Goal: Task Accomplishment & Management: Complete application form

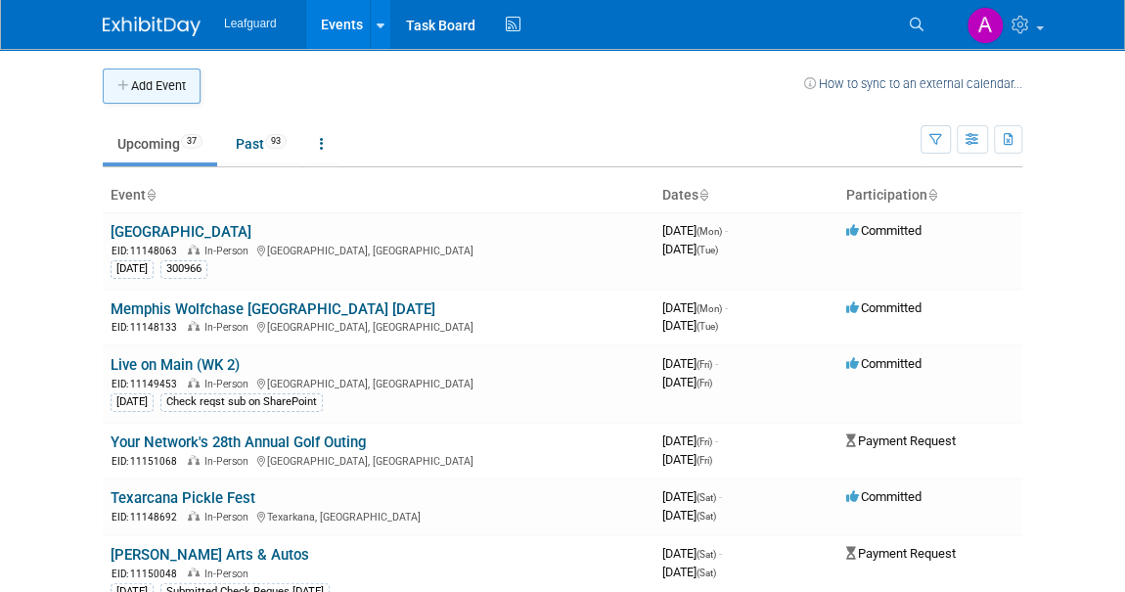
click at [147, 83] on button "Add Event" at bounding box center [152, 86] width 98 height 35
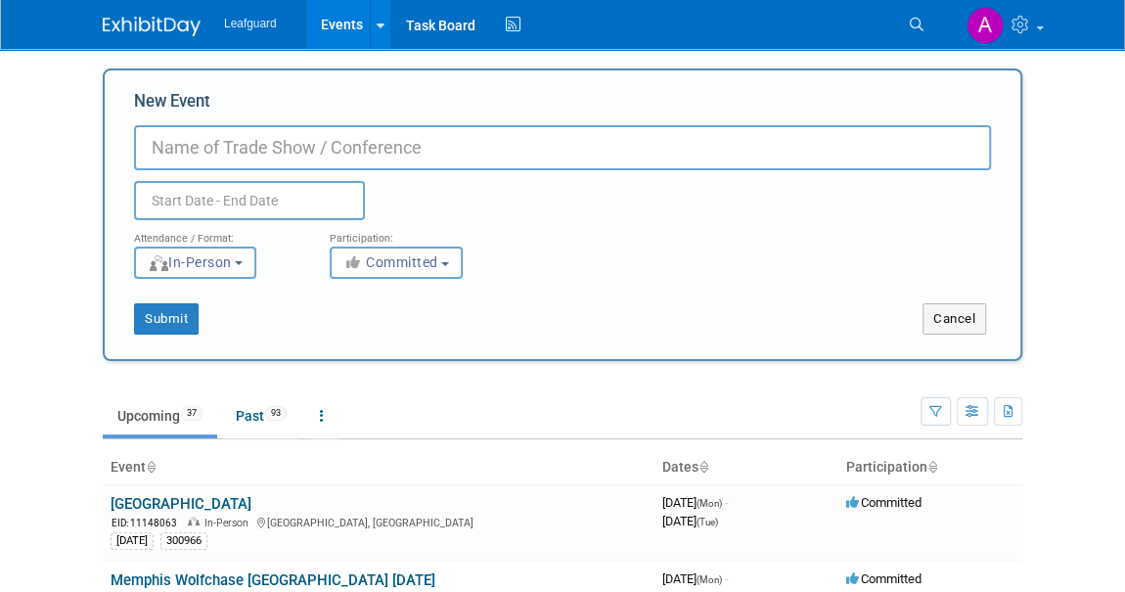
paste input "Heart of [PERSON_NAME] Fest"
type input "Heart of [PERSON_NAME] Fest"
click at [202, 207] on input "text" at bounding box center [249, 200] width 231 height 39
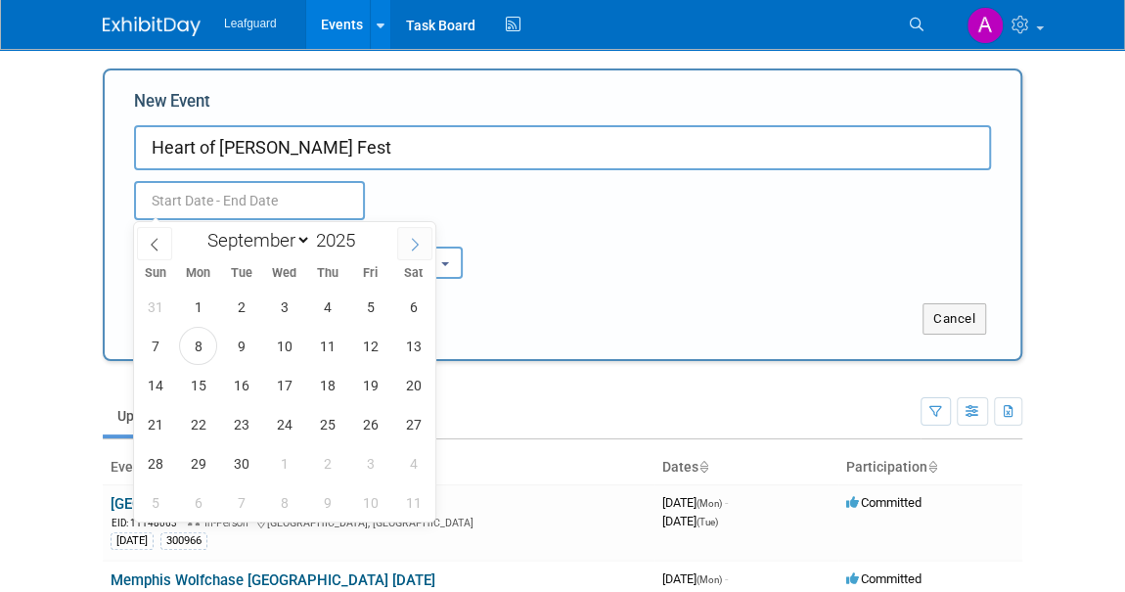
click at [410, 238] on icon at bounding box center [415, 245] width 14 height 14
select select "10"
click at [407, 344] on span "8" at bounding box center [413, 346] width 38 height 38
click at [410, 341] on span "8" at bounding box center [413, 346] width 38 height 38
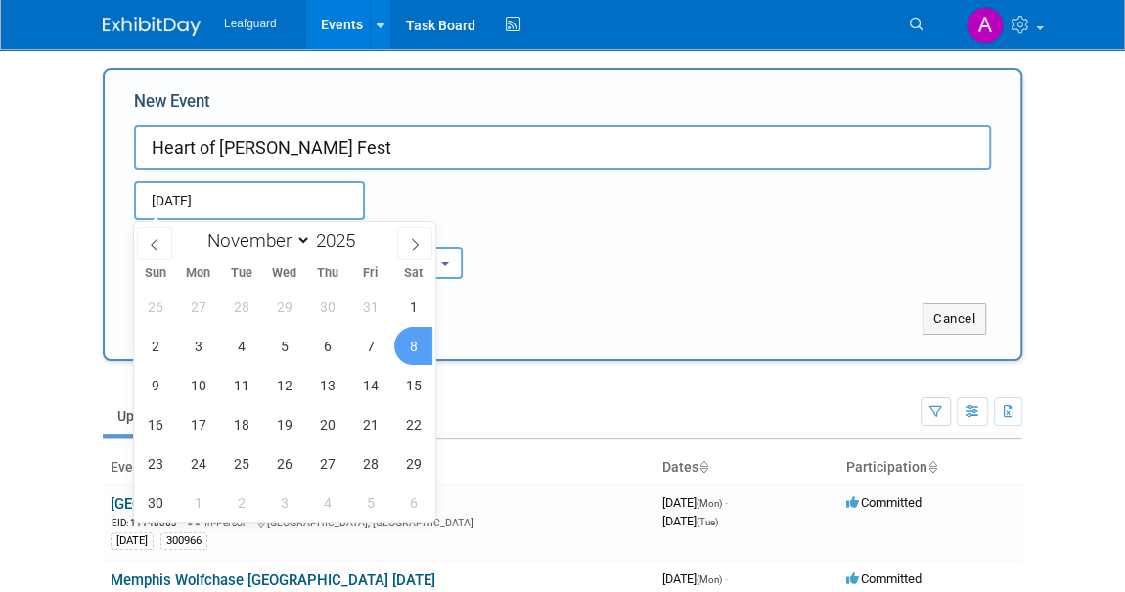
type input "[DATE] to [DATE]"
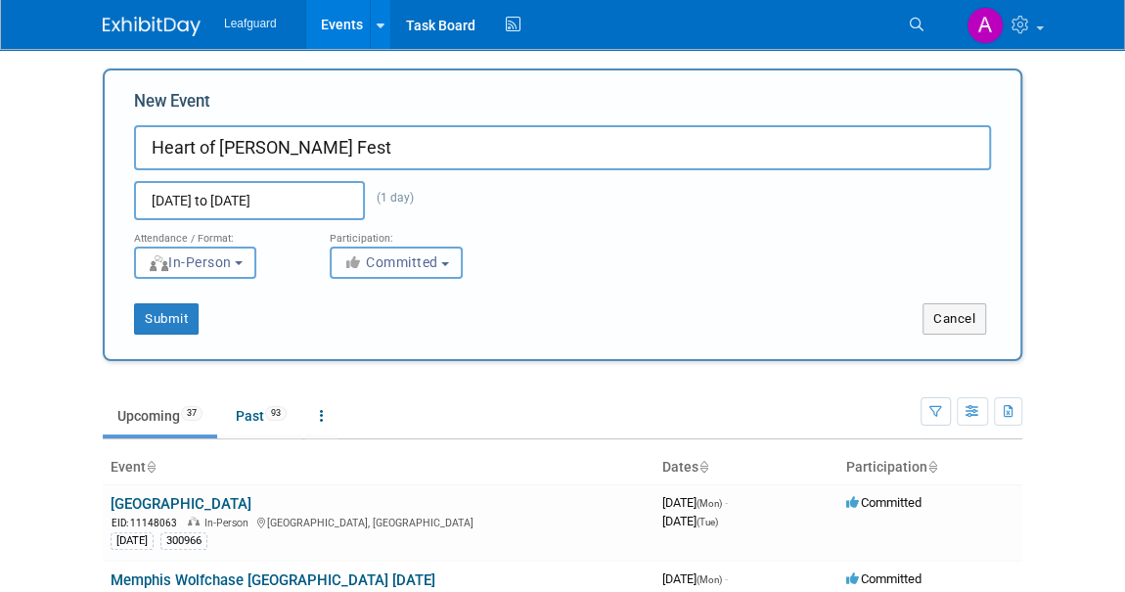
click at [409, 259] on span "Committed" at bounding box center [391, 262] width 95 height 16
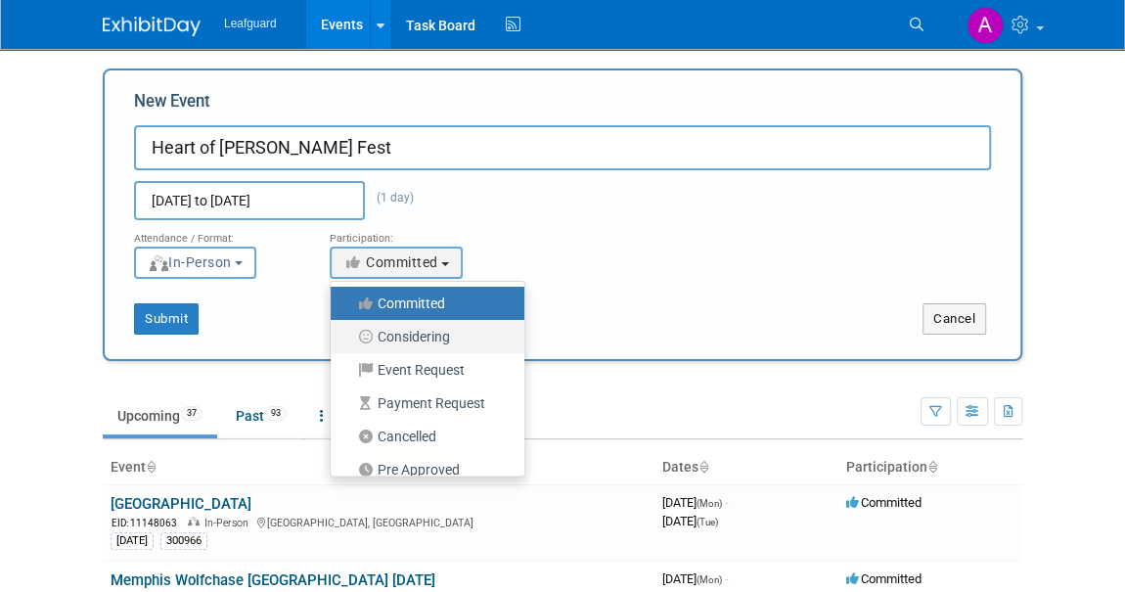
click at [418, 337] on label "Considering" at bounding box center [423, 336] width 164 height 25
click at [418, 342] on label "Considering" at bounding box center [423, 336] width 164 height 25
click at [348, 342] on input "Considering" at bounding box center [342, 337] width 13 height 13
select select "2"
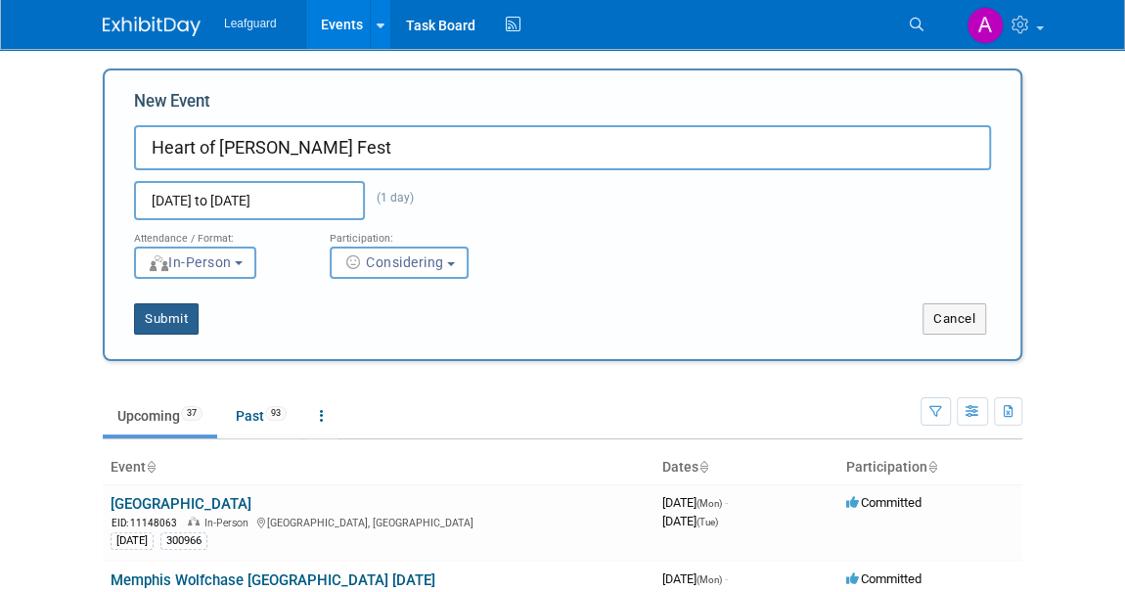
click at [162, 315] on button "Submit" at bounding box center [166, 318] width 65 height 31
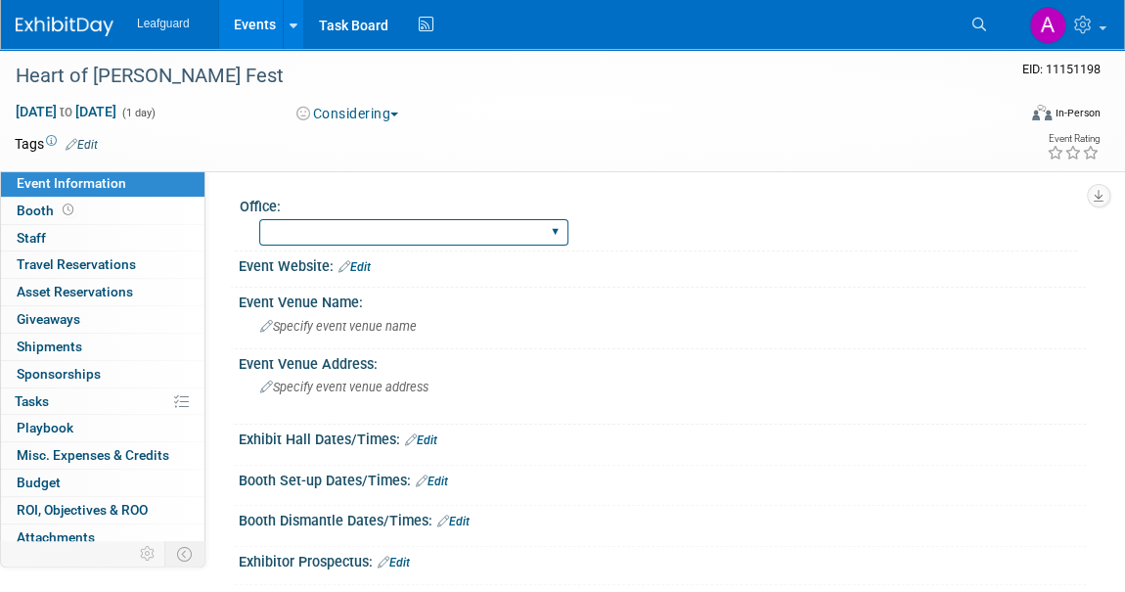
click at [313, 232] on select "Albany Arkansas Austin Birmingham Charlotte Chicago Cleveland Colorado Columbia…" at bounding box center [413, 232] width 309 height 26
select select "Dallas"
click at [259, 219] on select "Albany Arkansas Austin Birmingham Charlotte Chicago Cleveland Colorado Columbia…" at bounding box center [413, 232] width 309 height 26
click at [355, 265] on link "Edit" at bounding box center [355, 267] width 32 height 14
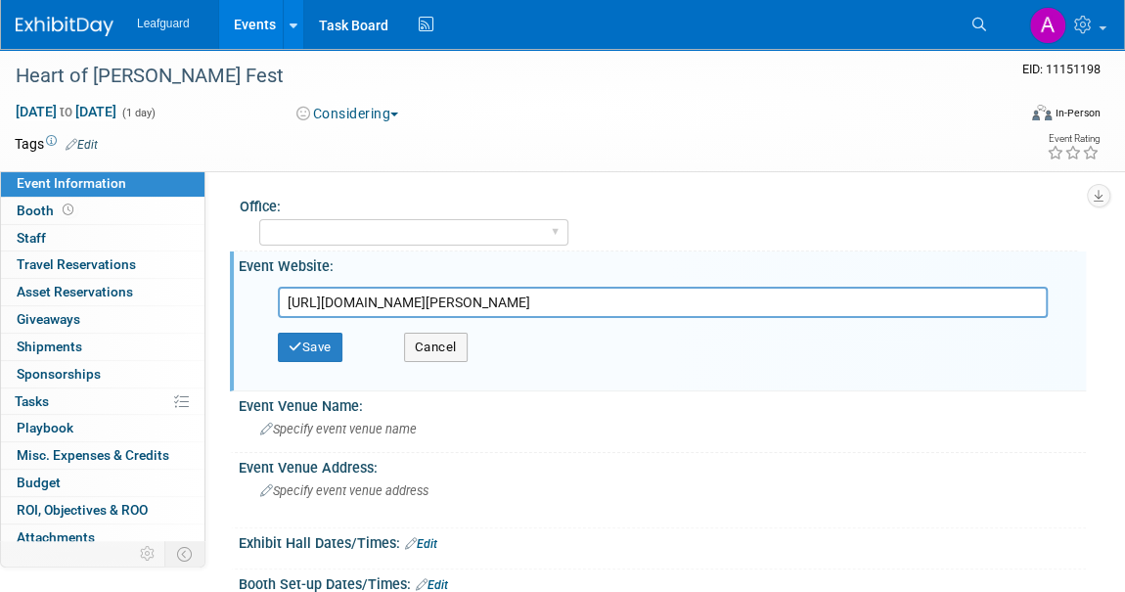
scroll to position [0, 13]
type input "https://business.melissatx.org/public-calendar/Details/2025-heart-of-melissa-fa…"
click at [301, 341] on button "Save" at bounding box center [310, 347] width 65 height 29
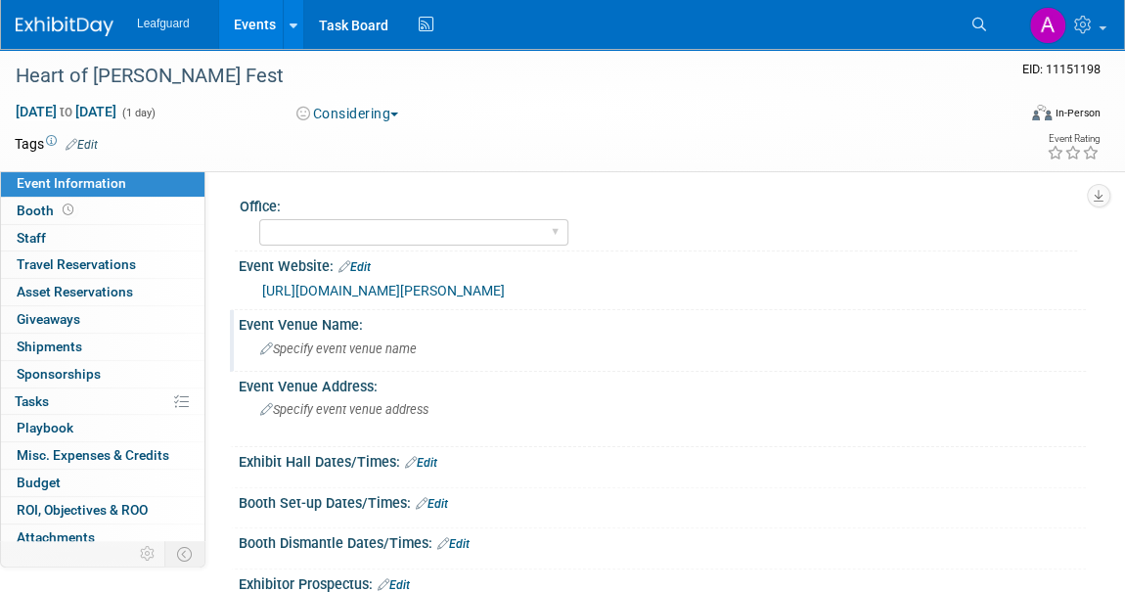
click at [318, 350] on span "Specify event venue name" at bounding box center [338, 349] width 157 height 15
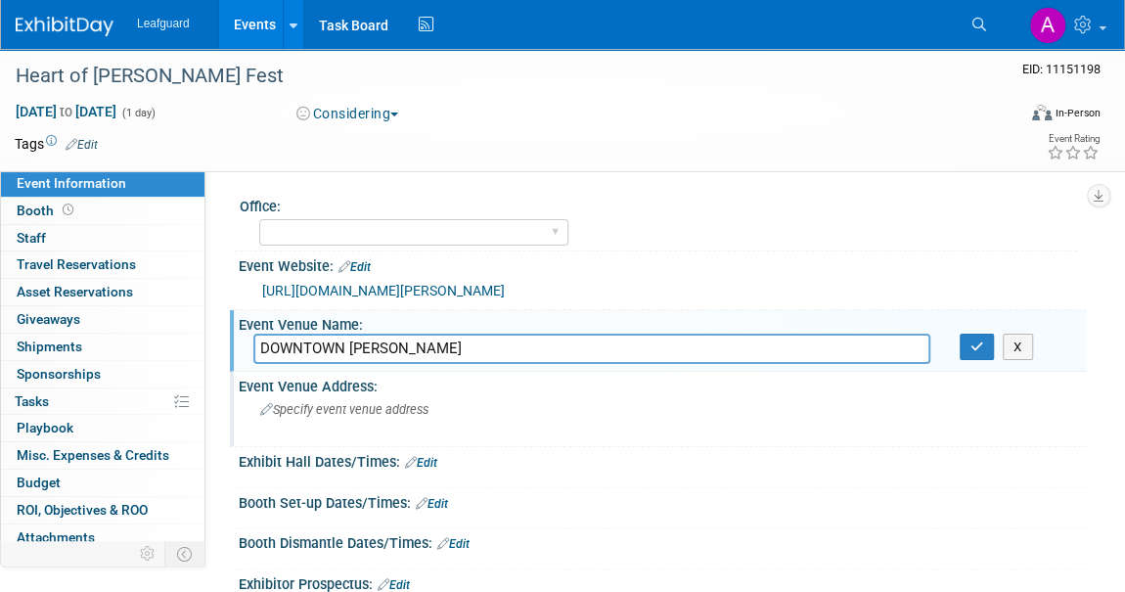
type input "DOWNTOWN Melissa"
click at [299, 403] on span "Specify event venue address" at bounding box center [344, 409] width 168 height 15
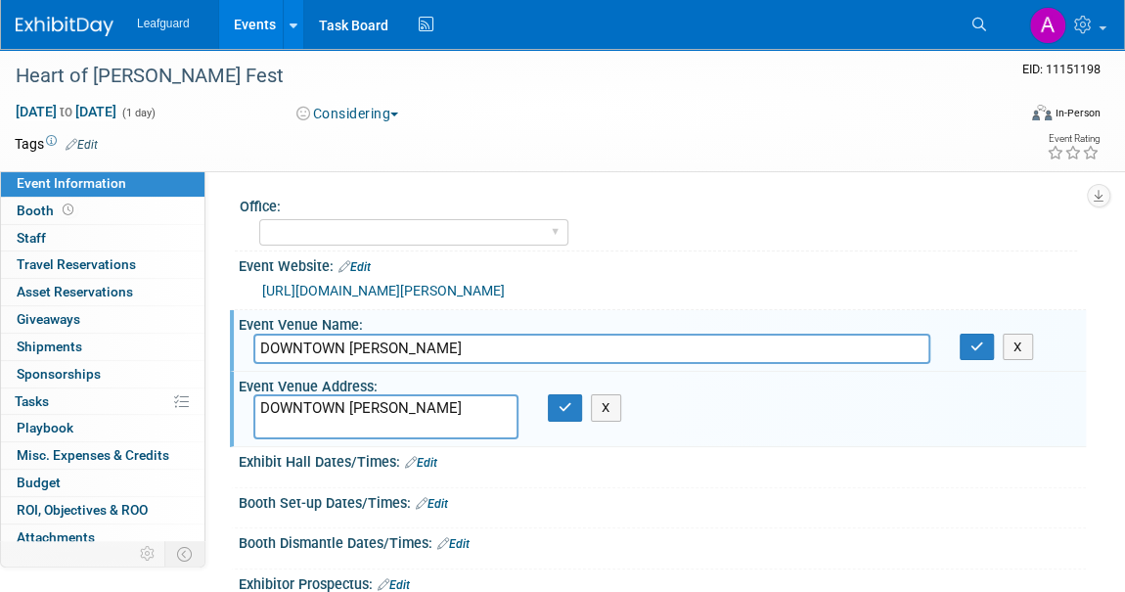
type textarea "DOWNTOWN Melissa"
click at [73, 455] on span "Misc. Expenses & Credits 0" at bounding box center [93, 455] width 153 height 16
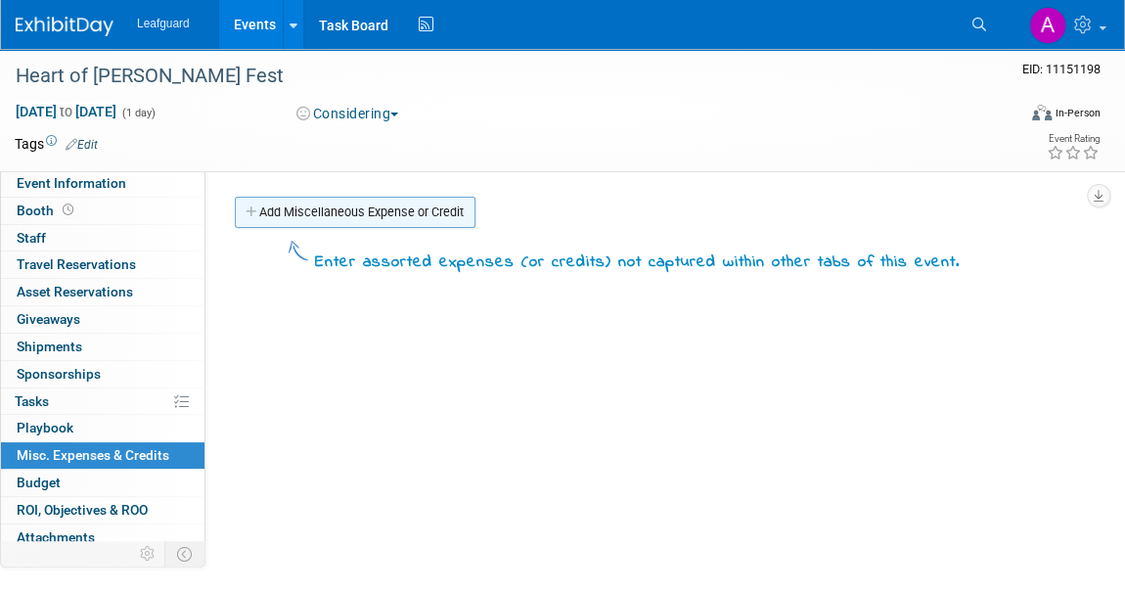
click at [395, 204] on link "Add Miscellaneous Expense or Credit" at bounding box center [355, 212] width 241 height 31
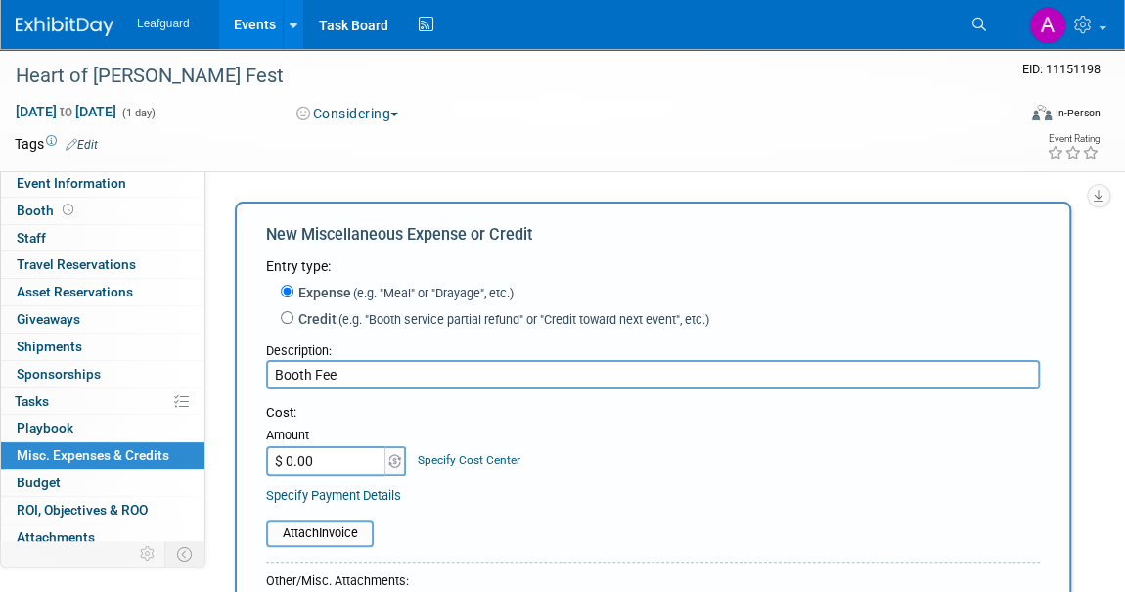
type input "Booth Fee"
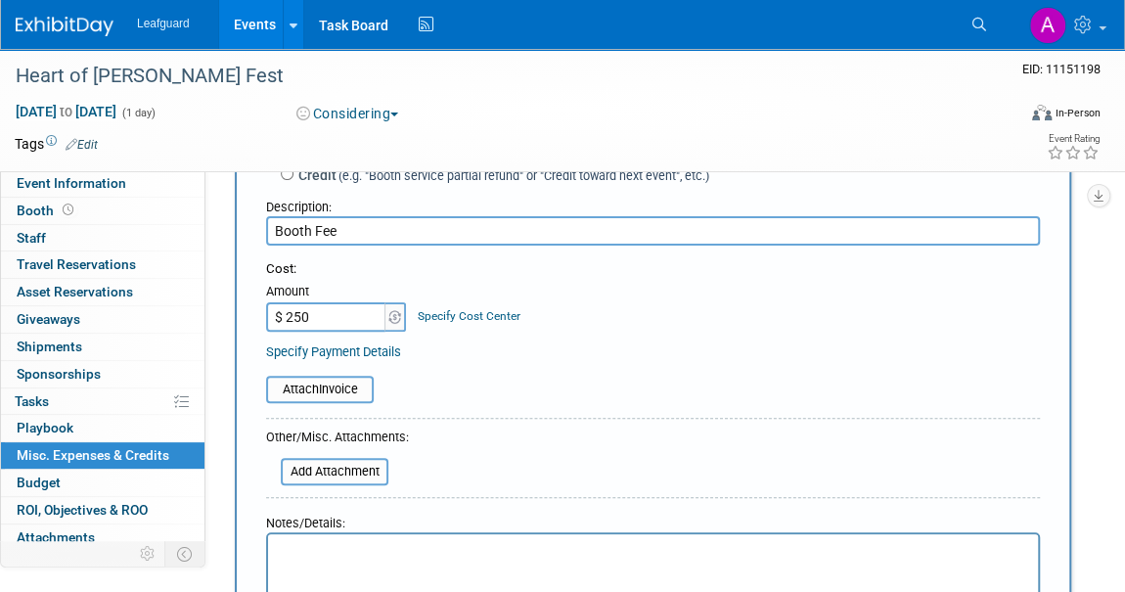
scroll to position [266, 0]
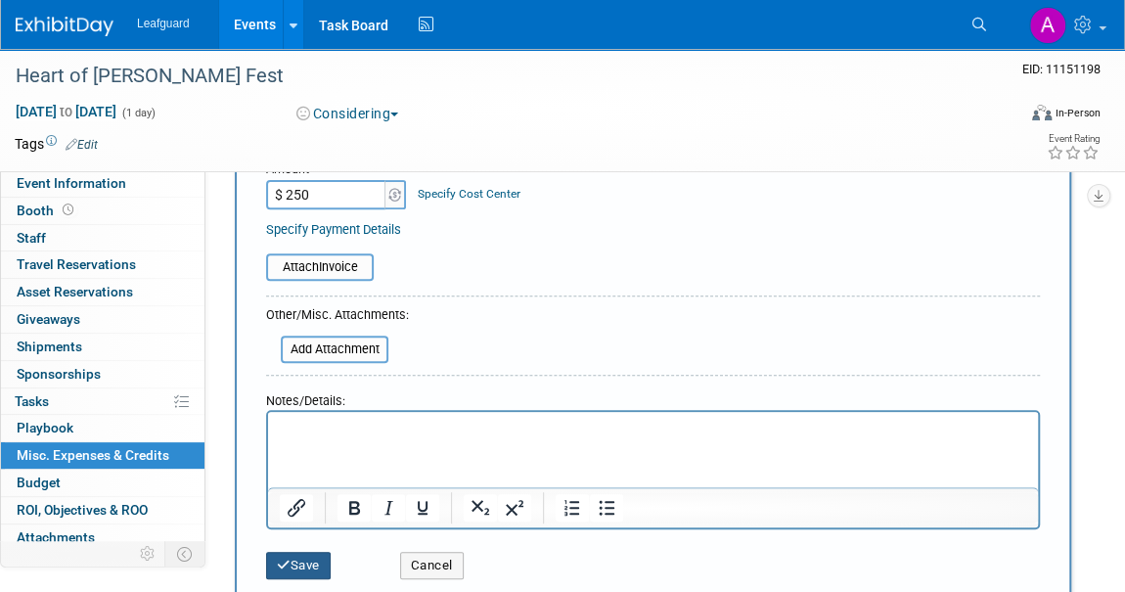
type input "$ 250.00"
click at [298, 552] on button "Save" at bounding box center [298, 565] width 65 height 27
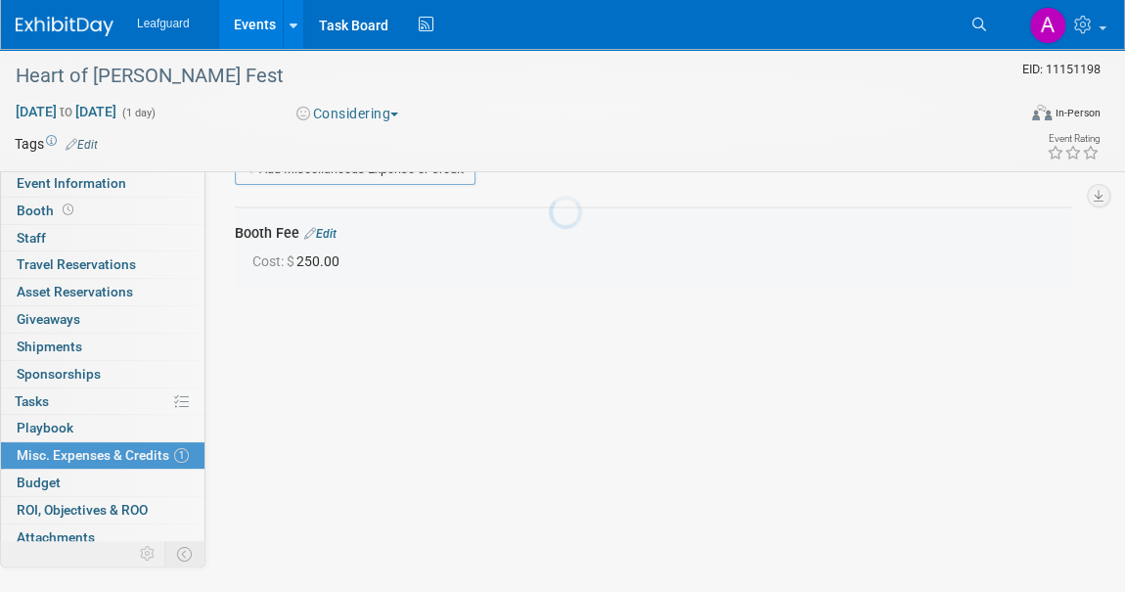
scroll to position [42, 0]
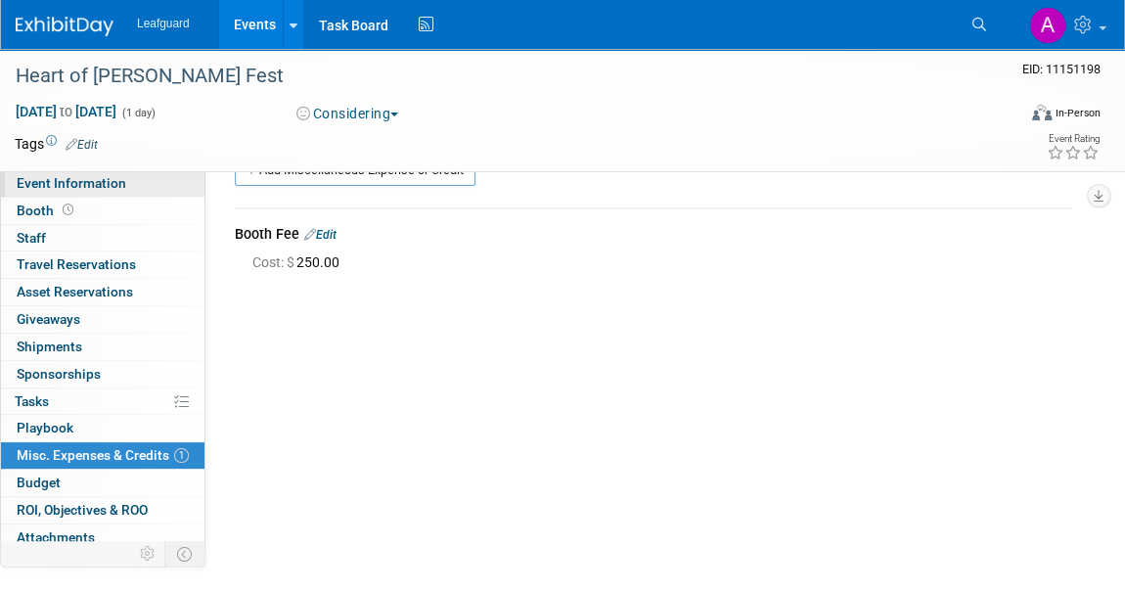
click at [111, 177] on span "Event Information" at bounding box center [72, 183] width 110 height 16
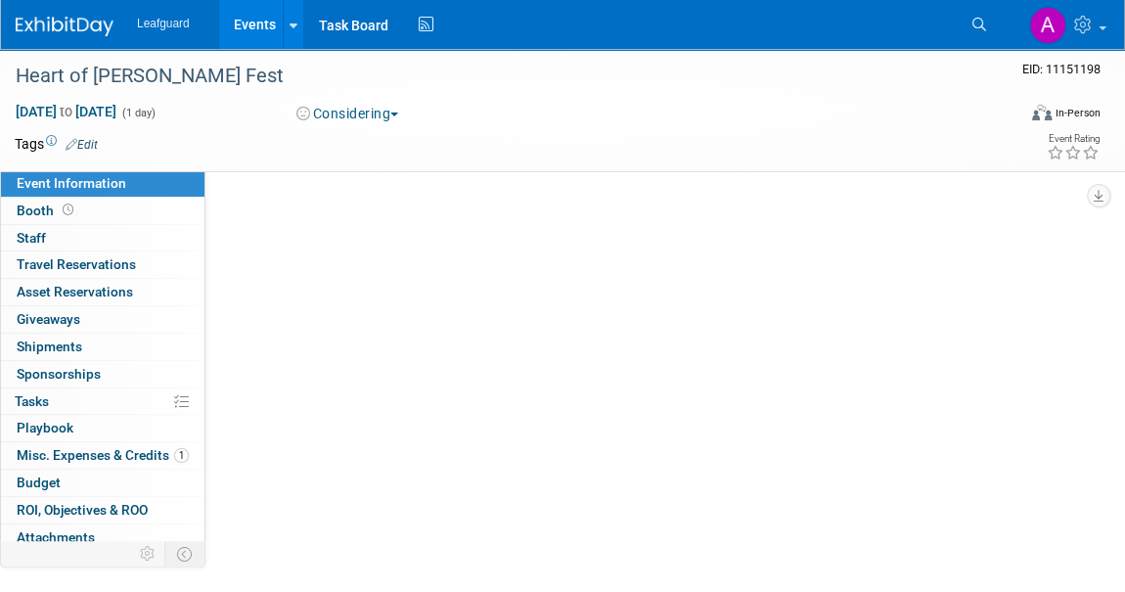
scroll to position [0, 0]
select select "Dallas"
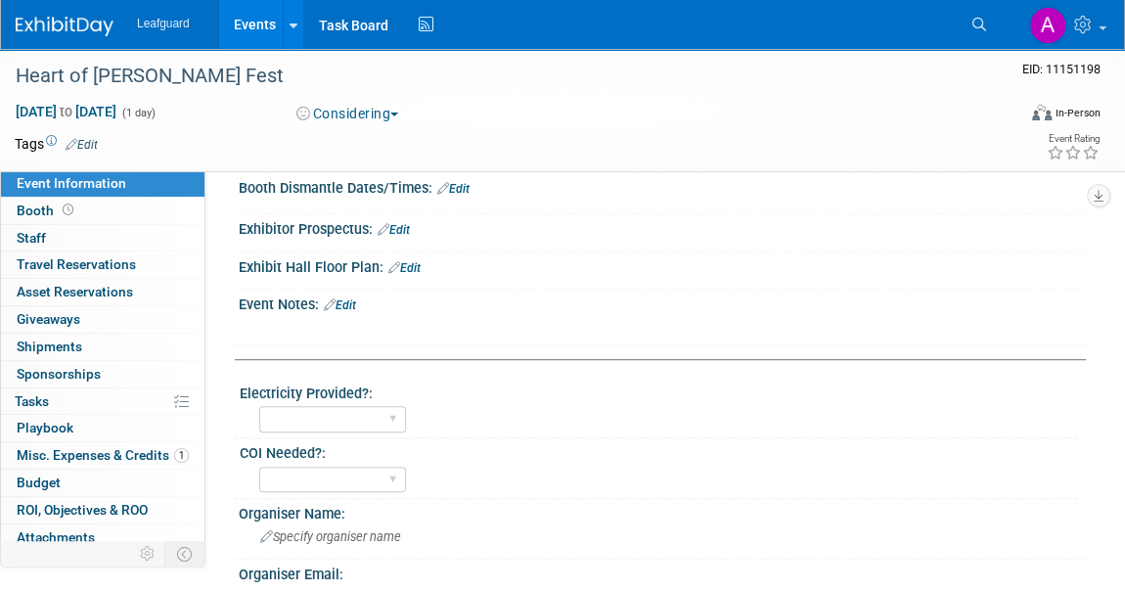
scroll to position [444, 0]
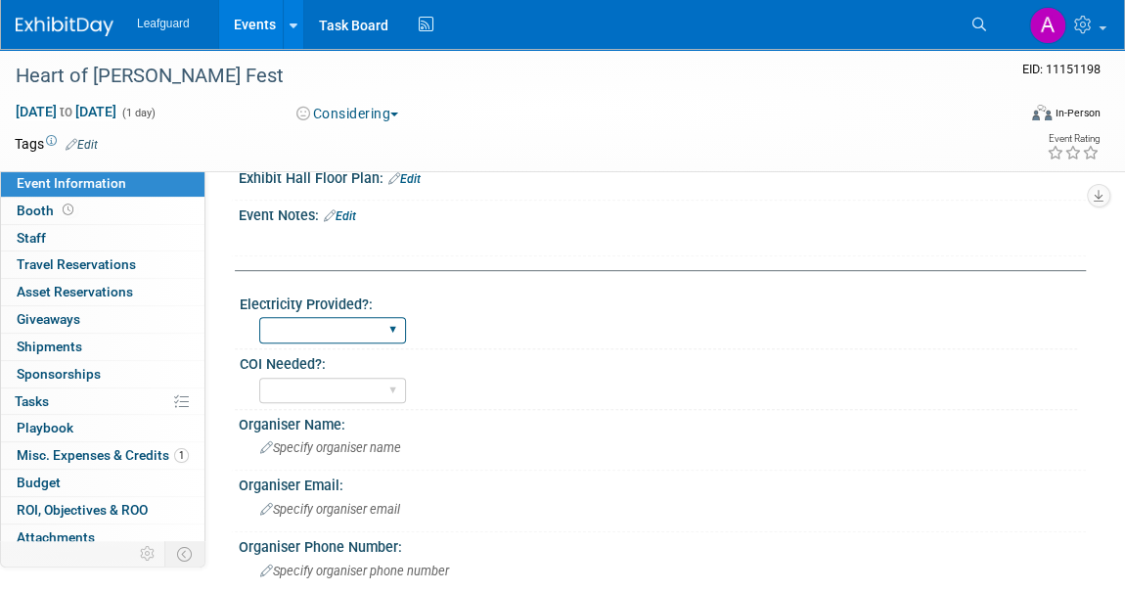
click at [355, 322] on select "Yes No" at bounding box center [332, 330] width 147 height 26
click at [334, 390] on select "Yes No" at bounding box center [332, 391] width 147 height 26
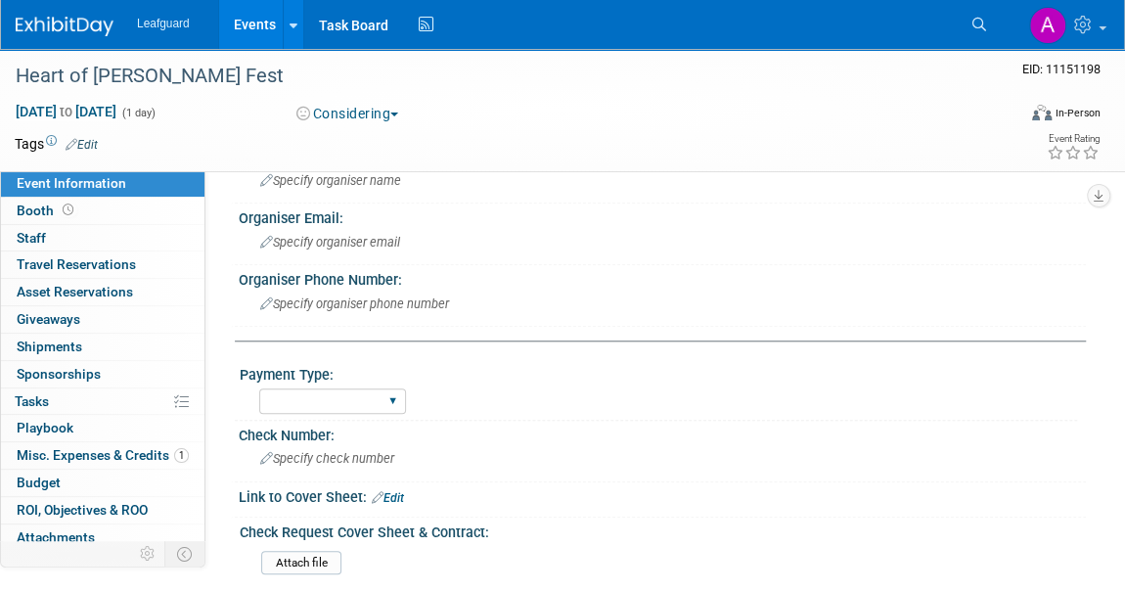
scroll to position [801, 0]
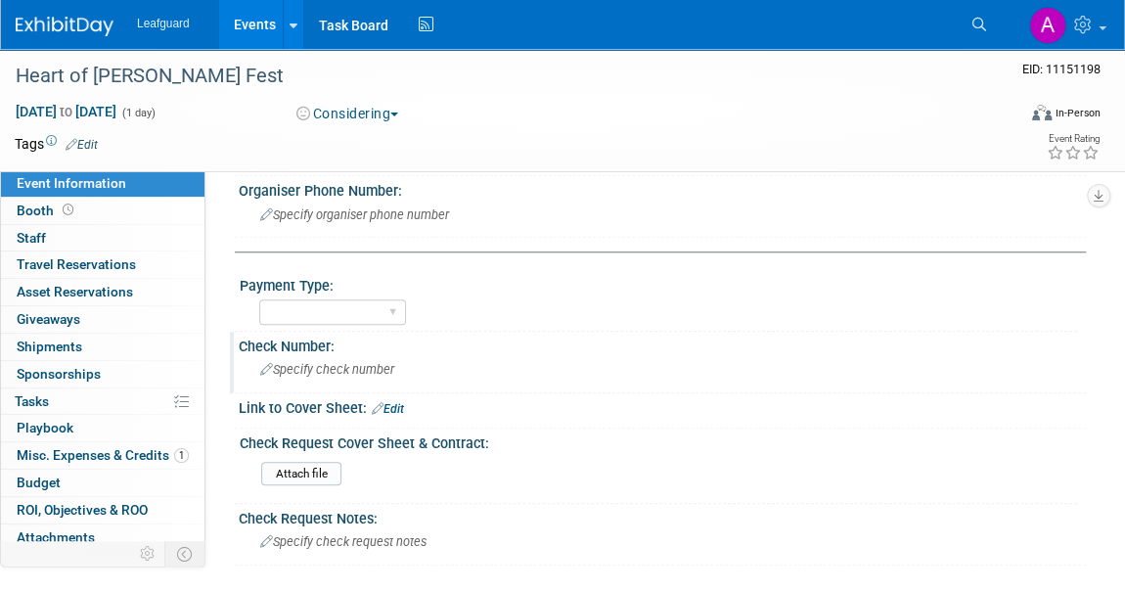
click at [340, 332] on div "Check Number:" at bounding box center [663, 344] width 848 height 24
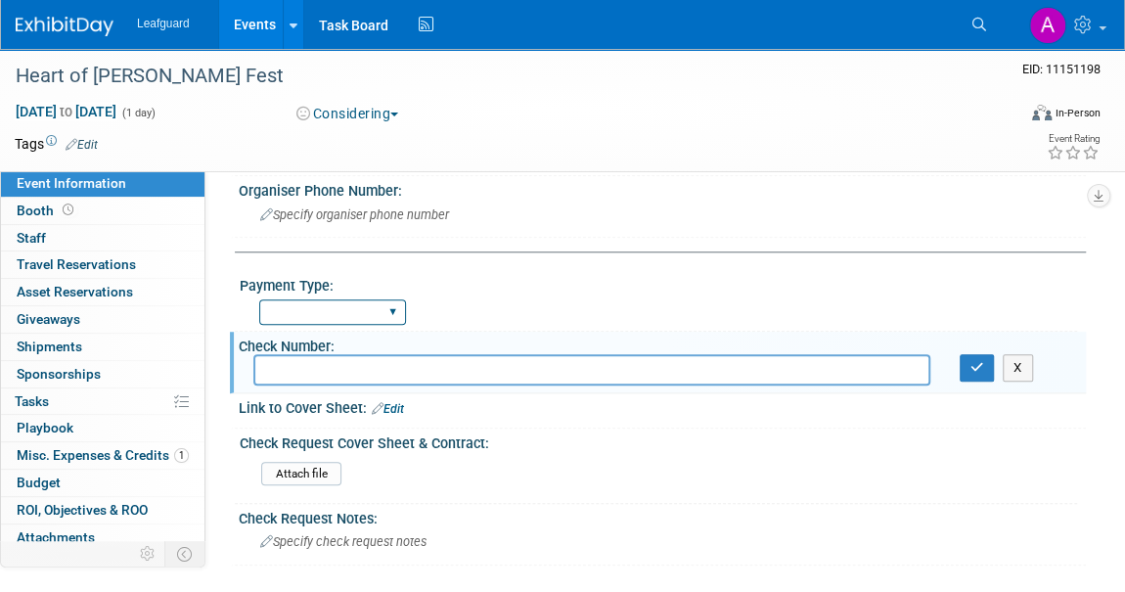
click at [335, 309] on select "Cash/Expense Check Credit Card Free" at bounding box center [332, 312] width 147 height 26
click at [259, 299] on select "Cash/Expense Check Credit Card Free" at bounding box center [332, 312] width 147 height 26
click at [326, 302] on select "Cash/Expense Check Credit Card Free" at bounding box center [332, 312] width 147 height 26
select select "Check"
click at [259, 299] on select "Cash/Expense Check Credit Card Free" at bounding box center [332, 312] width 147 height 26
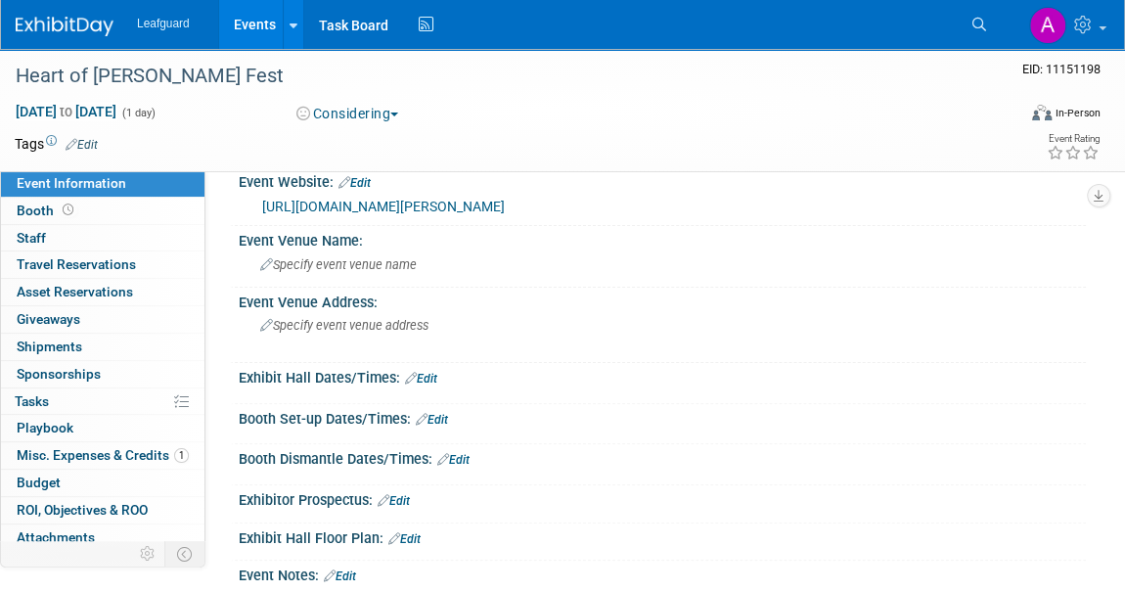
scroll to position [0, 0]
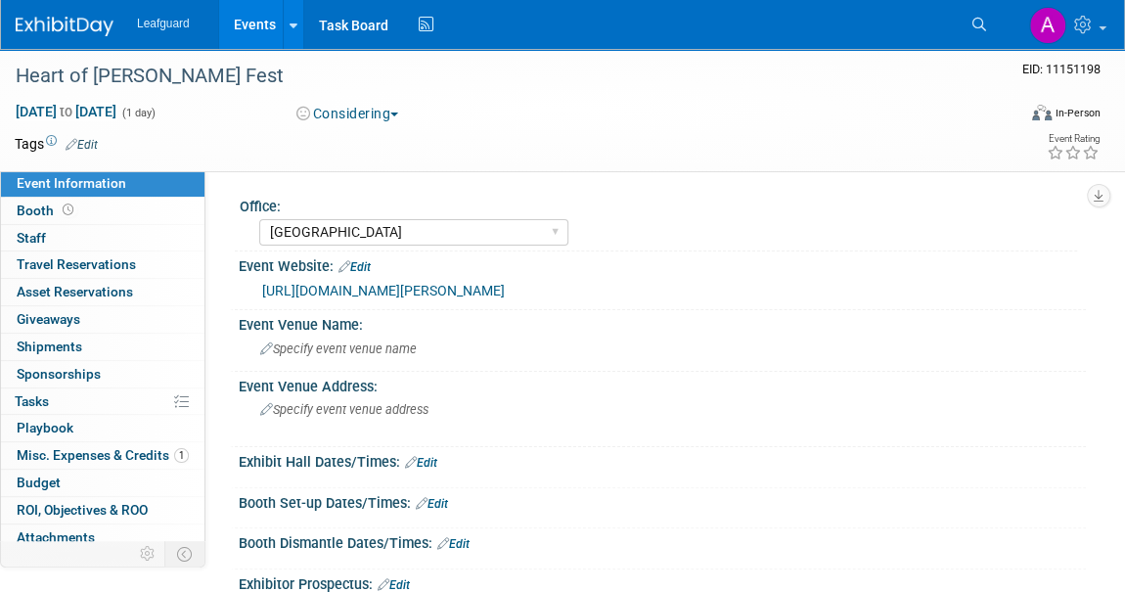
click at [417, 466] on icon at bounding box center [411, 462] width 12 height 13
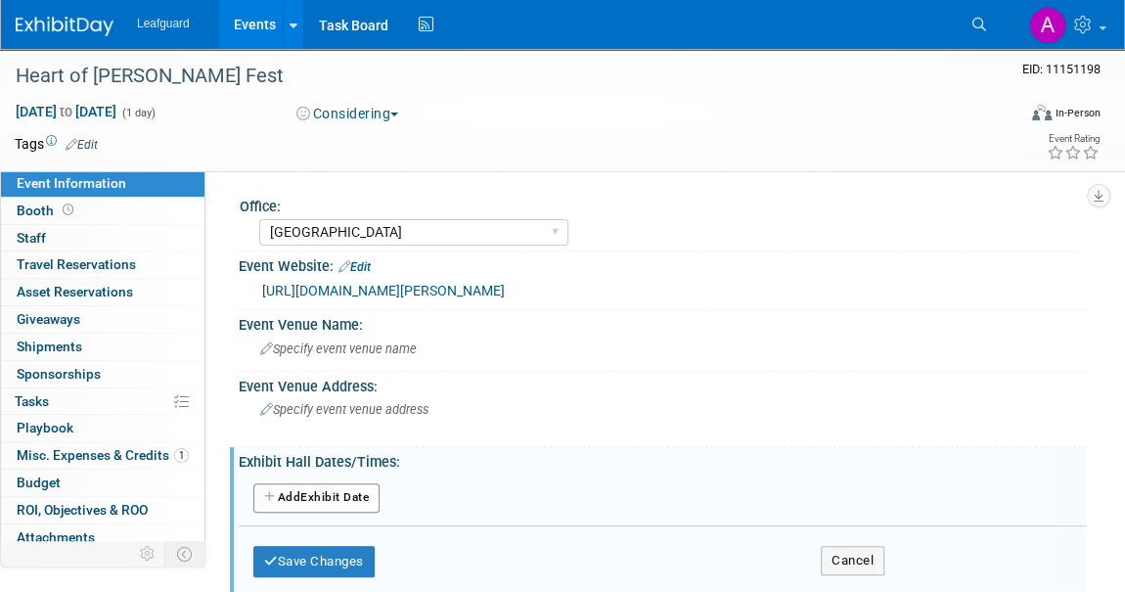
click at [328, 514] on div "Add Another Exhibit Date" at bounding box center [663, 499] width 848 height 37
click at [329, 481] on div "Add Another Exhibit Date" at bounding box center [663, 499] width 848 height 37
click at [331, 489] on button "Add Another Exhibit Date" at bounding box center [316, 497] width 126 height 29
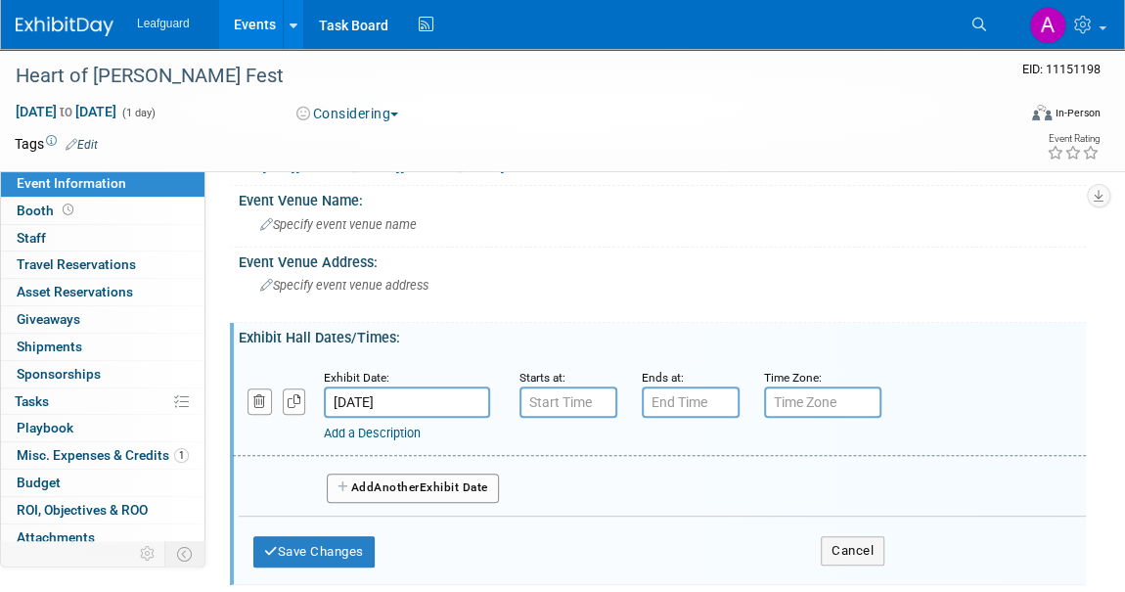
scroll to position [177, 0]
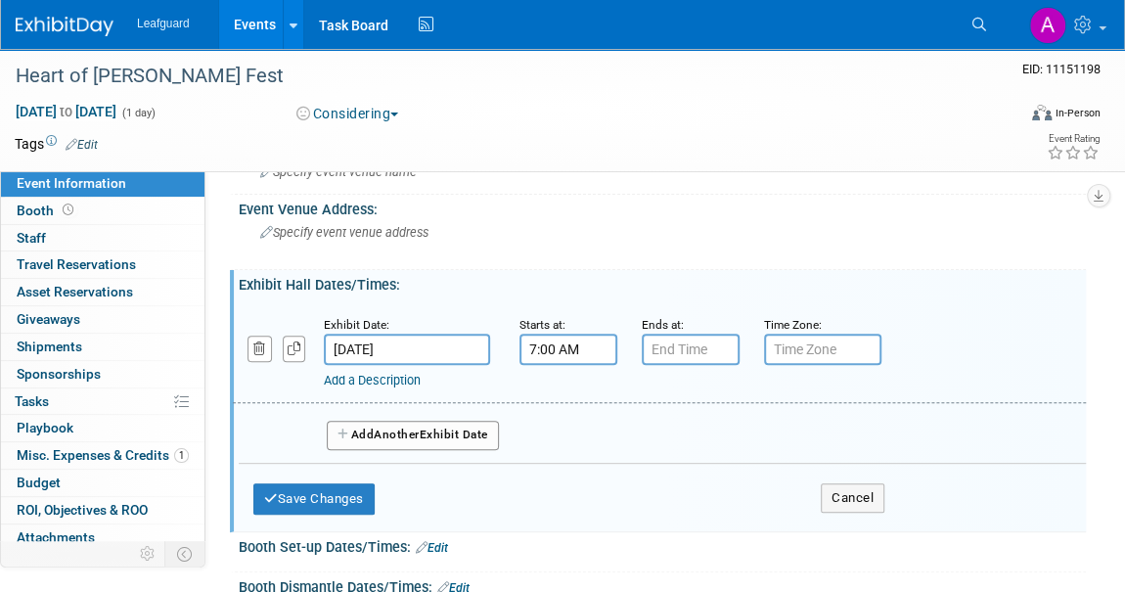
click at [527, 344] on input "7:00 AM" at bounding box center [569, 349] width 98 height 31
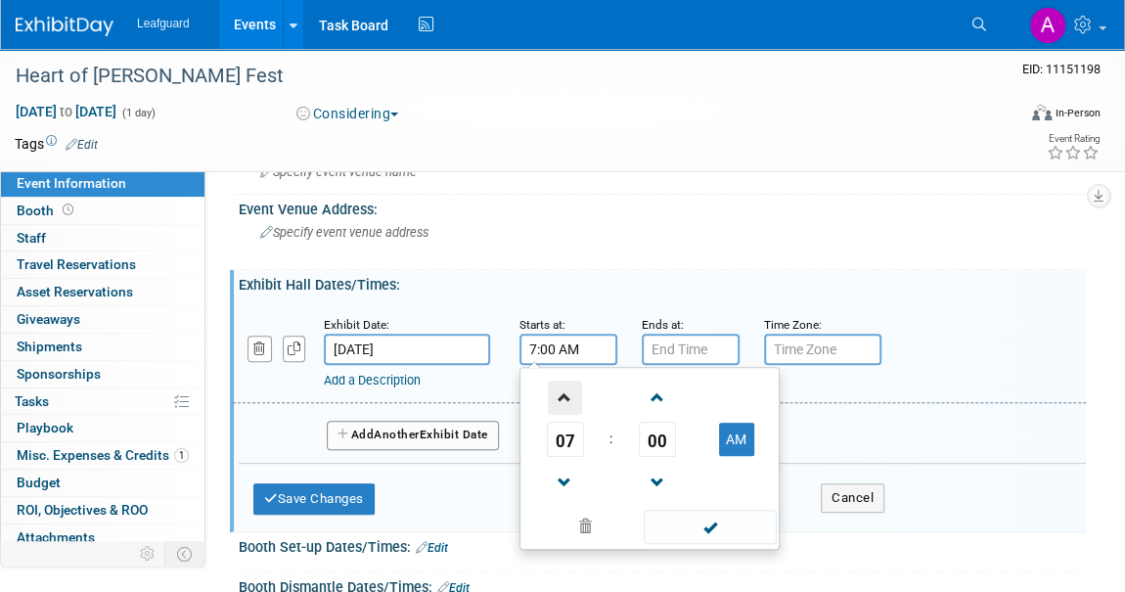
click at [564, 389] on span at bounding box center [565, 398] width 34 height 34
type input "11:00 AM"
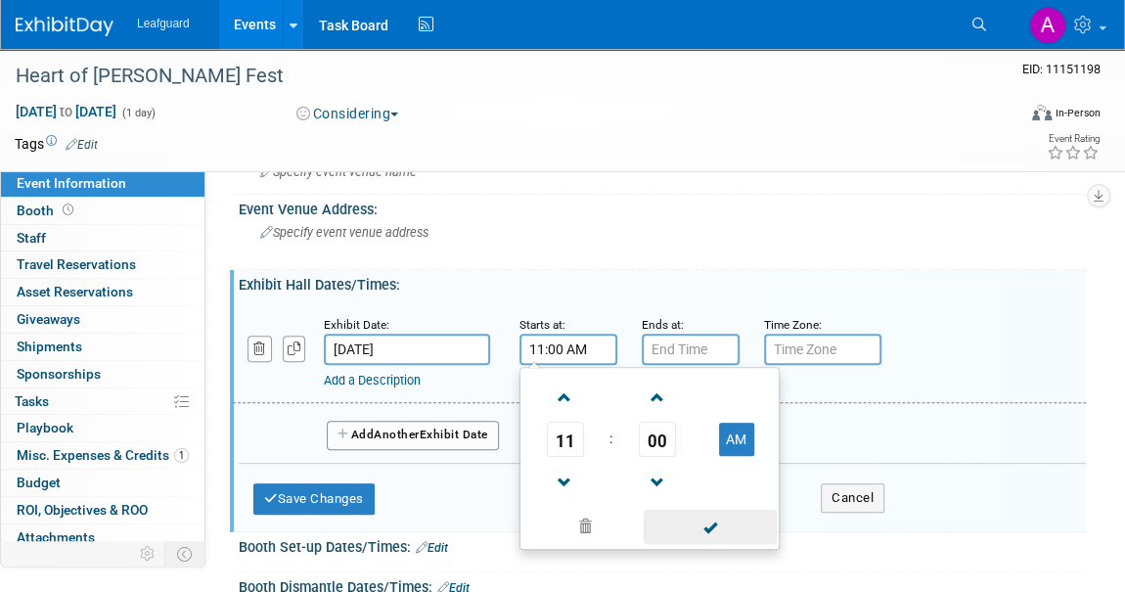
click at [683, 518] on span at bounding box center [710, 527] width 132 height 34
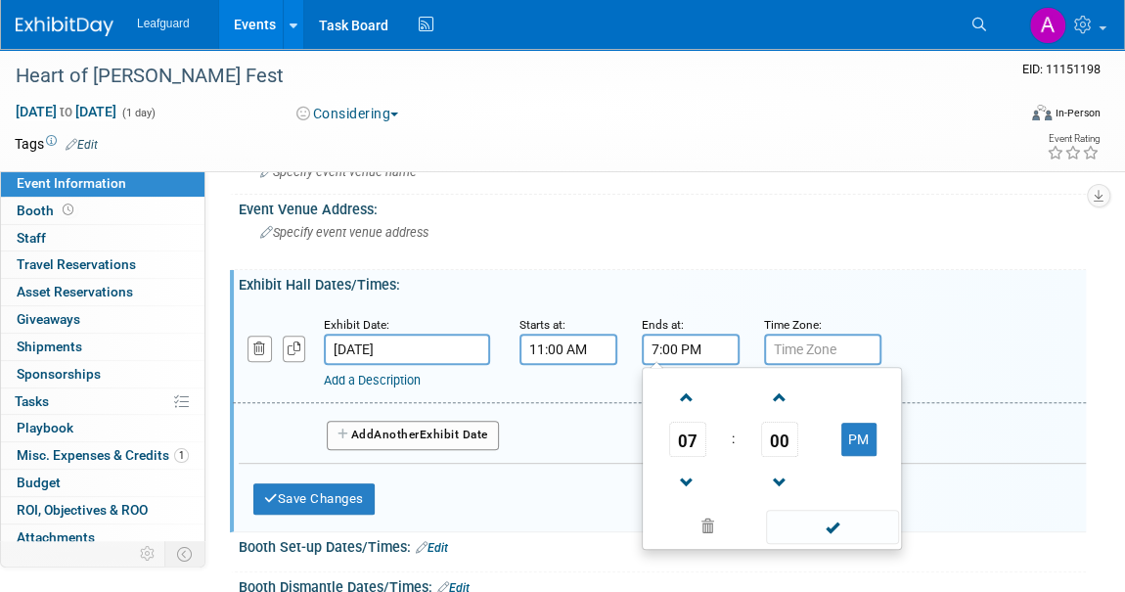
click at [686, 357] on input "7:00 PM" at bounding box center [691, 349] width 98 height 31
click at [687, 479] on span at bounding box center [687, 483] width 34 height 34
click at [695, 478] on span at bounding box center [687, 483] width 34 height 34
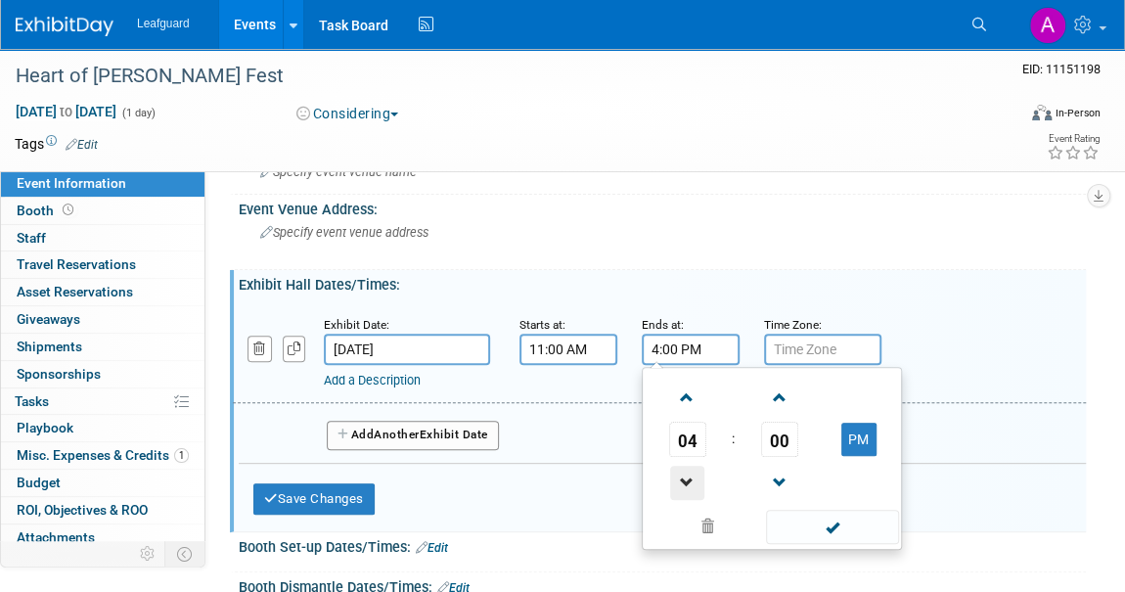
type input "3:00 PM"
click at [831, 537] on span at bounding box center [832, 527] width 132 height 34
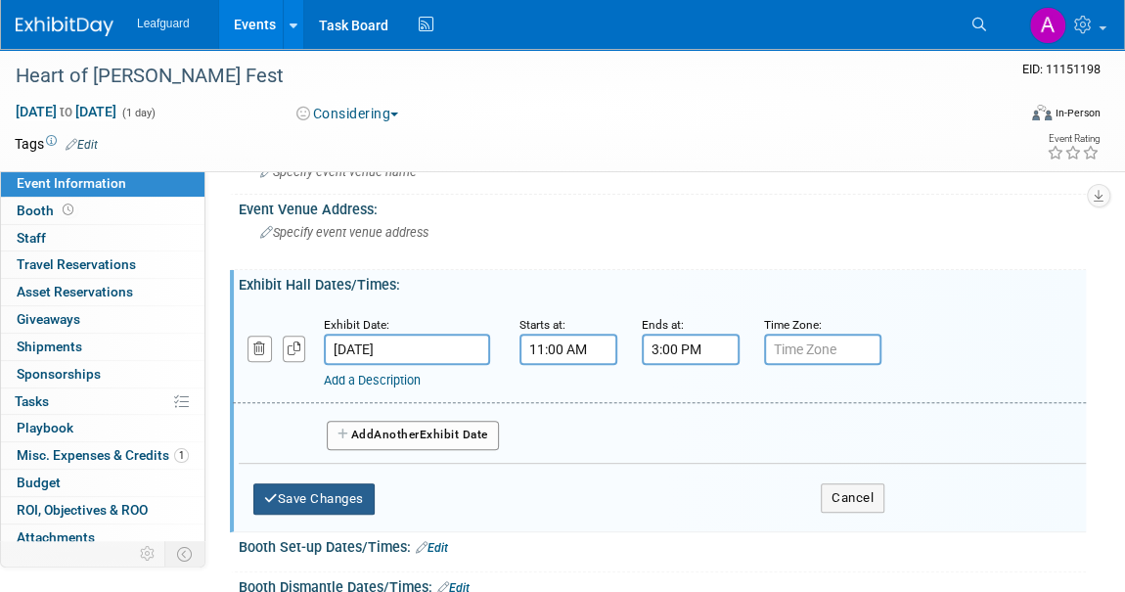
click at [324, 486] on button "Save Changes" at bounding box center [313, 498] width 121 height 31
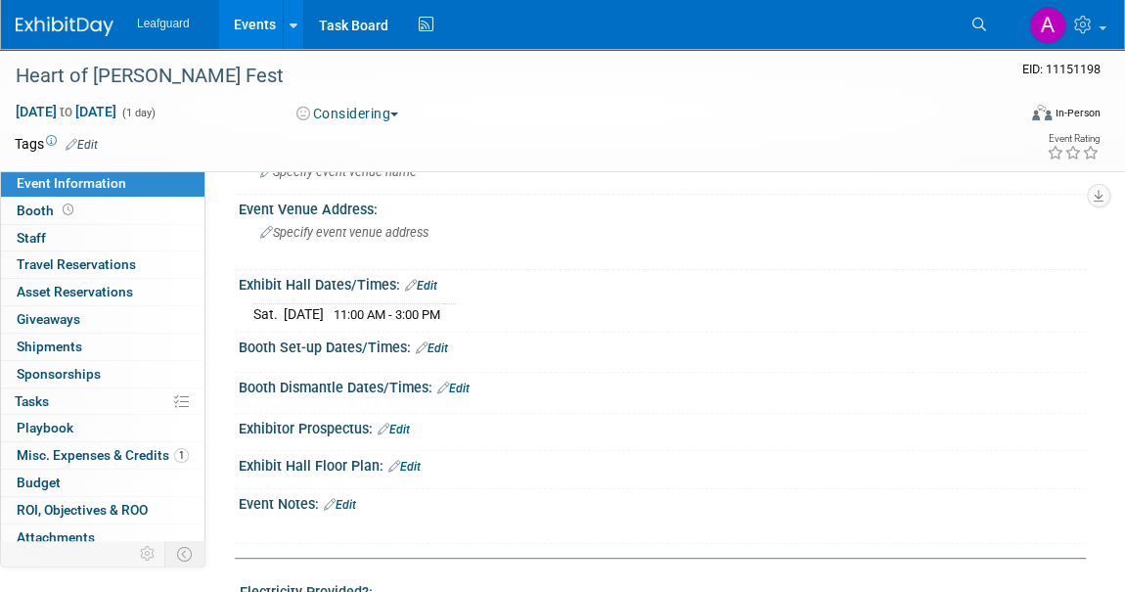
click at [88, 22] on img at bounding box center [65, 27] width 98 height 20
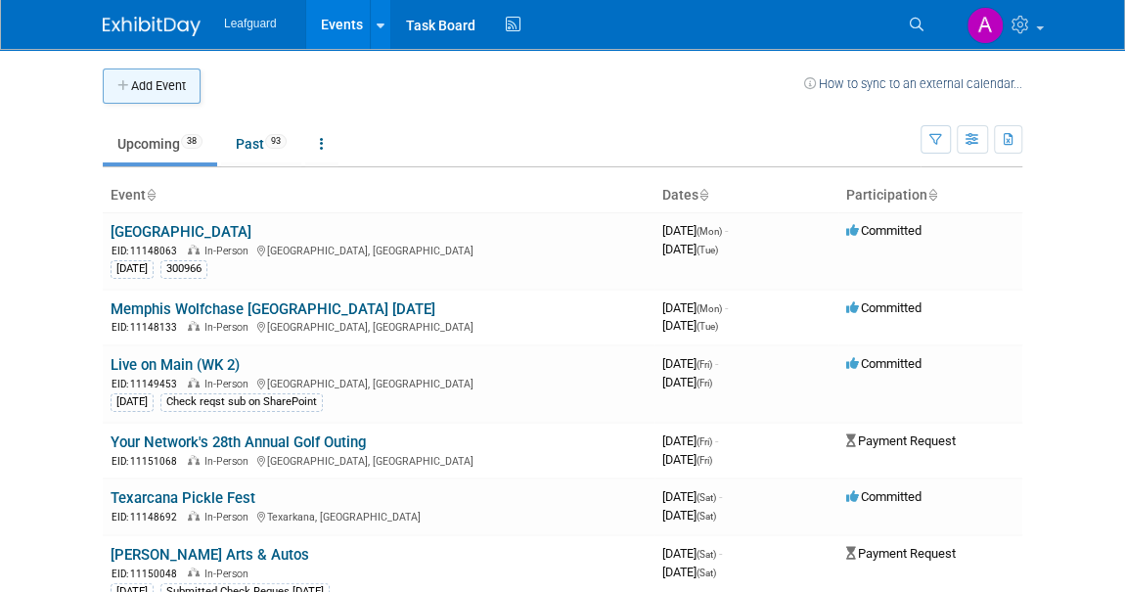
click at [161, 86] on button "Add Event" at bounding box center [152, 86] width 98 height 35
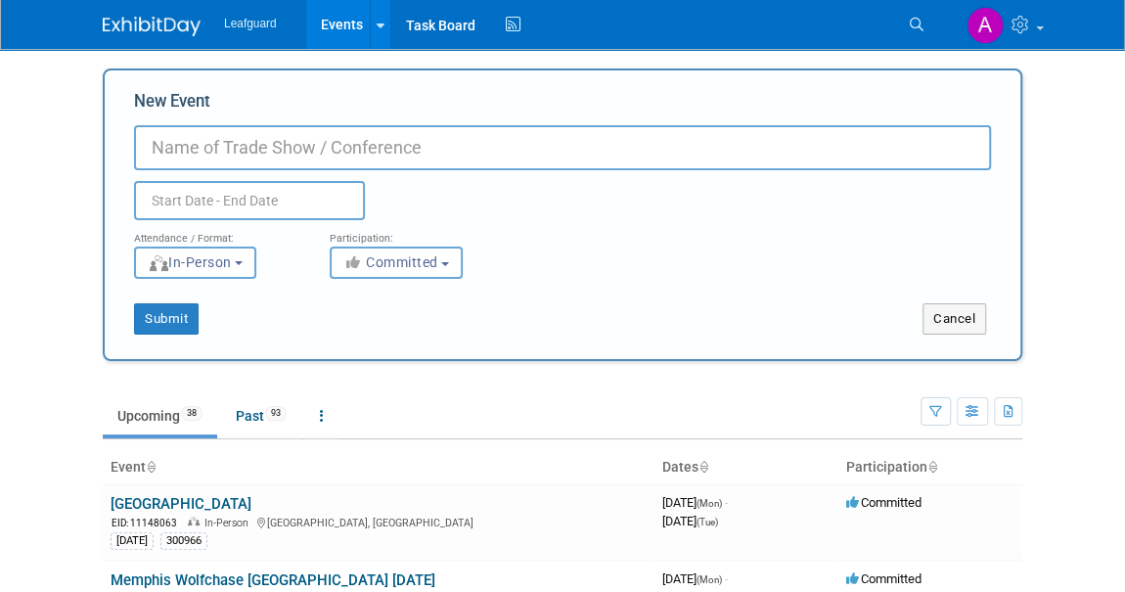
paste input "Festival at the Switchyard"
type input "Festival at the Switchyard"
click at [199, 198] on input "text" at bounding box center [249, 200] width 231 height 39
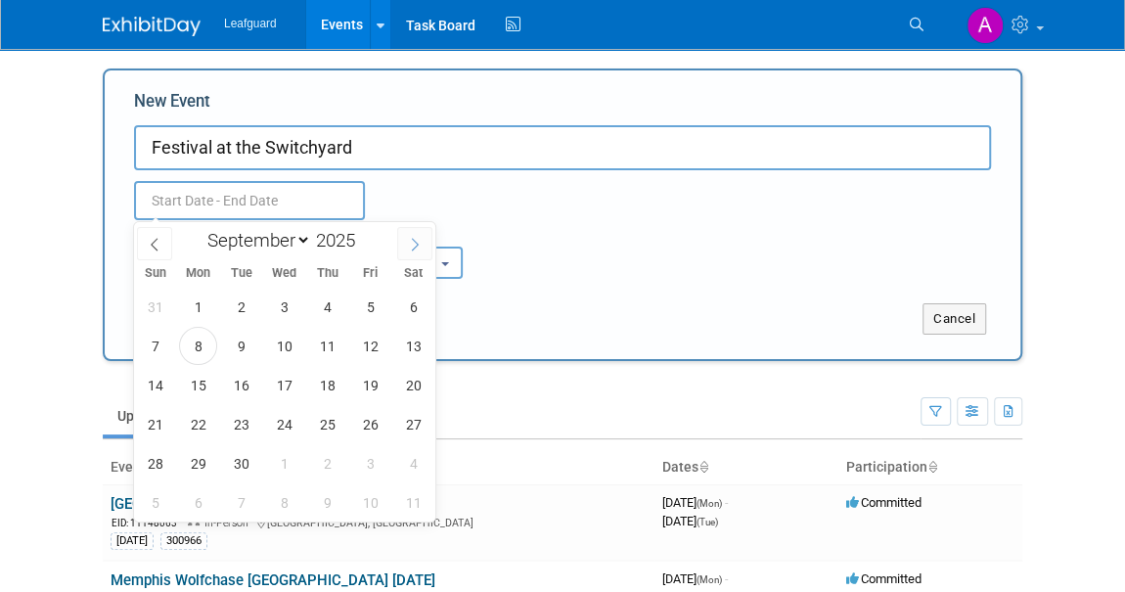
click at [411, 252] on span at bounding box center [414, 243] width 35 height 33
select select "10"
click at [406, 346] on span "8" at bounding box center [413, 346] width 38 height 38
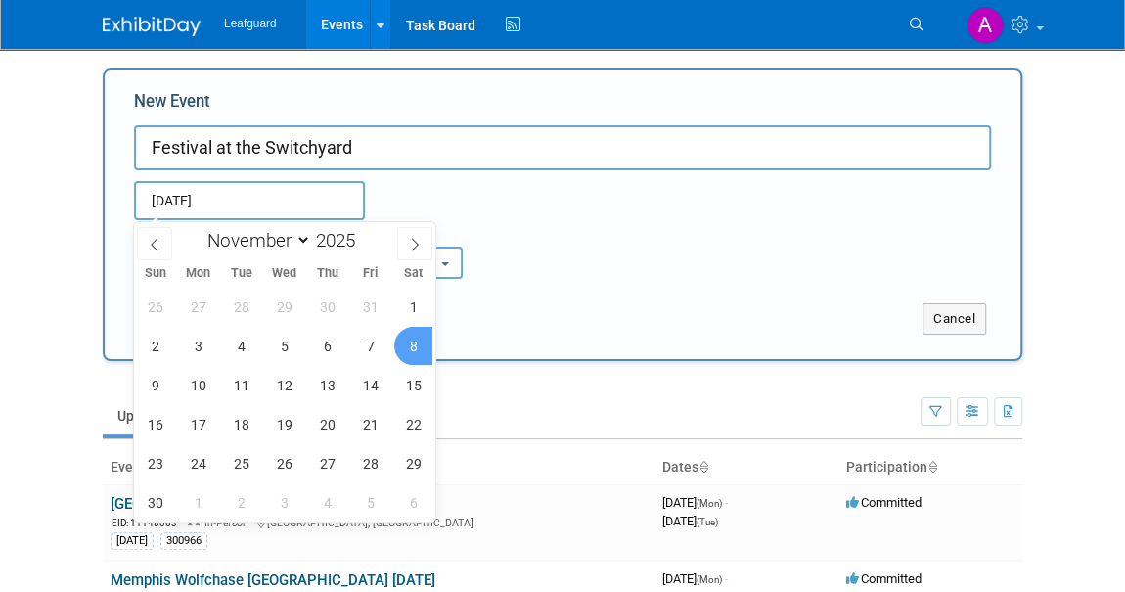
type input "[DATE] to [DATE]"
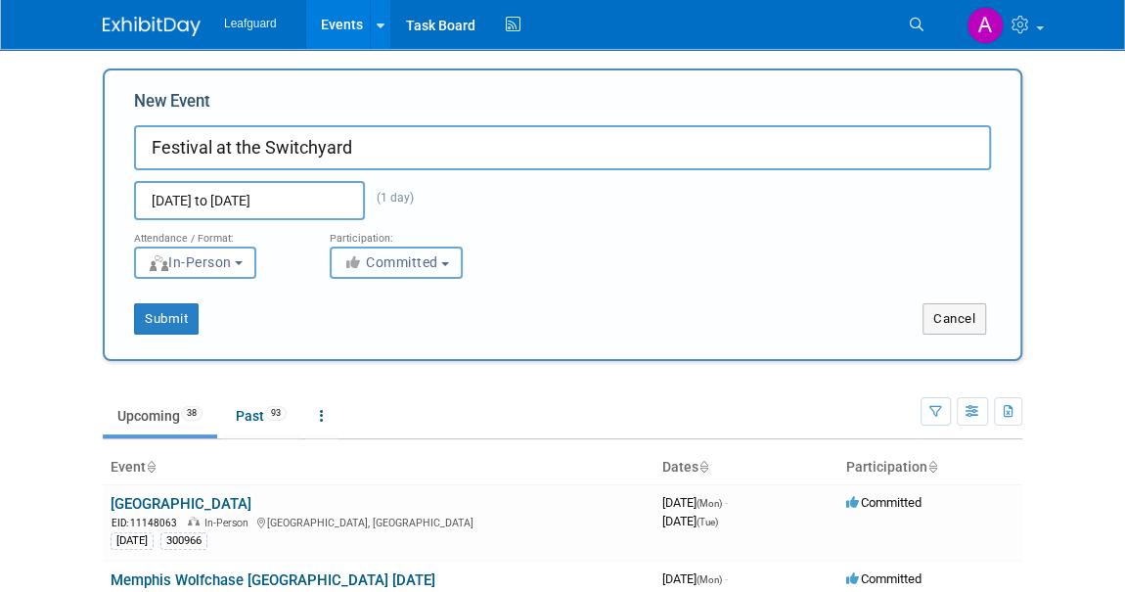
click at [386, 267] on span "Committed" at bounding box center [391, 262] width 95 height 16
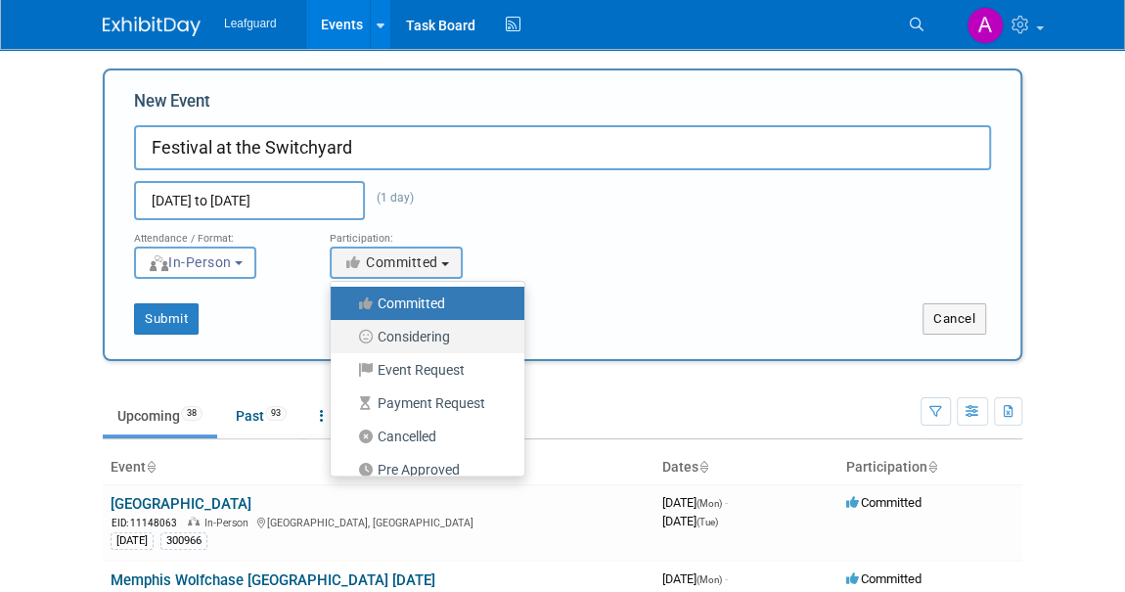
click at [401, 333] on label "Considering" at bounding box center [423, 336] width 164 height 25
click at [348, 333] on input "Considering" at bounding box center [342, 337] width 13 height 13
select select "2"
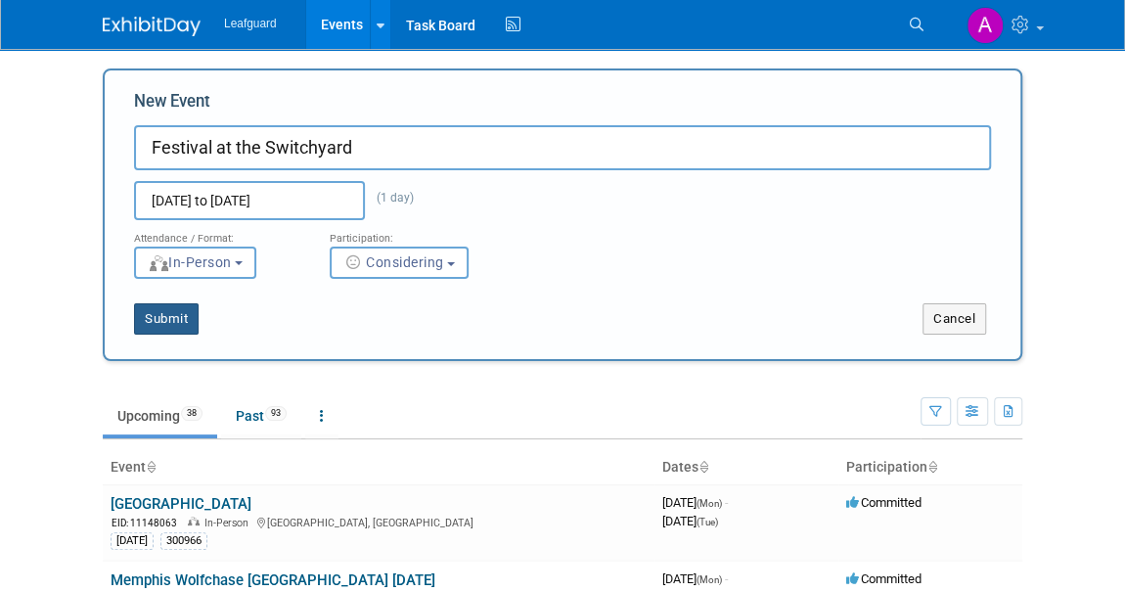
click at [170, 319] on button "Submit" at bounding box center [166, 318] width 65 height 31
type input "Festival at the Switchyard"
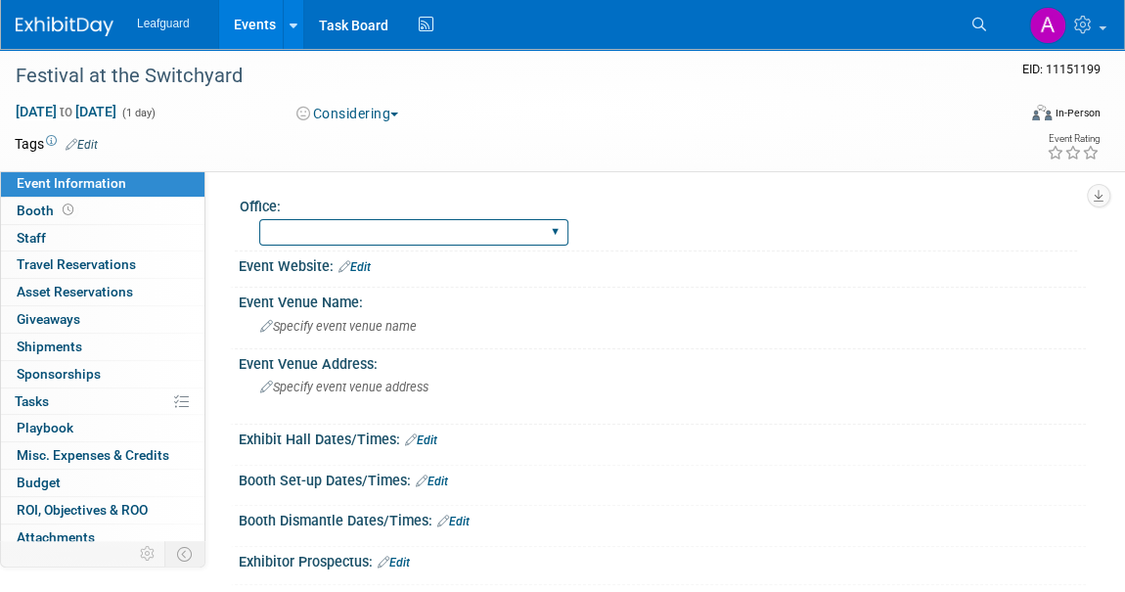
click at [337, 242] on select "Albany Arkansas Austin Birmingham Charlotte Chicago Cleveland Colorado Columbia…" at bounding box center [413, 232] width 309 height 26
select select "Dallas"
click at [259, 219] on select "Albany Arkansas Austin Birmingham Charlotte Chicago Cleveland Colorado Columbia…" at bounding box center [413, 232] width 309 height 26
click at [372, 394] on div "Specify event venue address" at bounding box center [415, 394] width 324 height 45
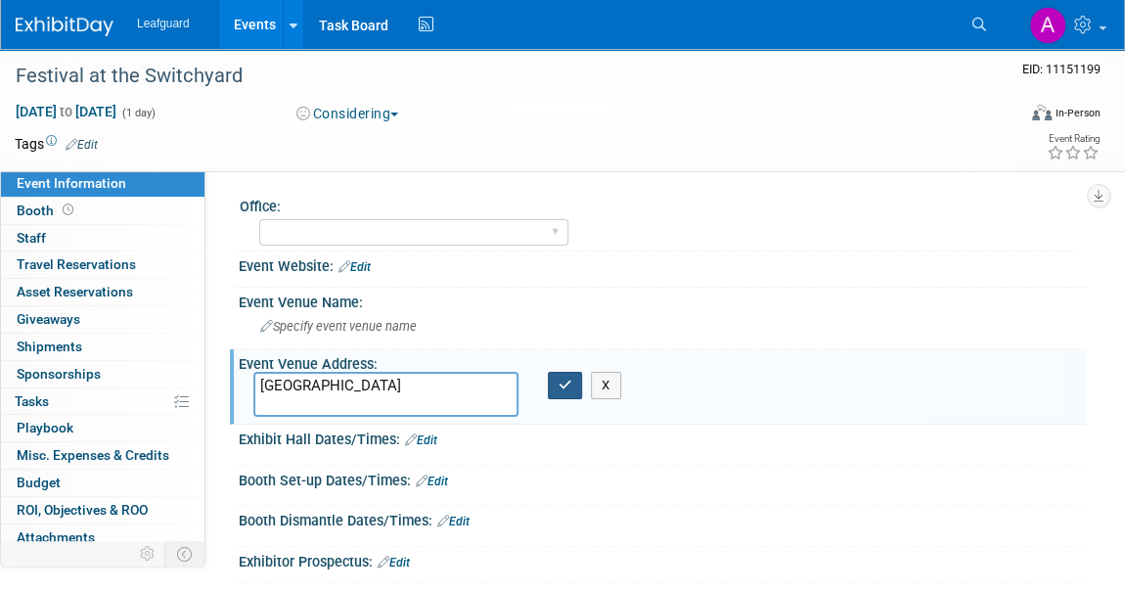
type textarea "Historic Downtown Carrollton Square"
click at [560, 392] on button "button" at bounding box center [565, 385] width 35 height 27
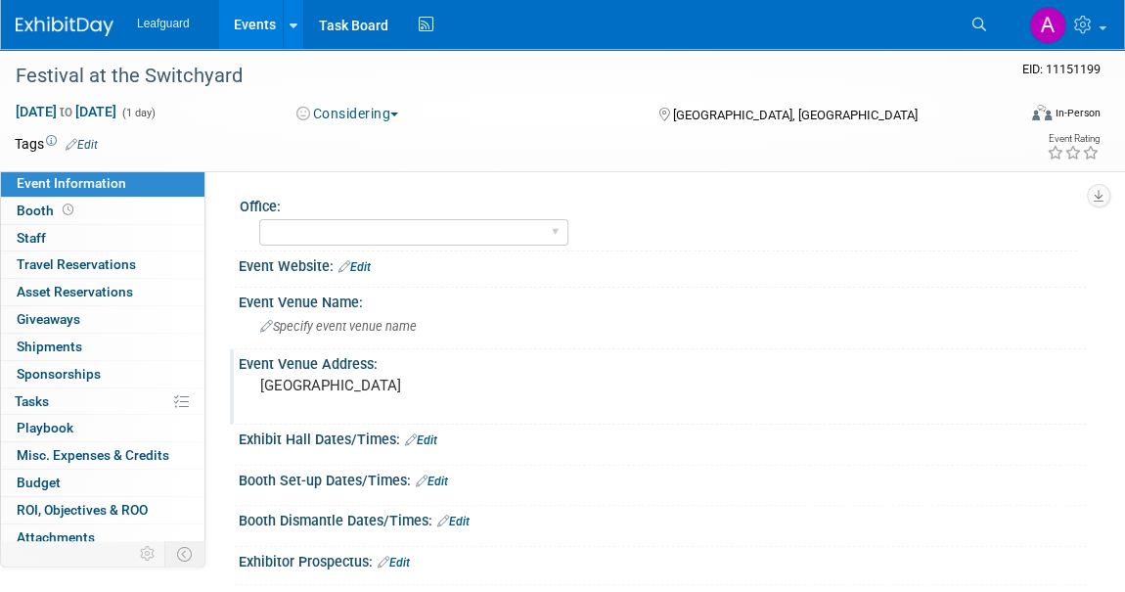
click at [38, 28] on img at bounding box center [65, 27] width 98 height 20
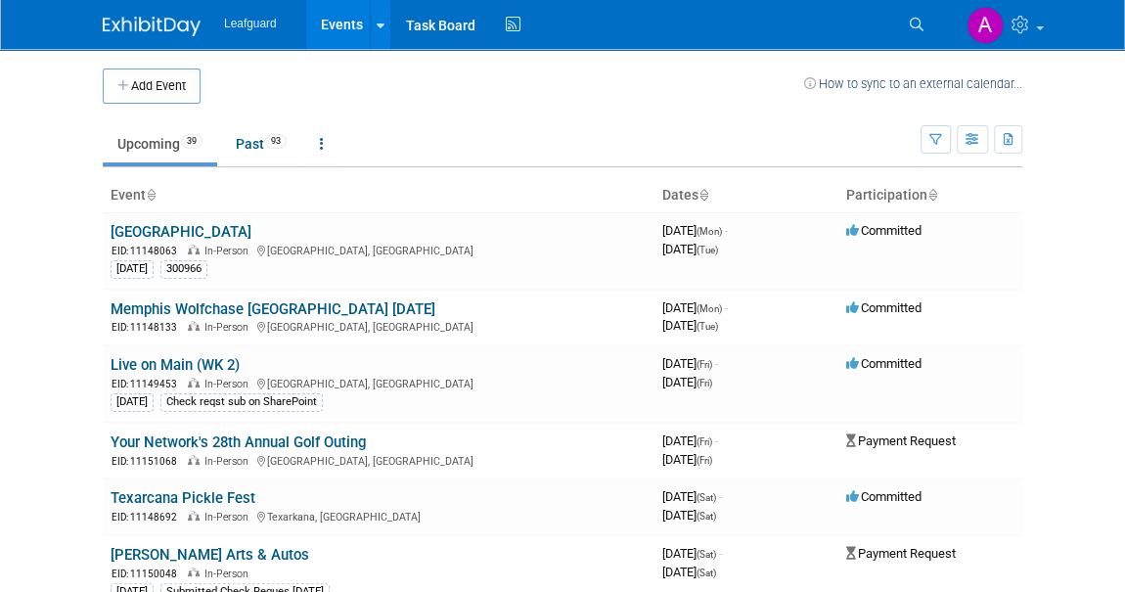
click at [706, 190] on icon at bounding box center [704, 196] width 10 height 13
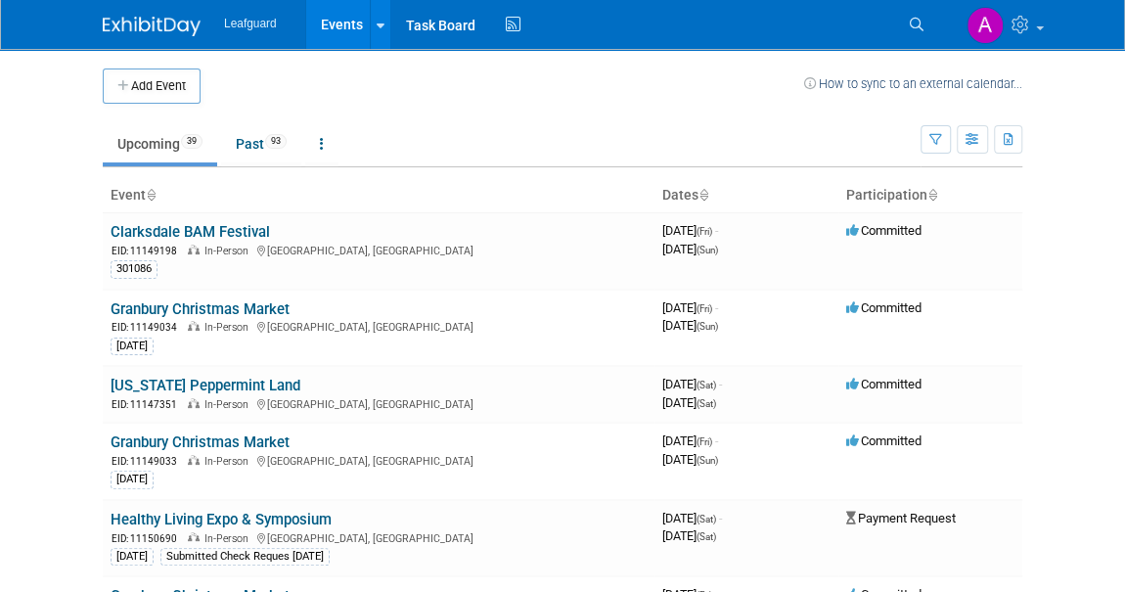
click at [706, 190] on icon at bounding box center [704, 196] width 10 height 13
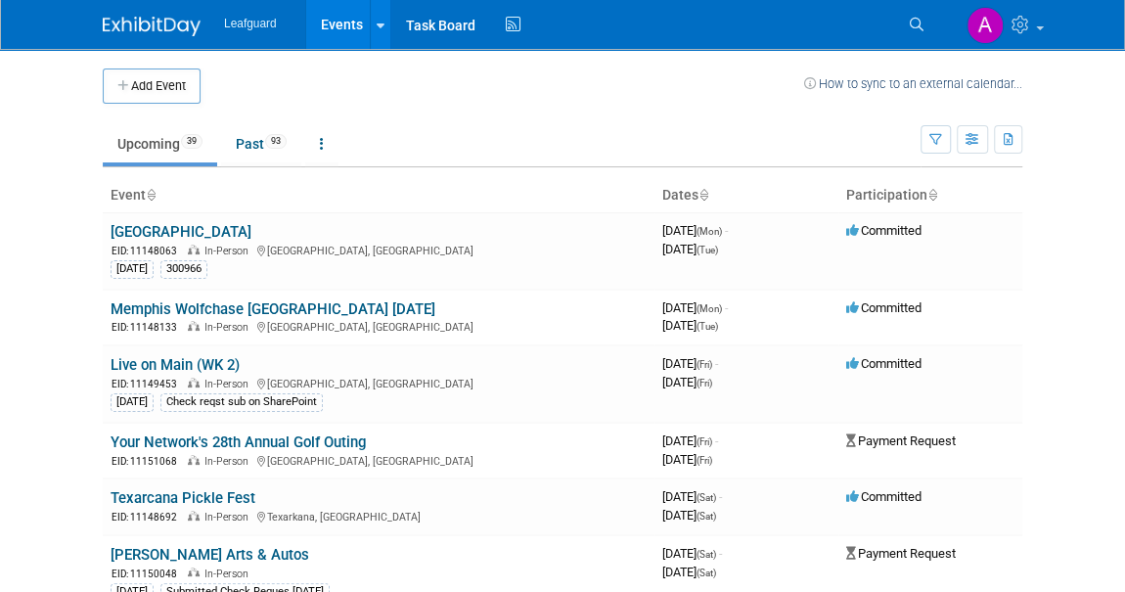
click at [926, 191] on th "Participation" at bounding box center [931, 195] width 184 height 33
click at [932, 191] on icon at bounding box center [933, 196] width 10 height 13
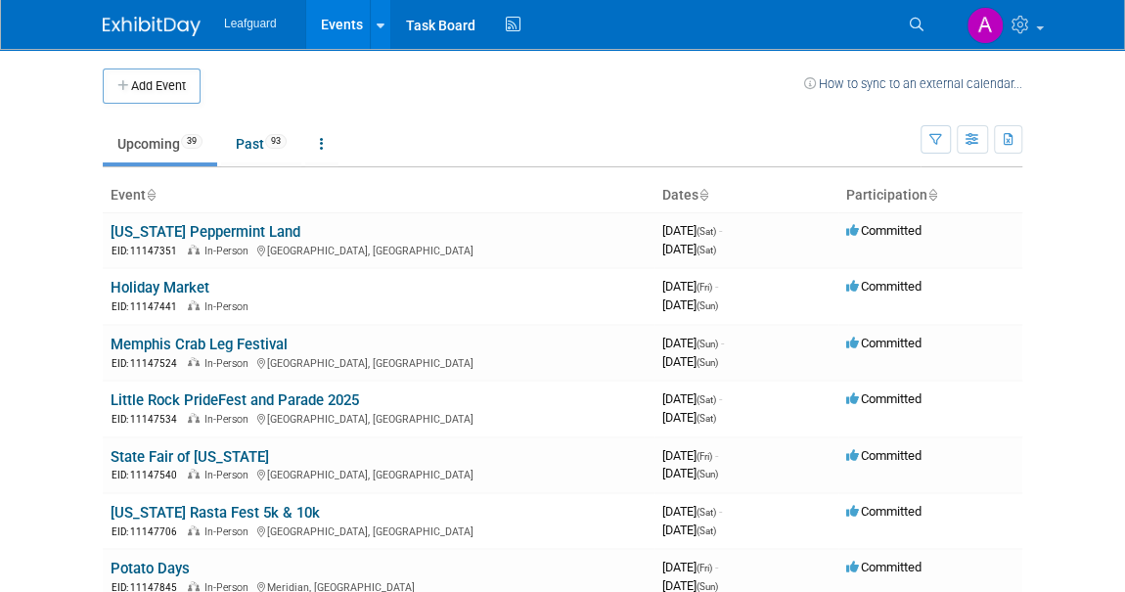
click at [932, 191] on icon at bounding box center [933, 196] width 10 height 13
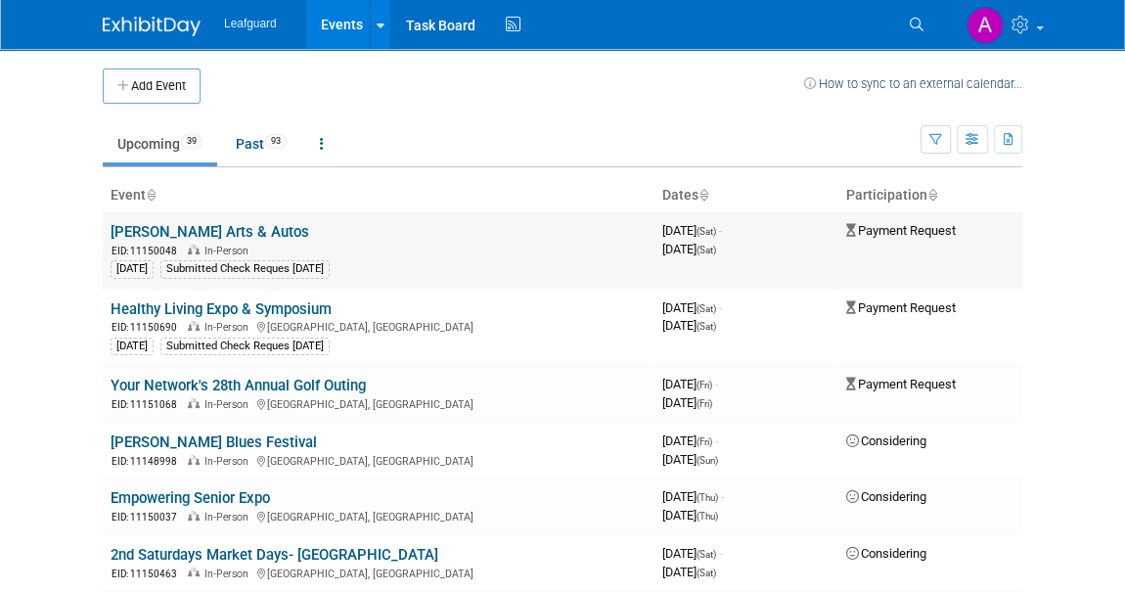
click at [165, 227] on link "[PERSON_NAME] Arts & Autos" at bounding box center [210, 232] width 199 height 18
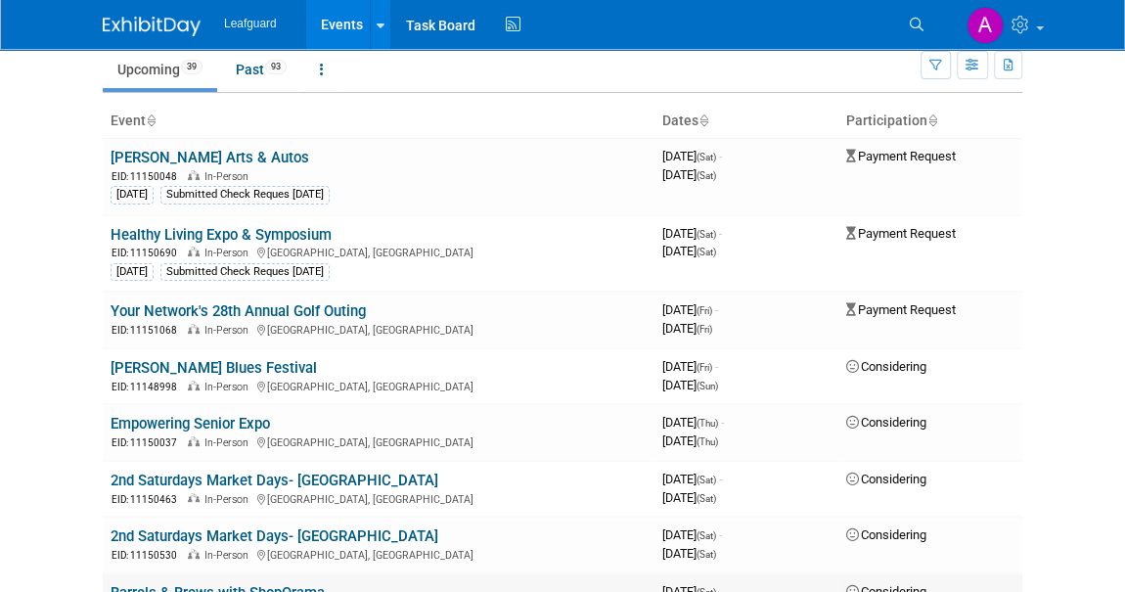
scroll to position [74, 0]
click at [323, 307] on link "Your Network's 28th Annual Golf Outing" at bounding box center [238, 311] width 255 height 18
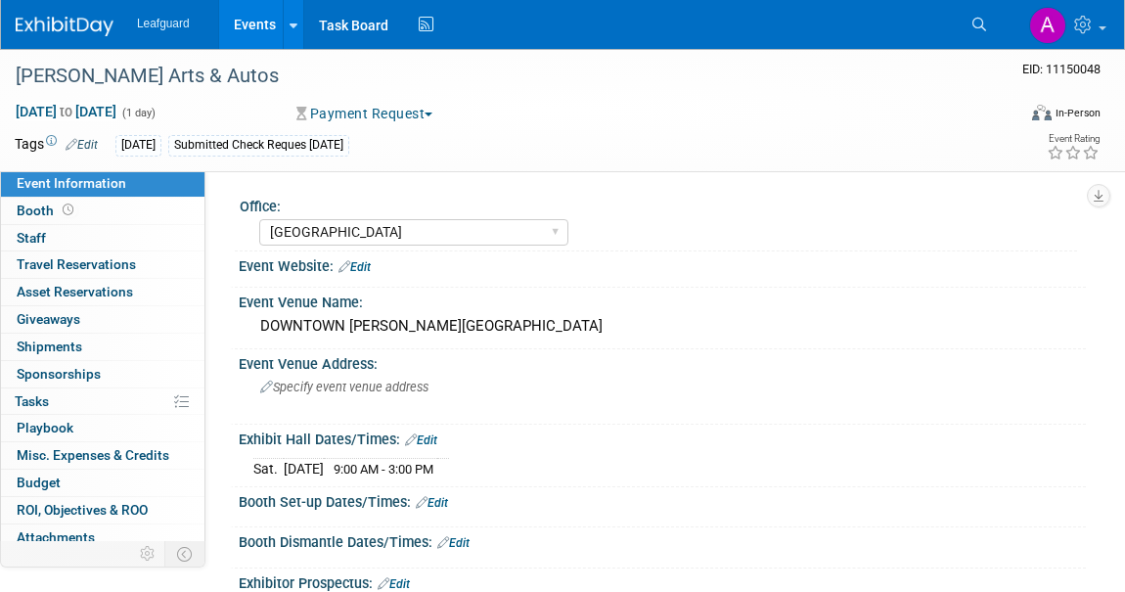
select select "[GEOGRAPHIC_DATA]"
select select "No"
select select "Credit Card"
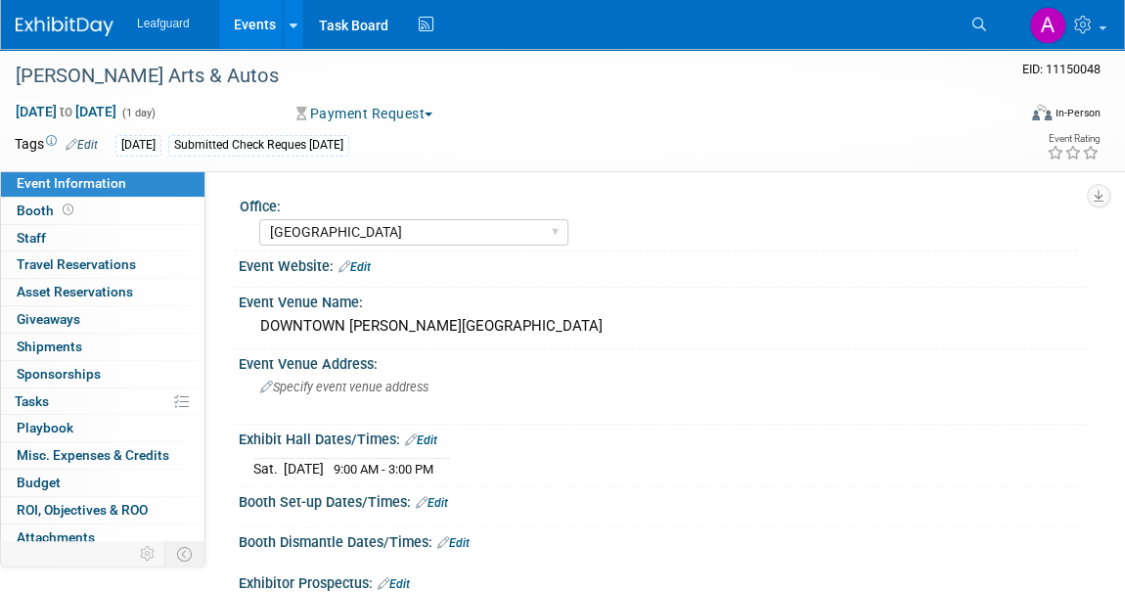
click at [289, 152] on div "Submitted Check Reques 8.29.25" at bounding box center [258, 145] width 181 height 21
click at [284, 142] on div "Submitted Check Reques 8.29.25" at bounding box center [258, 145] width 181 height 21
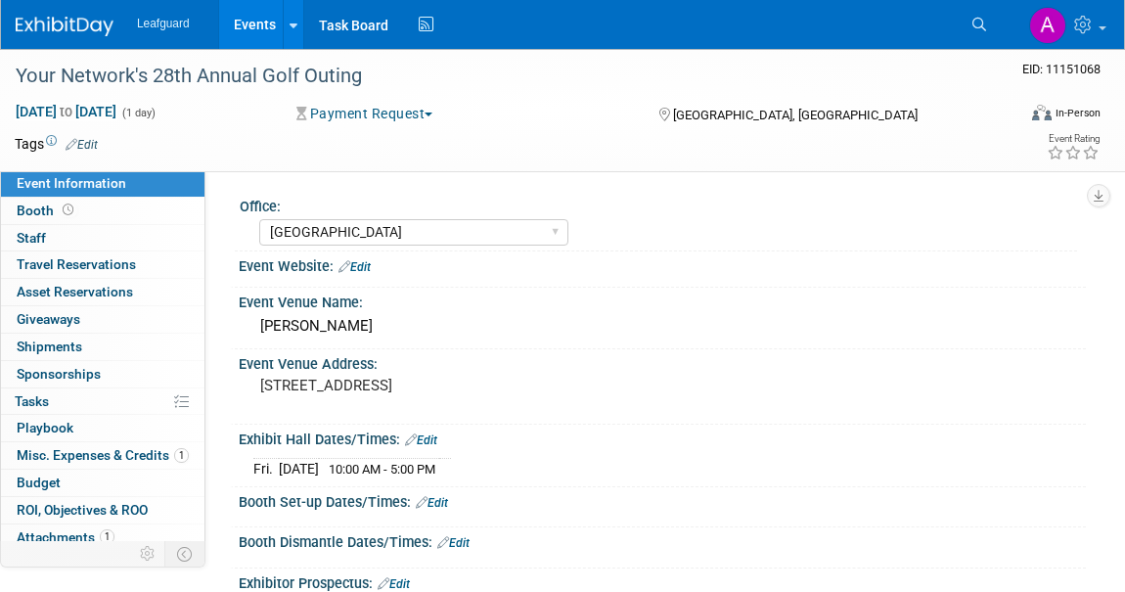
select select "[GEOGRAPHIC_DATA]"
select select "No"
select select "Credit Card"
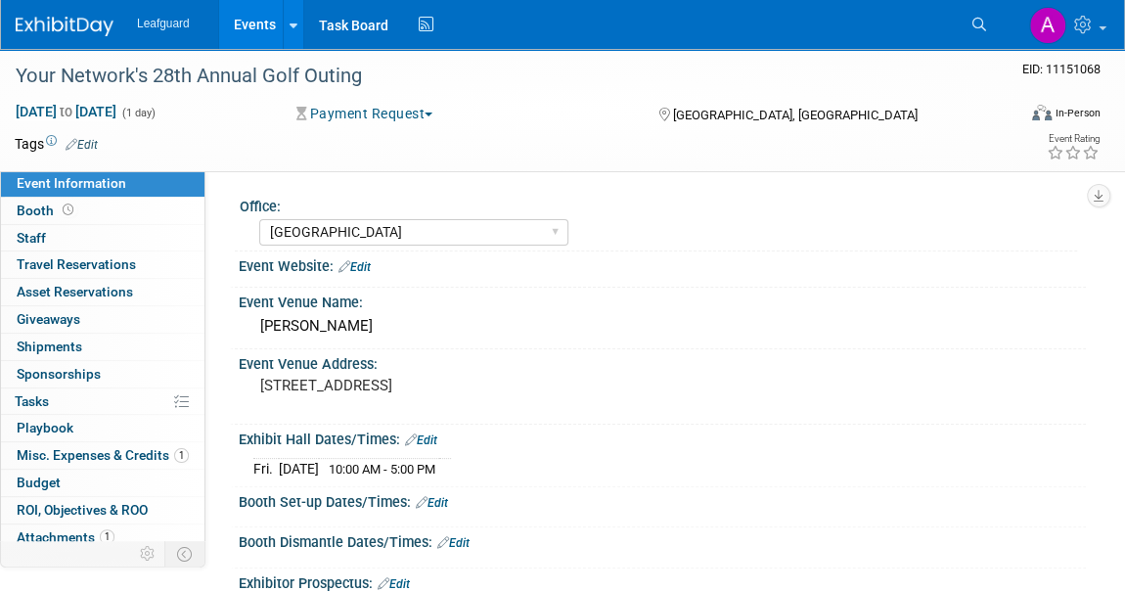
click at [411, 114] on button "Payment Request" at bounding box center [365, 114] width 151 height 20
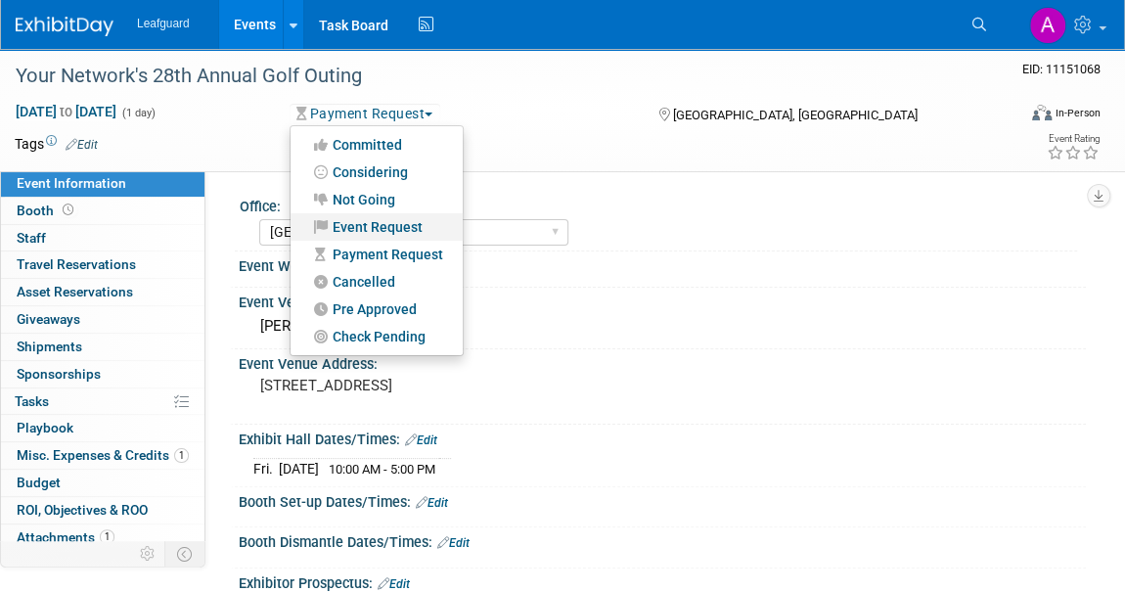
click at [395, 224] on link "Event Request" at bounding box center [377, 226] width 172 height 27
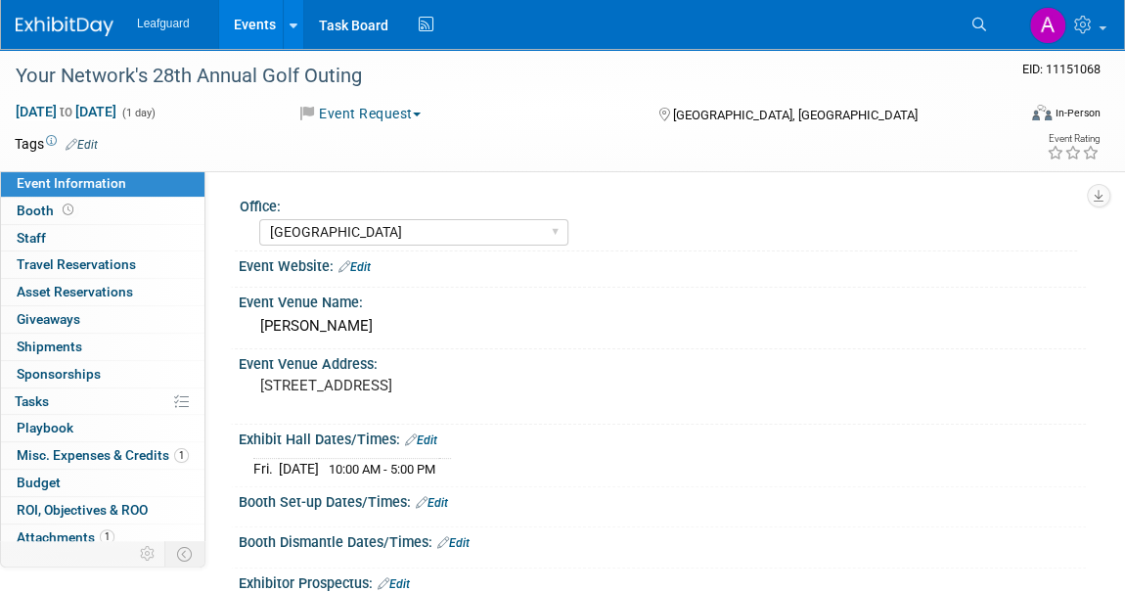
click at [171, 16] on li "Leafguard" at bounding box center [177, 17] width 81 height 26
click at [171, 20] on span "Leafguard" at bounding box center [163, 24] width 53 height 14
click at [23, 27] on img at bounding box center [65, 27] width 98 height 20
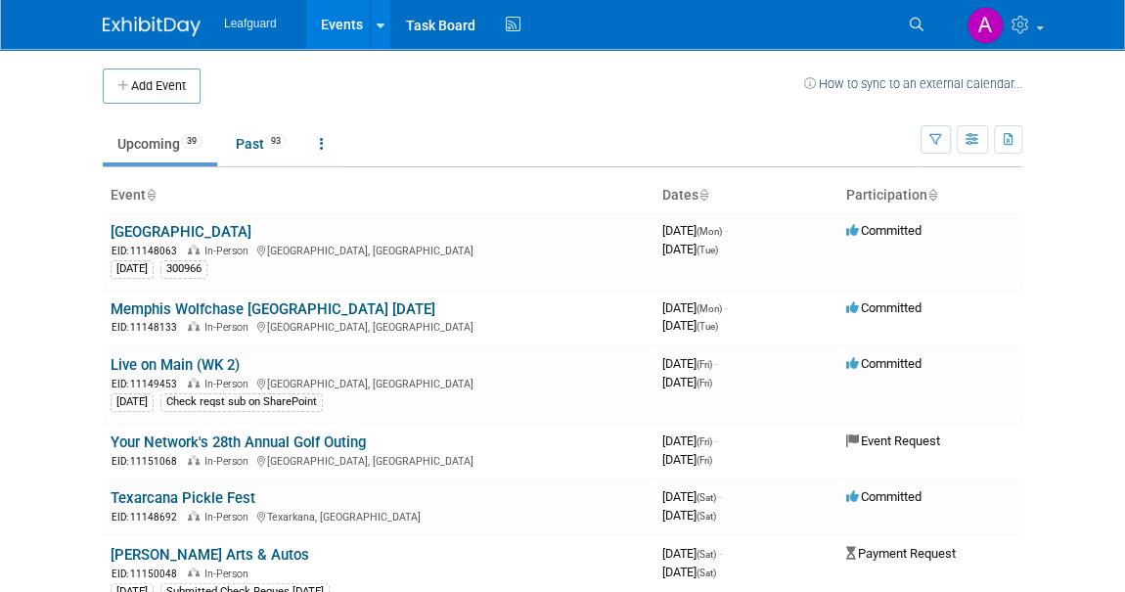
click at [148, 23] on img at bounding box center [152, 27] width 98 height 20
click at [707, 194] on icon at bounding box center [704, 196] width 10 height 13
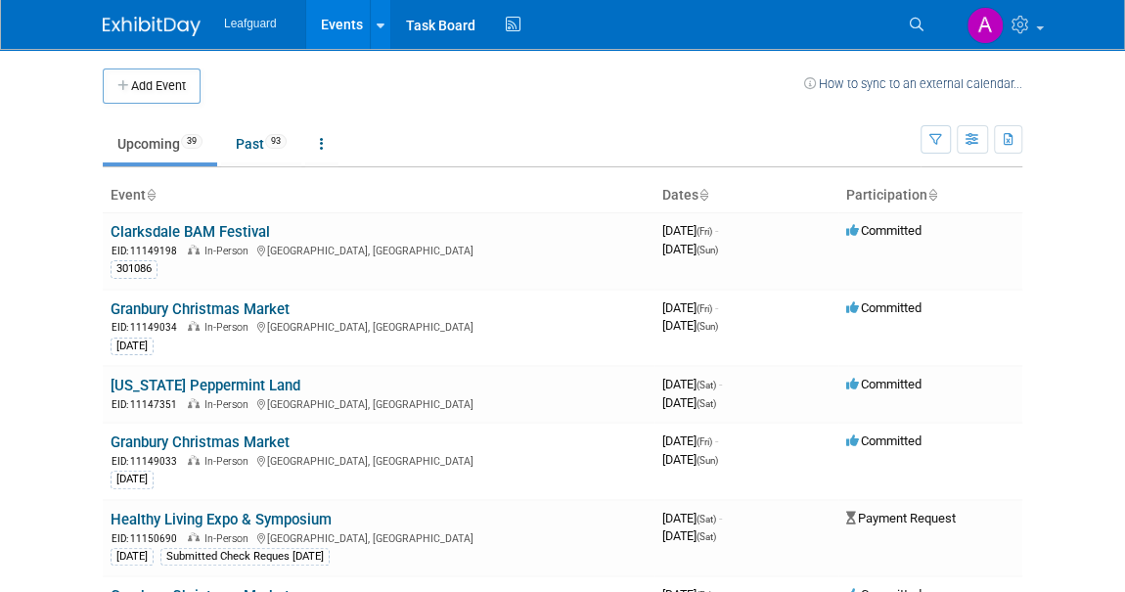
click at [706, 194] on icon at bounding box center [704, 196] width 10 height 13
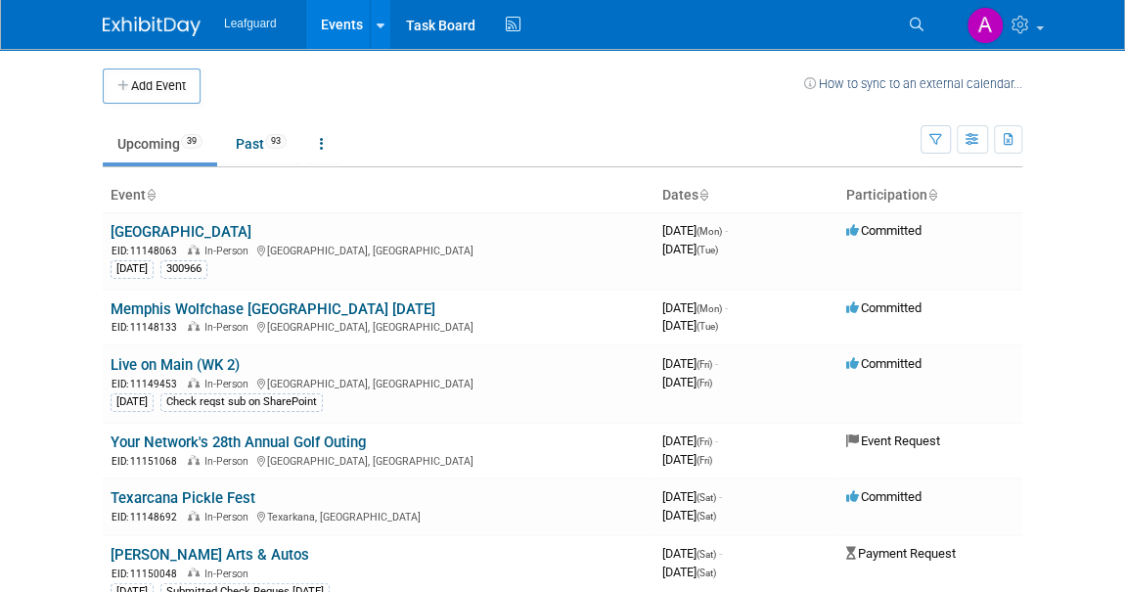
click at [924, 196] on th "Participation" at bounding box center [931, 195] width 184 height 33
click at [931, 196] on icon at bounding box center [933, 196] width 10 height 13
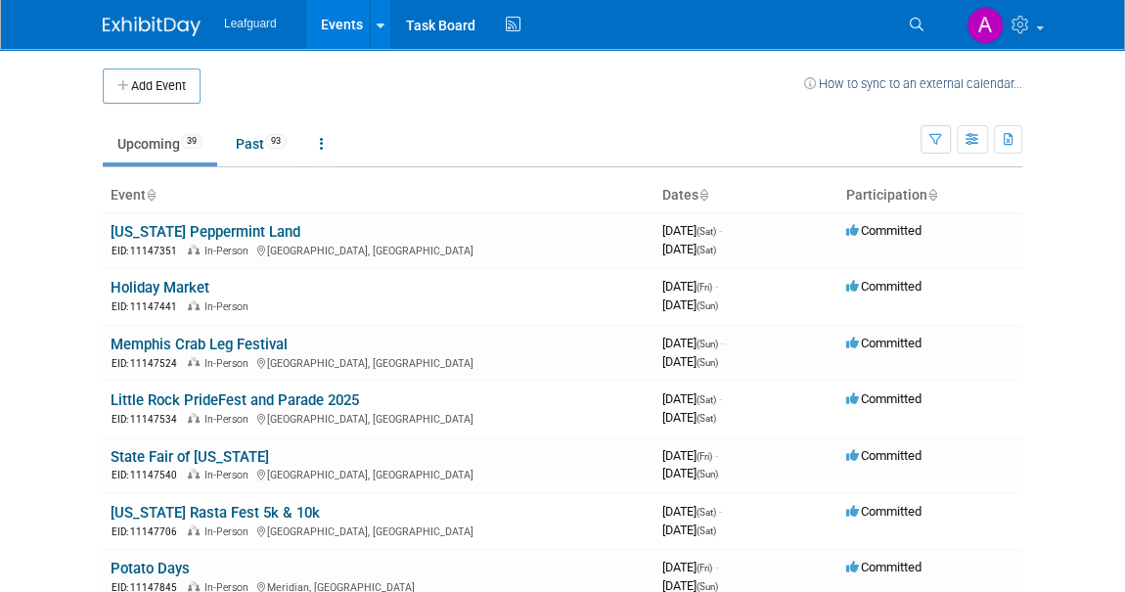
click at [931, 196] on icon at bounding box center [933, 196] width 10 height 13
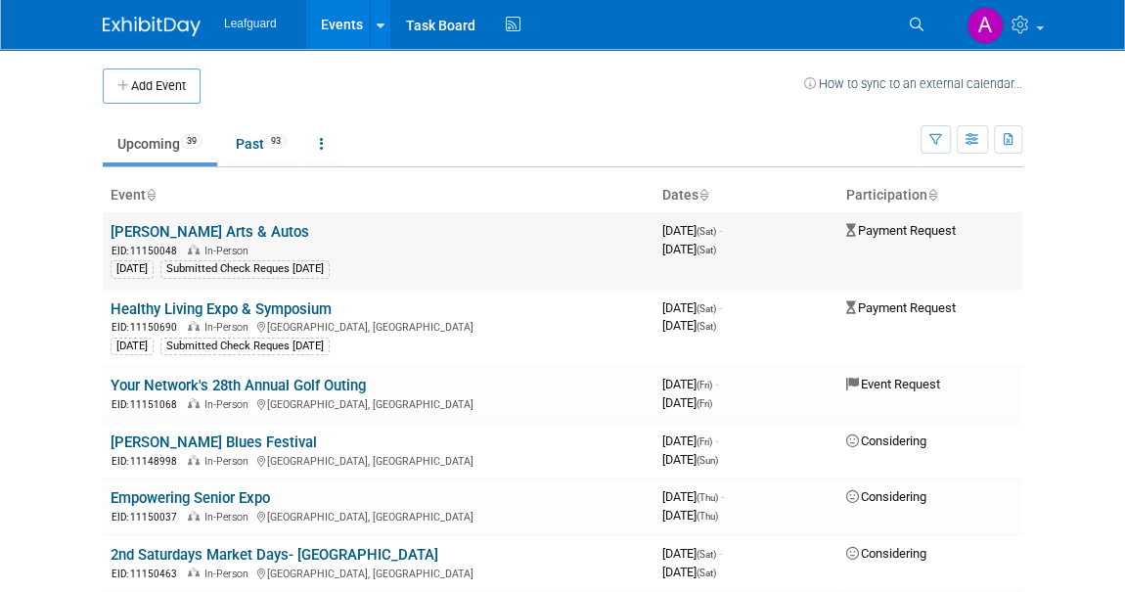
click at [195, 230] on link "[PERSON_NAME] Arts & Autos" at bounding box center [210, 232] width 199 height 18
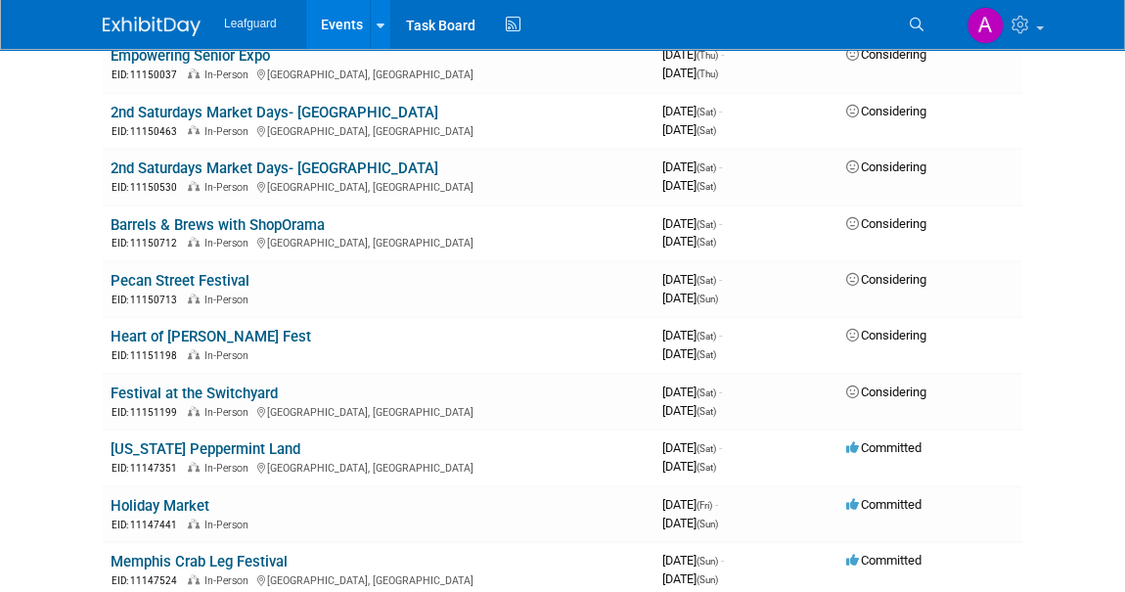
scroll to position [444, 0]
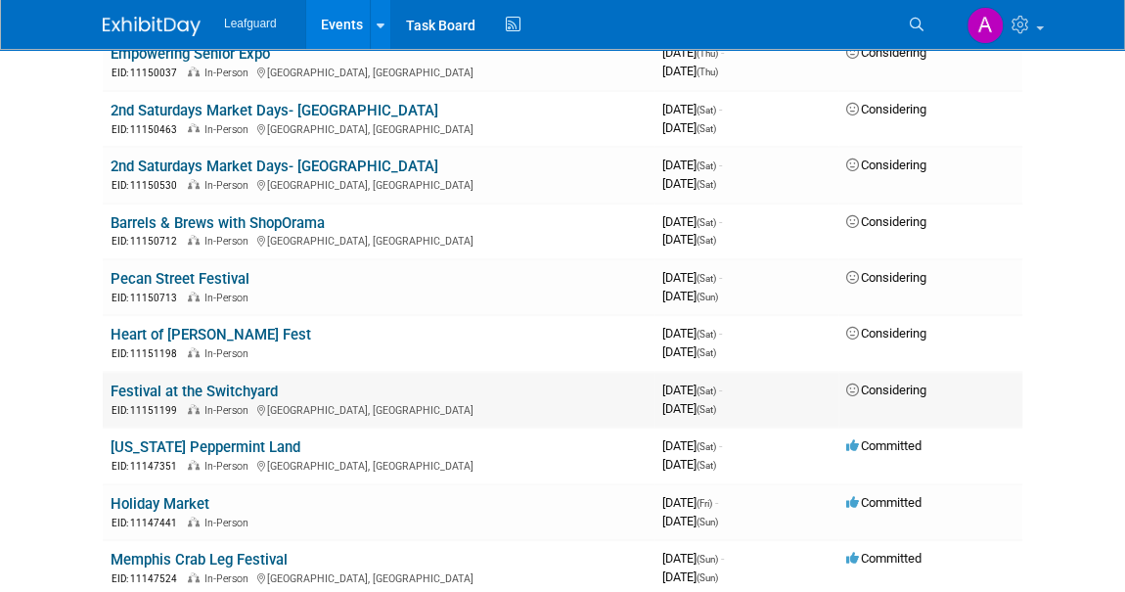
click at [250, 385] on link "Festival at the Switchyard" at bounding box center [194, 392] width 167 height 18
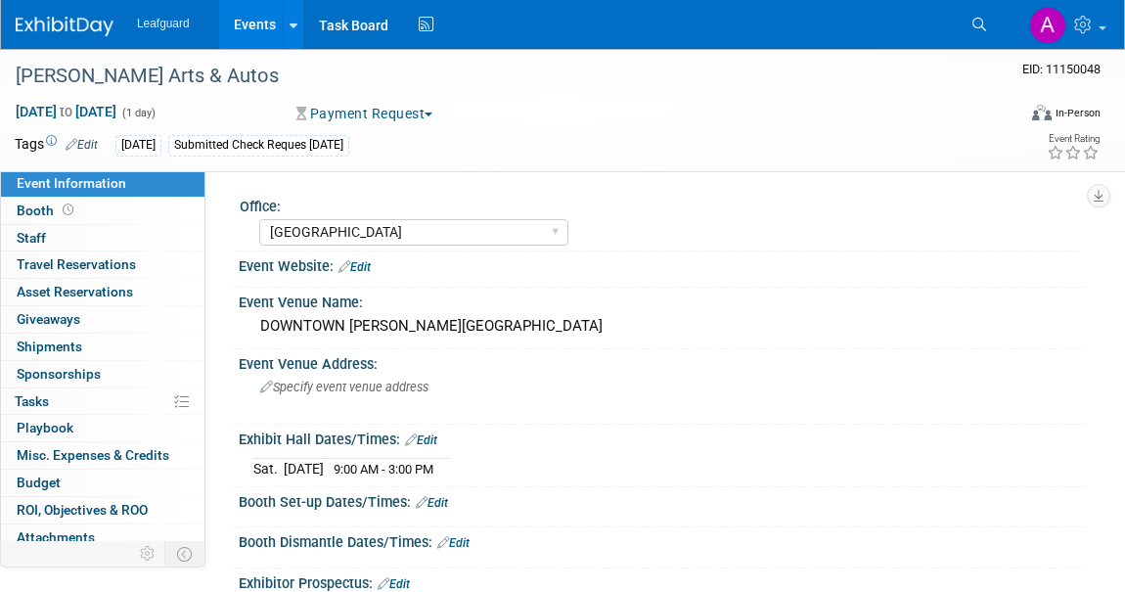
select select "[GEOGRAPHIC_DATA]"
select select "No"
select select "Credit Card"
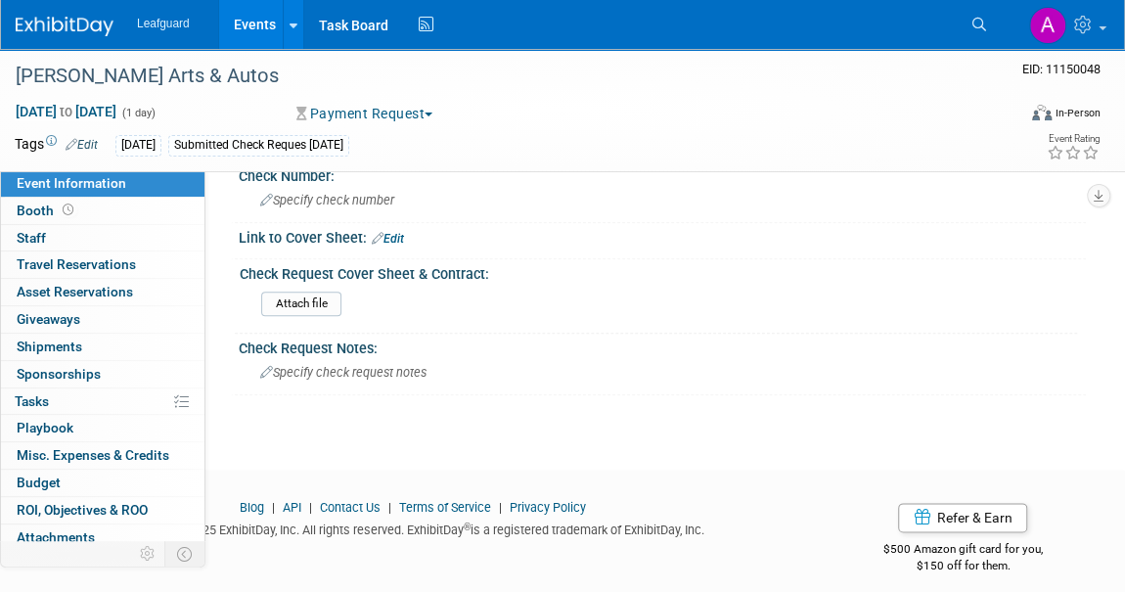
scroll to position [990, 0]
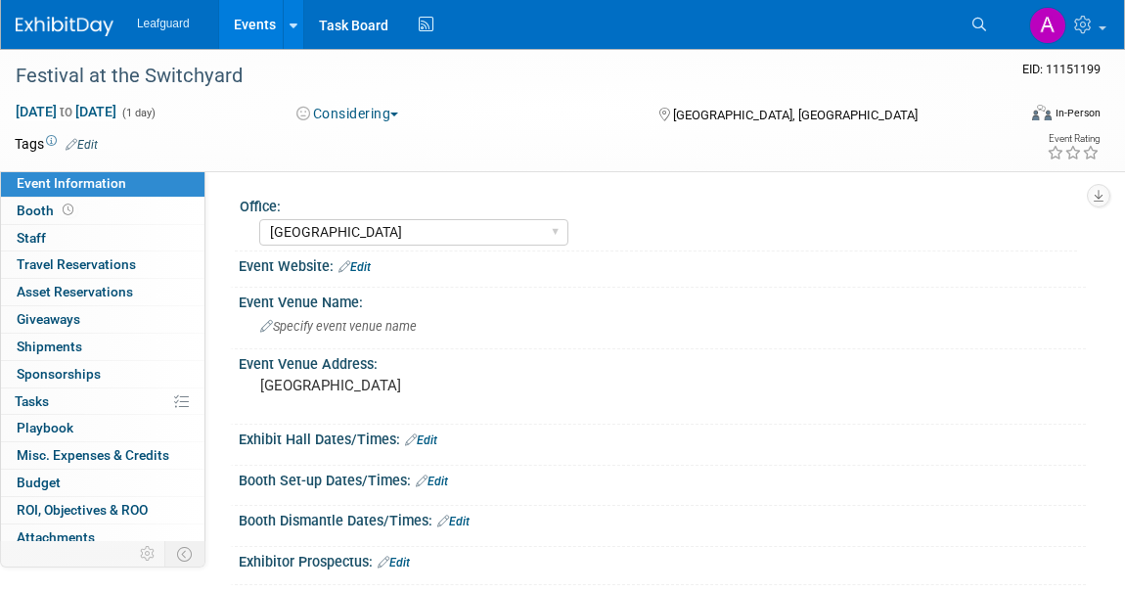
select select "Dallas"
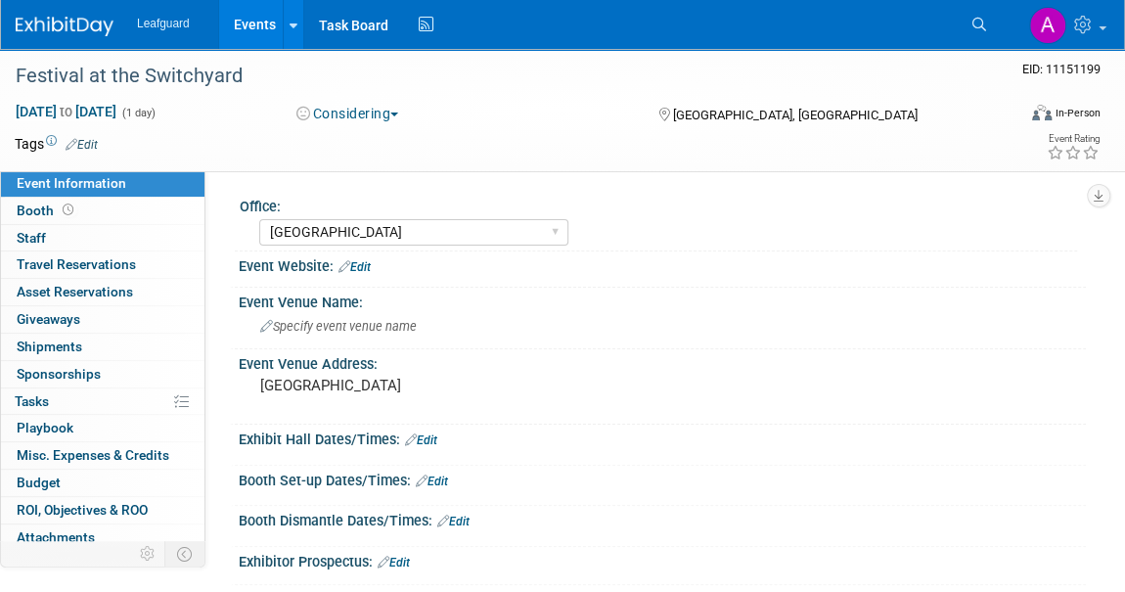
click at [432, 443] on link "Edit" at bounding box center [421, 441] width 32 height 14
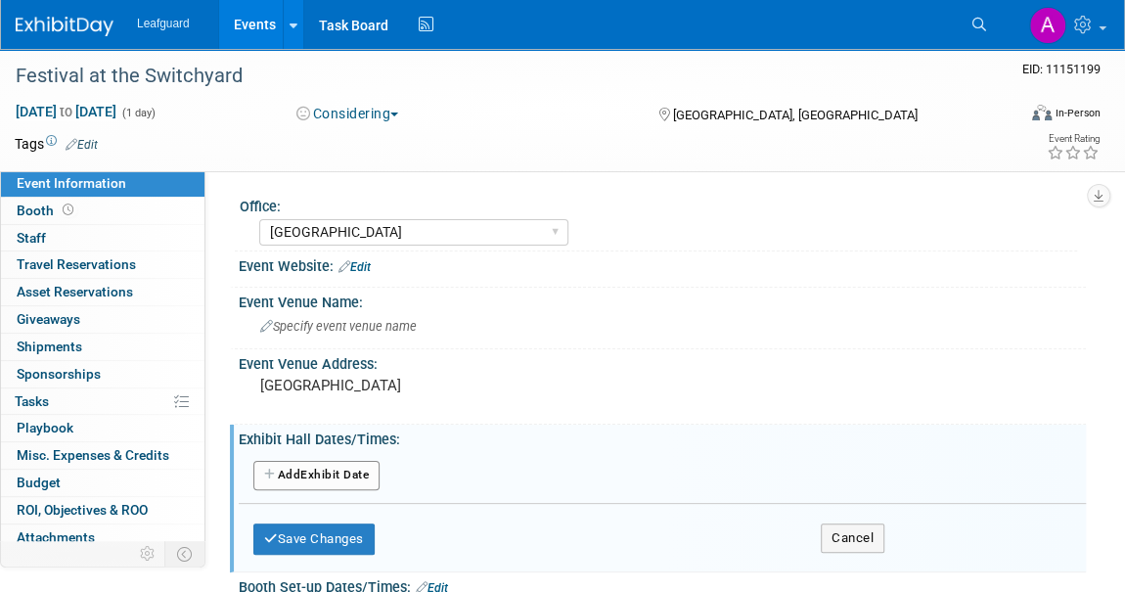
click at [313, 476] on button "Add Another Exhibit Date" at bounding box center [316, 475] width 126 height 29
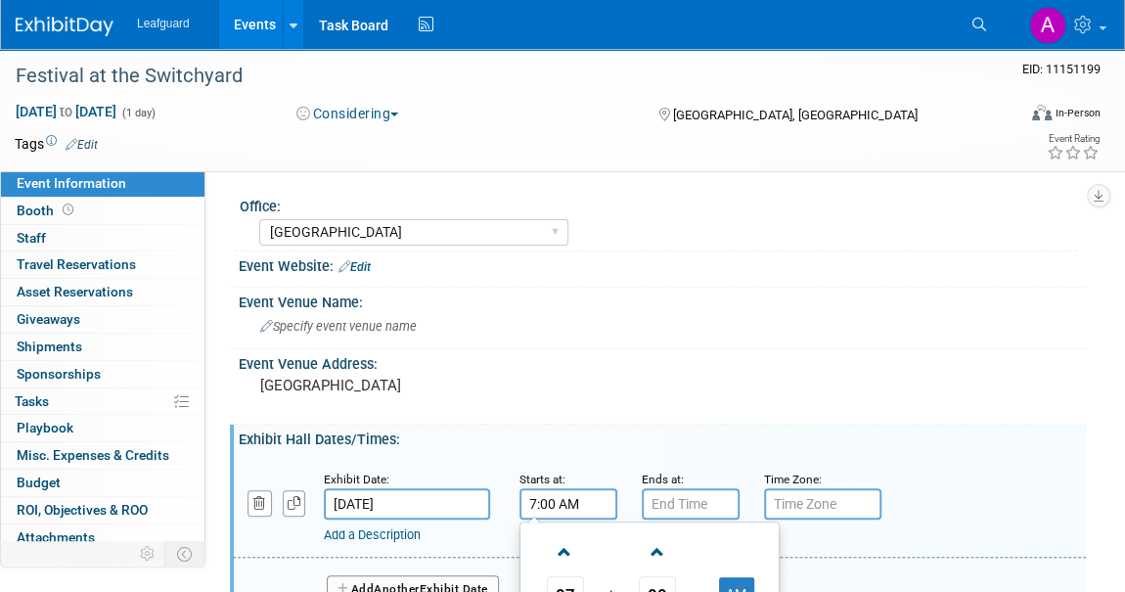
click at [551, 497] on input "7:00 AM" at bounding box center [569, 503] width 98 height 31
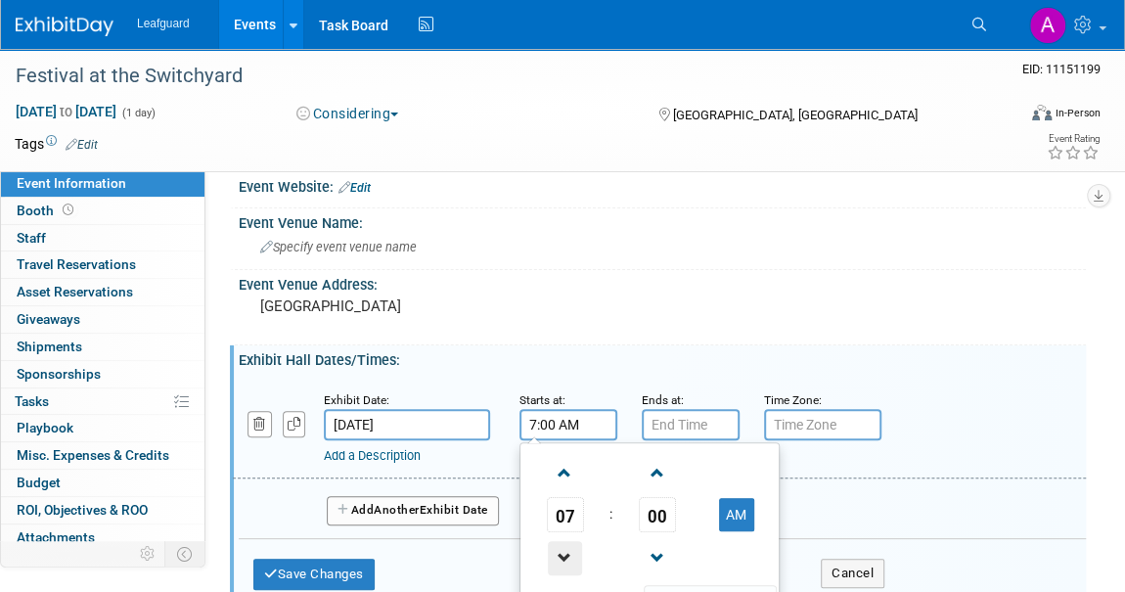
scroll to position [177, 0]
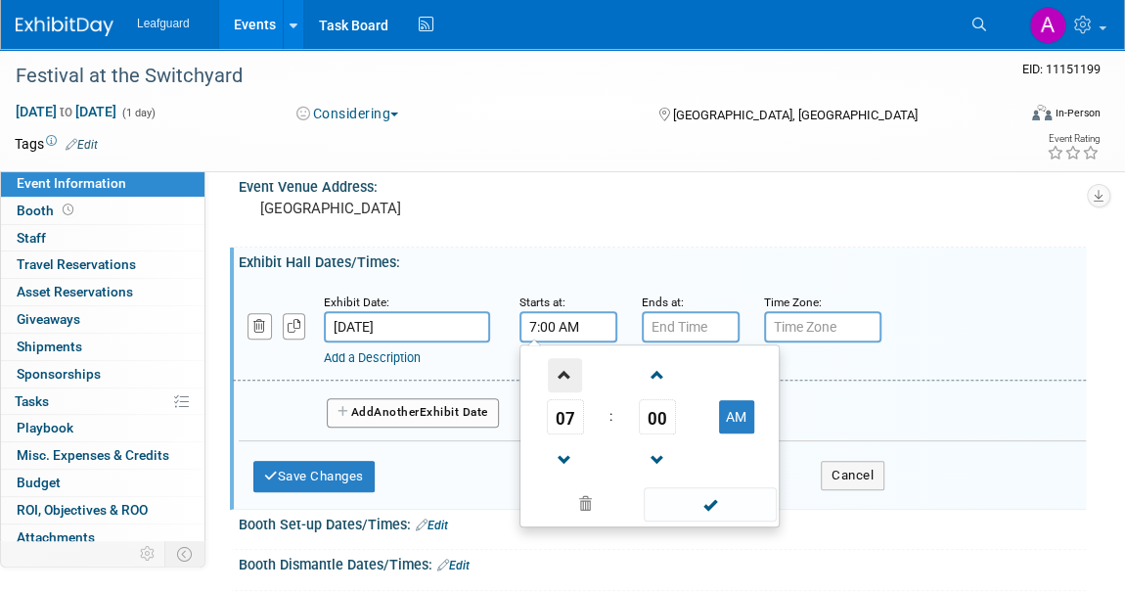
click at [561, 375] on span at bounding box center [565, 375] width 34 height 34
type input "11:00 AM"
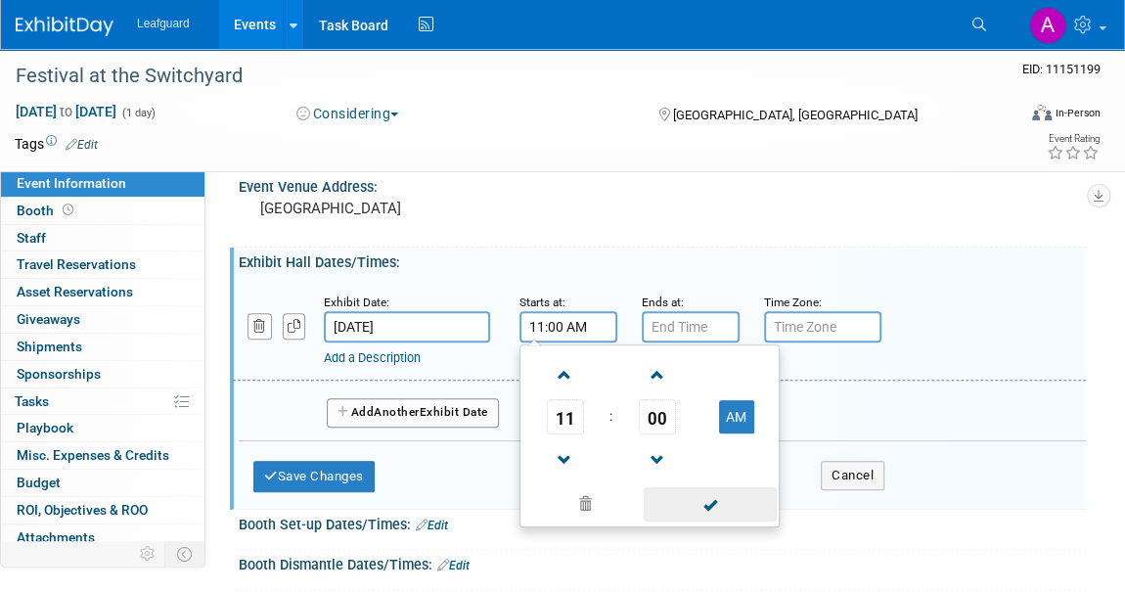
click at [715, 505] on span at bounding box center [710, 504] width 132 height 34
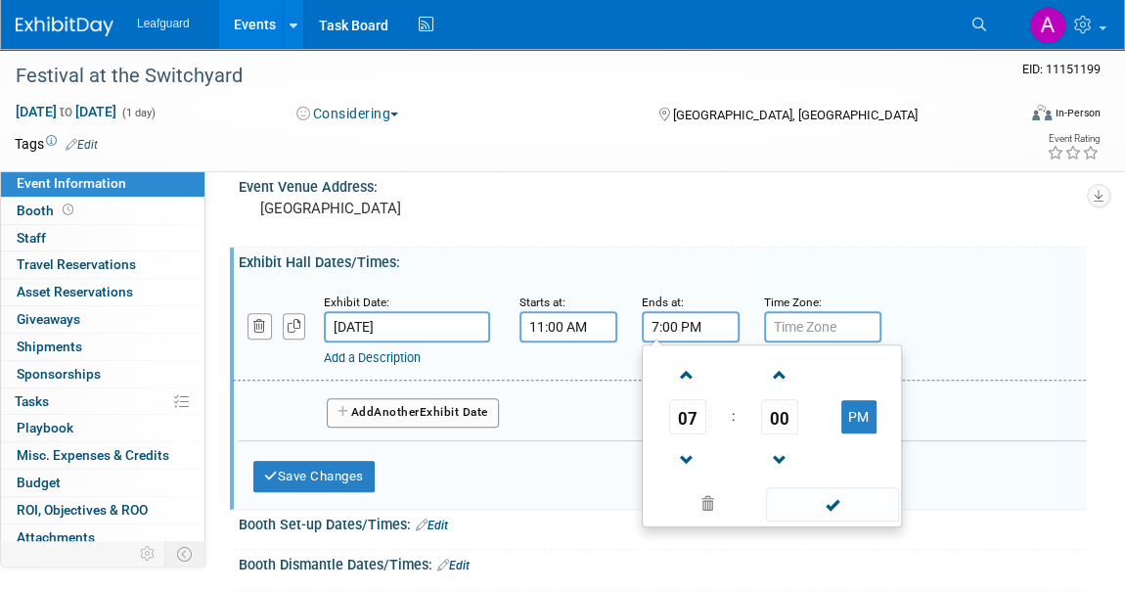
click at [665, 321] on input "7:00 PM" at bounding box center [691, 326] width 98 height 31
click at [687, 374] on span at bounding box center [687, 375] width 34 height 34
type input "10:00 PM"
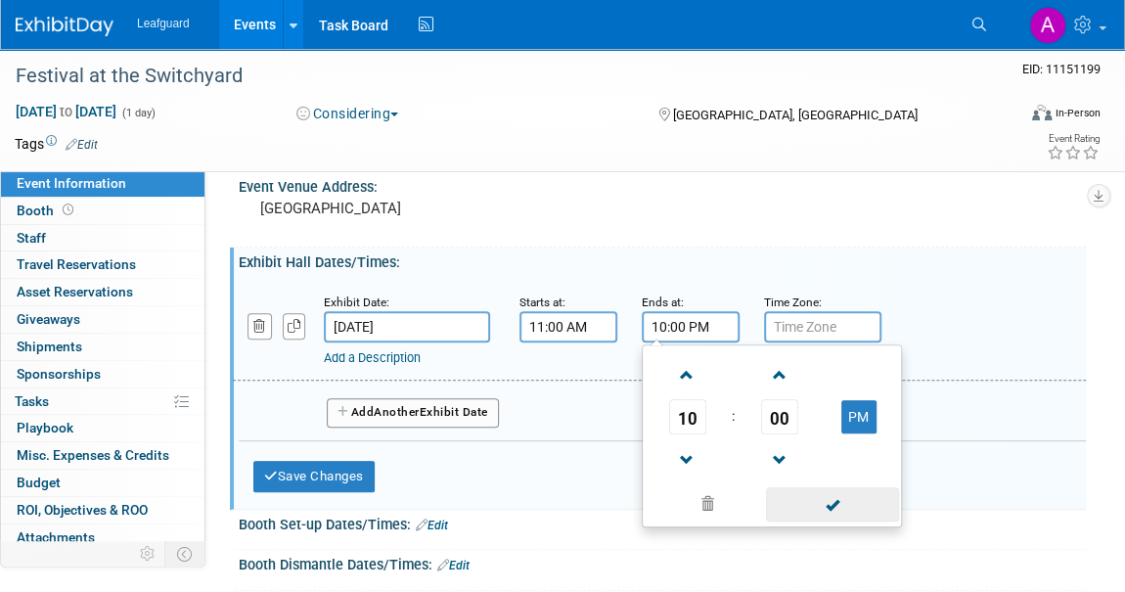
click at [807, 497] on span at bounding box center [832, 504] width 132 height 34
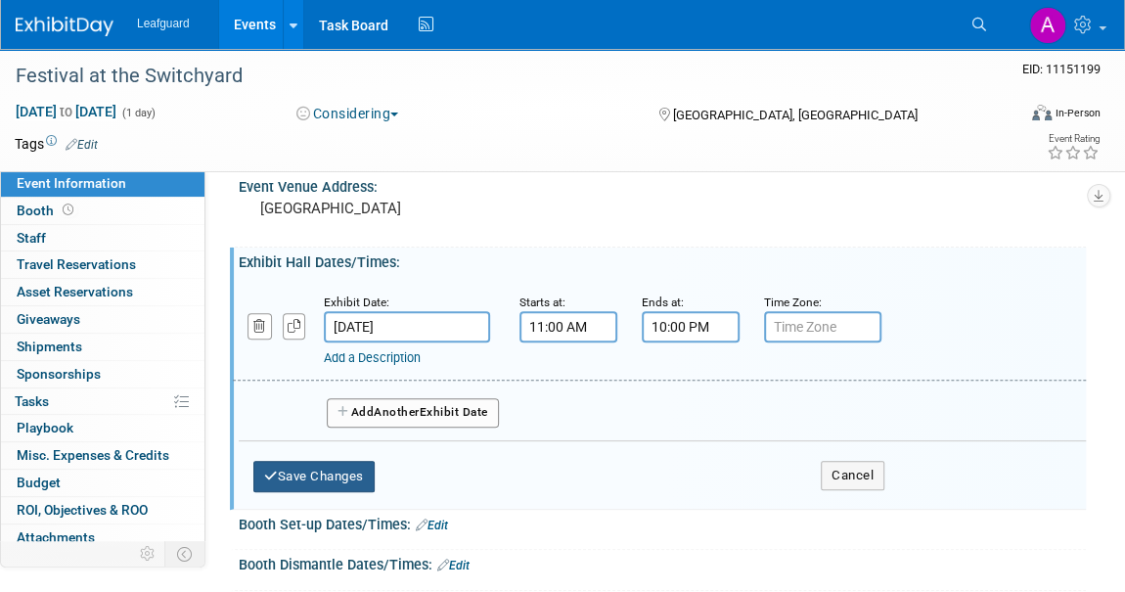
click at [272, 480] on button "Save Changes" at bounding box center [313, 476] width 121 height 31
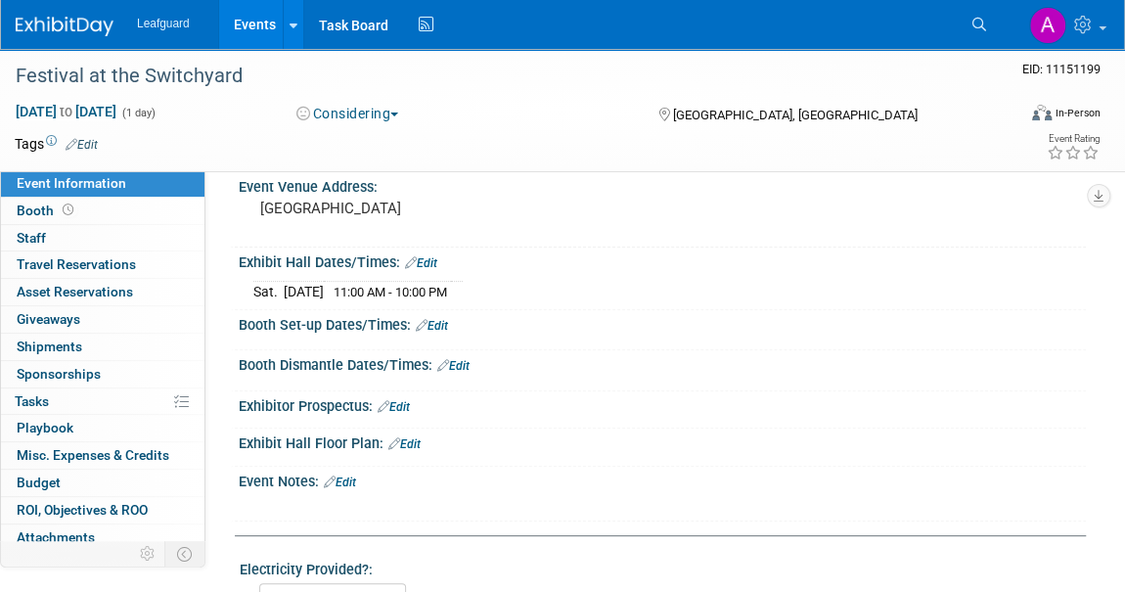
click at [28, 180] on span "Event Information" at bounding box center [72, 183] width 110 height 16
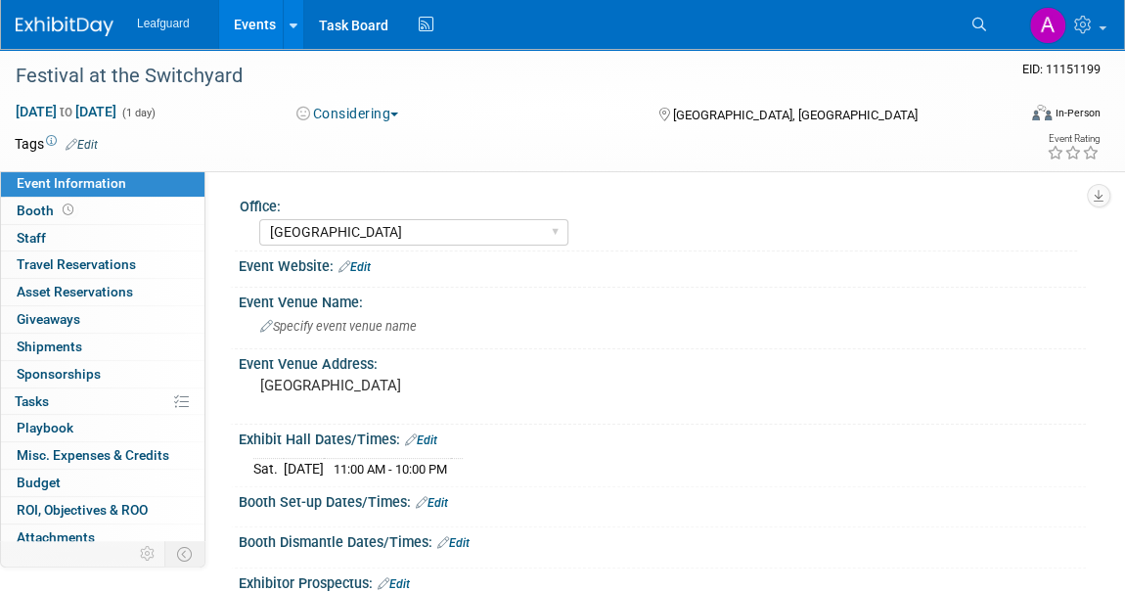
select select "Dallas"
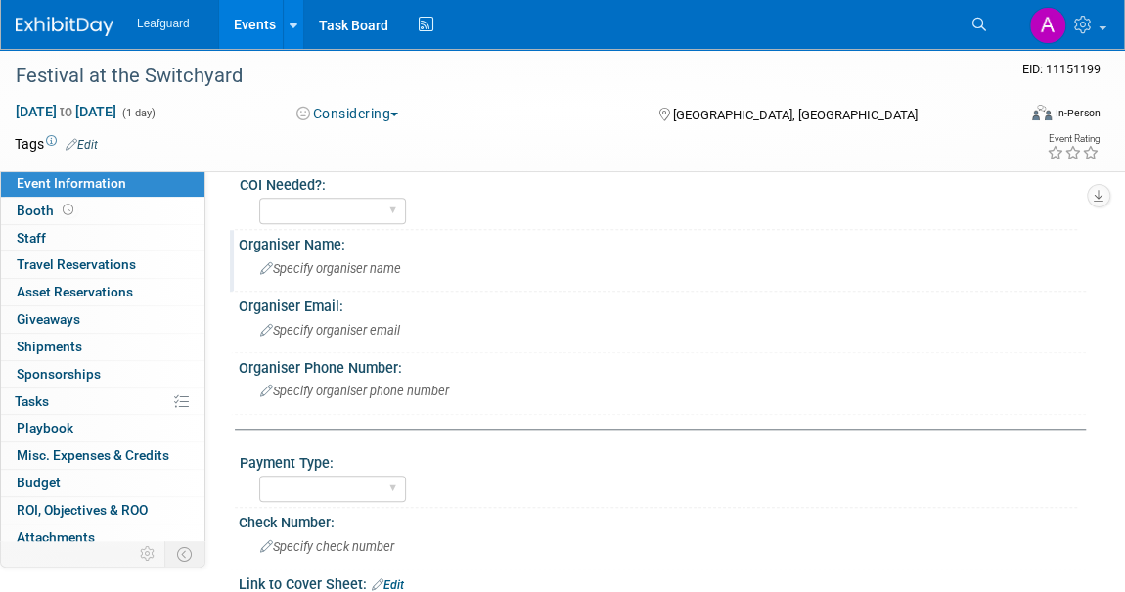
scroll to position [711, 0]
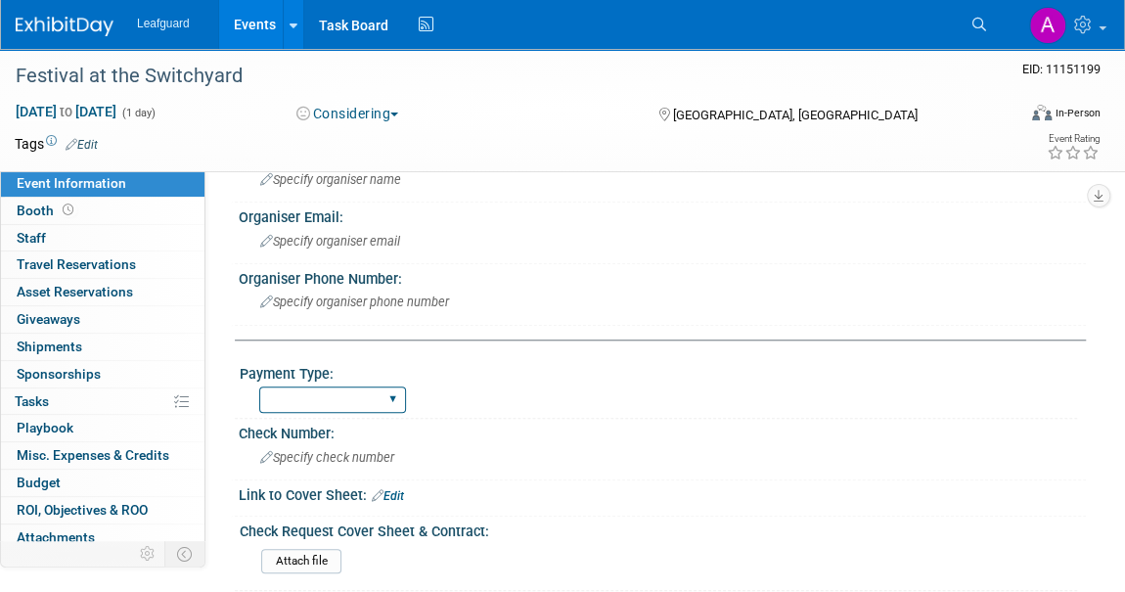
click at [356, 393] on select "Cash/Expense Check Credit Card Free" at bounding box center [332, 400] width 147 height 26
click at [531, 387] on div "Cash/Expense Check Credit Card Free" at bounding box center [668, 397] width 818 height 31
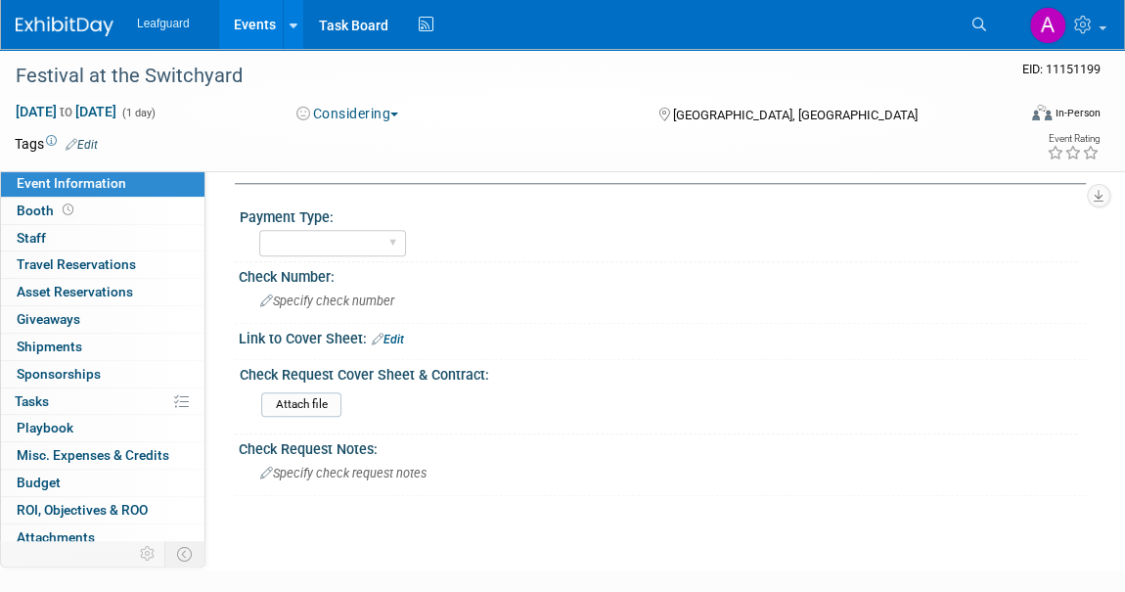
scroll to position [890, 0]
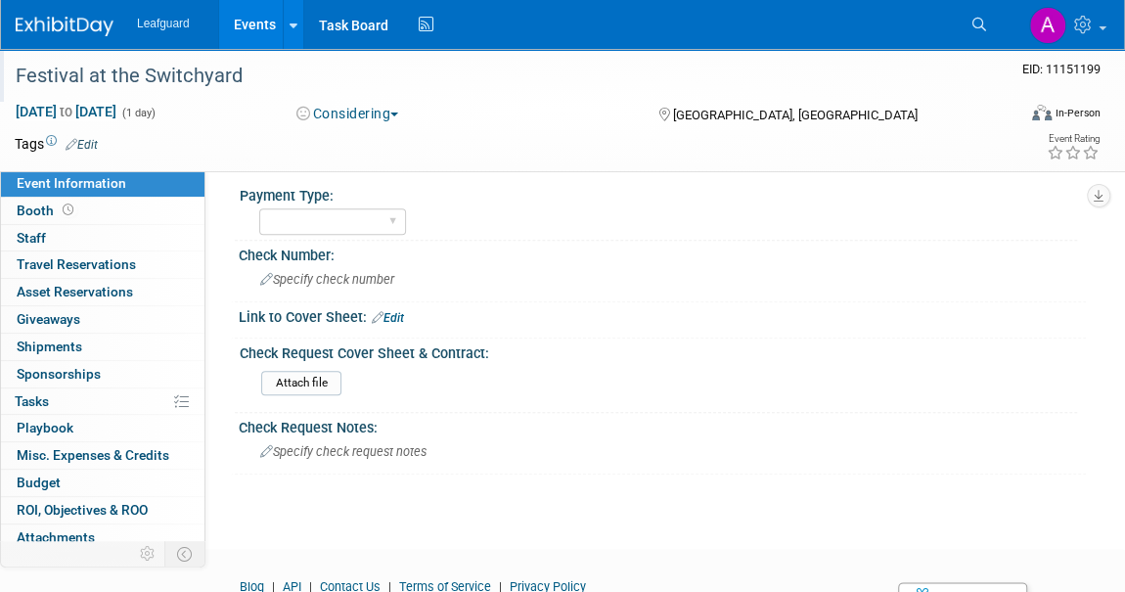
drag, startPoint x: 250, startPoint y: 74, endPoint x: 18, endPoint y: 87, distance: 232.3
click at [18, 87] on div "Festival at the Switchyard" at bounding box center [502, 76] width 986 height 35
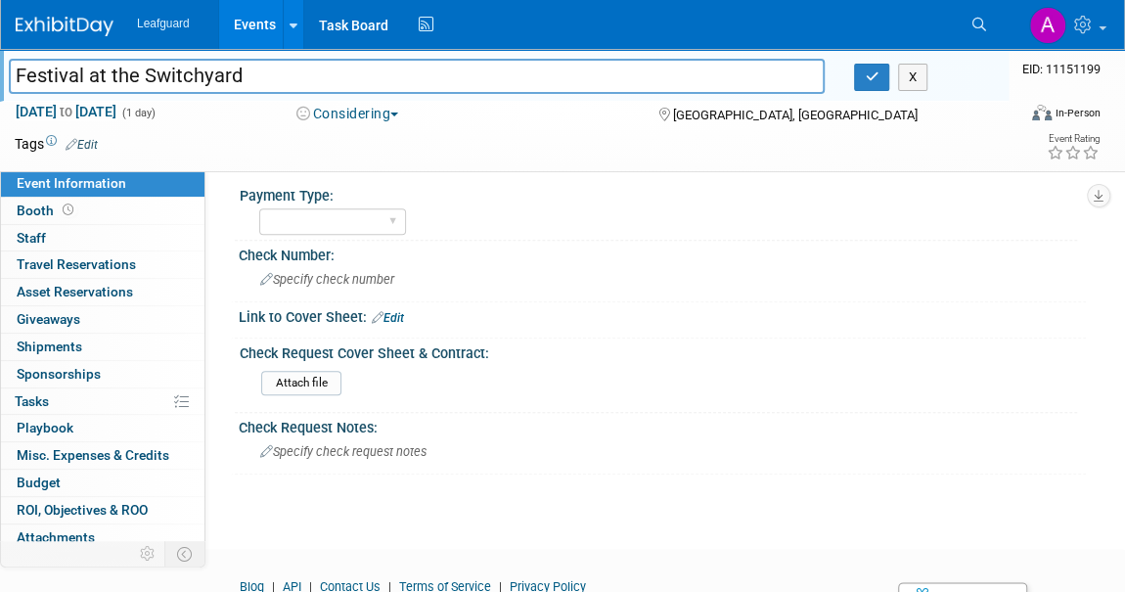
drag, startPoint x: 253, startPoint y: 78, endPoint x: 66, endPoint y: 74, distance: 187.9
click at [23, 86] on input "Festival at the Switchyard" at bounding box center [417, 76] width 816 height 34
drag, startPoint x: 69, startPoint y: 73, endPoint x: 257, endPoint y: 74, distance: 187.9
click at [257, 74] on input "Festival at the Switchyard" at bounding box center [417, 76] width 816 height 34
click at [255, 71] on input "Festival at the Switchyard" at bounding box center [417, 76] width 816 height 34
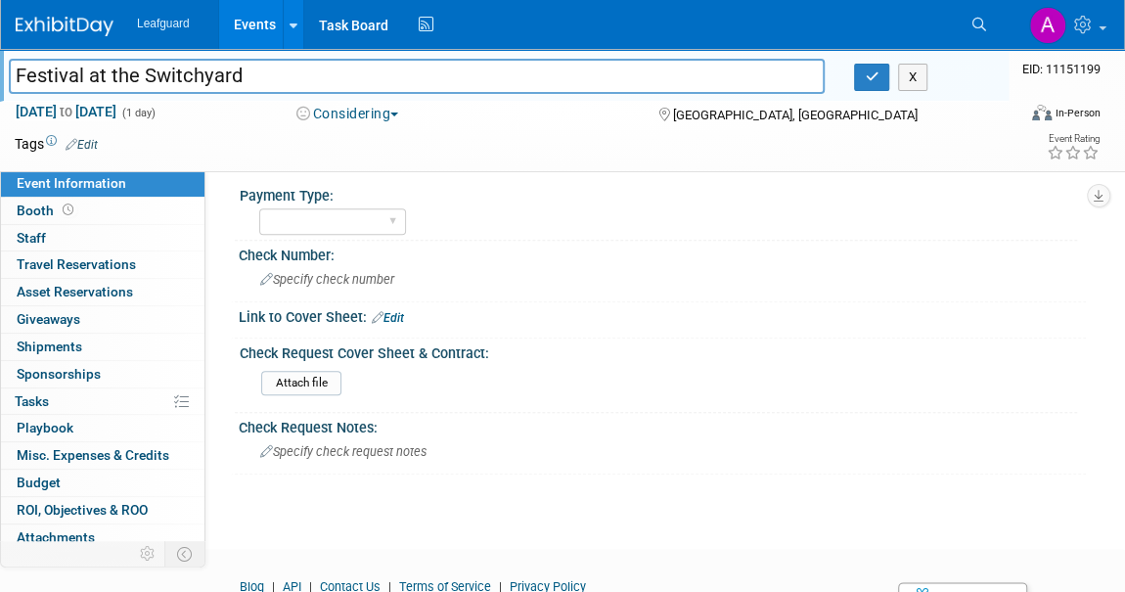
click at [255, 71] on input "Festival at the Switchyard" at bounding box center [417, 76] width 816 height 34
drag, startPoint x: 352, startPoint y: 73, endPoint x: 2, endPoint y: 71, distance: 350.4
click at [1, 71] on div "Historic Downtown Carrollton Square" at bounding box center [417, 78] width 846 height 29
click at [353, 77] on input "Historic Downtown Carrollton Square" at bounding box center [417, 76] width 816 height 34
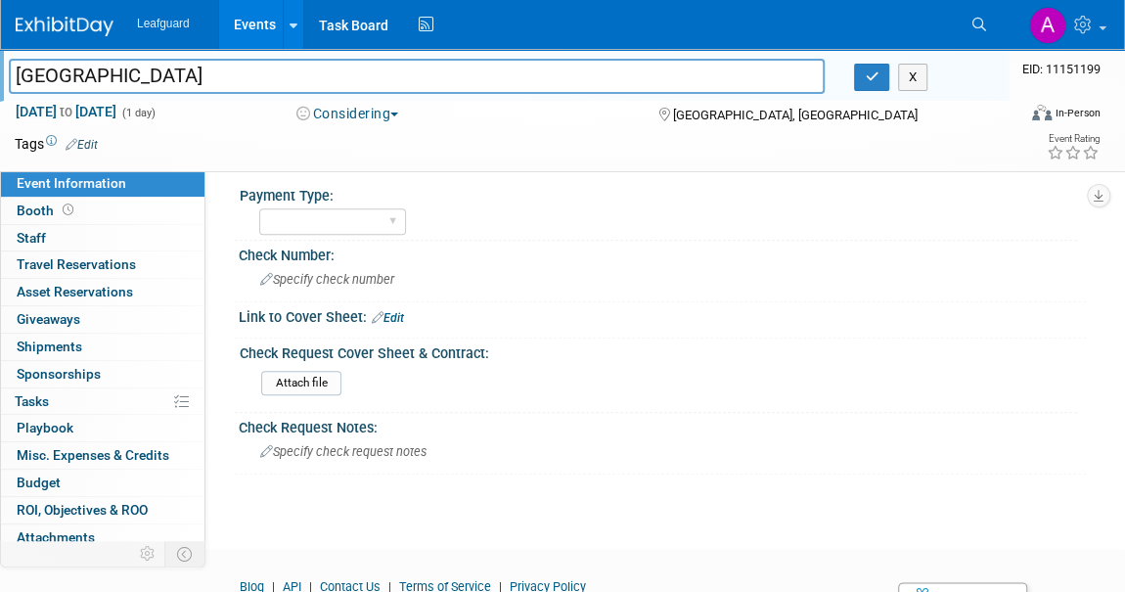
drag, startPoint x: 353, startPoint y: 77, endPoint x: 0, endPoint y: 77, distance: 353.3
click at [0, 77] on div "Historic Downtown Carrollton Square" at bounding box center [417, 78] width 846 height 29
paste input "Festival at the Switchyard"
type input "Festival at the Switchyard"
click at [859, 74] on button "button" at bounding box center [871, 77] width 35 height 27
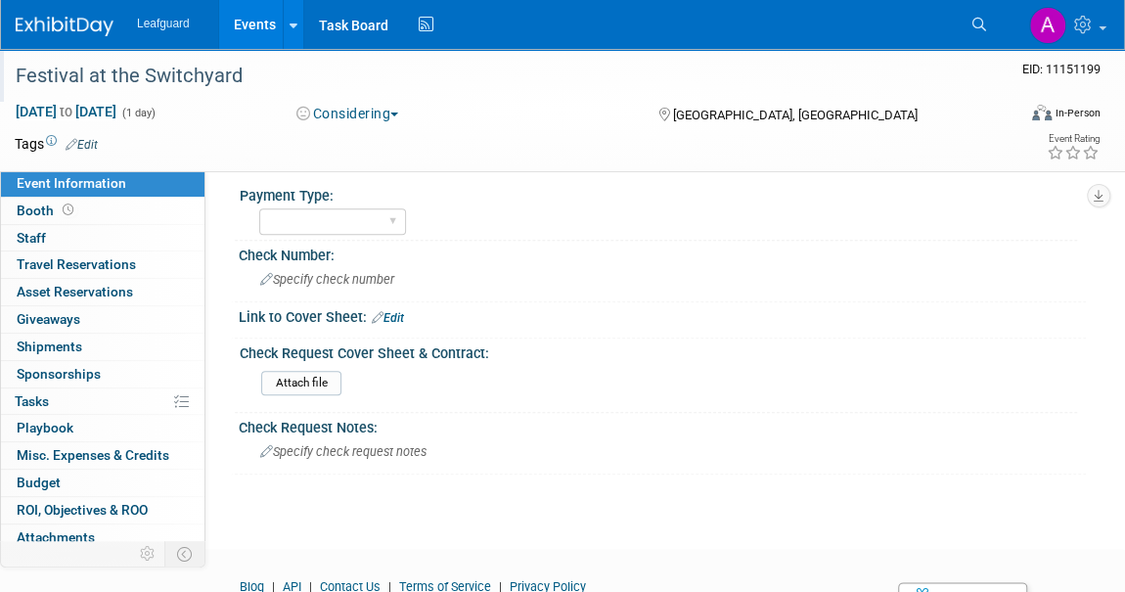
click at [56, 13] on link at bounding box center [76, 17] width 121 height 16
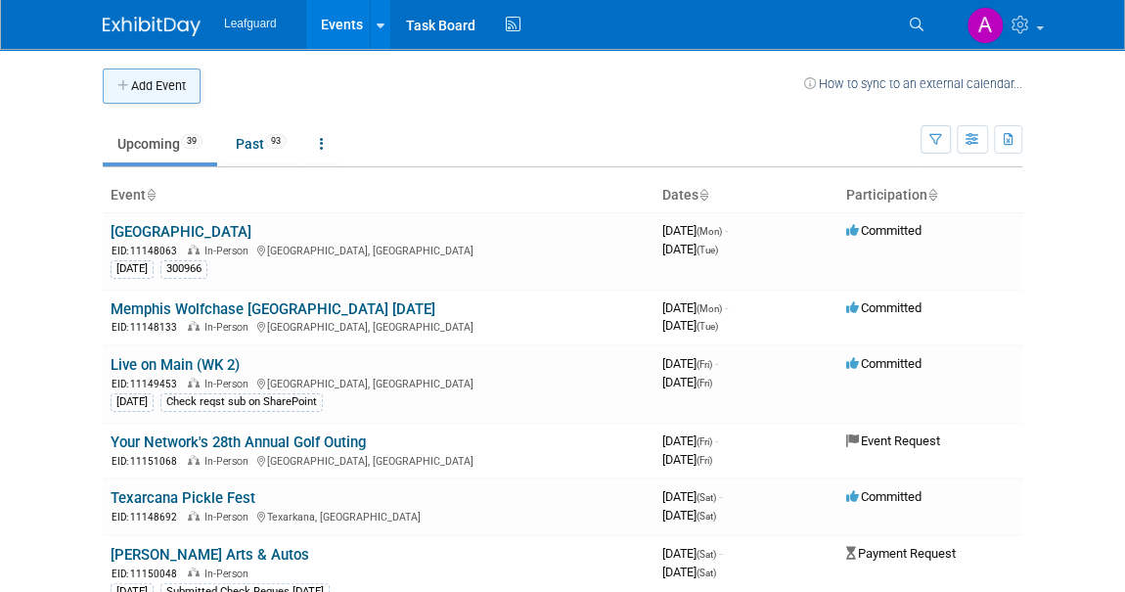
click at [171, 89] on button "Add Event" at bounding box center [152, 86] width 98 height 35
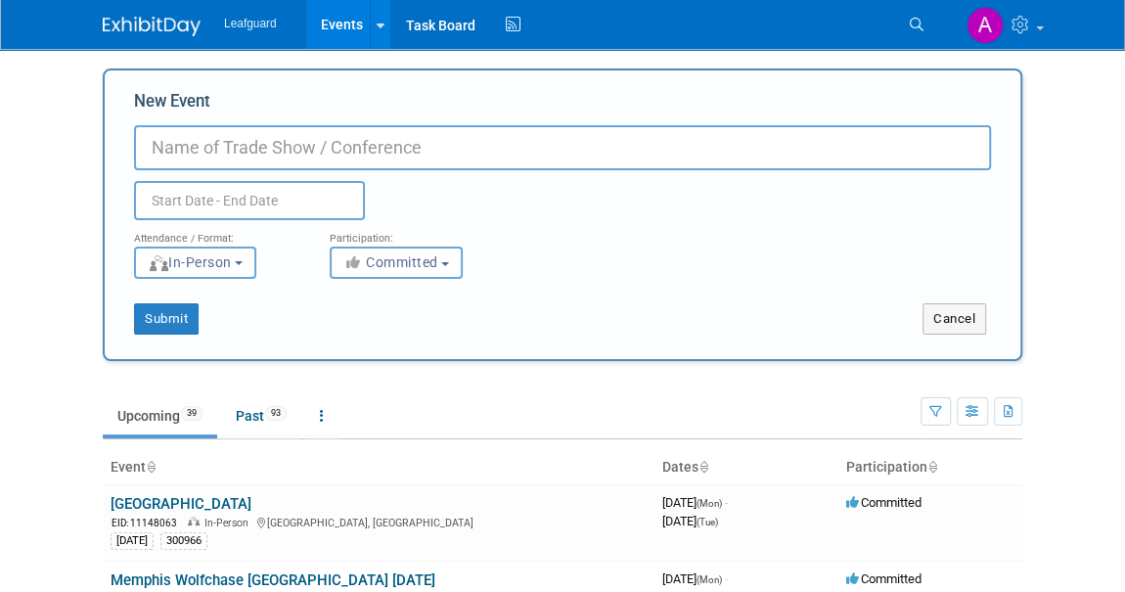
click at [345, 160] on input "New Event" at bounding box center [562, 147] width 857 height 45
paste input "Holiday at the Arboretum"
type input "Holiday at the Arboretum"
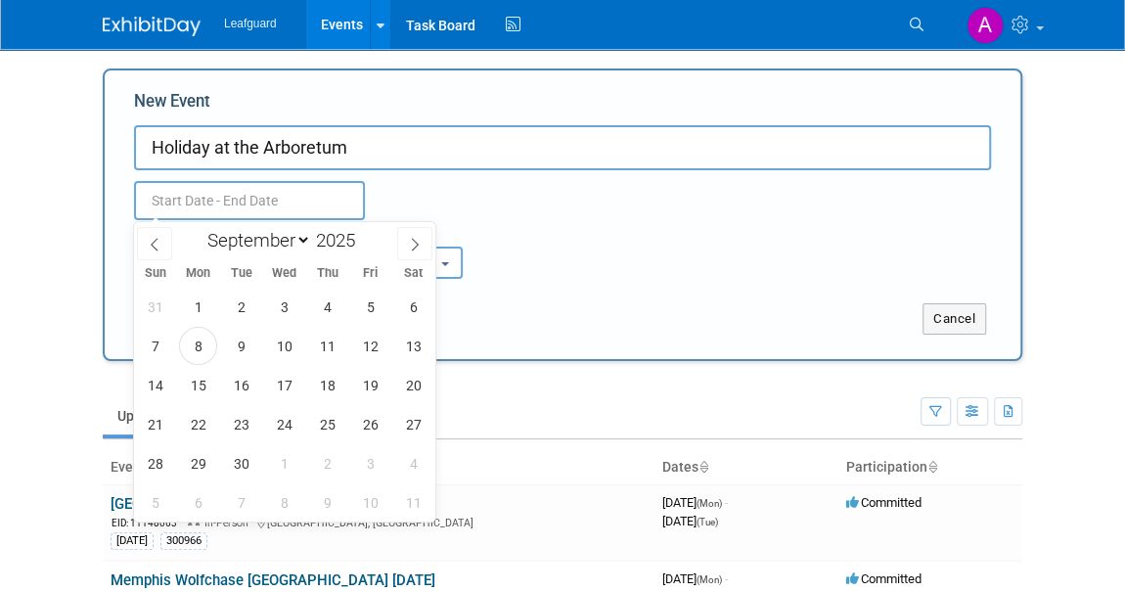
click at [243, 202] on input "text" at bounding box center [249, 200] width 231 height 39
click at [408, 250] on icon at bounding box center [415, 245] width 14 height 14
select select "10"
click at [290, 385] on span "12" at bounding box center [284, 385] width 38 height 38
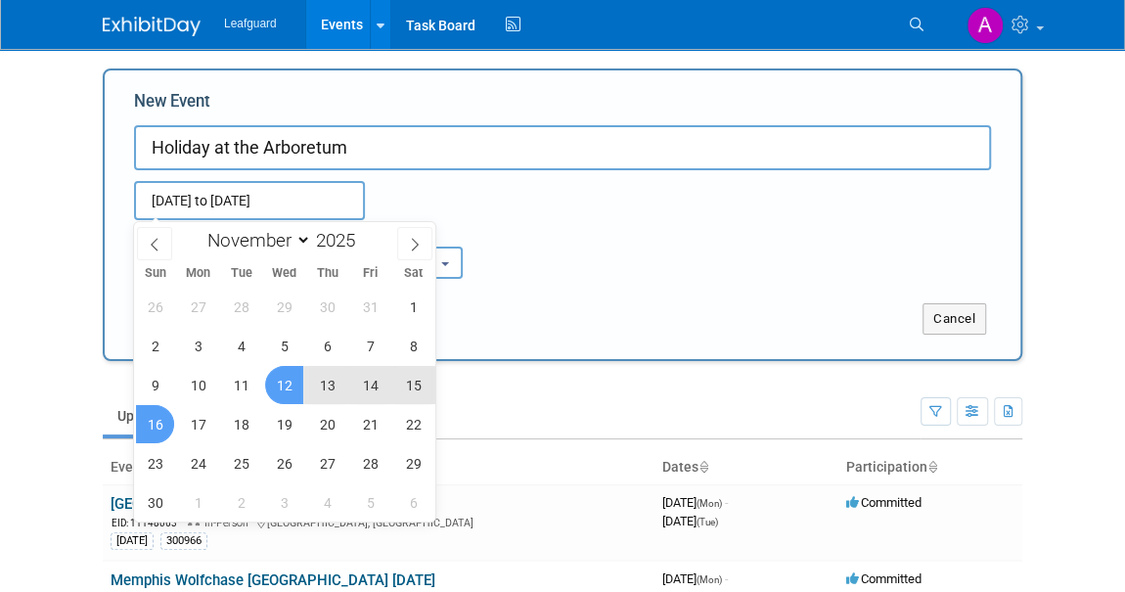
click at [140, 424] on span "16" at bounding box center [155, 424] width 38 height 38
type input "Nov 12, 2025 to Nov 16, 2025"
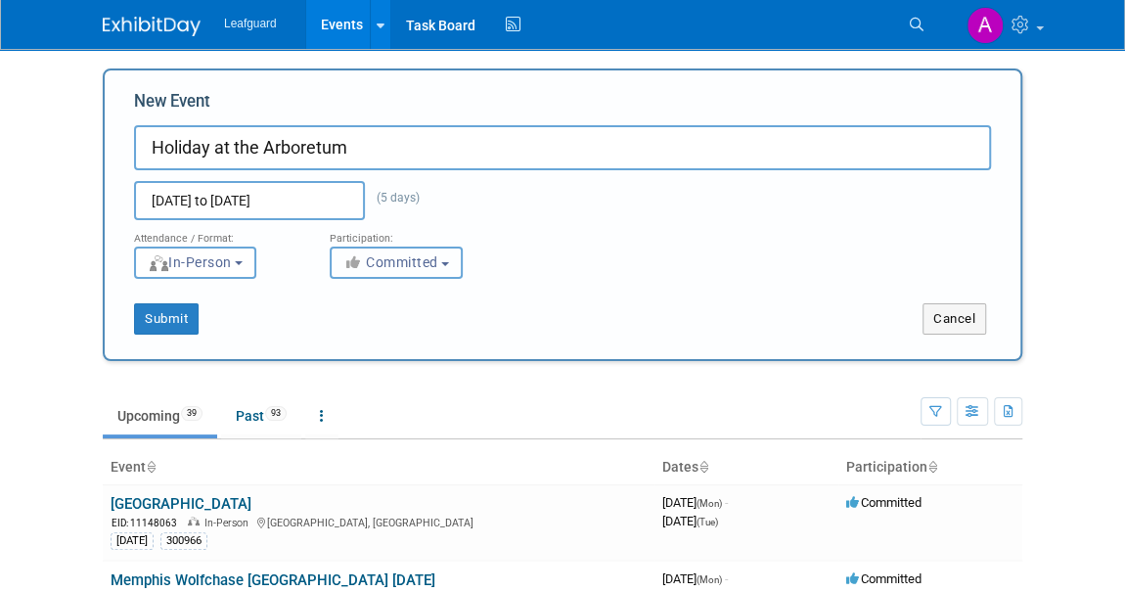
click at [386, 264] on span "Committed" at bounding box center [391, 262] width 95 height 16
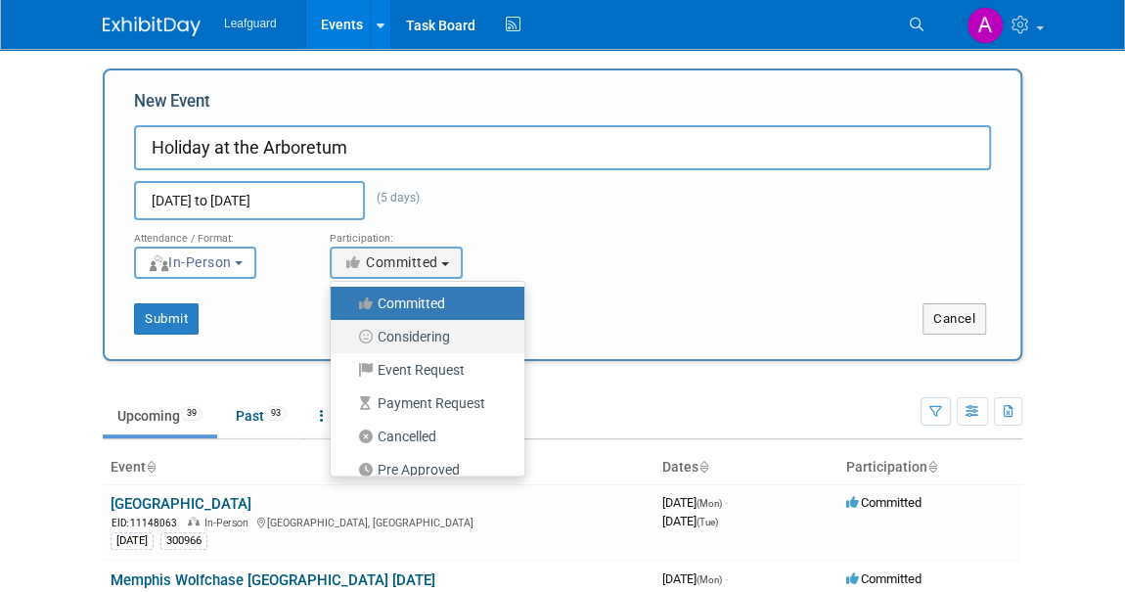
click at [410, 341] on label "Considering" at bounding box center [423, 336] width 164 height 25
click at [348, 341] on input "Considering" at bounding box center [342, 337] width 13 height 13
select select "2"
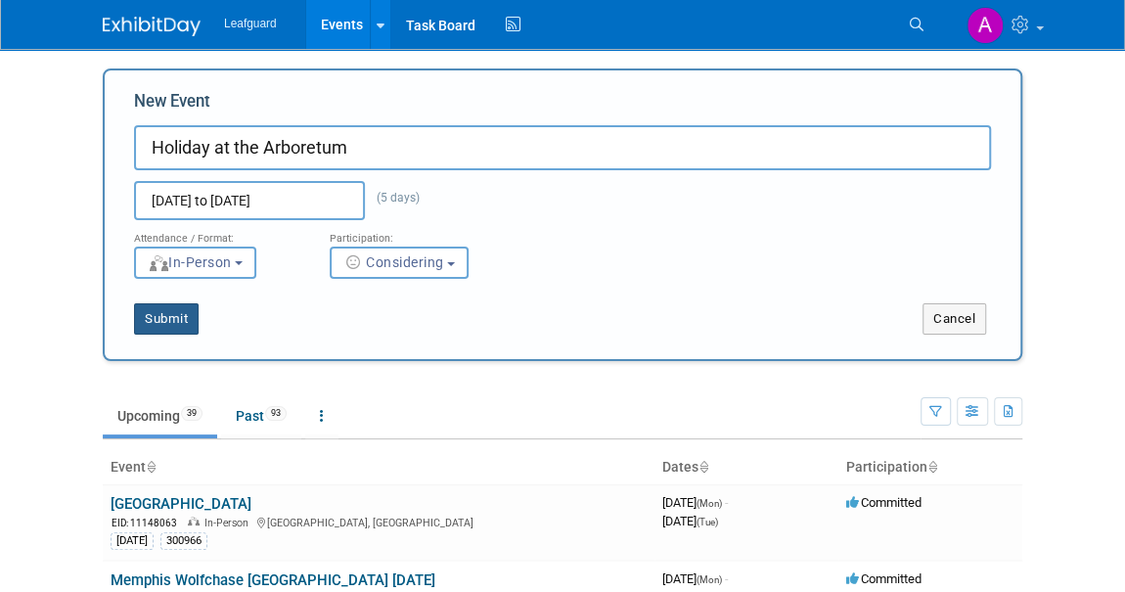
click at [178, 313] on button "Submit" at bounding box center [166, 318] width 65 height 31
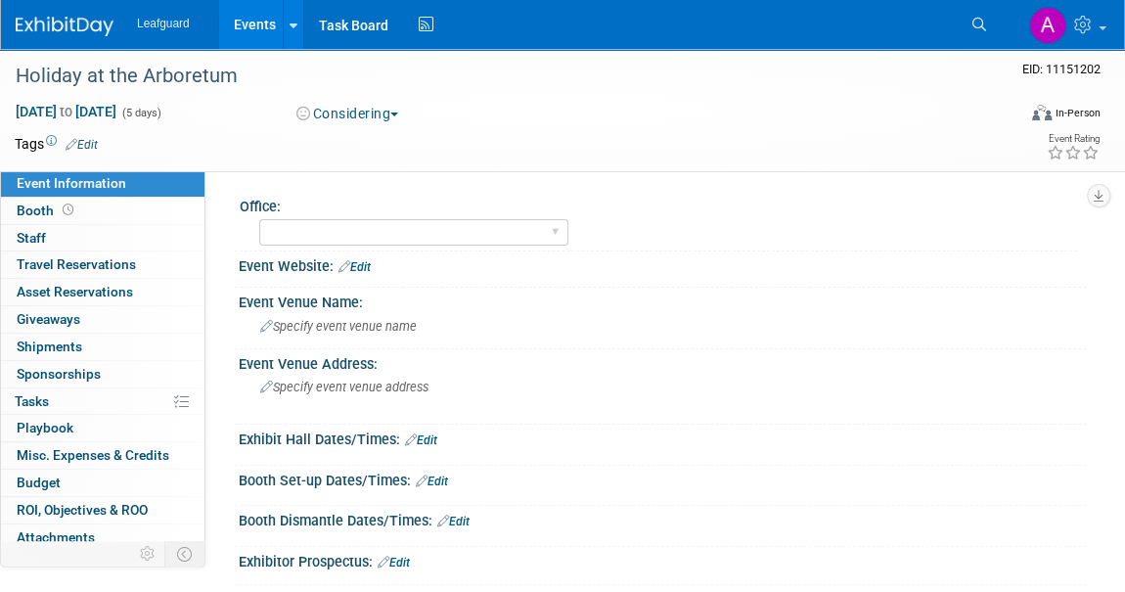
click at [65, 28] on img at bounding box center [65, 27] width 98 height 20
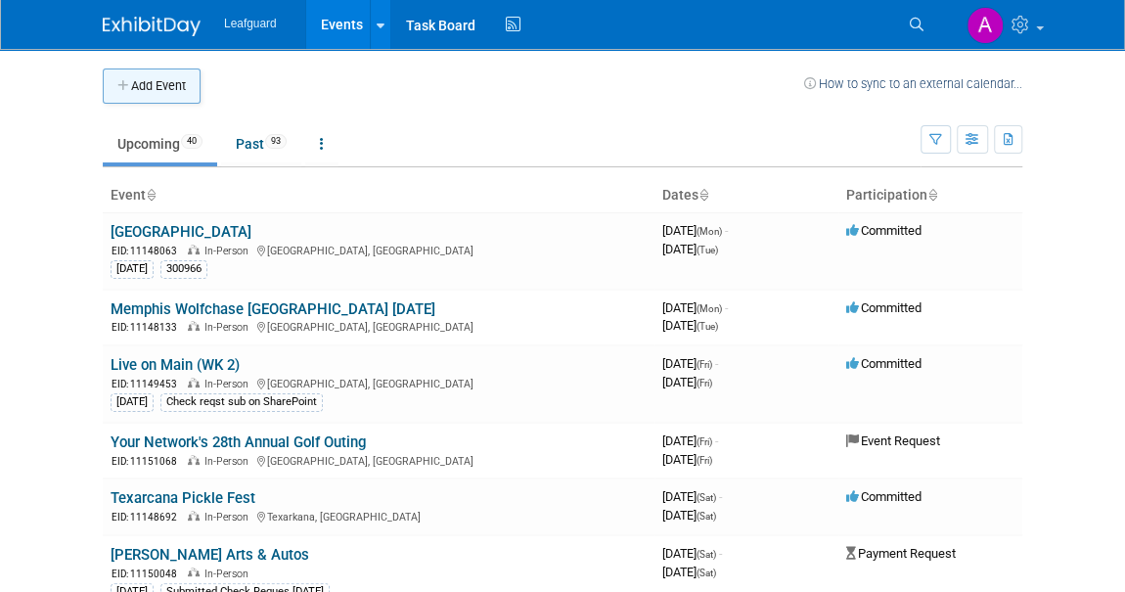
click at [145, 90] on button "Add Event" at bounding box center [152, 86] width 98 height 35
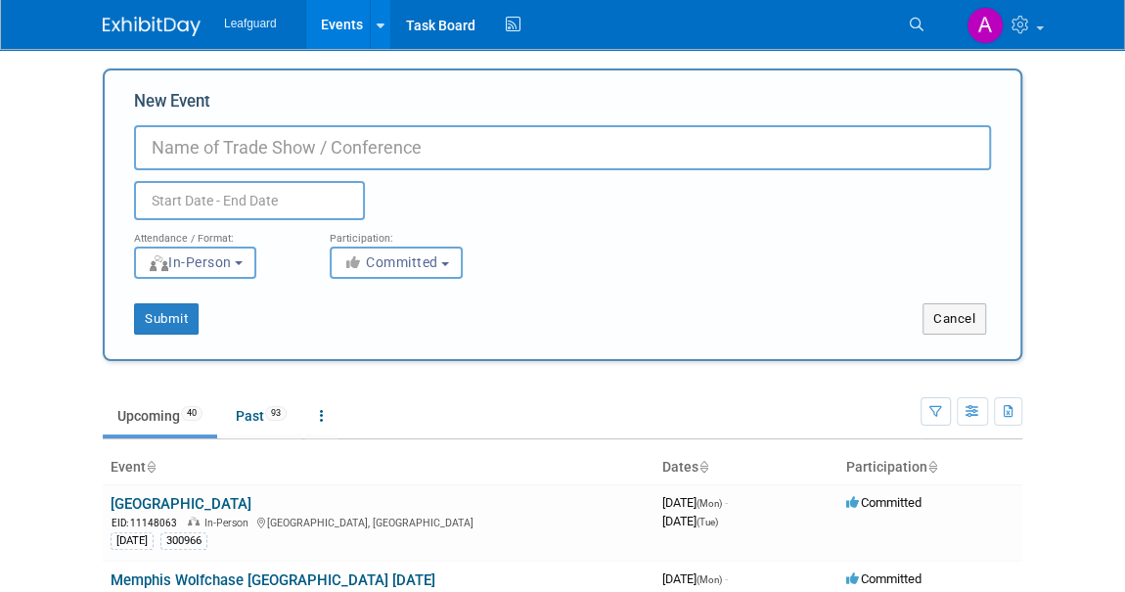
click at [192, 151] on input "New Event" at bounding box center [562, 147] width 857 height 45
paste input "MARKET Welcome to the 2025 [US_STATE] Christkindl Market. More Vendors! More Ex…"
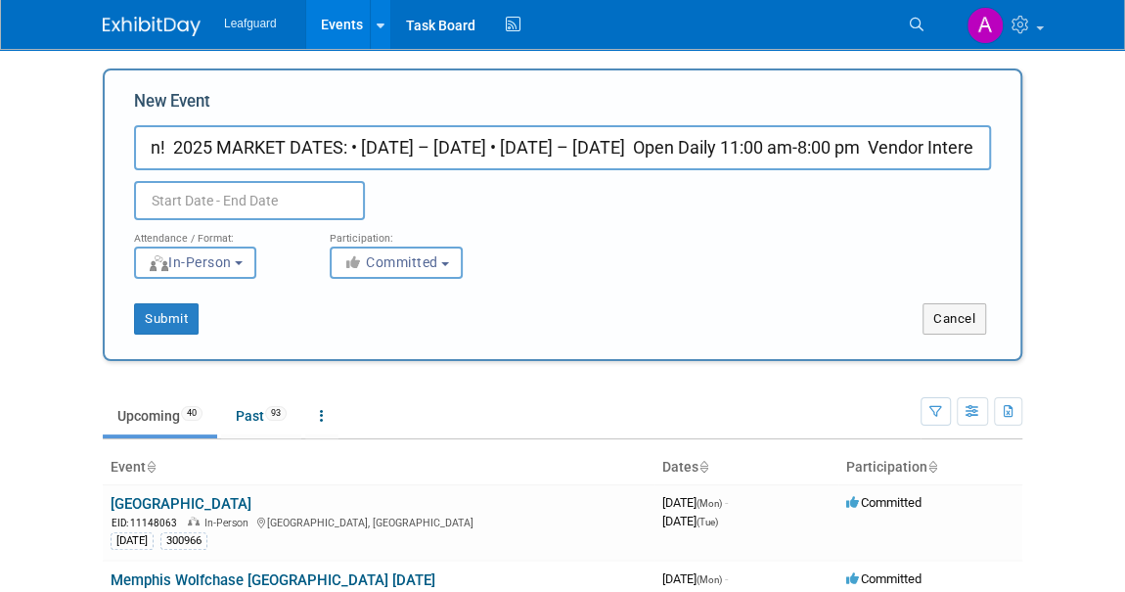
scroll to position [0, 824]
drag, startPoint x: 147, startPoint y: 147, endPoint x: 986, endPoint y: 164, distance: 839.9
click at [986, 164] on input "MARKET Welcome to the 2025 [US_STATE] Christkindl Market. More Vendors! More Ex…" at bounding box center [562, 147] width 857 height 45
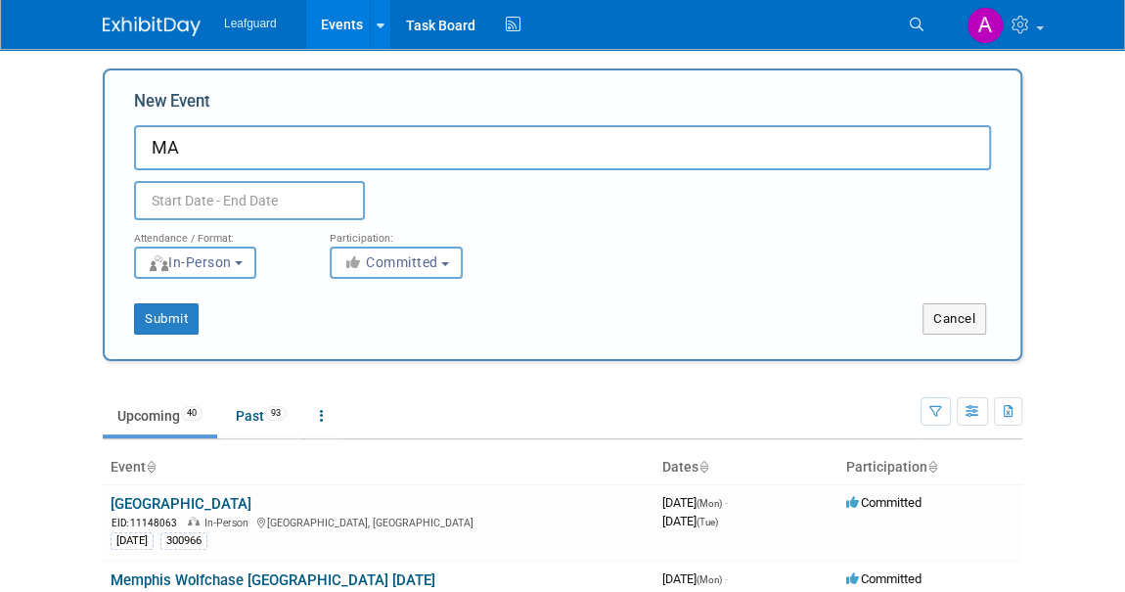
type input "M"
click at [343, 138] on input "[US_STATE] Christkindl" at bounding box center [562, 147] width 857 height 45
type input "[US_STATE] Christkindl Market"
click at [211, 212] on input "text" at bounding box center [249, 200] width 231 height 39
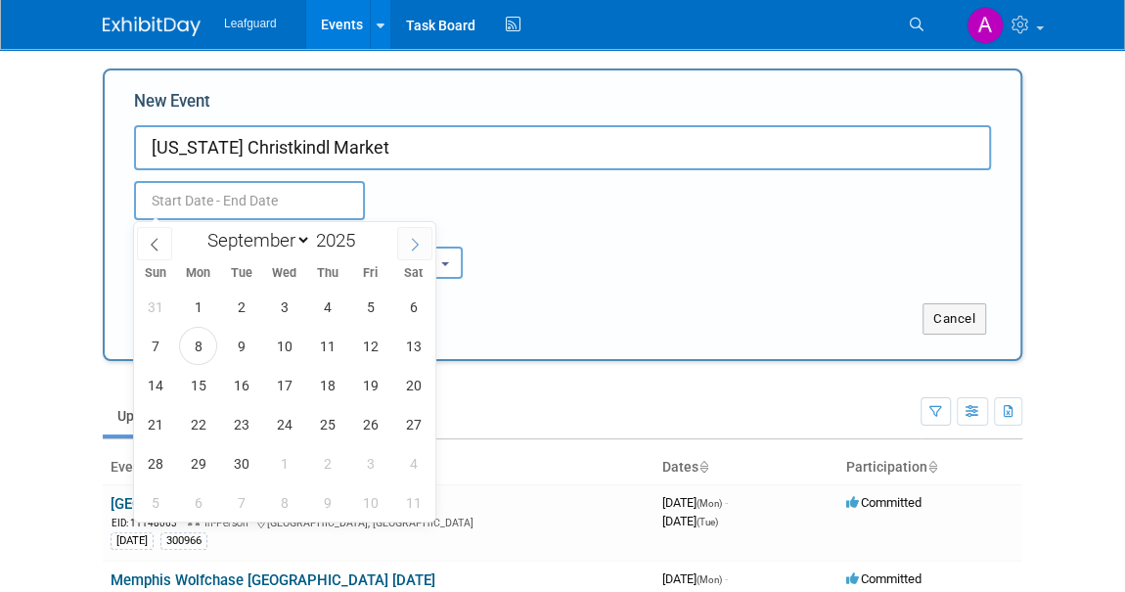
click at [412, 240] on icon at bounding box center [415, 245] width 14 height 14
click at [412, 239] on icon at bounding box center [415, 245] width 14 height 14
select select "10"
click at [371, 432] on span "21" at bounding box center [370, 424] width 38 height 38
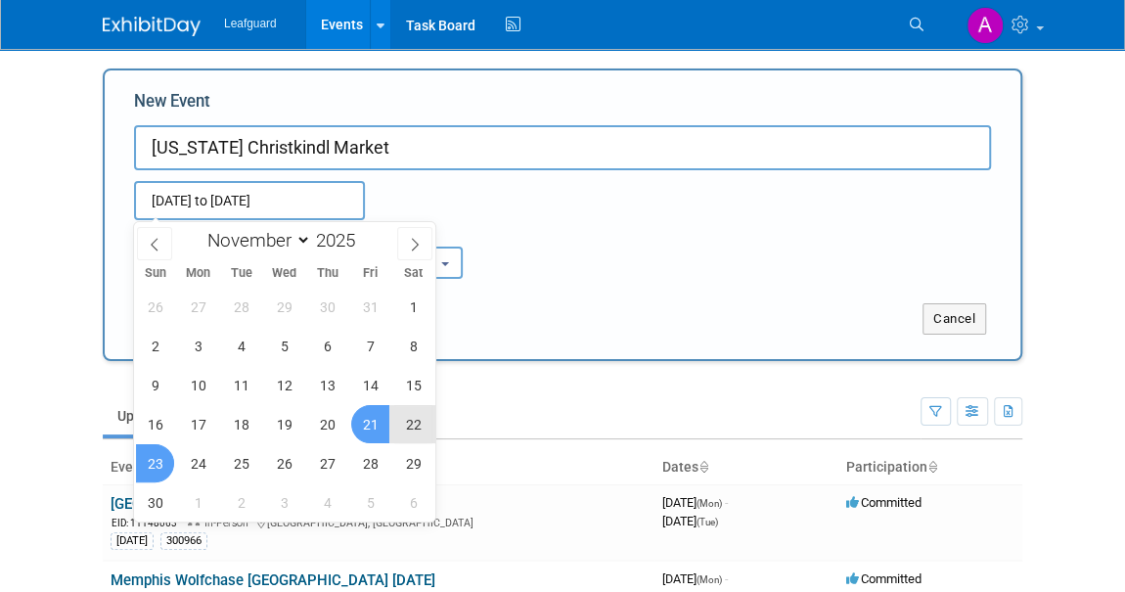
click at [152, 461] on span "23" at bounding box center [155, 463] width 38 height 38
type input "[DATE] to [DATE]"
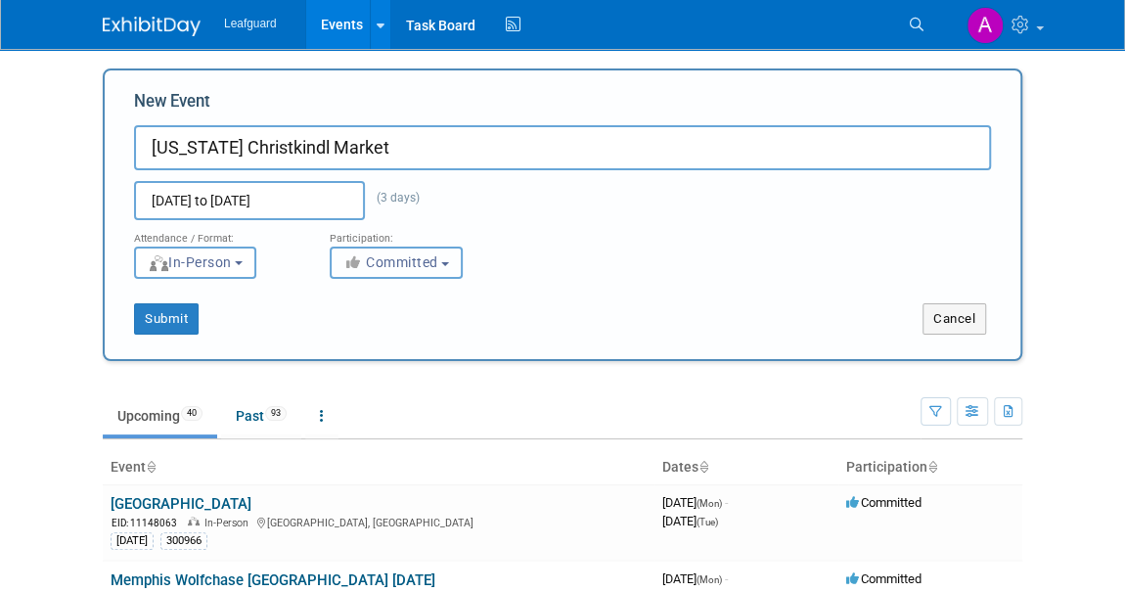
click at [360, 261] on icon "button" at bounding box center [355, 262] width 23 height 14
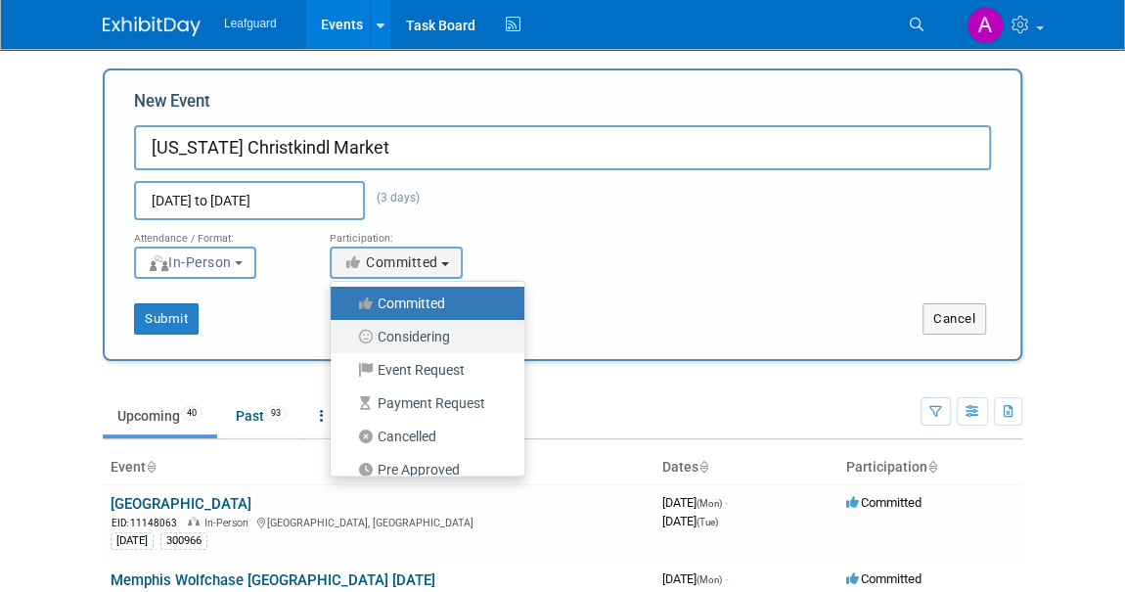
click at [436, 336] on label "Considering" at bounding box center [423, 336] width 164 height 25
click at [348, 336] on input "Considering" at bounding box center [342, 337] width 13 height 13
select select "2"
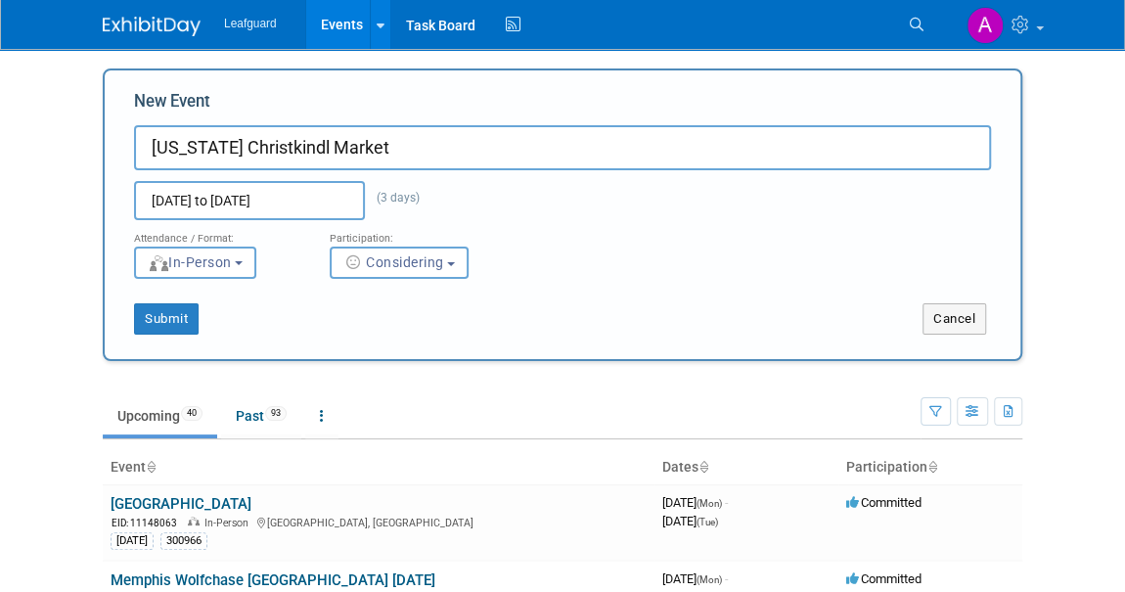
drag, startPoint x: 386, startPoint y: 153, endPoint x: 129, endPoint y: 157, distance: 256.4
click at [47, 154] on body "Leafguard Events Add Event Bulk Upload Events Shareable Event Boards Recently V…" at bounding box center [562, 296] width 1125 height 592
click at [170, 321] on button "Submit" at bounding box center [166, 318] width 65 height 31
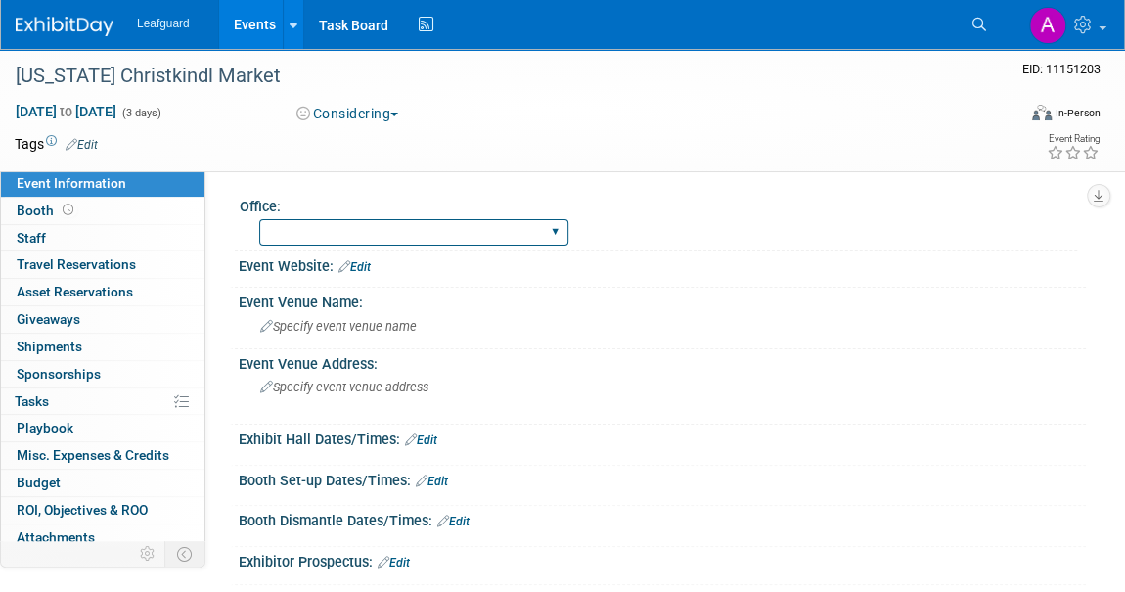
click at [356, 226] on select "Albany Arkansas Austin Birmingham Charlotte Chicago Cleveland Colorado Columbia…" at bounding box center [413, 232] width 309 height 26
select select "Dallas"
click at [259, 219] on select "Albany Arkansas Austin Birmingham Charlotte Chicago Cleveland Colorado Columbia…" at bounding box center [413, 232] width 309 height 26
click at [73, 14] on link at bounding box center [76, 17] width 121 height 16
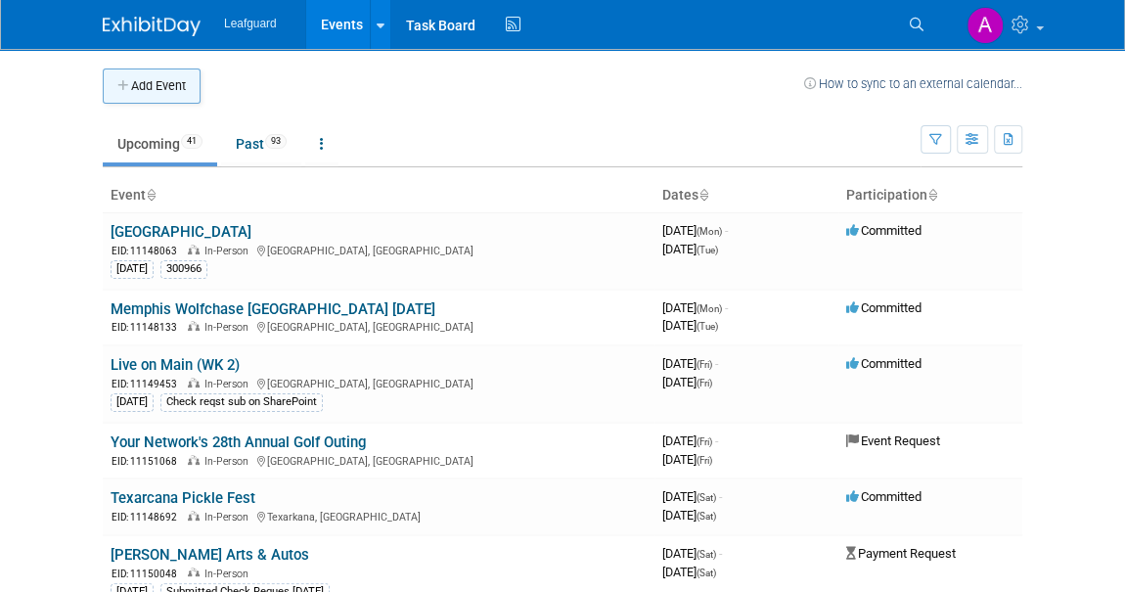
click at [158, 91] on button "Add Event" at bounding box center [152, 86] width 98 height 35
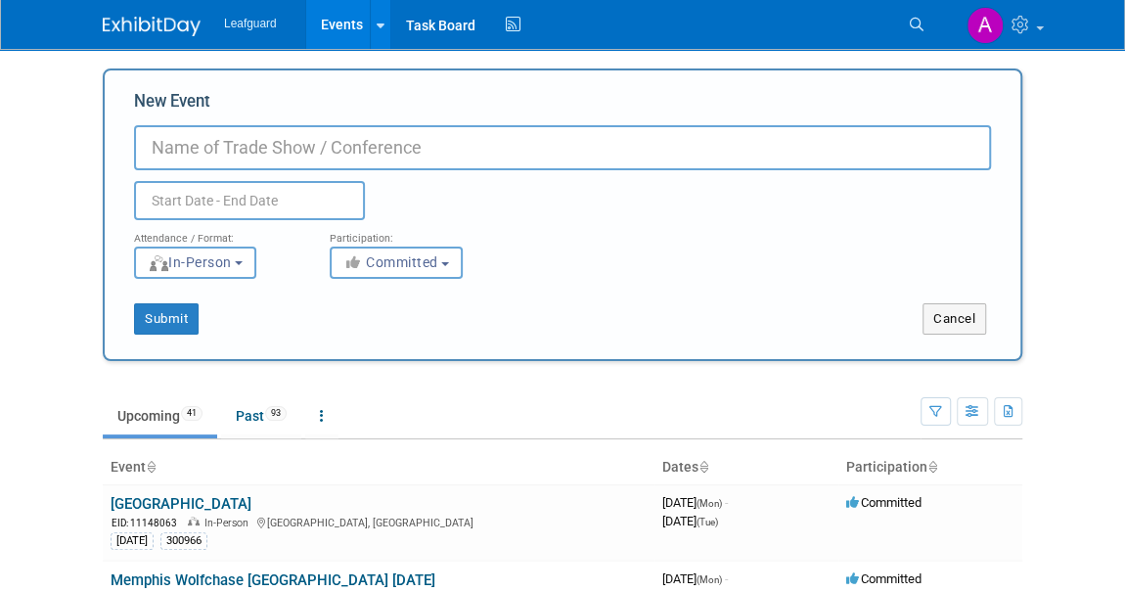
click at [185, 139] on input "New Event" at bounding box center [562, 147] width 857 height 45
paste input "[US_STATE] Christkindl Market"
type input "[US_STATE] Christkindl Market"
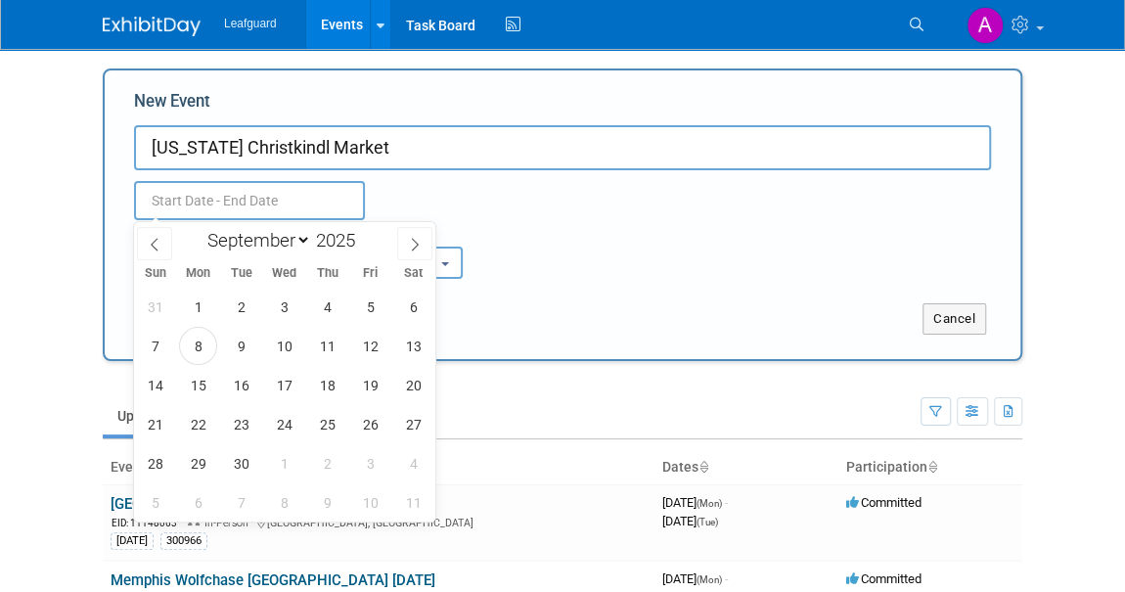
click at [186, 205] on input "text" at bounding box center [249, 200] width 231 height 39
click at [420, 238] on icon at bounding box center [415, 245] width 14 height 14
select select "10"
click at [363, 458] on span "28" at bounding box center [370, 463] width 38 height 38
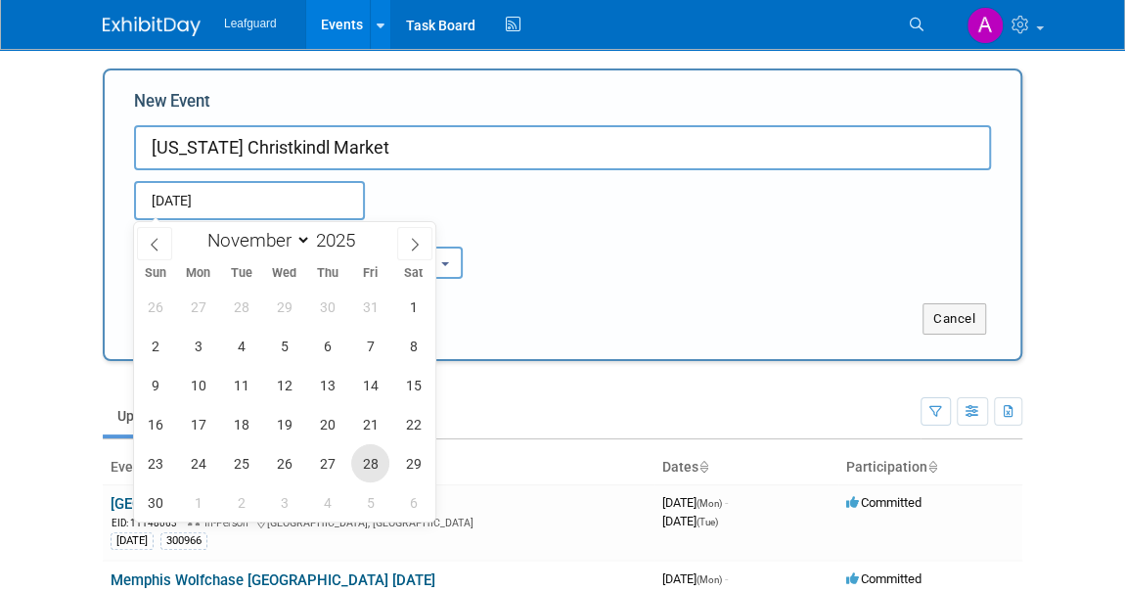
type input "Nov 28, 2025 to Nov 28, 2025"
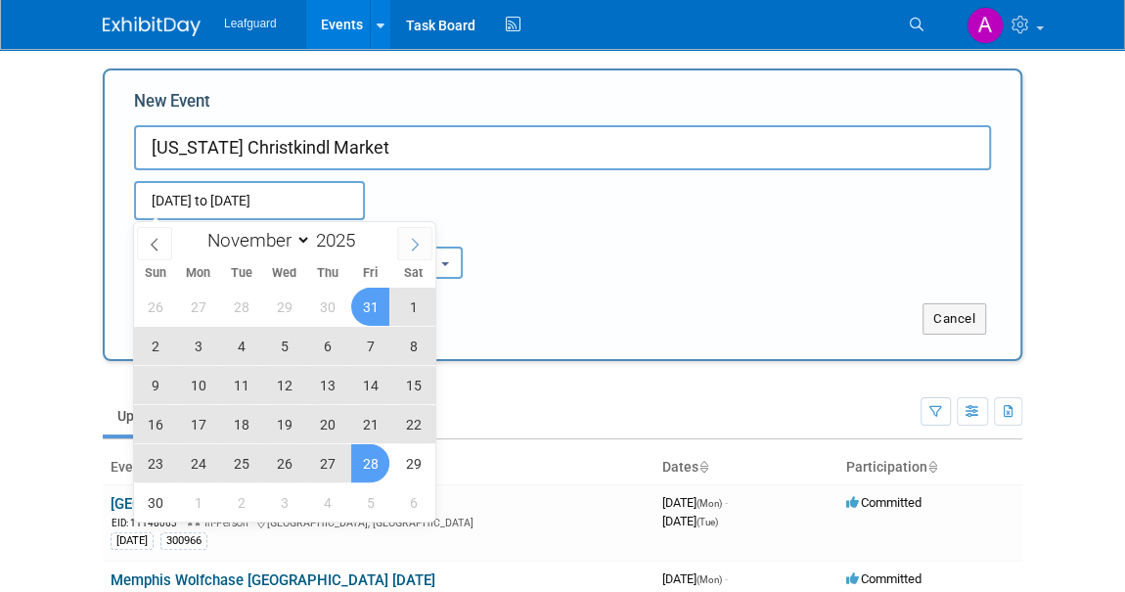
click at [414, 242] on icon at bounding box center [415, 245] width 14 height 14
select select "11"
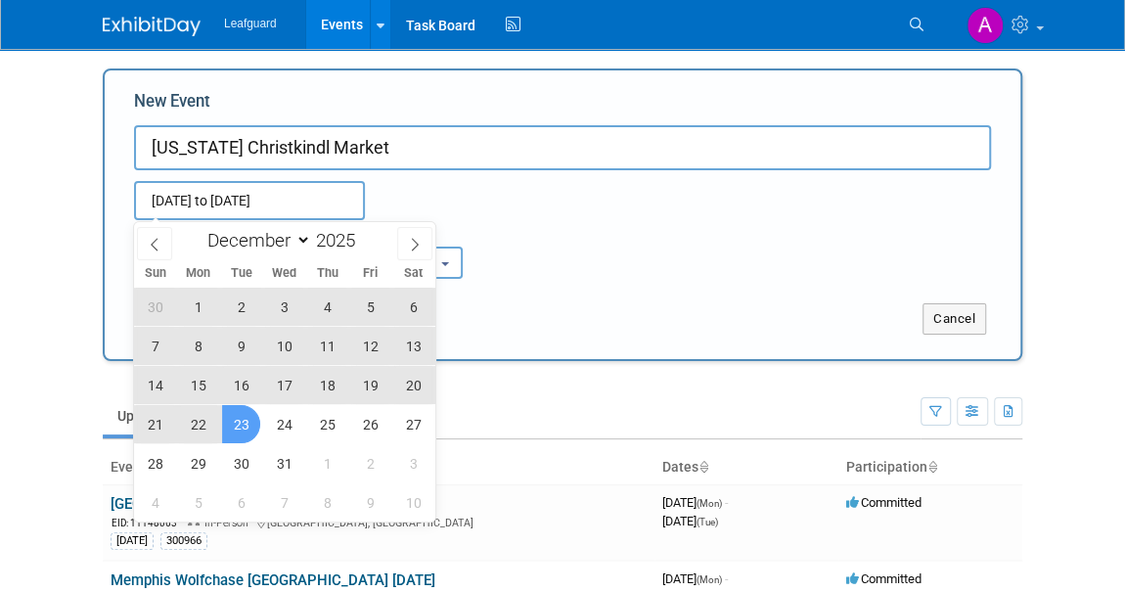
click at [245, 422] on span "23" at bounding box center [241, 424] width 38 height 38
type input "Nov 28, 2025 to Dec 23, 2025"
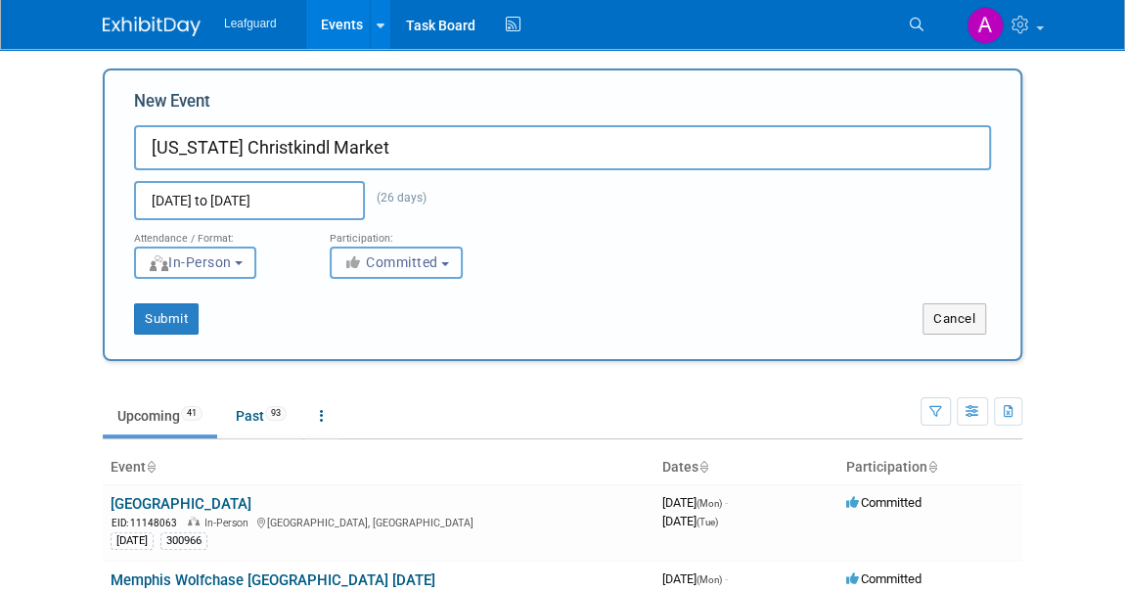
click at [397, 271] on button "Committed" at bounding box center [396, 263] width 133 height 32
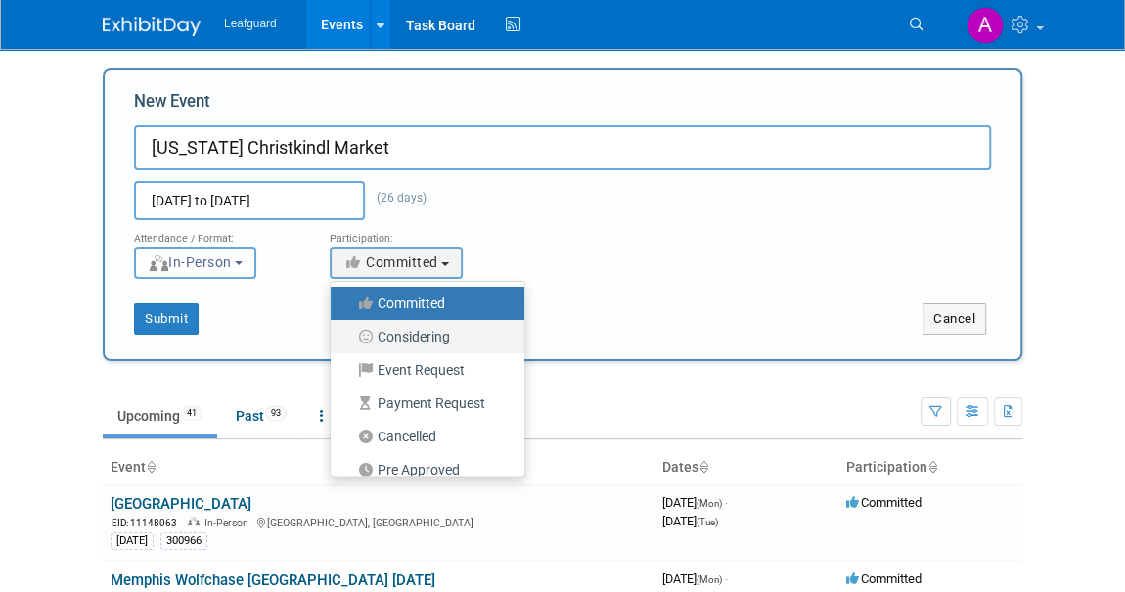
click at [425, 340] on label "Considering" at bounding box center [423, 336] width 164 height 25
click at [348, 340] on input "Considering" at bounding box center [342, 337] width 13 height 13
select select "2"
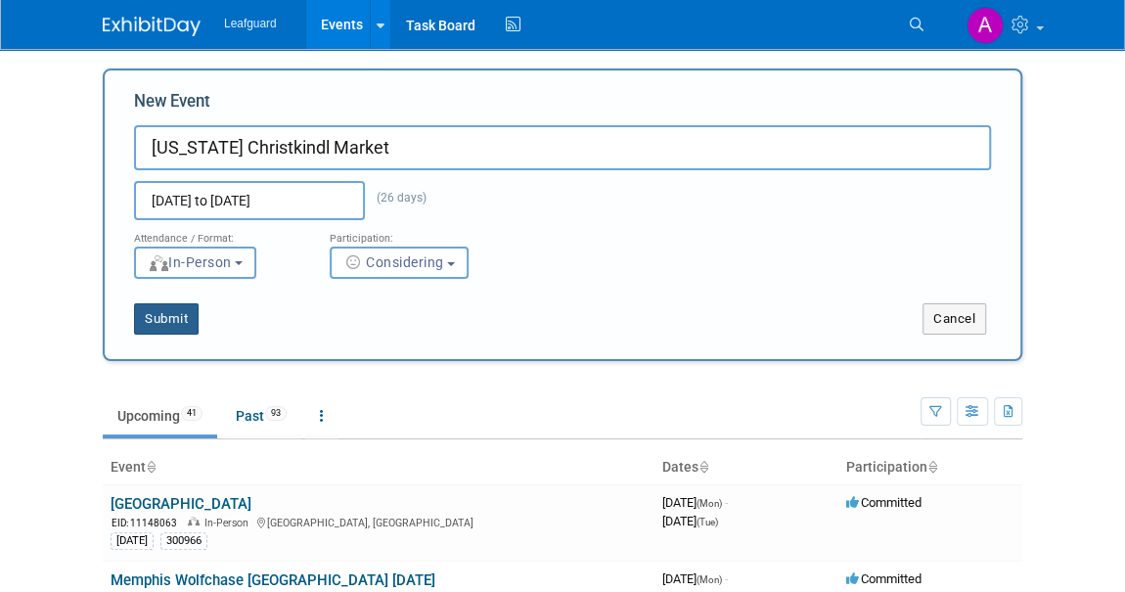
click at [156, 316] on button "Submit" at bounding box center [166, 318] width 65 height 31
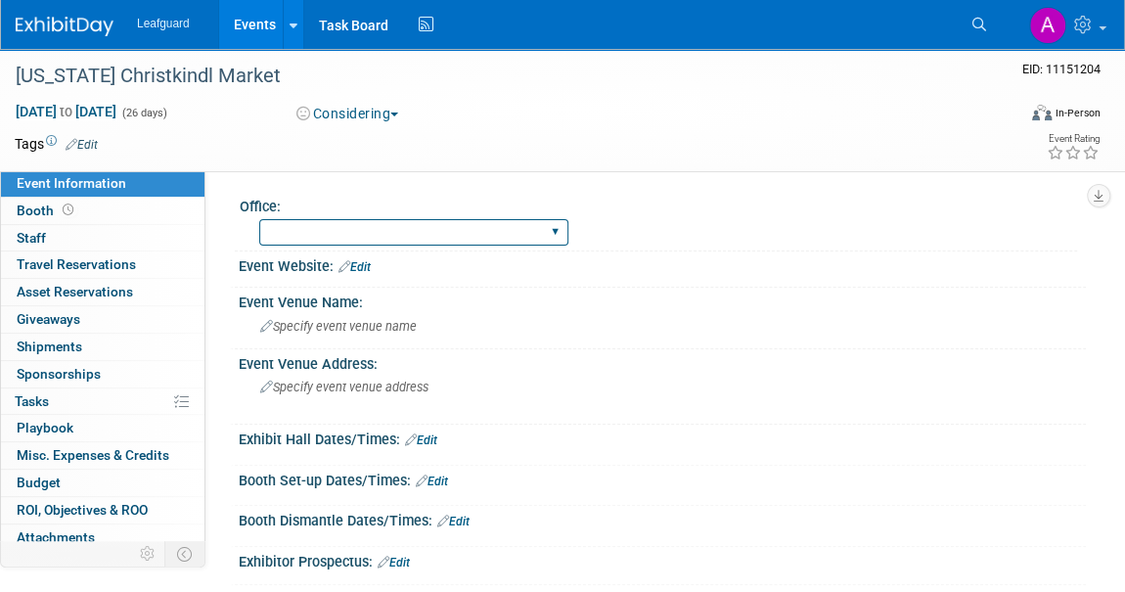
click at [344, 239] on select "[GEOGRAPHIC_DATA] [US_STATE] [GEOGRAPHIC_DATA] [GEOGRAPHIC_DATA] [GEOGRAPHIC_DA…" at bounding box center [413, 232] width 309 height 26
select select "[GEOGRAPHIC_DATA]"
click at [259, 219] on select "[GEOGRAPHIC_DATA] [US_STATE] [GEOGRAPHIC_DATA] [GEOGRAPHIC_DATA] [GEOGRAPHIC_DA…" at bounding box center [413, 232] width 309 height 26
click at [75, 24] on img at bounding box center [65, 27] width 98 height 20
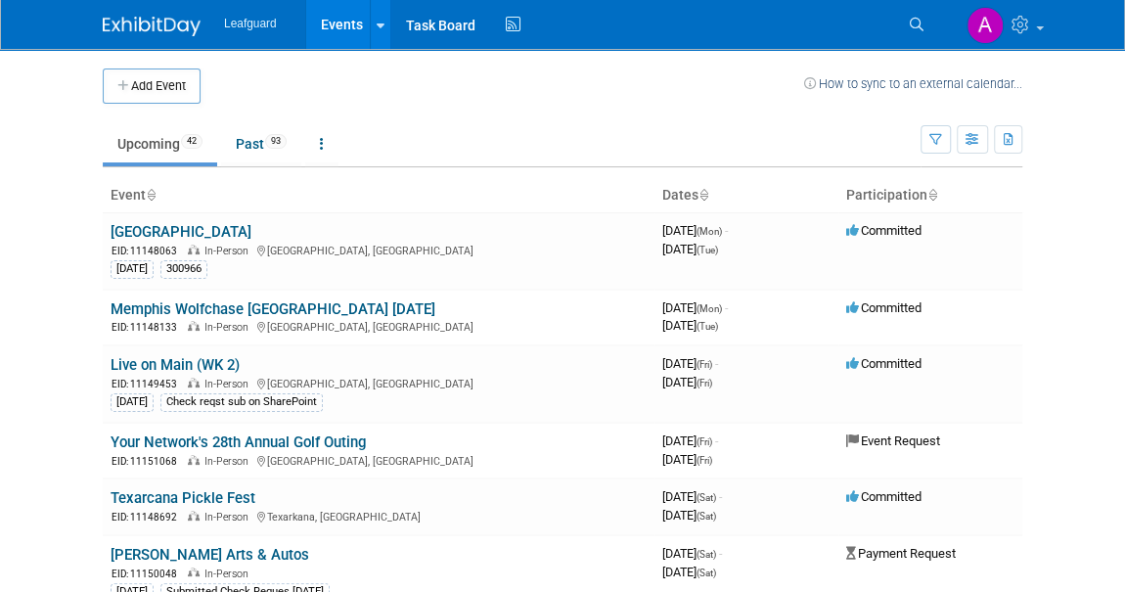
click at [933, 192] on icon at bounding box center [933, 196] width 10 height 13
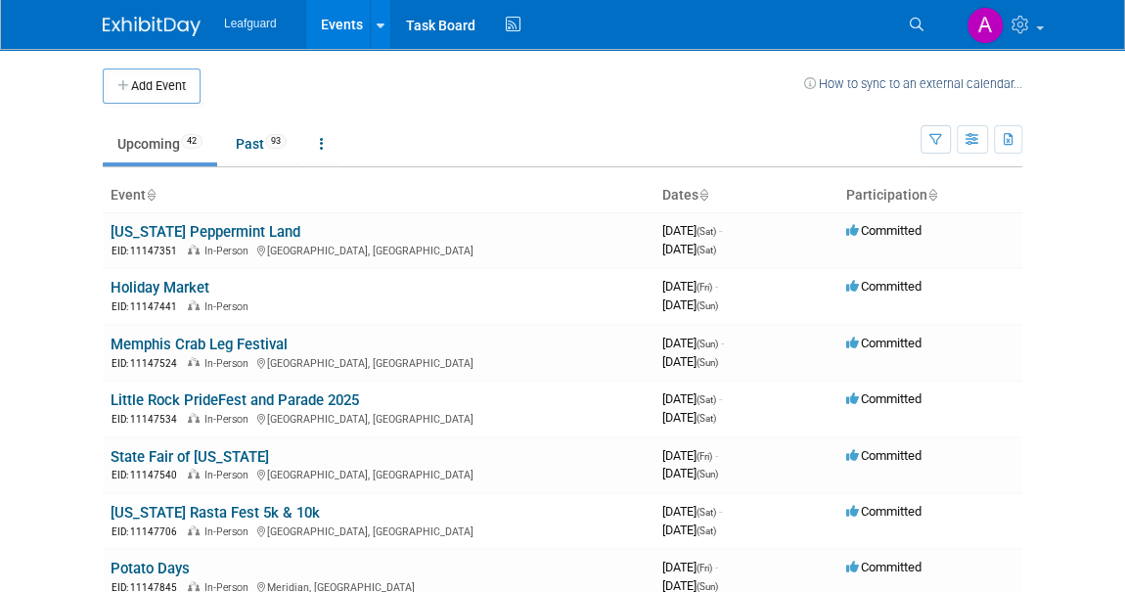
click at [933, 192] on icon at bounding box center [933, 196] width 10 height 13
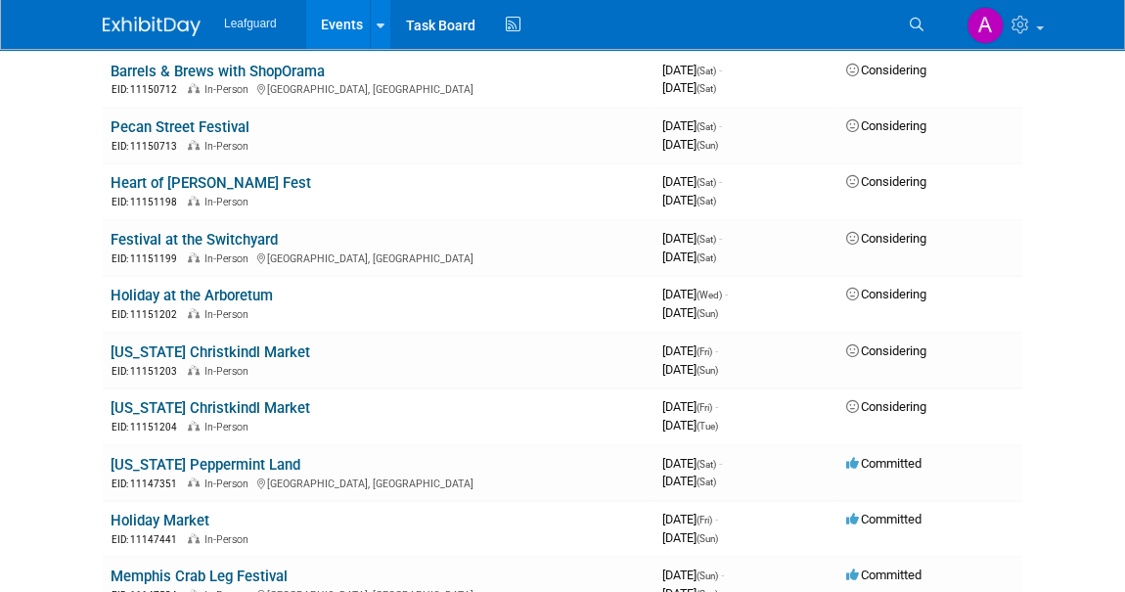
scroll to position [622, 0]
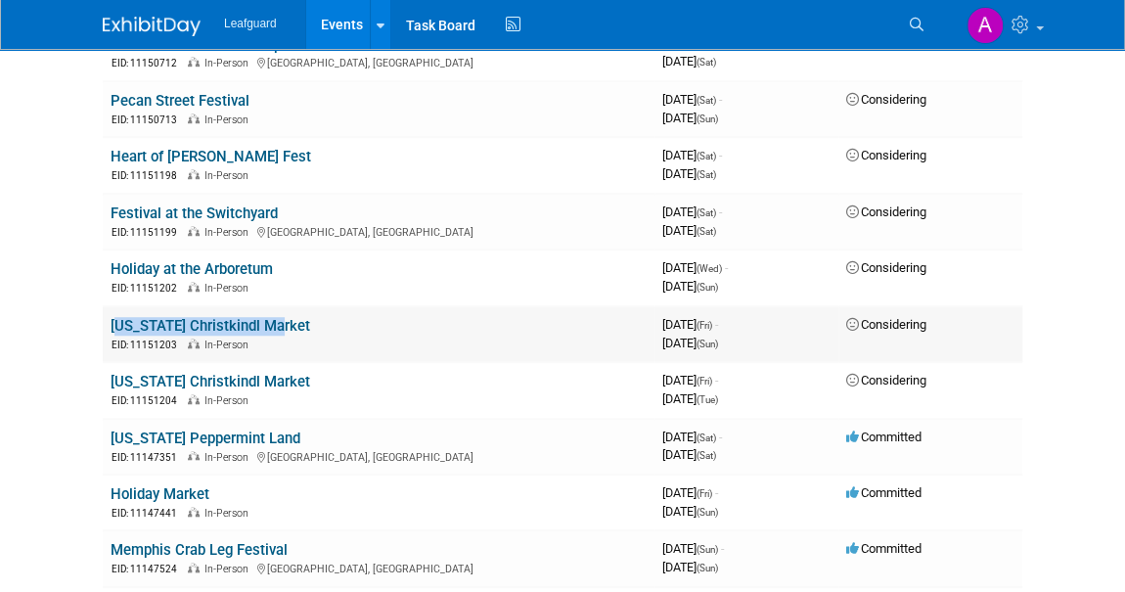
drag, startPoint x: 281, startPoint y: 315, endPoint x: 110, endPoint y: 311, distance: 171.3
click at [110, 311] on td "Texas Christkindl Market EID: 11151203 In-Person" at bounding box center [379, 334] width 552 height 56
copy link "[US_STATE] Christkindl Market"
click at [208, 321] on link "[US_STATE] Christkindl Market" at bounding box center [211, 326] width 200 height 18
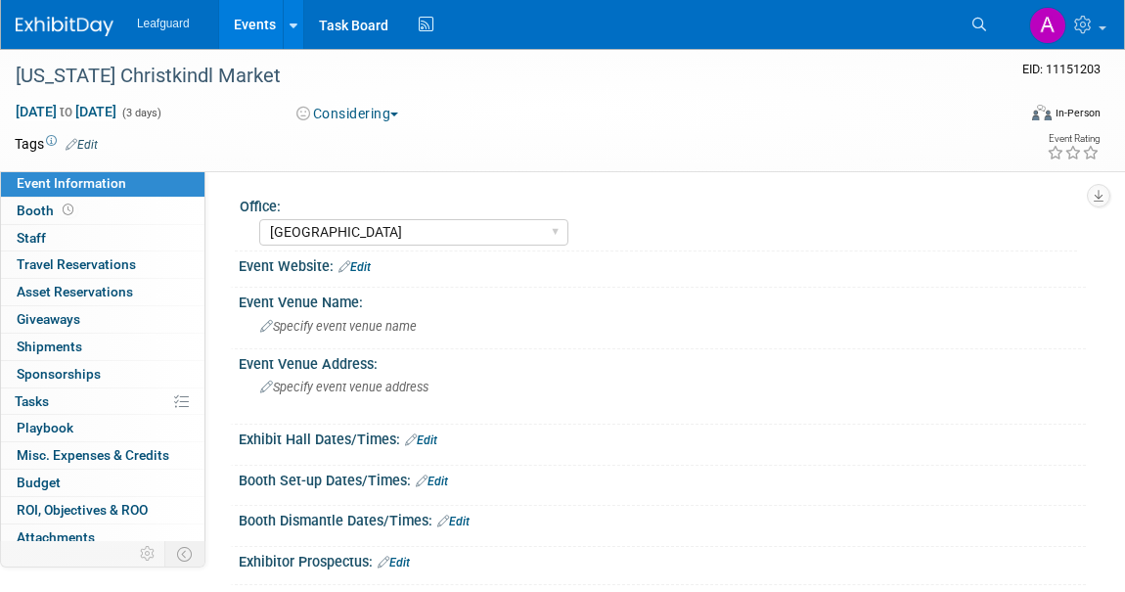
select select "[GEOGRAPHIC_DATA]"
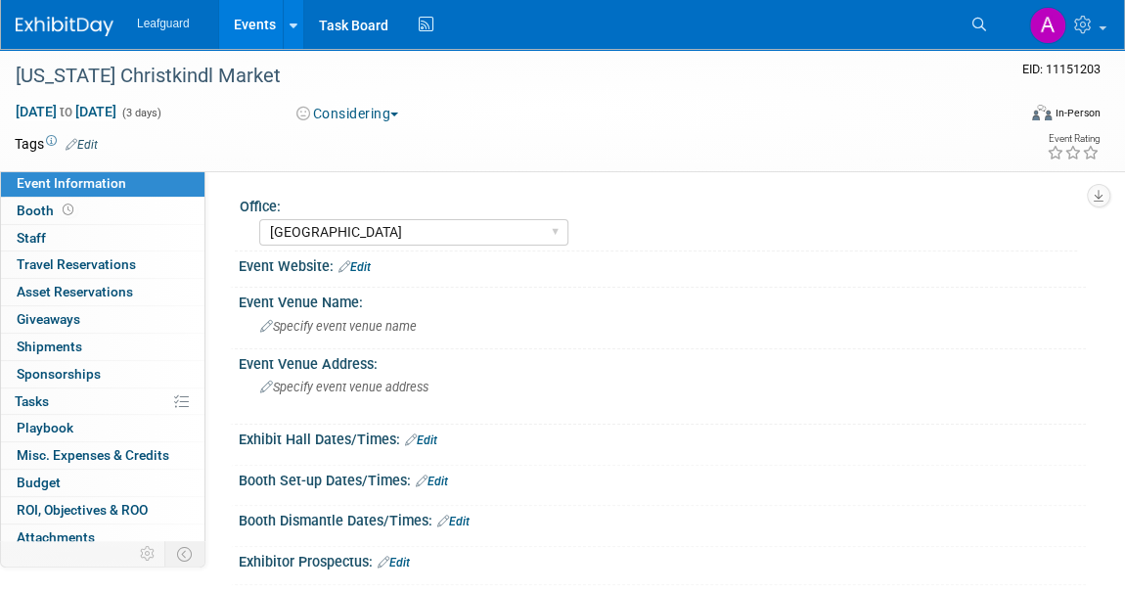
click at [433, 441] on link "Edit" at bounding box center [421, 441] width 32 height 14
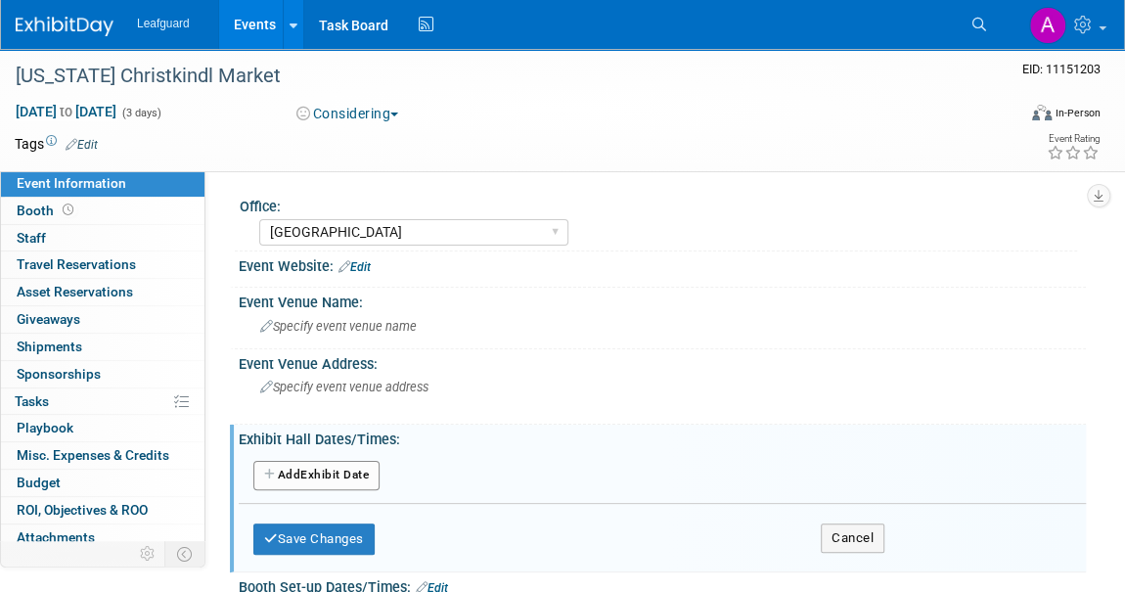
click at [332, 475] on button "Add Another Exhibit Date" at bounding box center [316, 475] width 126 height 29
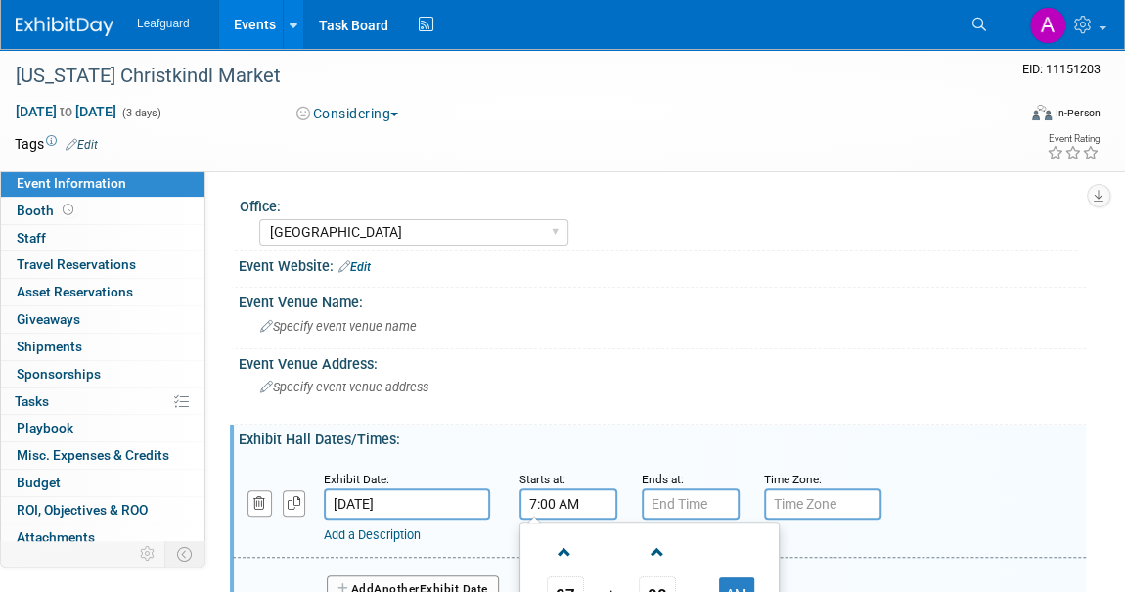
click at [558, 497] on input "7:00 AM" at bounding box center [569, 503] width 98 height 31
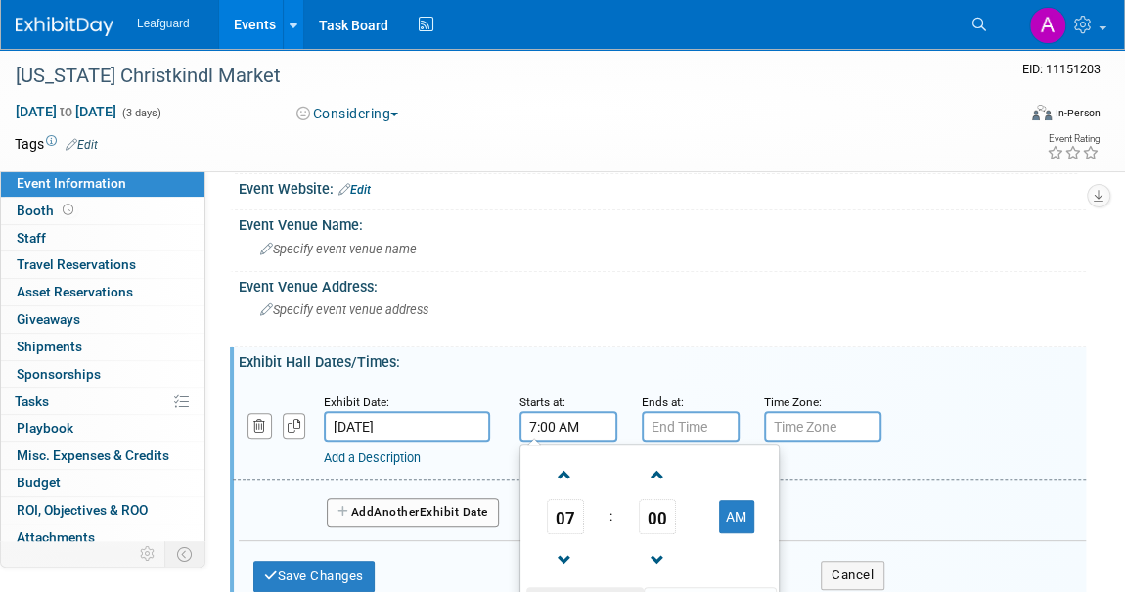
scroll to position [177, 0]
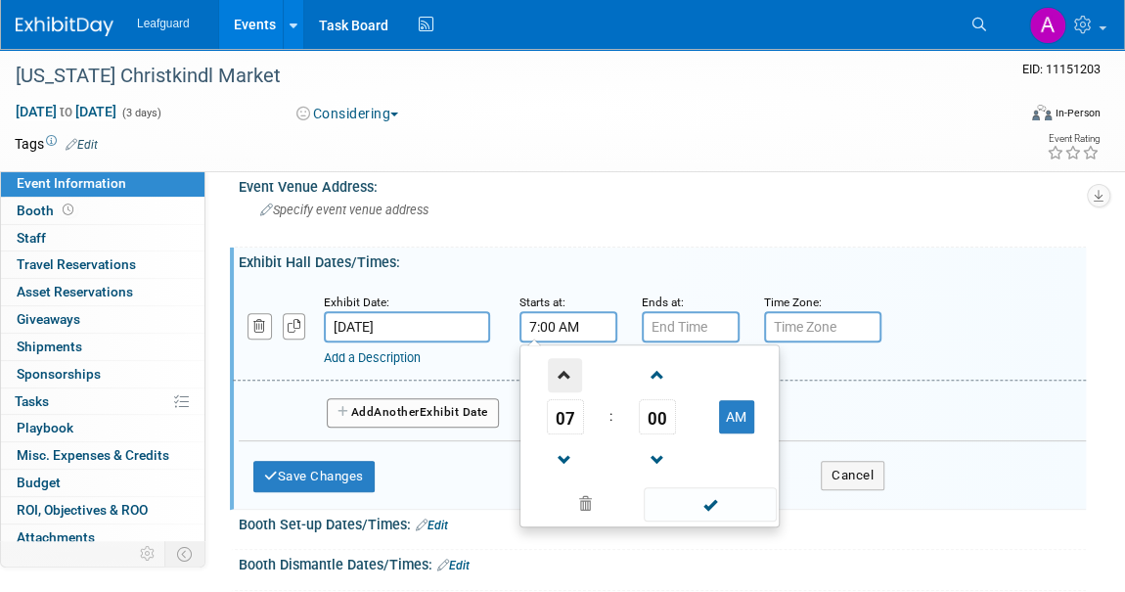
click at [557, 386] on span at bounding box center [565, 375] width 34 height 34
click at [555, 376] on span at bounding box center [565, 375] width 34 height 34
type input "11:00 AM"
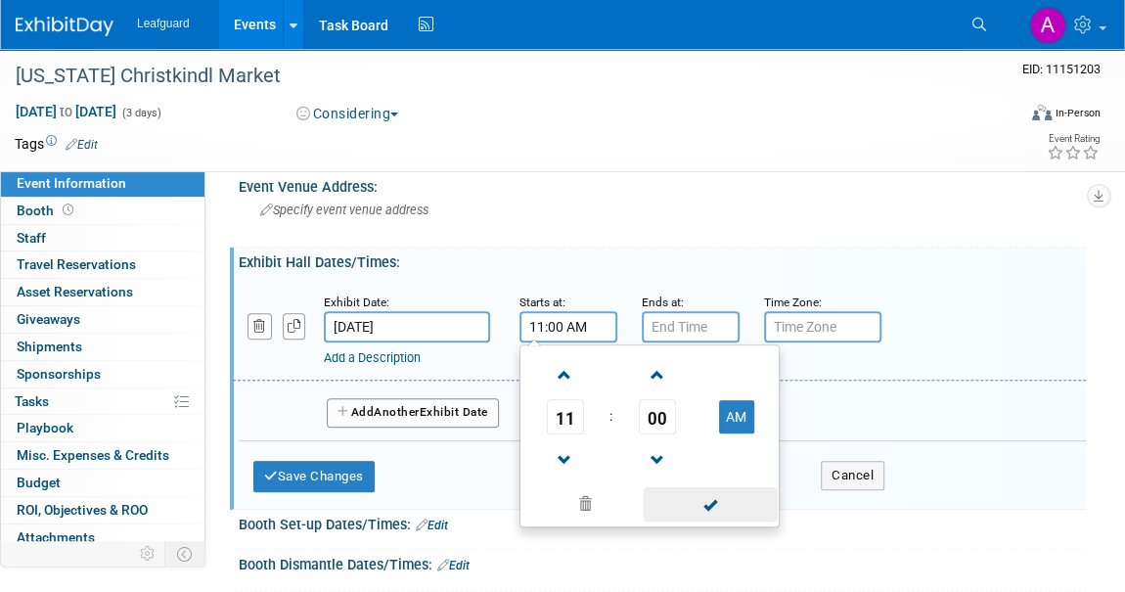
click at [705, 503] on span at bounding box center [710, 504] width 132 height 34
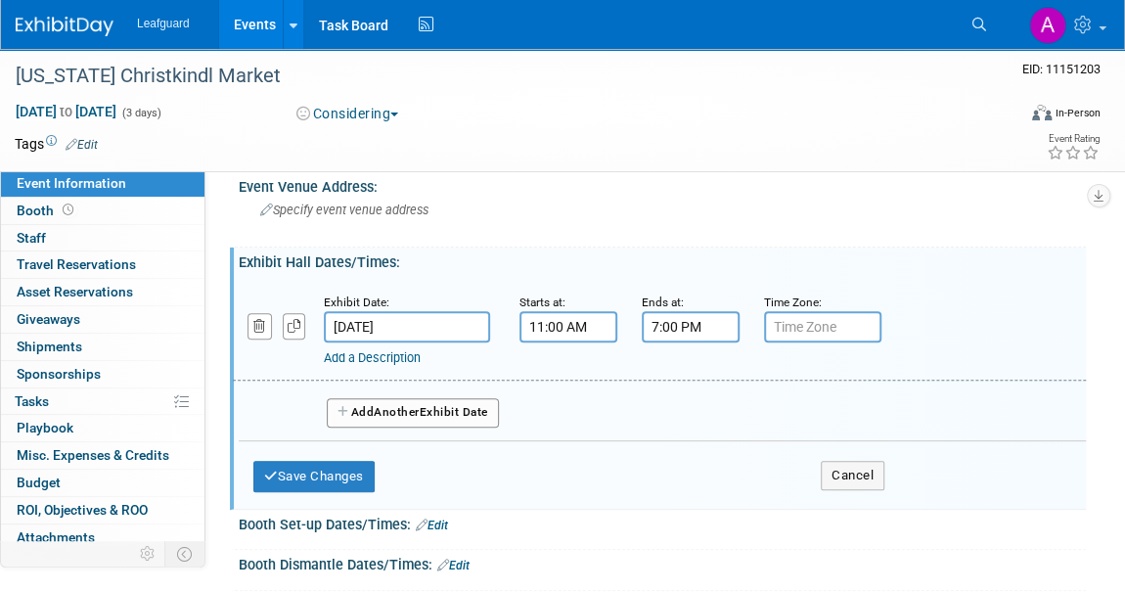
click at [642, 323] on input "7:00 PM" at bounding box center [691, 326] width 98 height 31
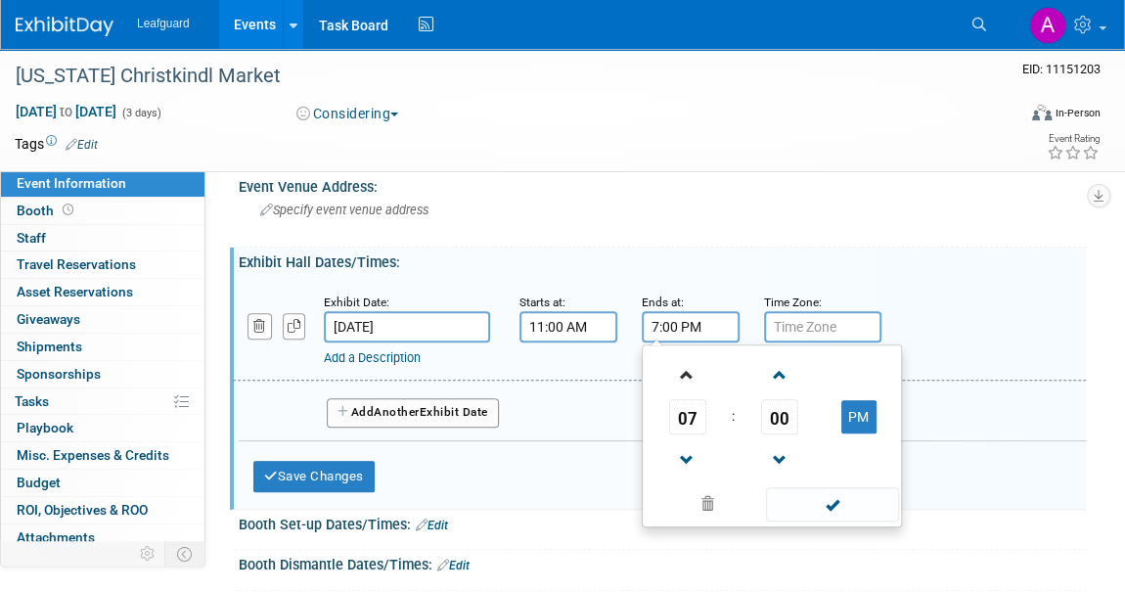
click at [685, 389] on link at bounding box center [687, 374] width 37 height 50
type input "8:00 PM"
click at [851, 514] on span at bounding box center [832, 504] width 132 height 34
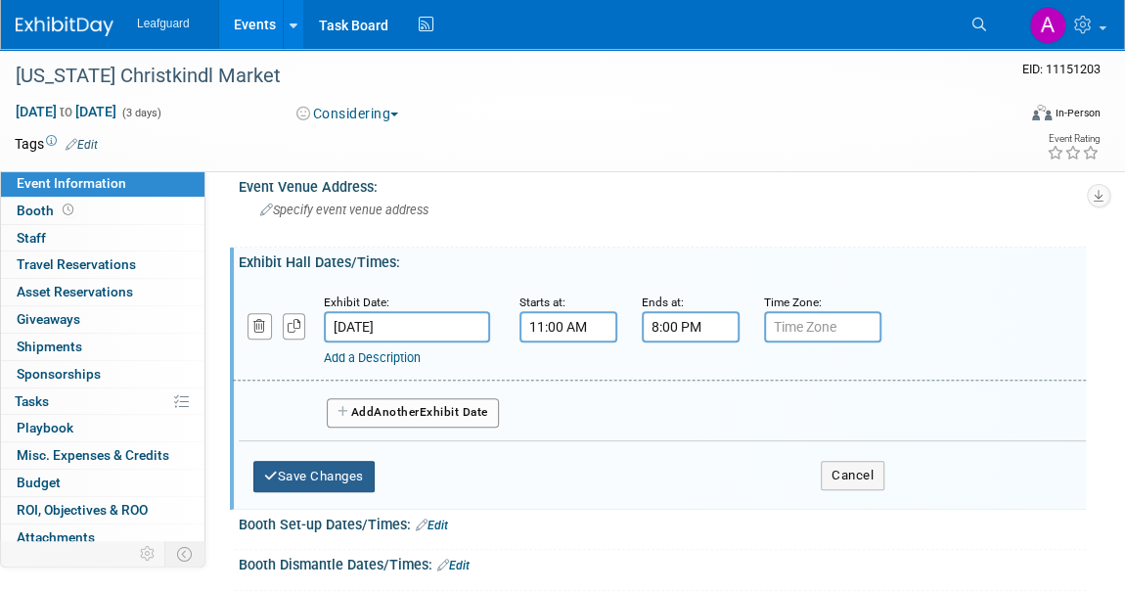
click at [341, 469] on button "Save Changes" at bounding box center [313, 476] width 121 height 31
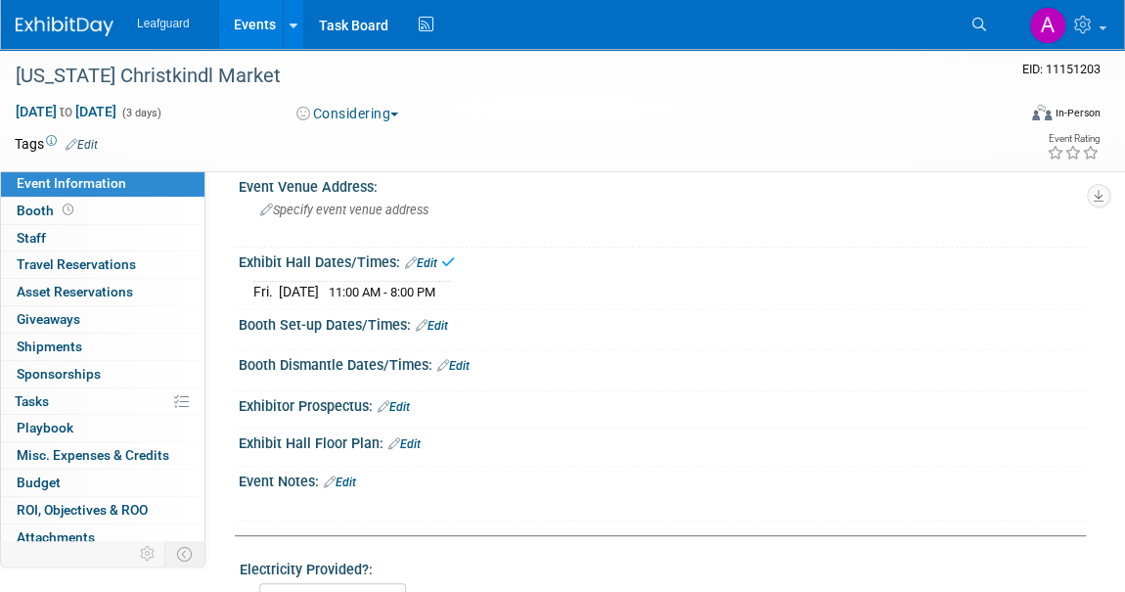
click at [308, 288] on td "[DATE]" at bounding box center [299, 291] width 40 height 21
click at [435, 256] on link "Edit" at bounding box center [421, 263] width 32 height 14
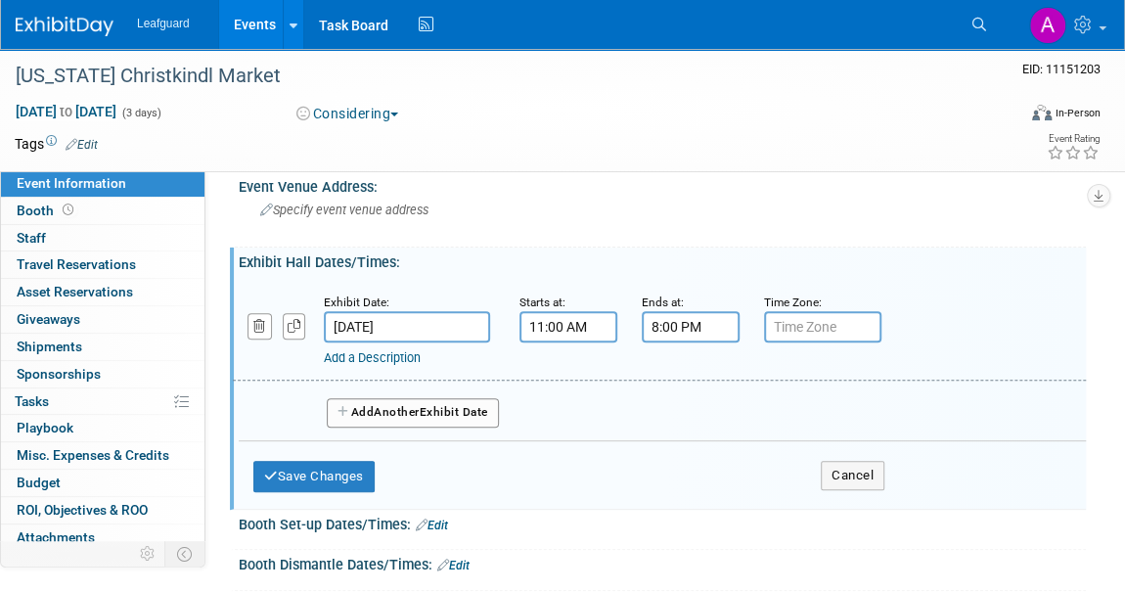
click at [374, 414] on button "Add Another Exhibit Date" at bounding box center [413, 412] width 172 height 29
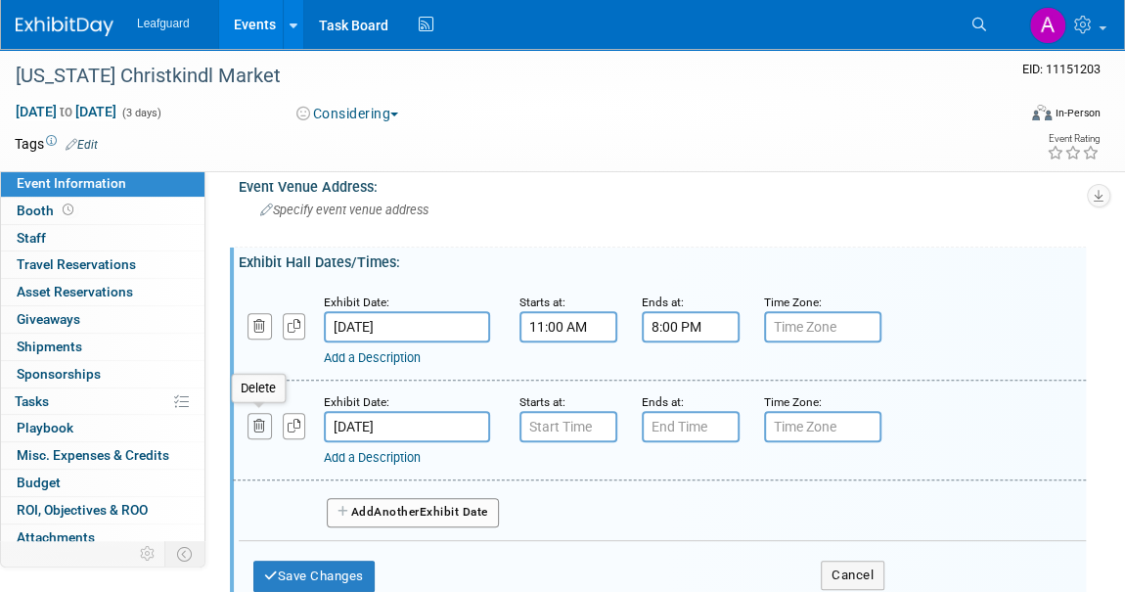
click at [260, 421] on icon "button" at bounding box center [259, 426] width 13 height 13
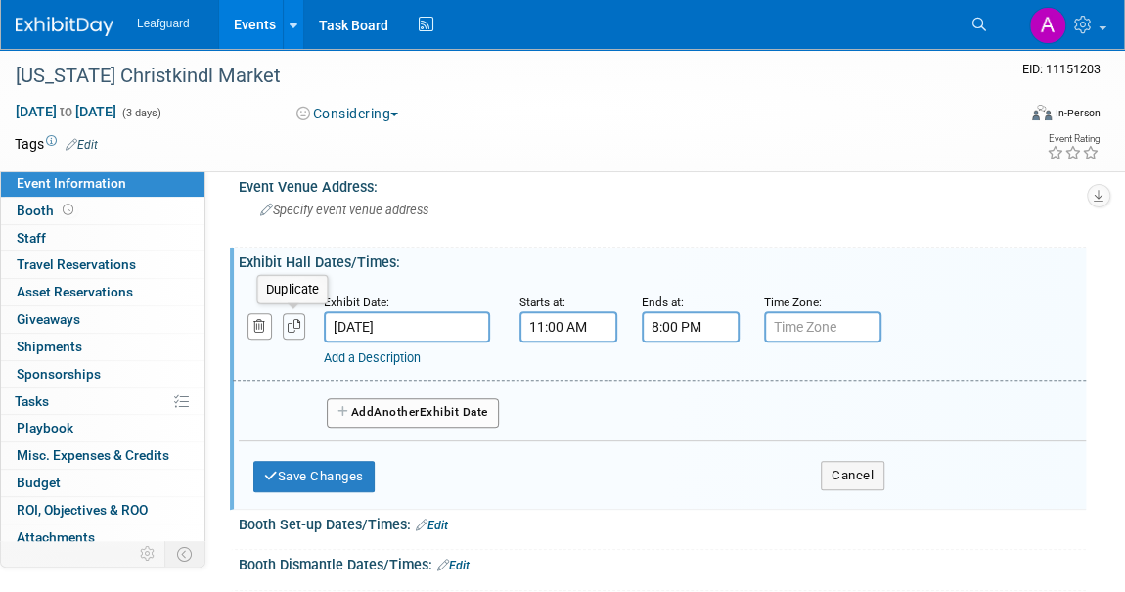
click at [288, 320] on icon "button" at bounding box center [295, 326] width 14 height 13
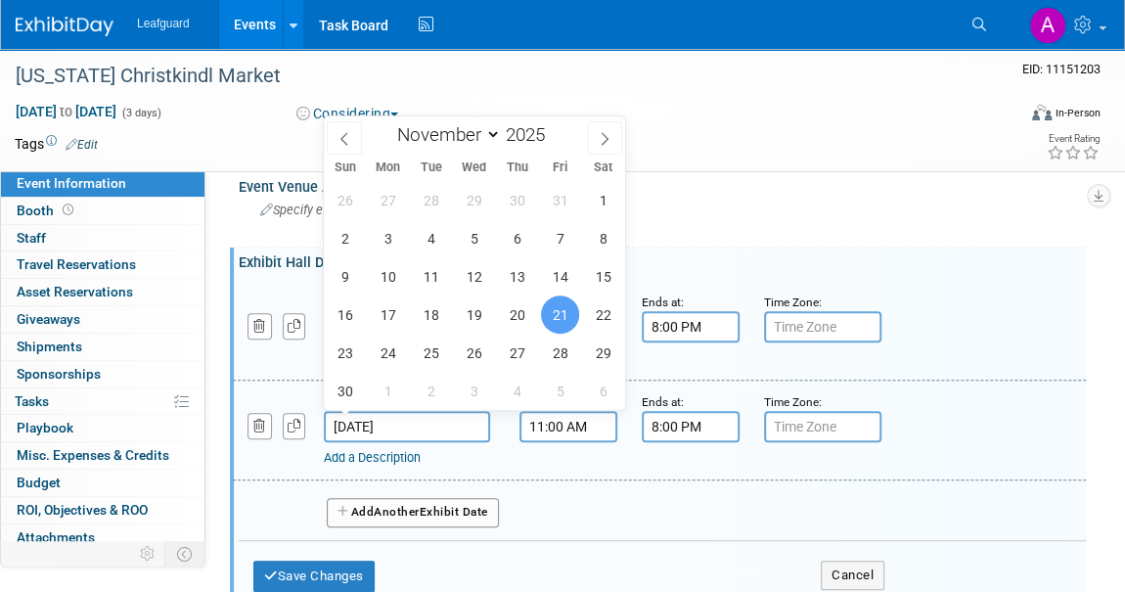
click at [460, 425] on input "Nov 21, 2025" at bounding box center [407, 426] width 166 height 31
click at [600, 307] on span "22" at bounding box center [603, 315] width 38 height 38
type input "Nov 22, 2025"
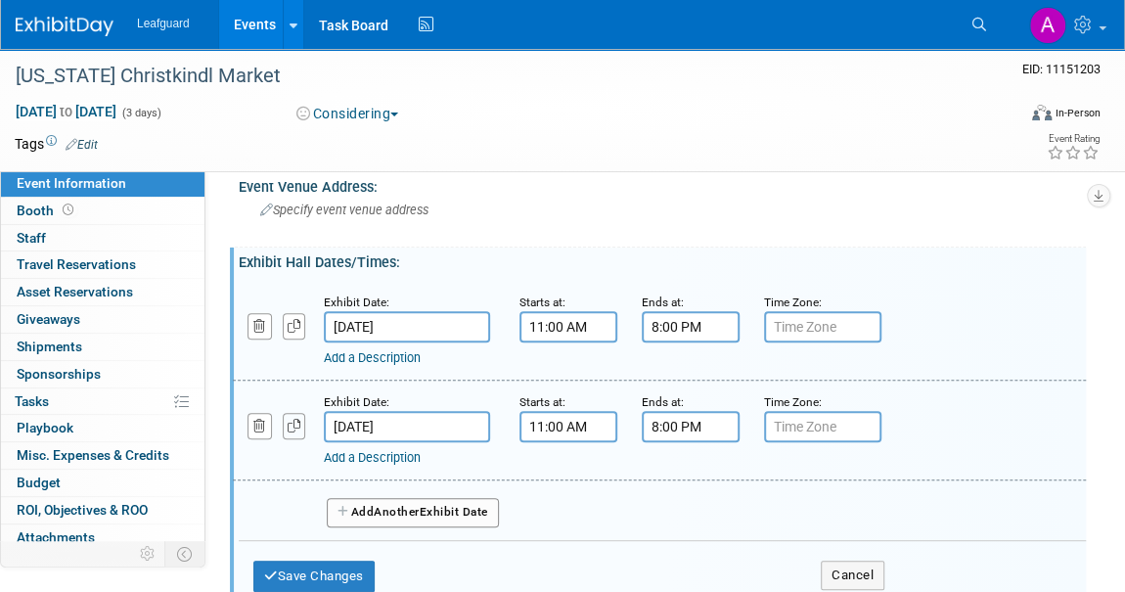
click at [290, 420] on icon "button" at bounding box center [295, 426] width 14 height 13
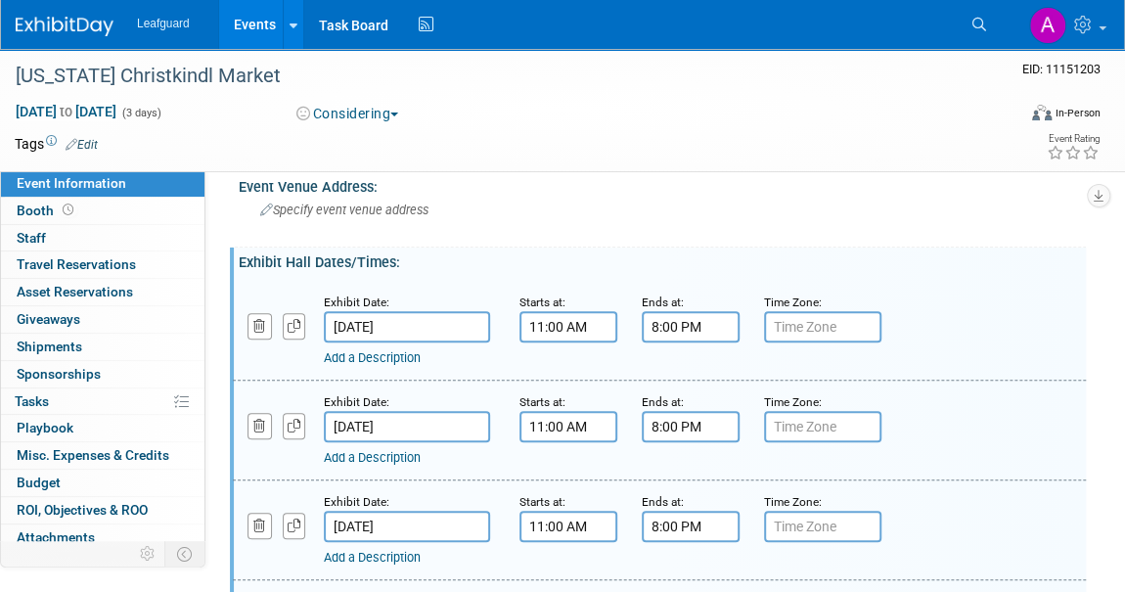
click at [434, 522] on input "Nov 22, 2025" at bounding box center [407, 526] width 166 height 31
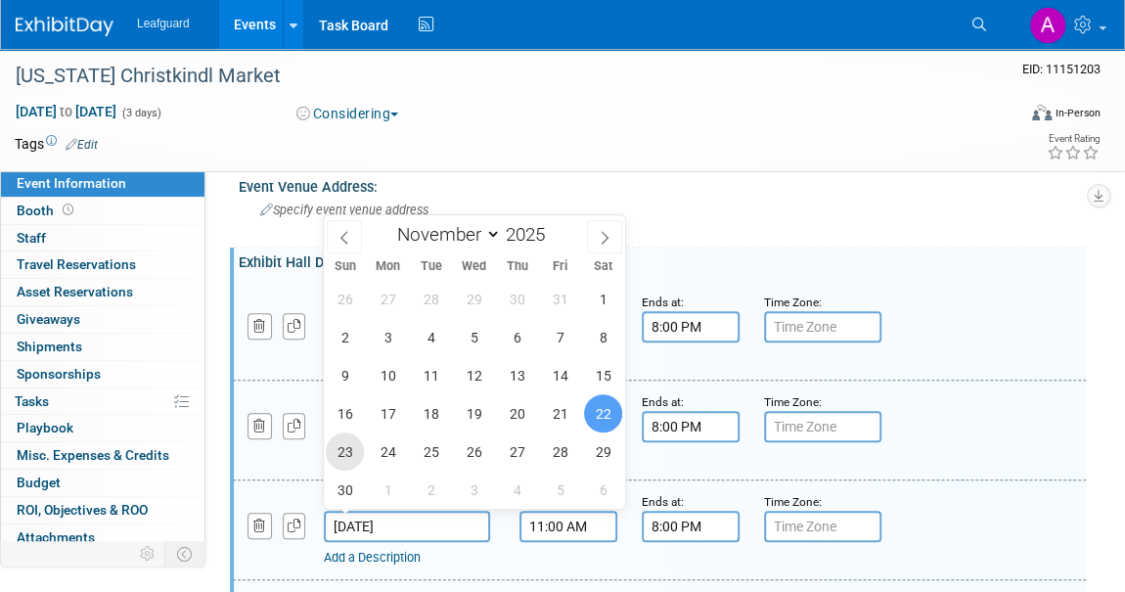
click at [344, 455] on span "23" at bounding box center [345, 452] width 38 height 38
type input "Nov 23, 2025"
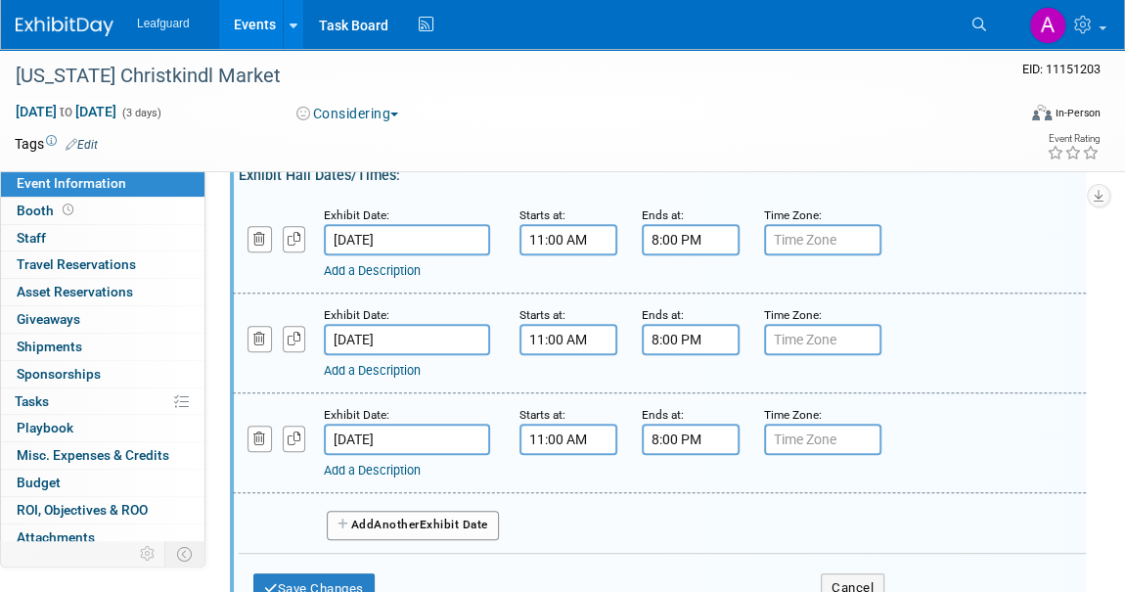
scroll to position [355, 0]
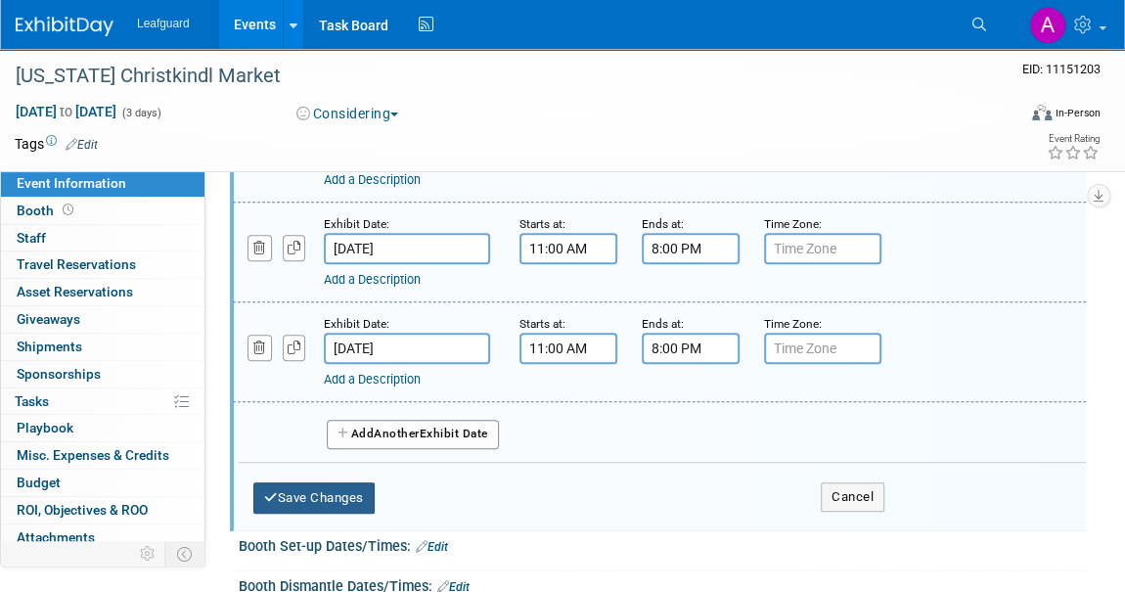
click at [332, 495] on button "Save Changes" at bounding box center [313, 497] width 121 height 31
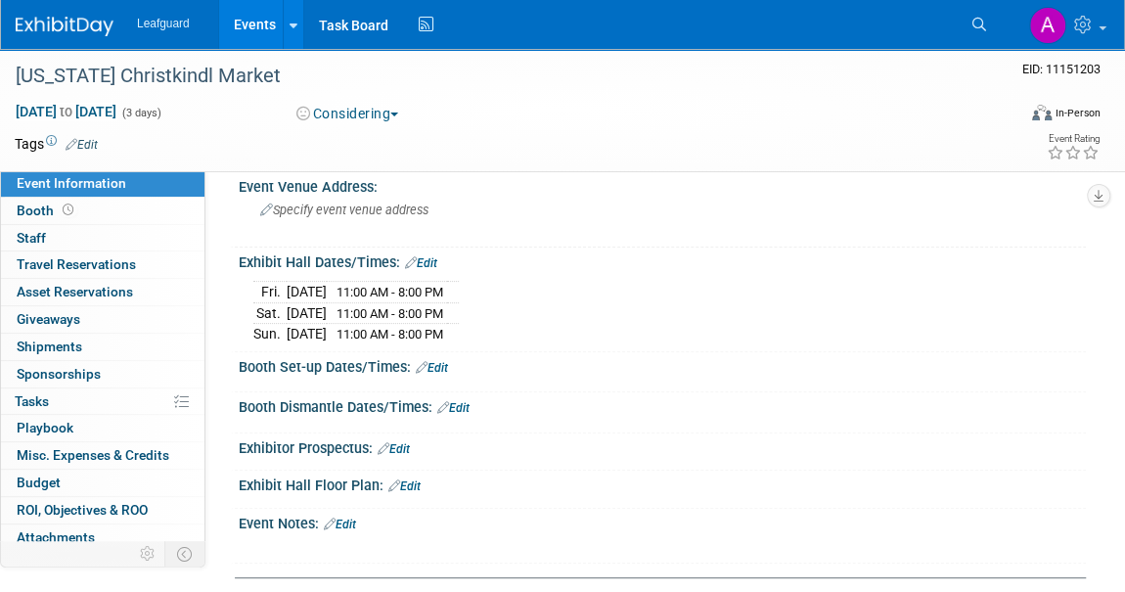
scroll to position [0, 0]
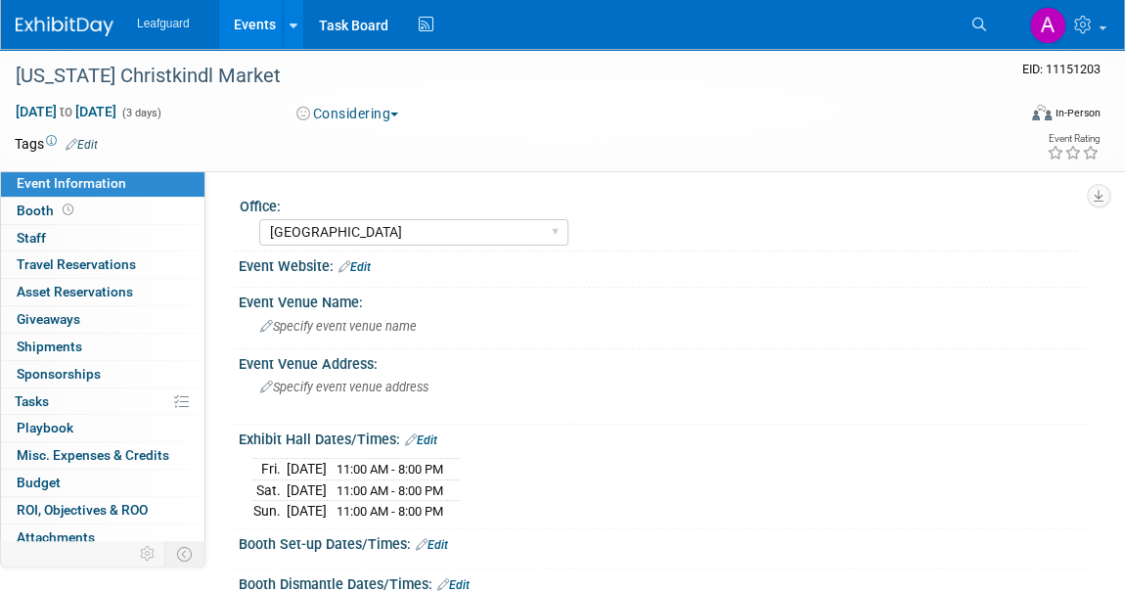
click at [50, 21] on img at bounding box center [65, 27] width 98 height 20
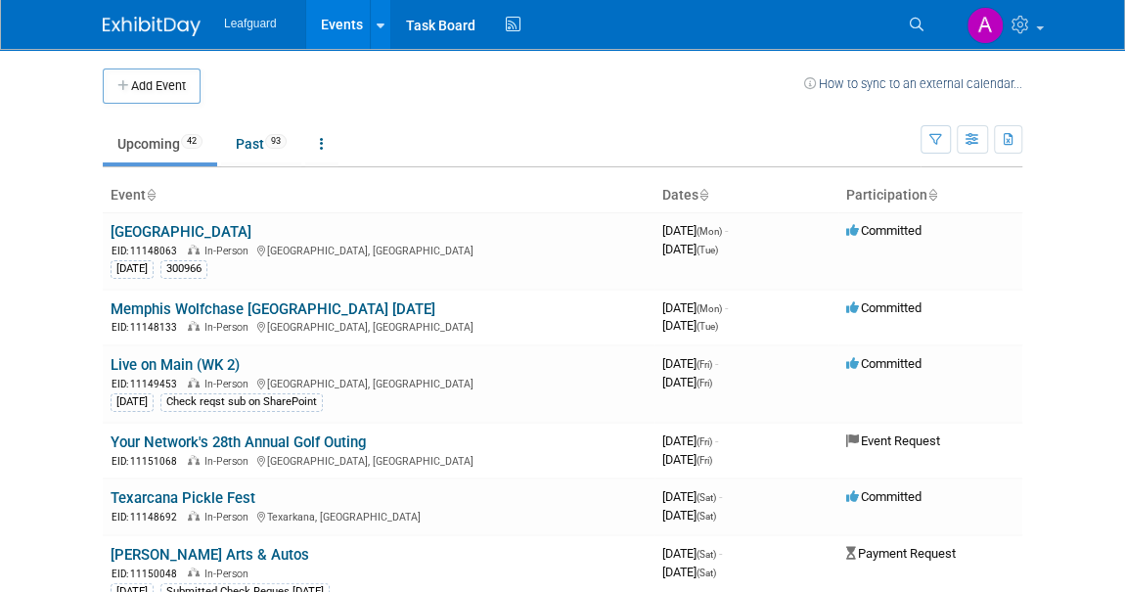
click at [932, 197] on icon at bounding box center [933, 196] width 10 height 13
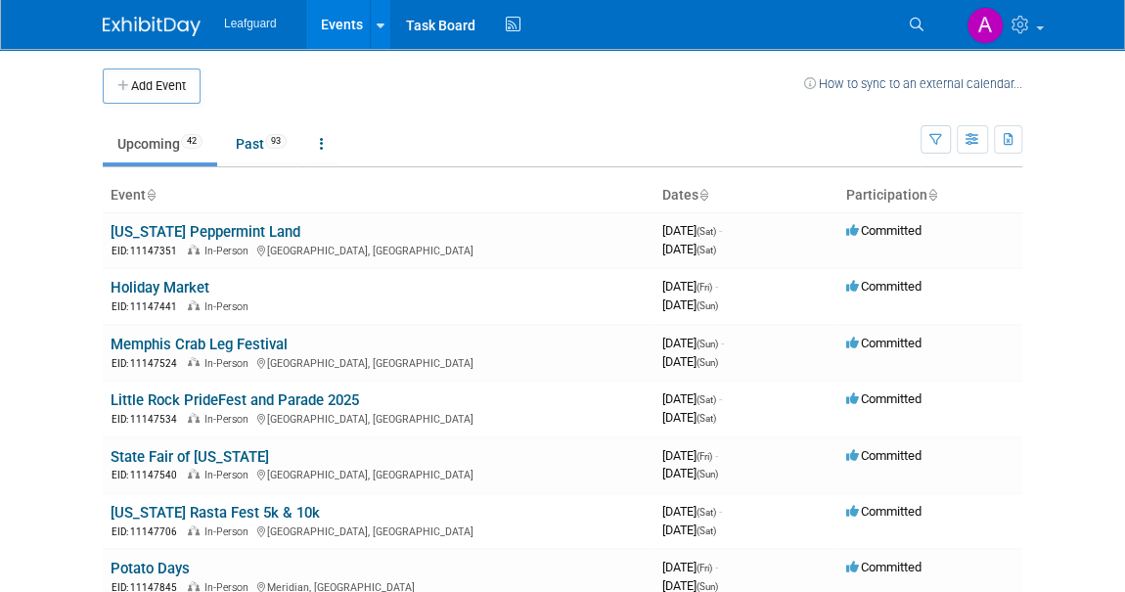
click at [932, 197] on icon at bounding box center [933, 196] width 10 height 13
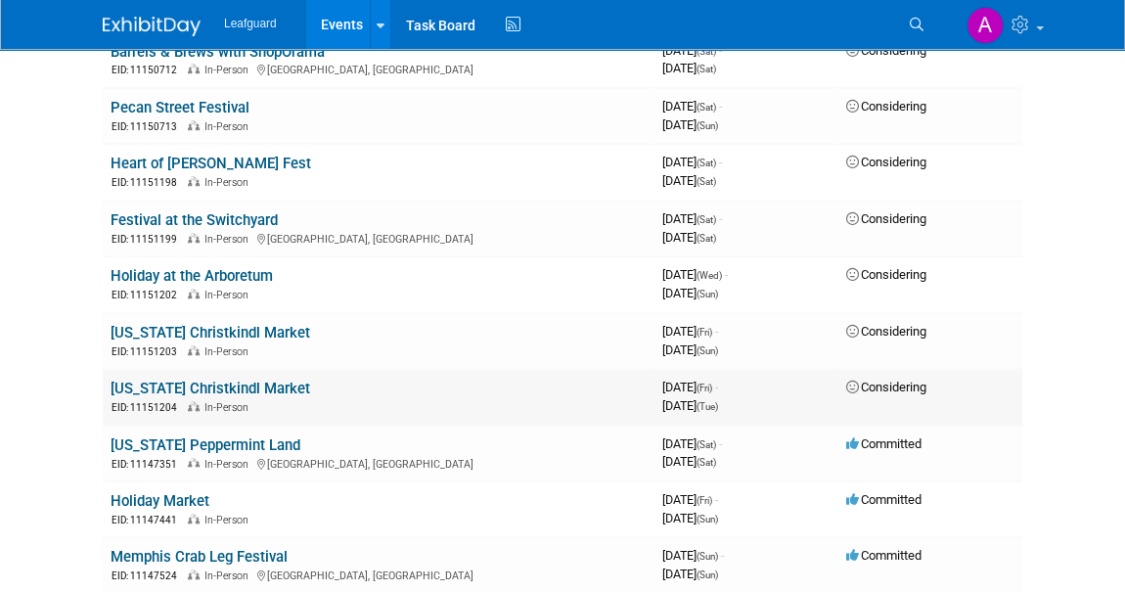
scroll to position [622, 0]
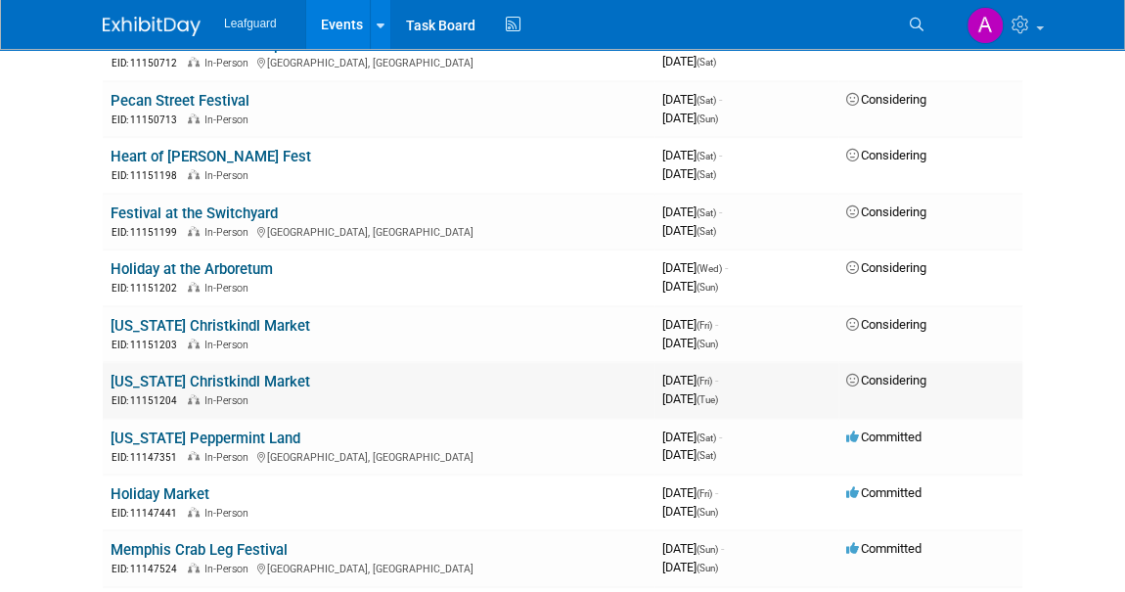
click at [181, 374] on link "[US_STATE] Christkindl Market" at bounding box center [211, 382] width 200 height 18
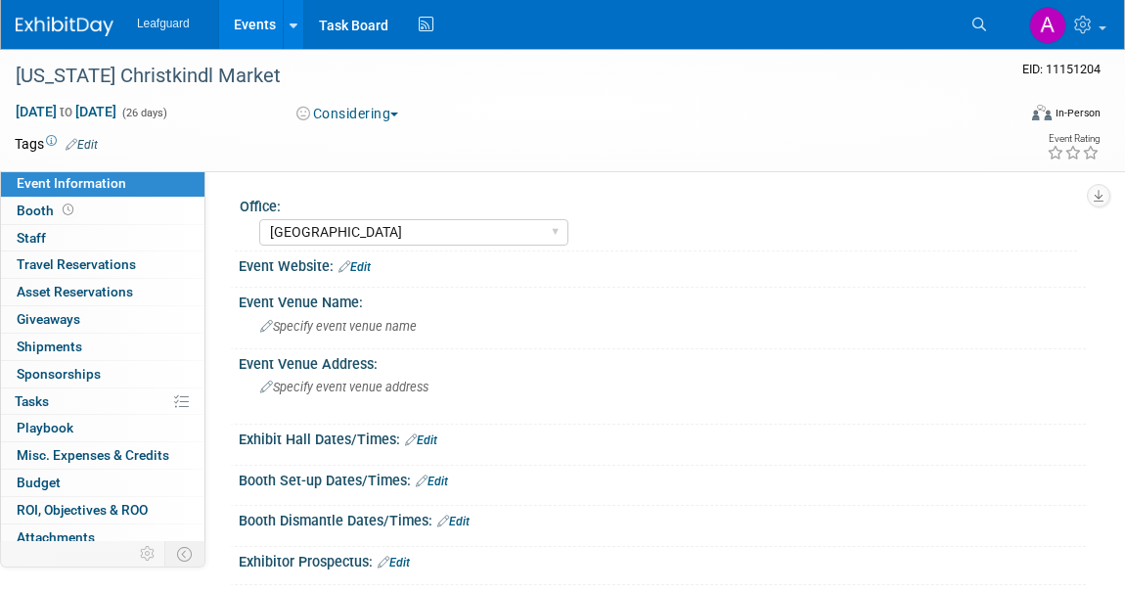
select select "[GEOGRAPHIC_DATA]"
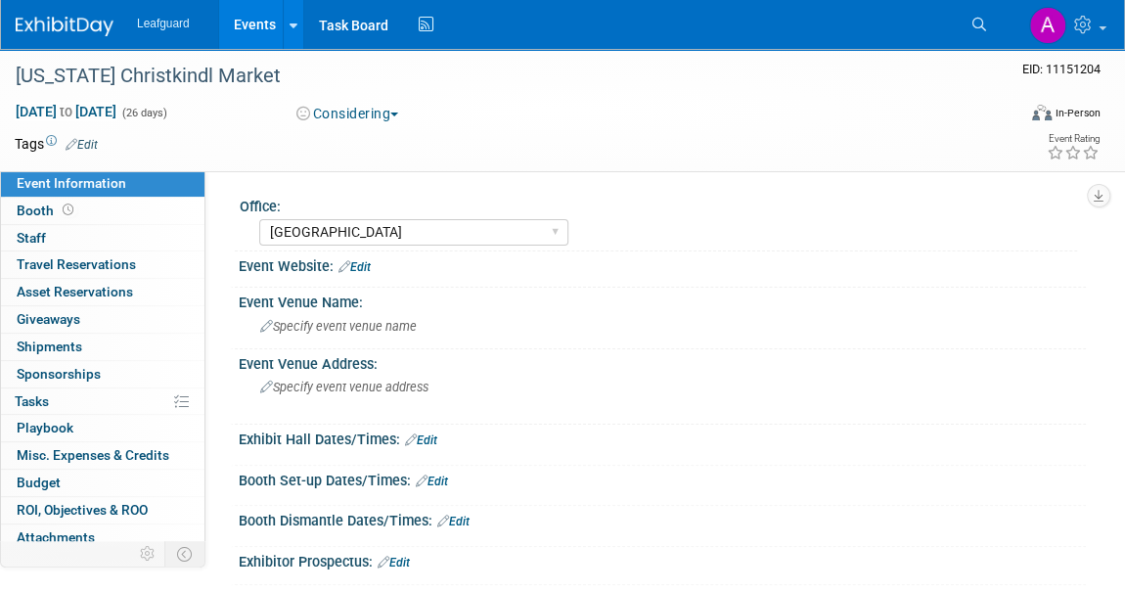
click at [426, 436] on link "Edit" at bounding box center [421, 441] width 32 height 14
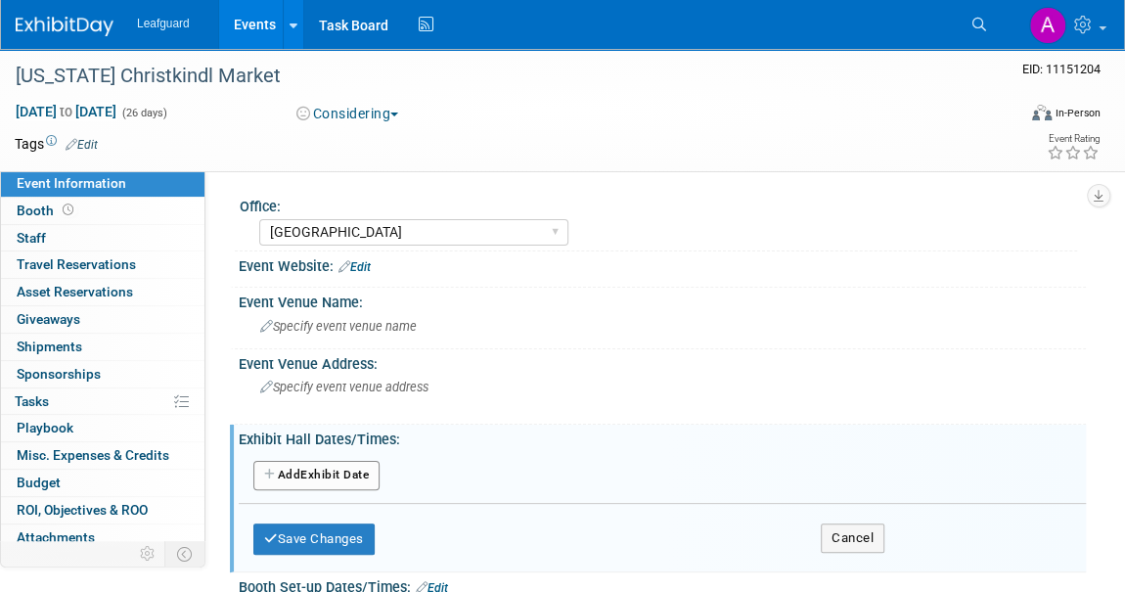
scroll to position [177, 0]
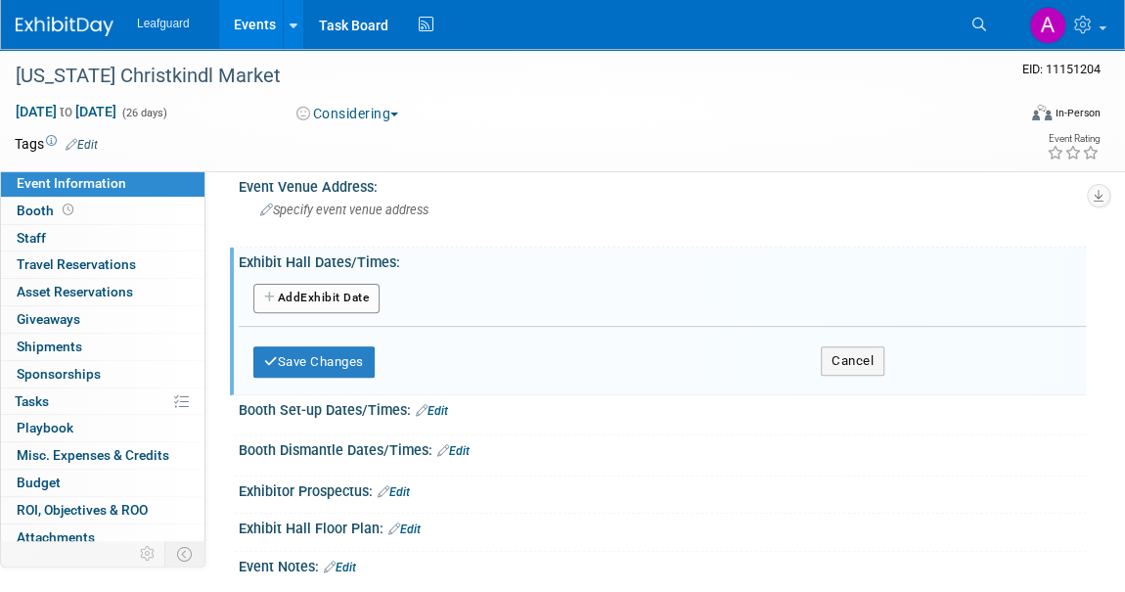
click at [312, 291] on button "Add Another Exhibit Date" at bounding box center [316, 298] width 126 height 29
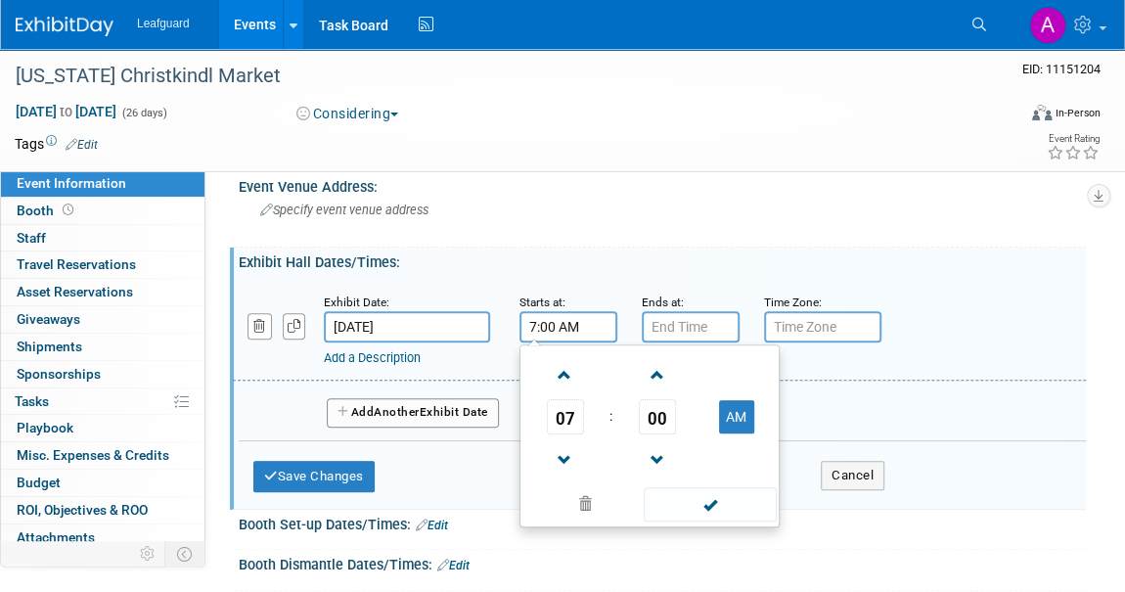
click at [558, 326] on input "7:00 AM" at bounding box center [569, 326] width 98 height 31
click at [557, 368] on span at bounding box center [565, 375] width 34 height 34
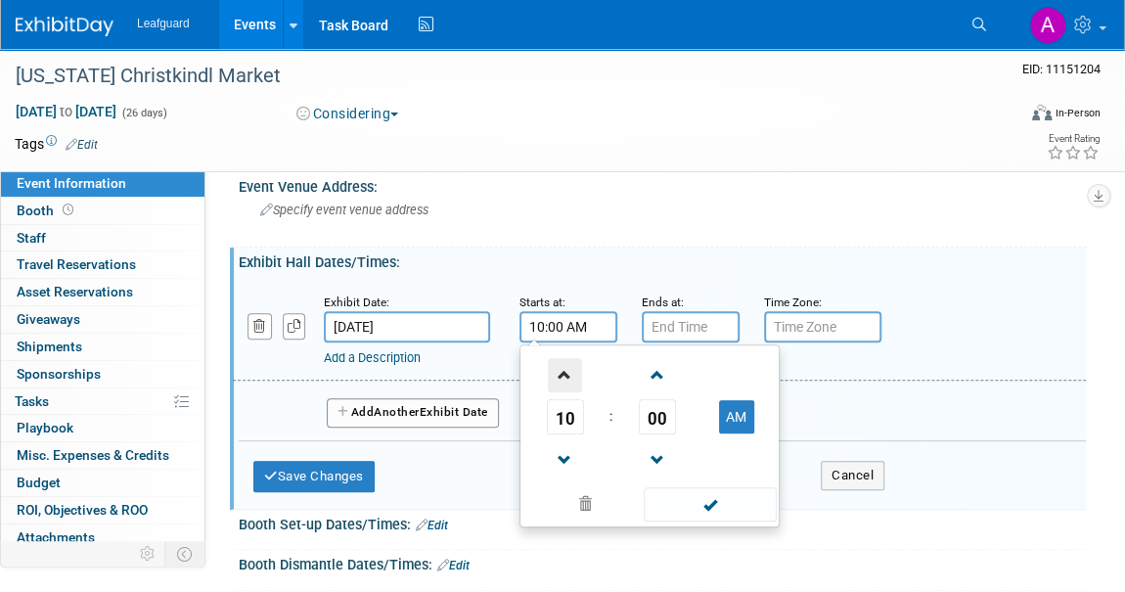
type input "11:00 AM"
click at [689, 505] on span at bounding box center [710, 504] width 132 height 34
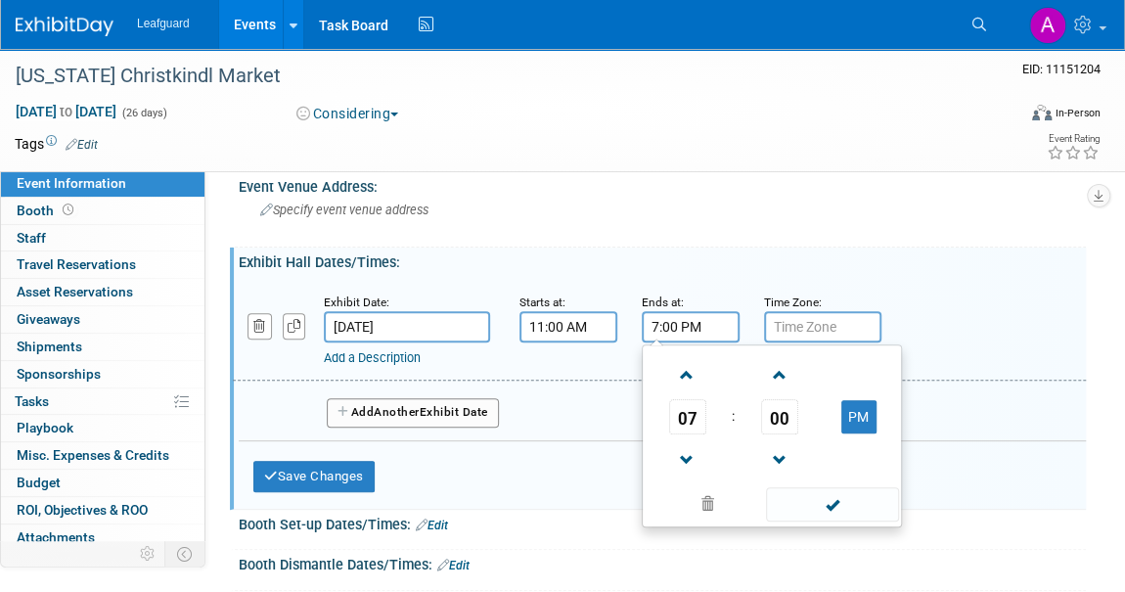
click at [704, 321] on input "7:00 PM" at bounding box center [691, 326] width 98 height 31
click at [689, 369] on span at bounding box center [687, 375] width 34 height 34
type input "8:00 PM"
click at [805, 488] on span at bounding box center [832, 504] width 132 height 34
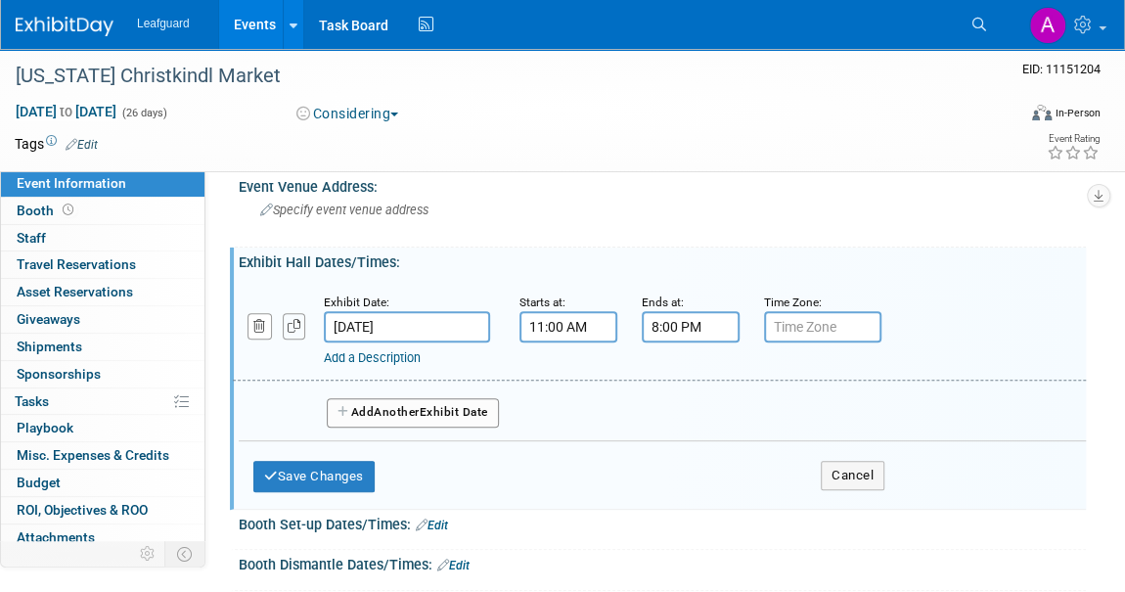
click at [293, 320] on icon "button" at bounding box center [295, 326] width 14 height 13
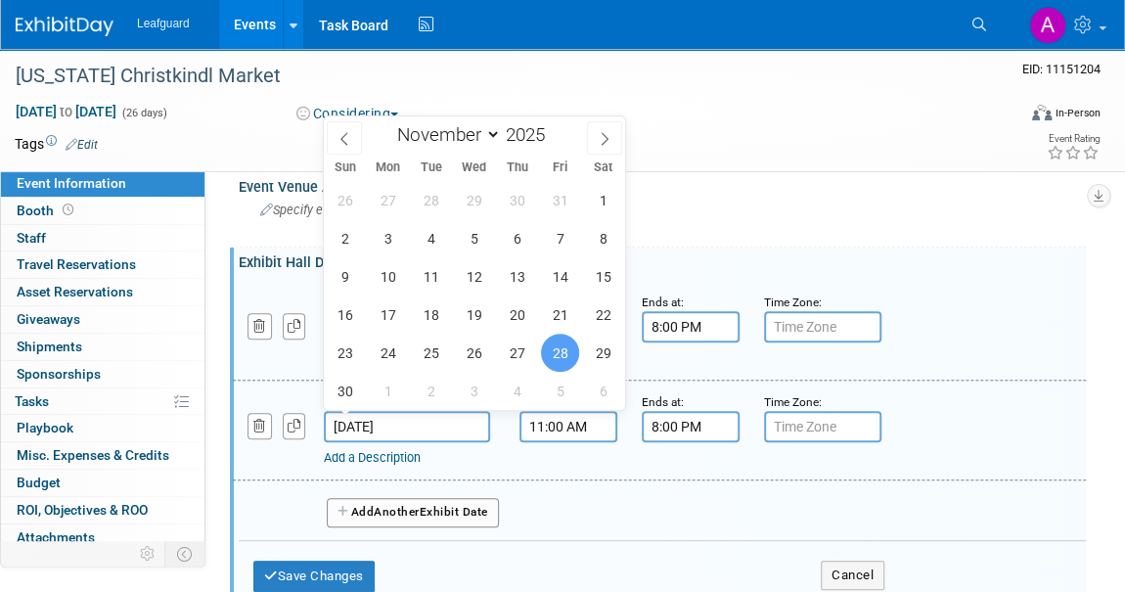
click at [381, 422] on input "Nov 28, 2025" at bounding box center [407, 426] width 166 height 31
click at [601, 351] on span "29" at bounding box center [603, 353] width 38 height 38
type input "Nov 29, 2025"
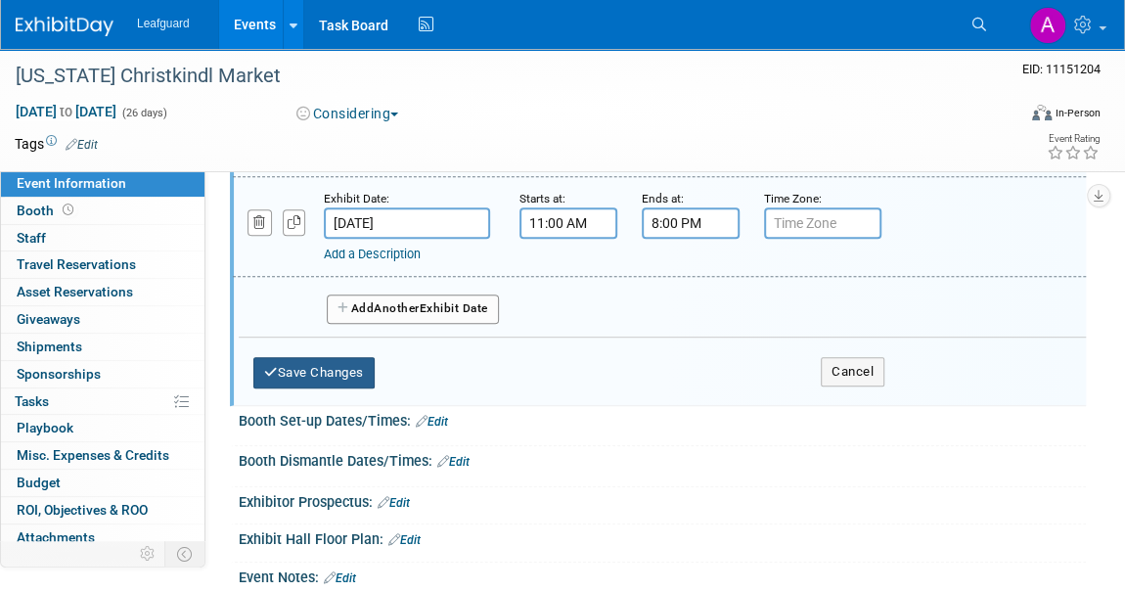
scroll to position [355, 0]
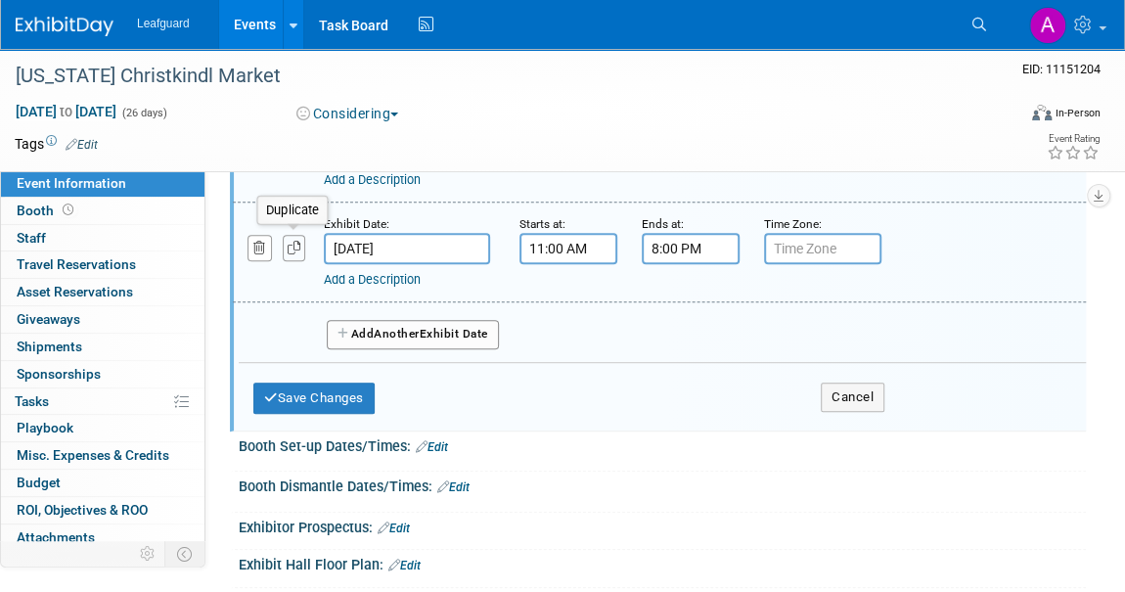
click at [288, 243] on icon "button" at bounding box center [295, 248] width 14 height 13
select select "10"
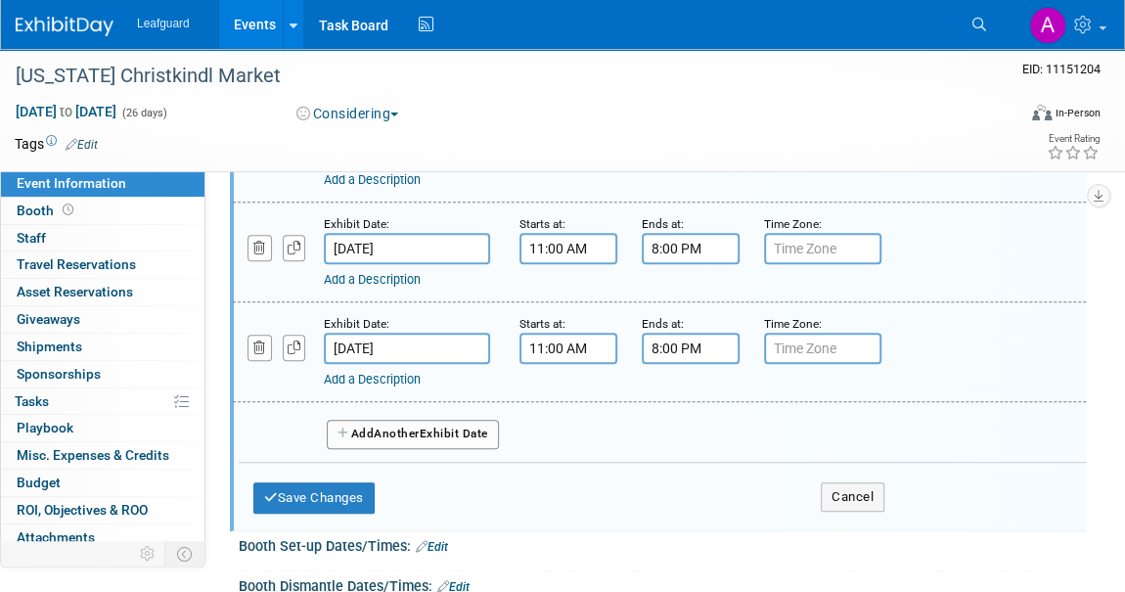
click at [373, 341] on input "Nov 29, 2025" at bounding box center [407, 348] width 166 height 31
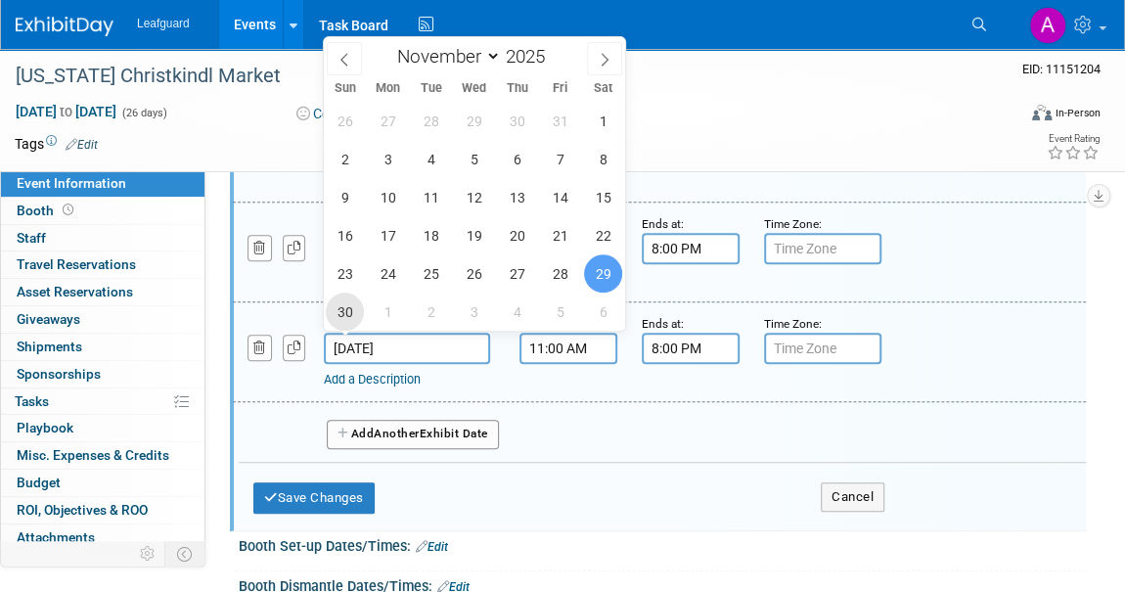
click at [338, 309] on span "30" at bounding box center [345, 312] width 38 height 38
type input "Nov 30, 2025"
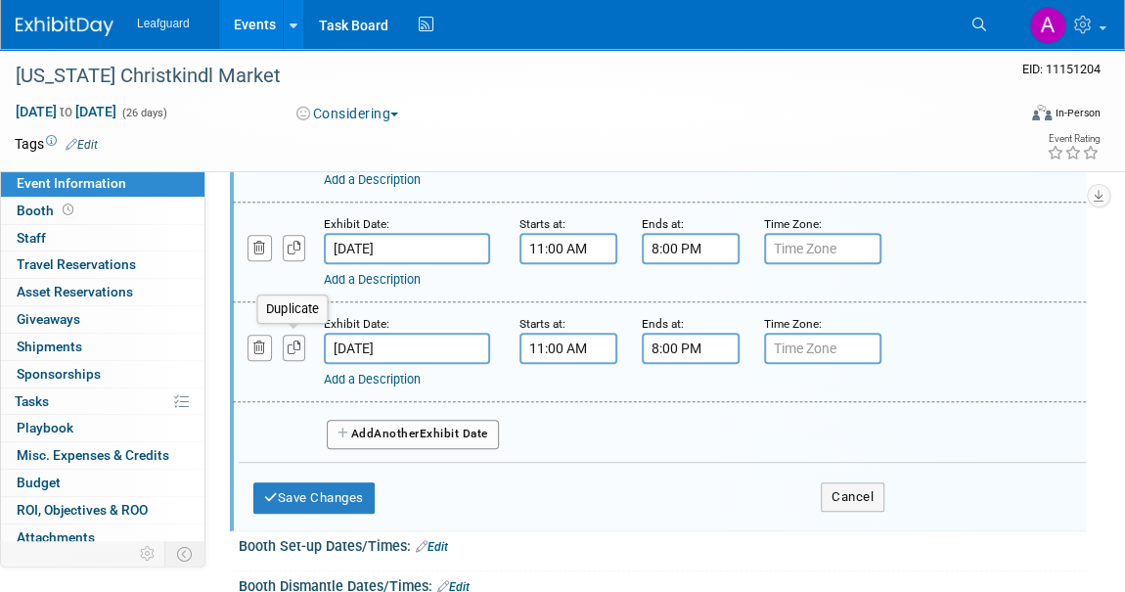
click at [295, 349] on button "button" at bounding box center [294, 348] width 23 height 26
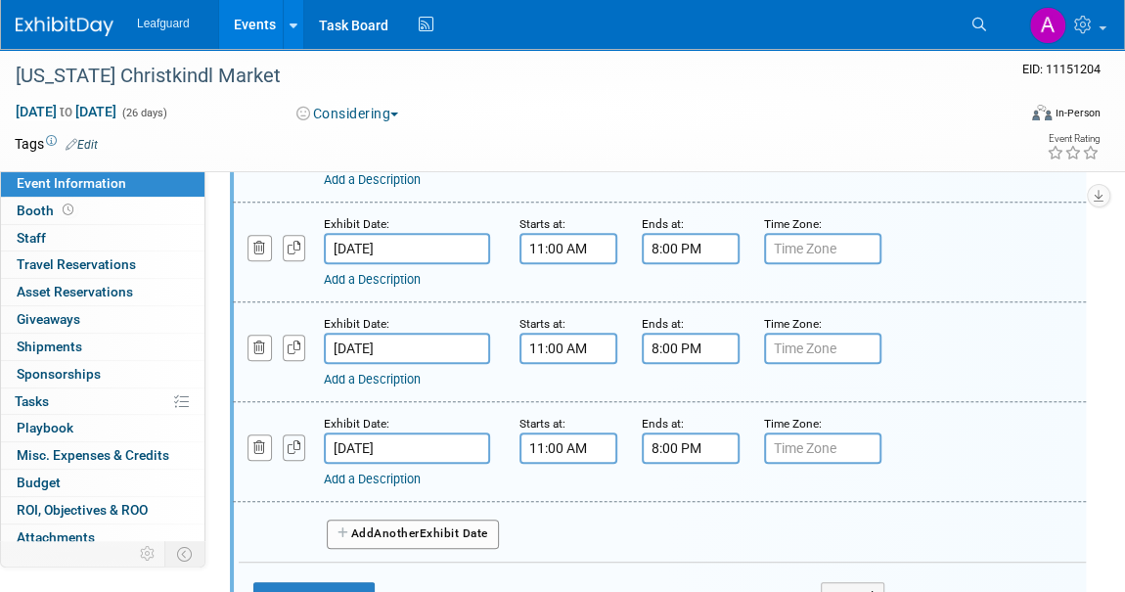
drag, startPoint x: 294, startPoint y: 453, endPoint x: 311, endPoint y: 511, distance: 60.4
click at [311, 511] on div "Exhibit Date: Nov 28, 2025 Starts at: 11:00 AM Ends at: 8:00 PM Time Zone: Appl…" at bounding box center [662, 330] width 818 height 465
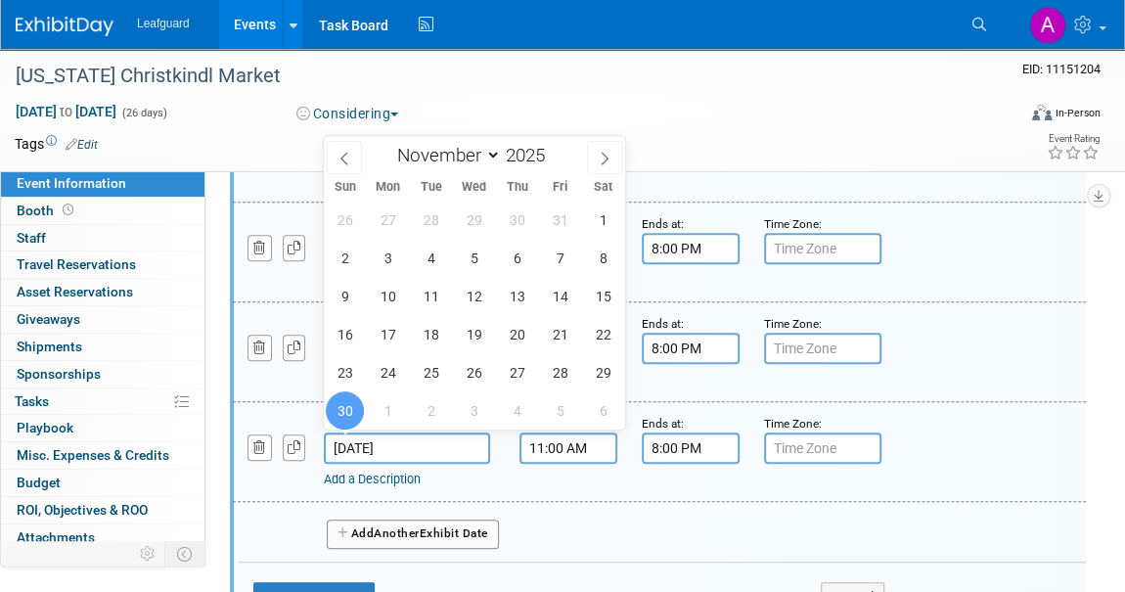
click at [395, 433] on input "Nov 30, 2025" at bounding box center [407, 448] width 166 height 31
click at [387, 420] on span "1" at bounding box center [388, 410] width 38 height 38
type input "Dec 1, 2025"
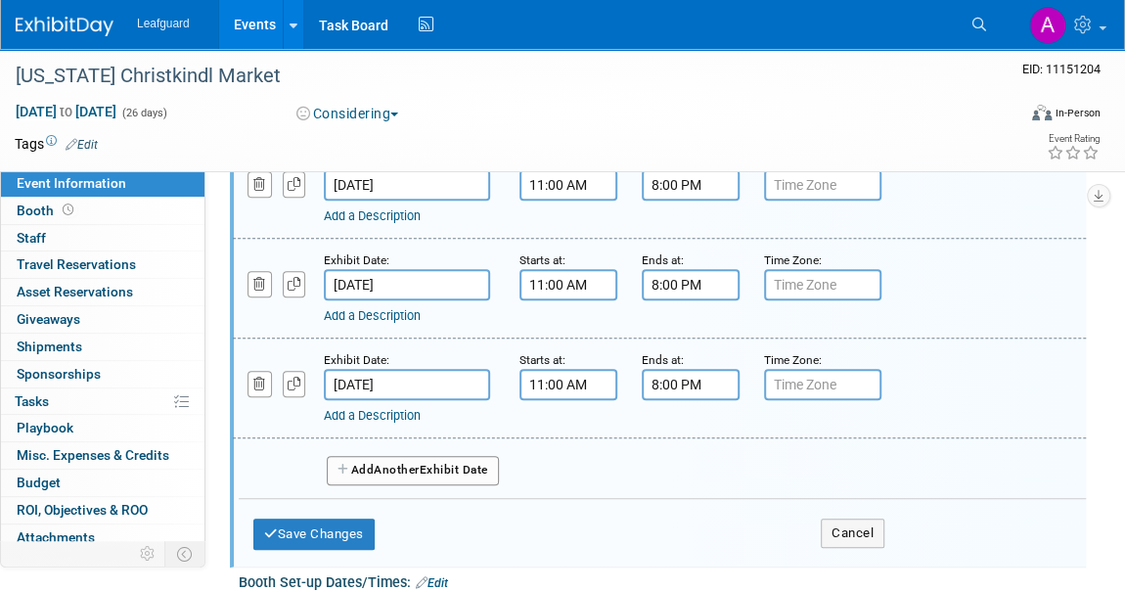
scroll to position [533, 0]
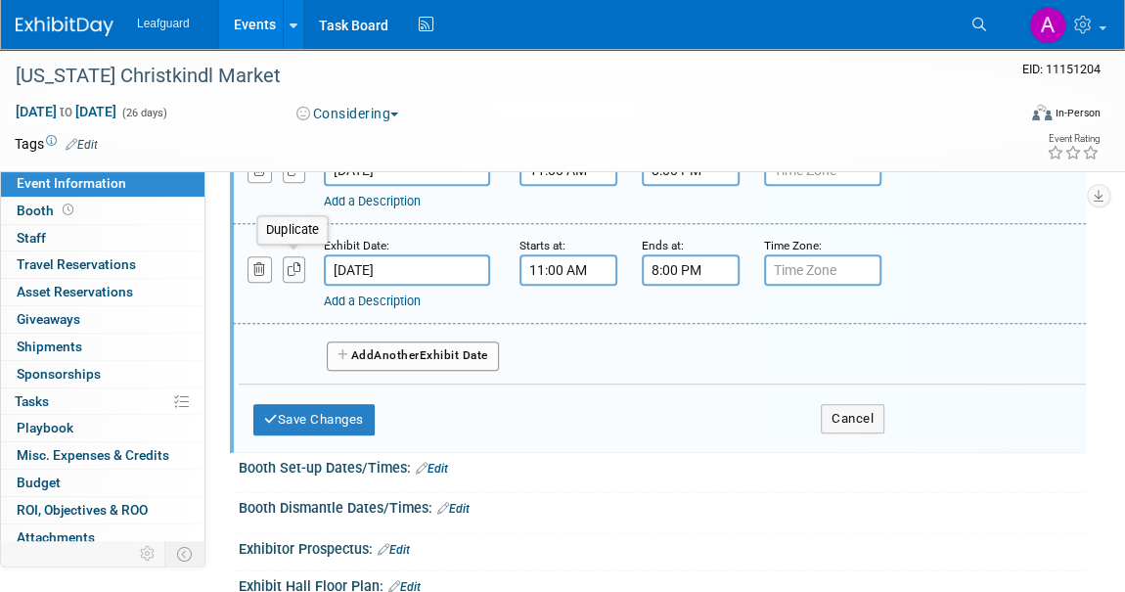
click at [284, 262] on button "button" at bounding box center [294, 269] width 23 height 26
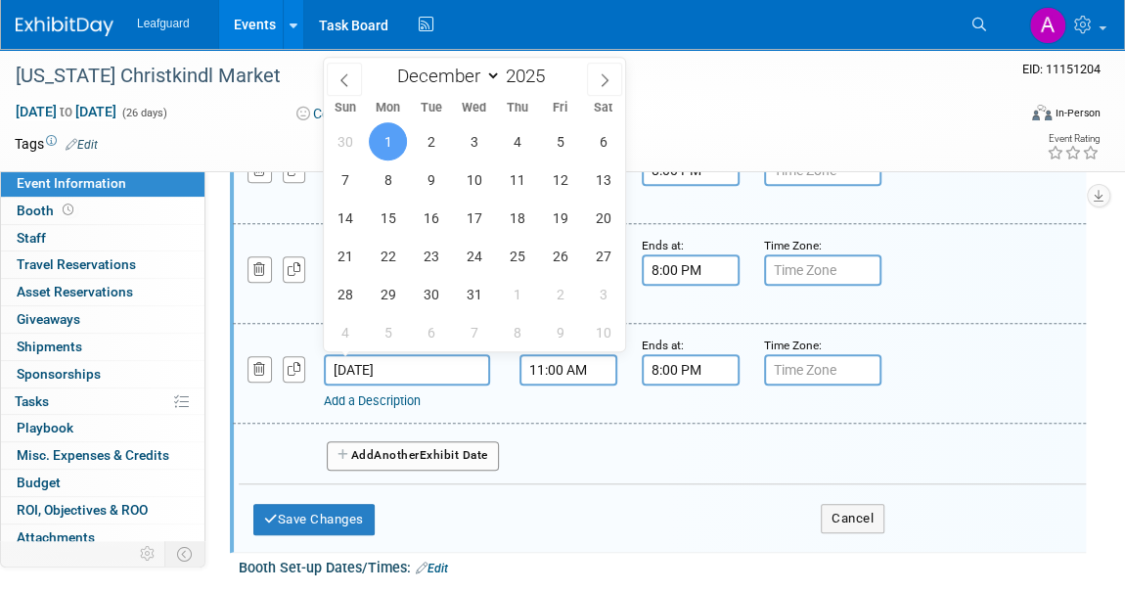
click at [376, 375] on input "Dec 1, 2025" at bounding box center [407, 369] width 166 height 31
click at [424, 146] on span "2" at bounding box center [431, 141] width 38 height 38
type input "Dec 2, 2025"
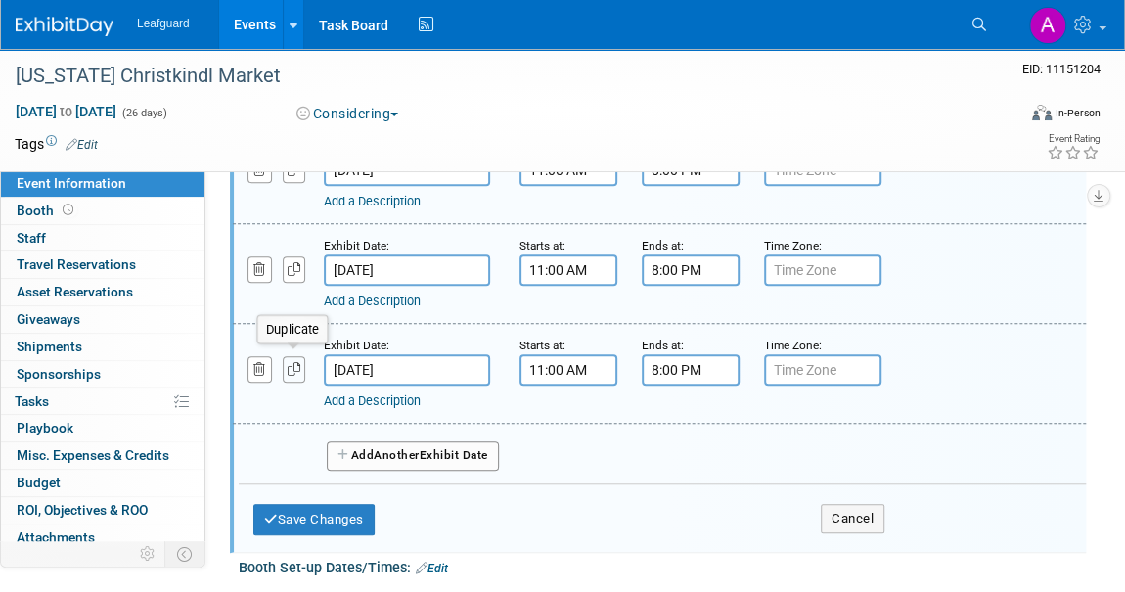
click at [297, 356] on button "button" at bounding box center [294, 369] width 23 height 26
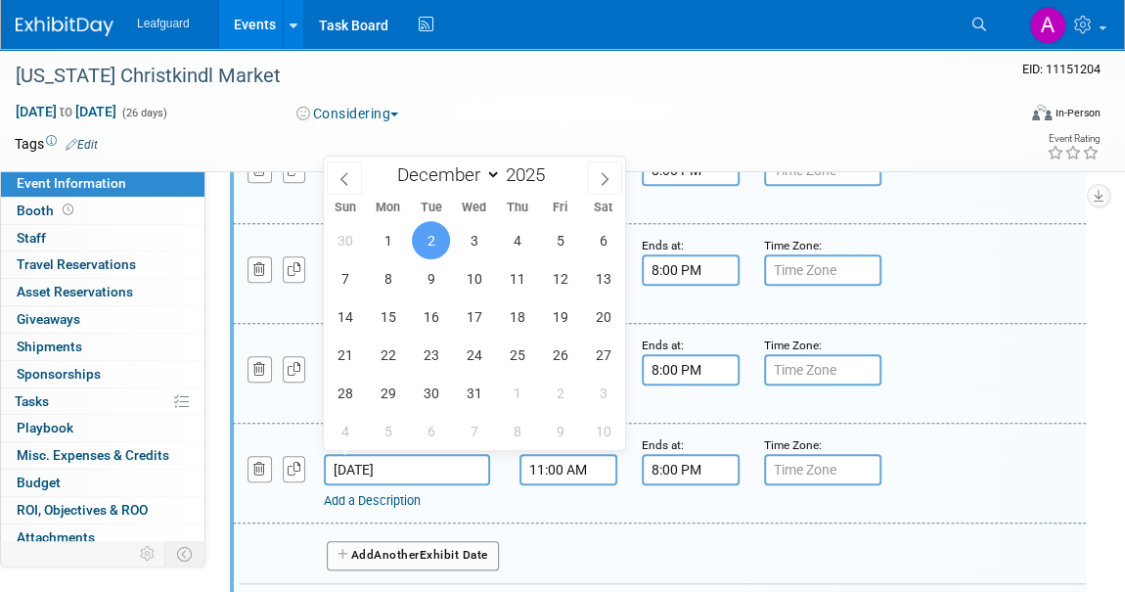
click at [385, 470] on input "Dec 2, 2025" at bounding box center [407, 469] width 166 height 31
click at [476, 235] on span "3" at bounding box center [474, 240] width 38 height 38
type input "Dec 3, 2025"
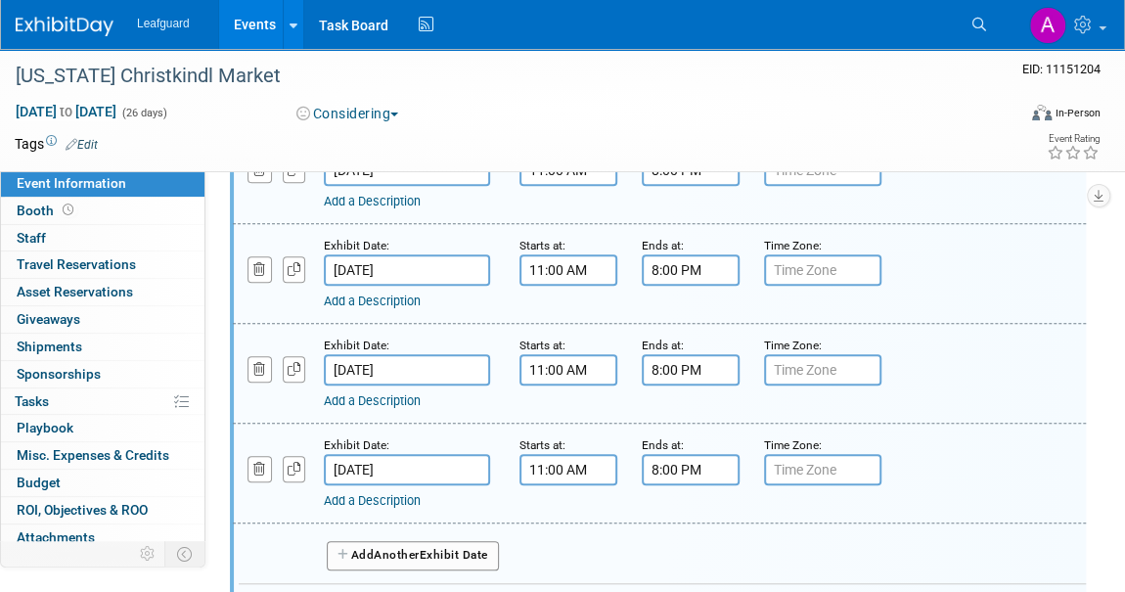
scroll to position [711, 0]
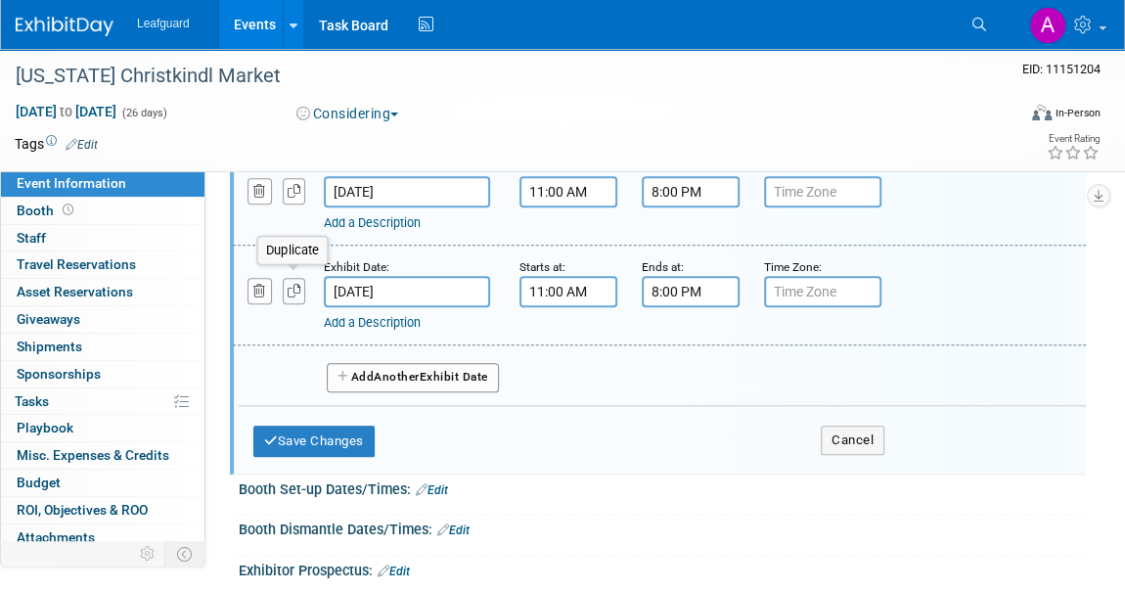
click at [290, 285] on icon "button" at bounding box center [295, 291] width 14 height 13
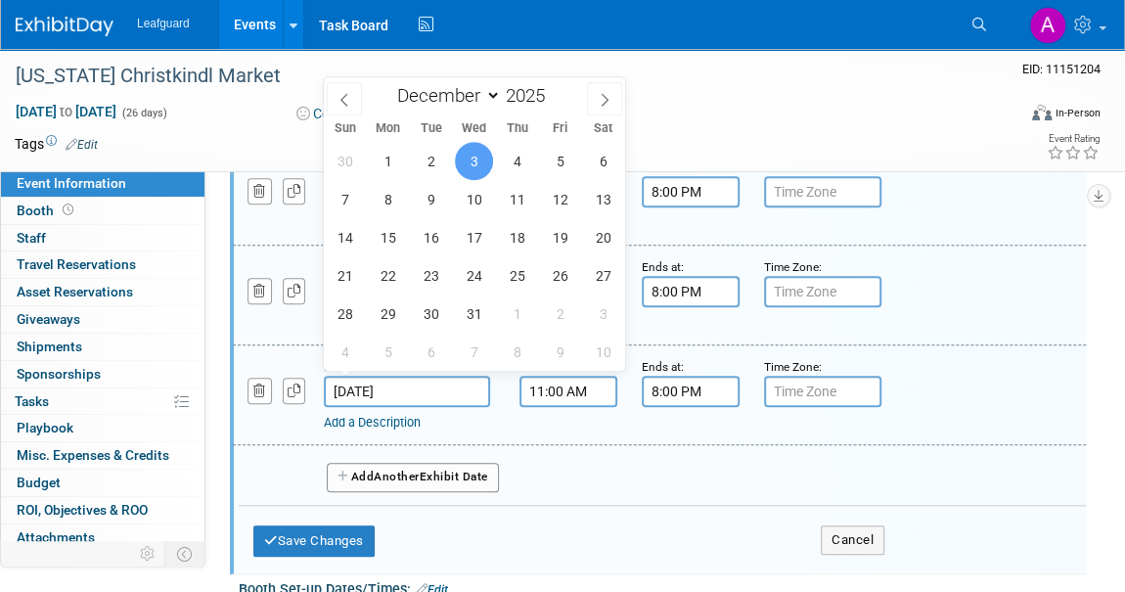
click at [378, 376] on input "Dec 3, 2025" at bounding box center [407, 391] width 166 height 31
click at [526, 169] on span "4" at bounding box center [517, 161] width 38 height 38
type input "Dec 4, 2025"
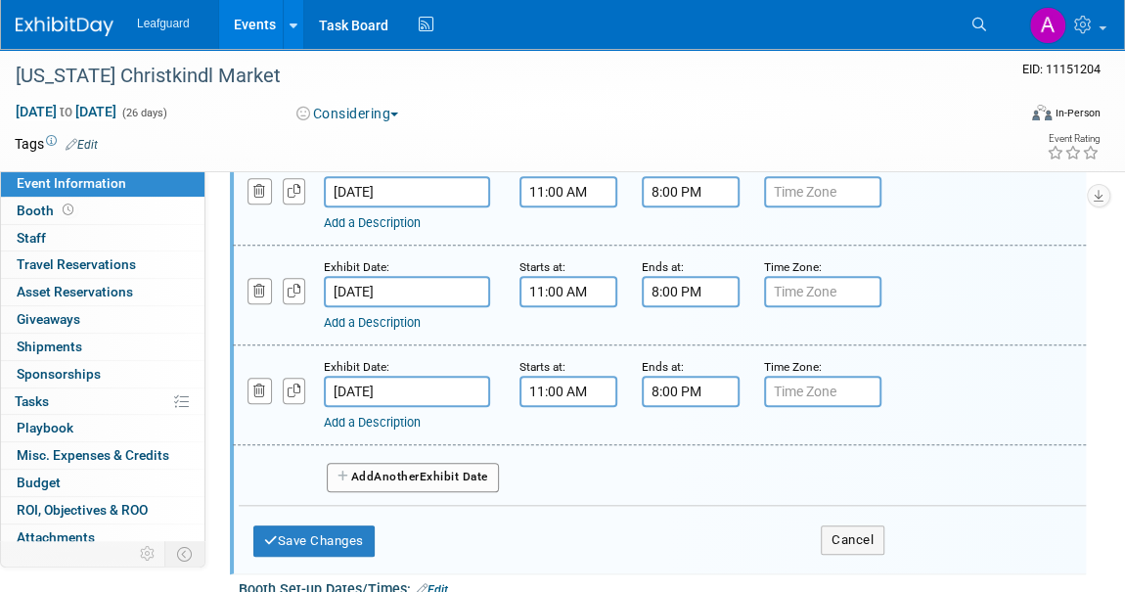
scroll to position [890, 0]
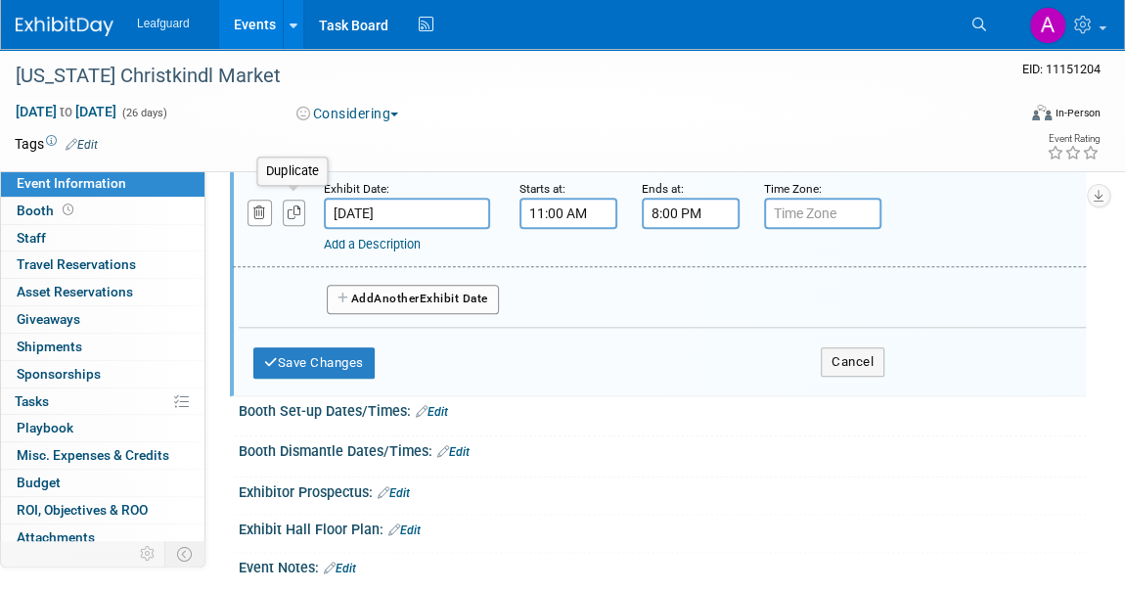
click at [289, 212] on button "button" at bounding box center [294, 213] width 23 height 26
select select "11"
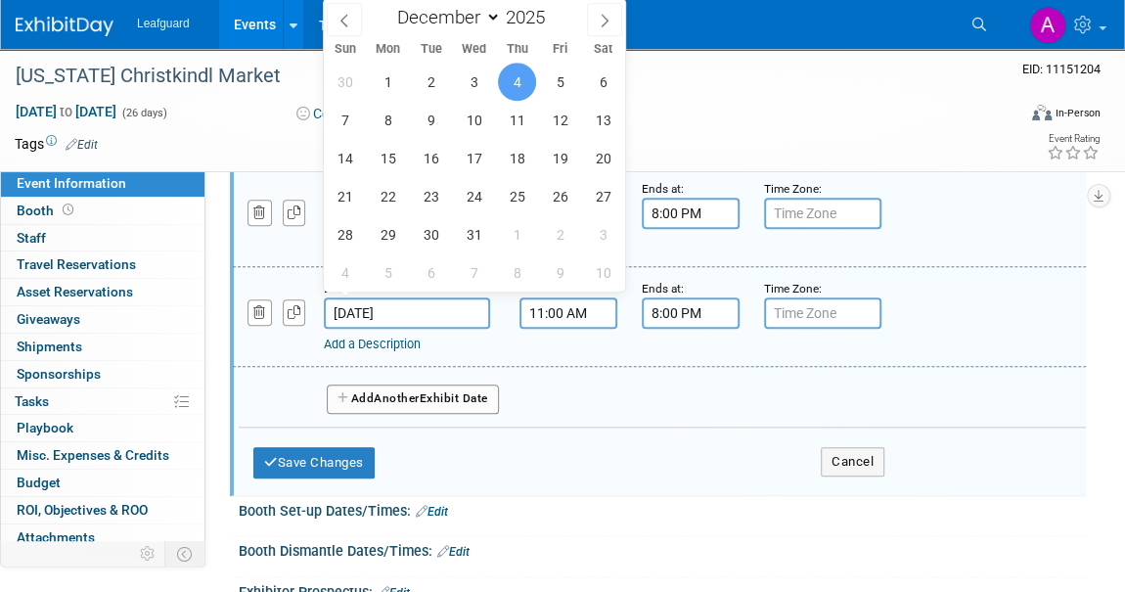
click at [370, 315] on input "Dec 4, 2025" at bounding box center [407, 313] width 166 height 31
click at [554, 92] on span "5" at bounding box center [560, 82] width 38 height 38
type input "Dec 5, 2025"
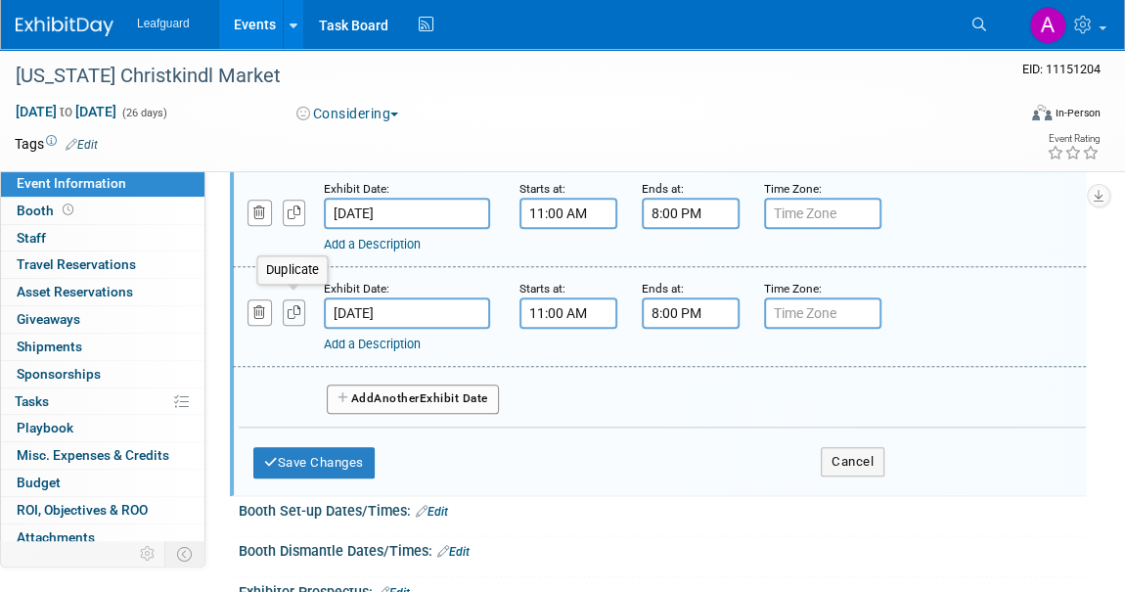
click at [293, 306] on icon "button" at bounding box center [295, 312] width 14 height 13
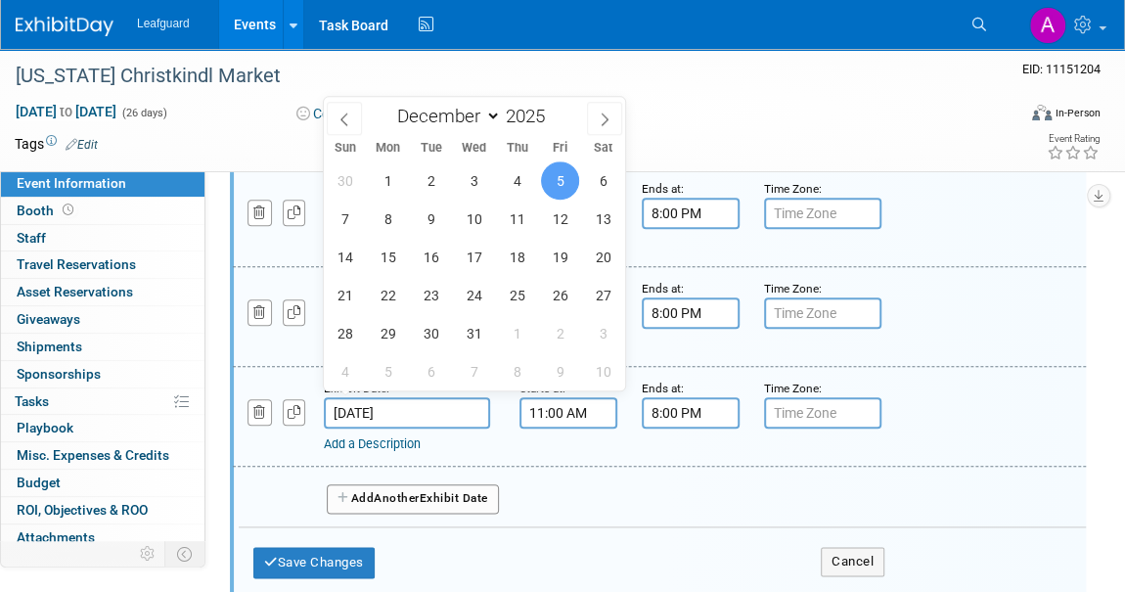
click at [382, 410] on input "Dec 5, 2025" at bounding box center [407, 412] width 166 height 31
click at [606, 181] on span "6" at bounding box center [603, 180] width 38 height 38
type input "Dec 6, 2025"
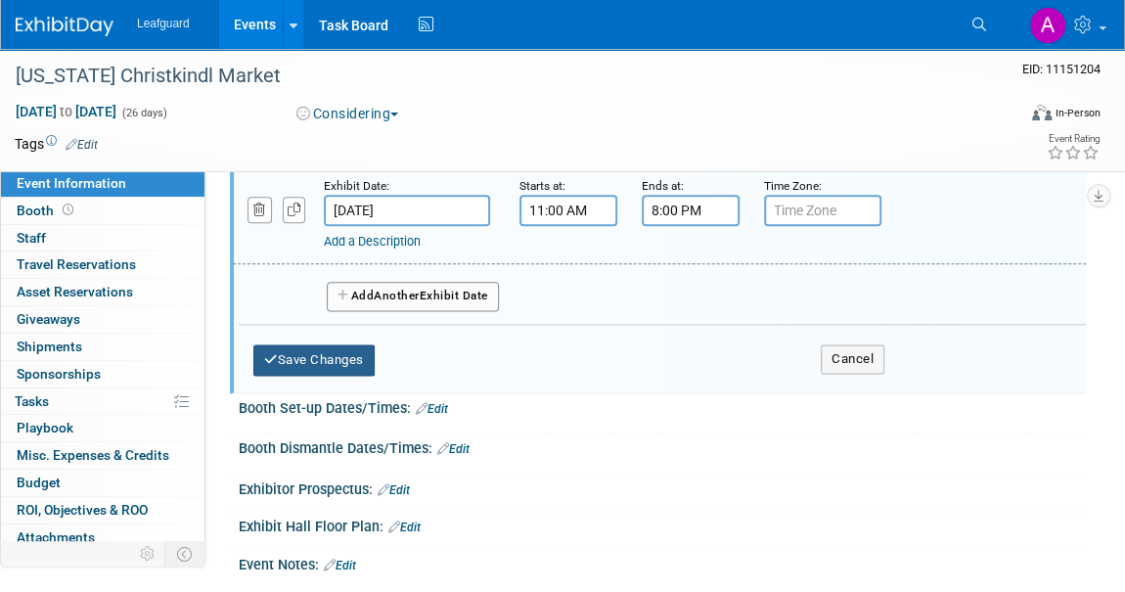
scroll to position [1067, 0]
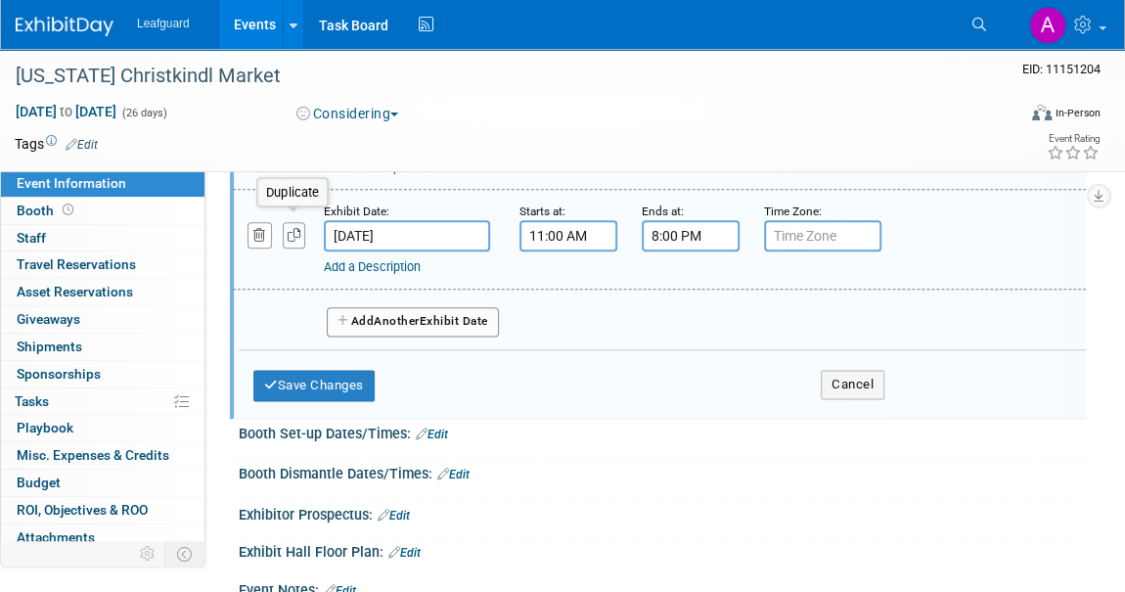
click at [288, 229] on icon "button" at bounding box center [295, 235] width 14 height 13
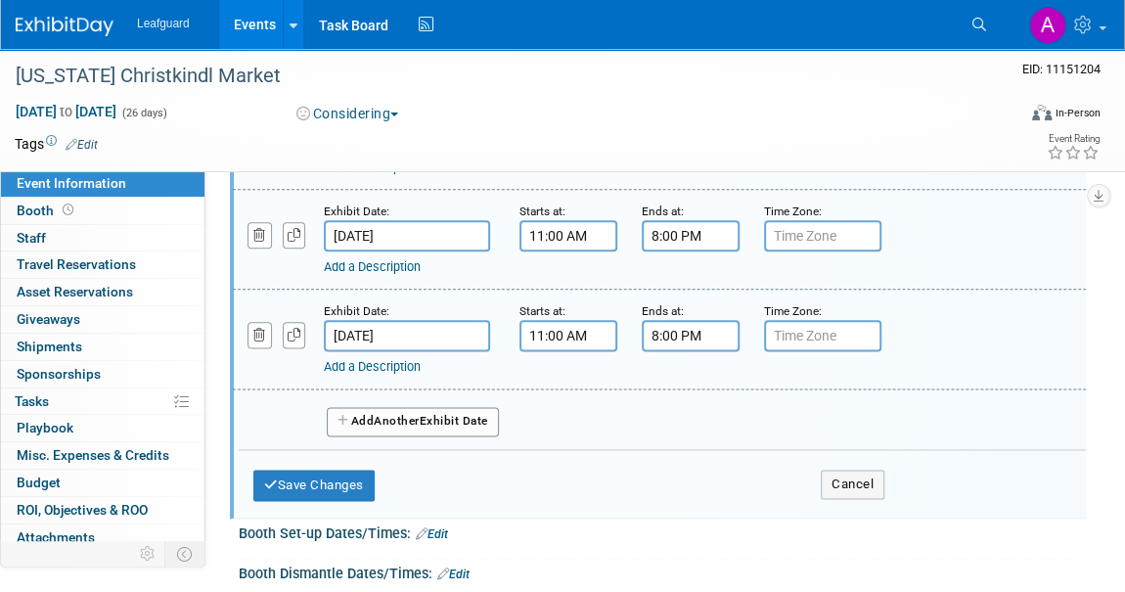
click at [344, 322] on input "Dec 6, 2025" at bounding box center [407, 335] width 166 height 31
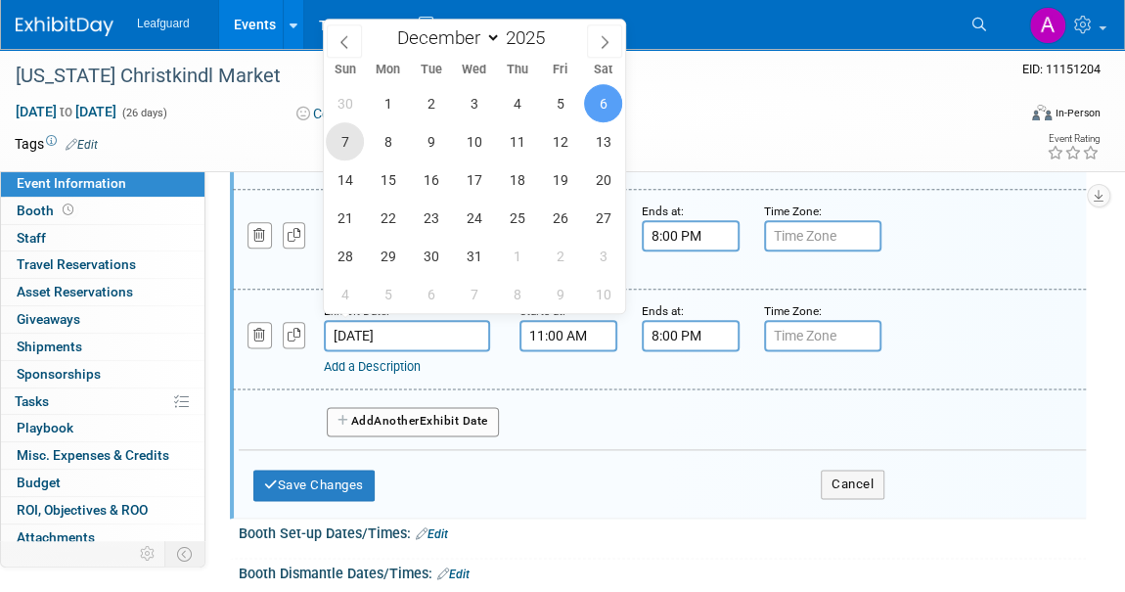
click at [342, 136] on span "7" at bounding box center [345, 141] width 38 height 38
type input "Dec 7, 2025"
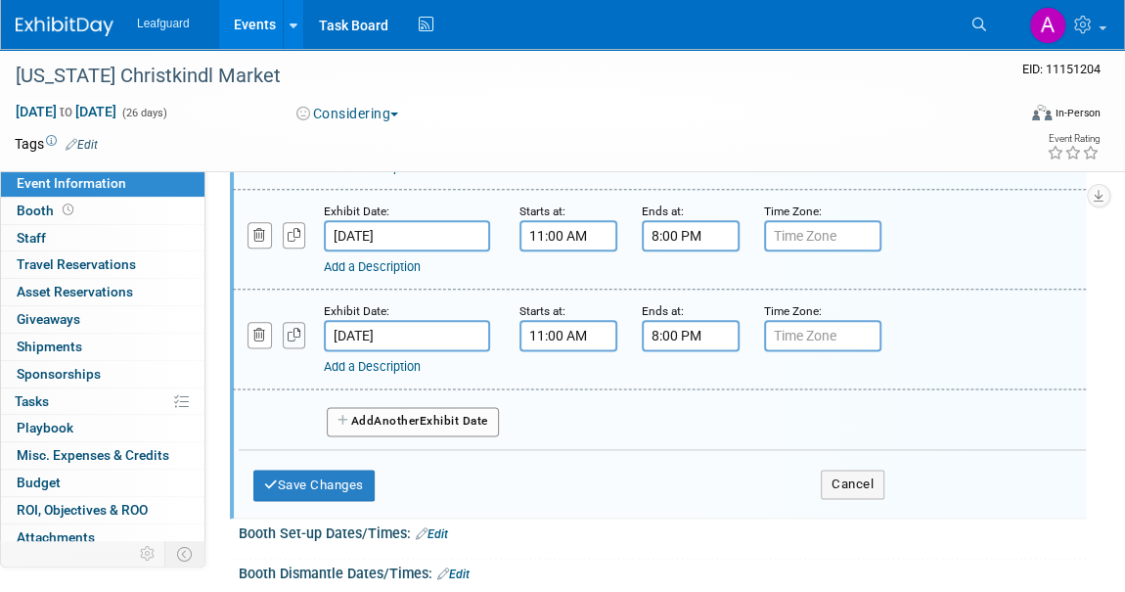
click at [288, 329] on icon "button" at bounding box center [295, 335] width 14 height 13
select select "11"
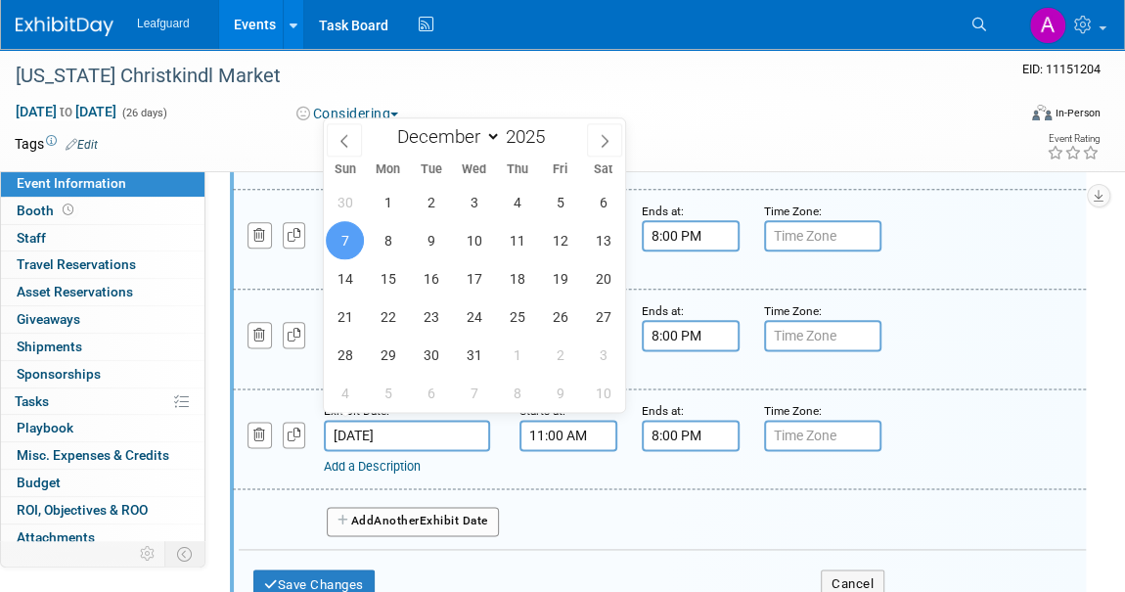
click at [369, 433] on input "Dec 7, 2025" at bounding box center [407, 435] width 166 height 31
click at [381, 232] on span "8" at bounding box center [388, 240] width 38 height 38
type input "Dec 8, 2025"
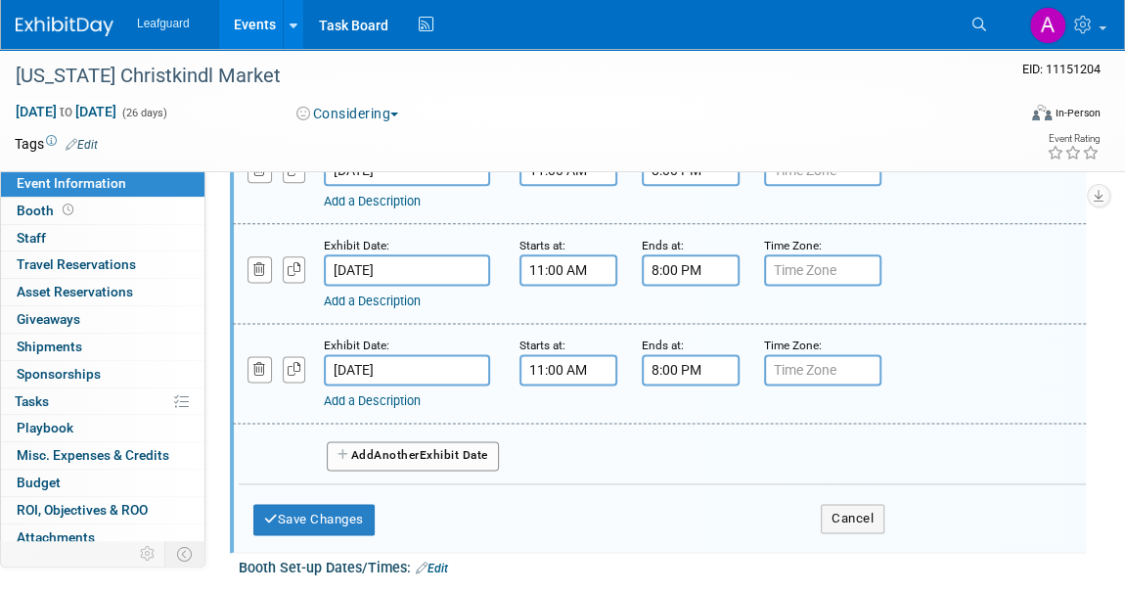
scroll to position [1245, 0]
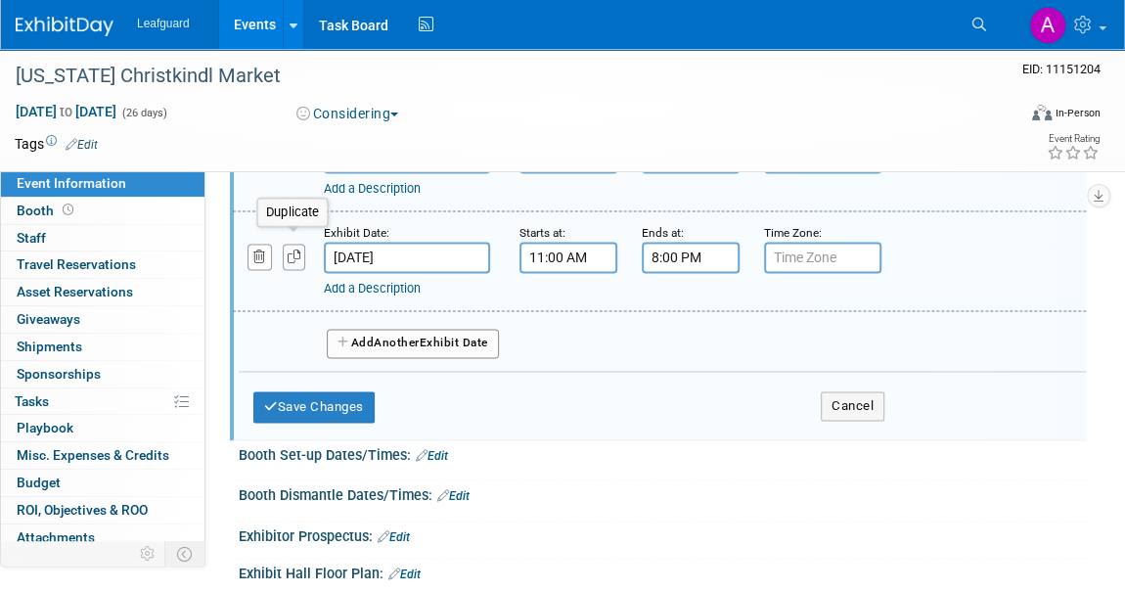
click at [298, 251] on icon "button" at bounding box center [295, 257] width 14 height 13
select select "11"
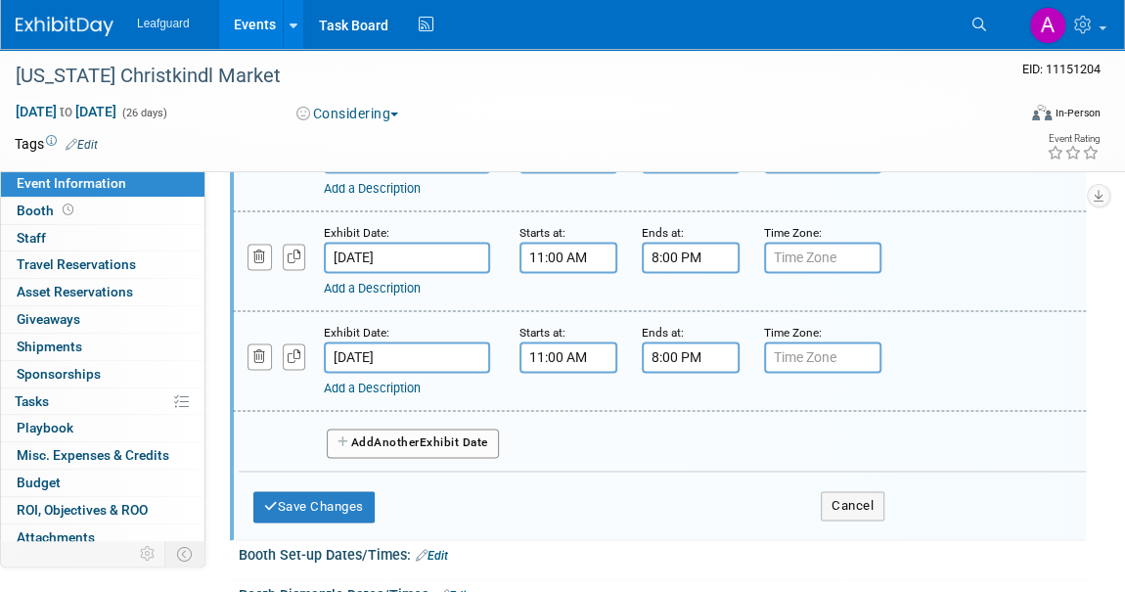
click at [358, 342] on input "Dec 8, 2025" at bounding box center [407, 357] width 166 height 31
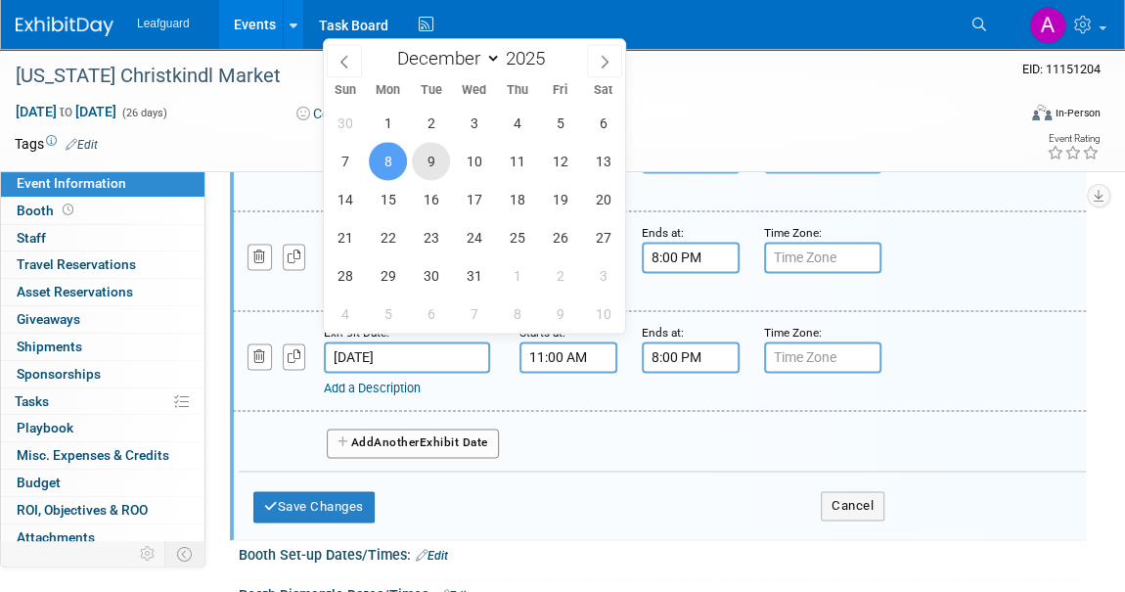
click at [432, 165] on span "9" at bounding box center [431, 161] width 38 height 38
type input "Dec 9, 2025"
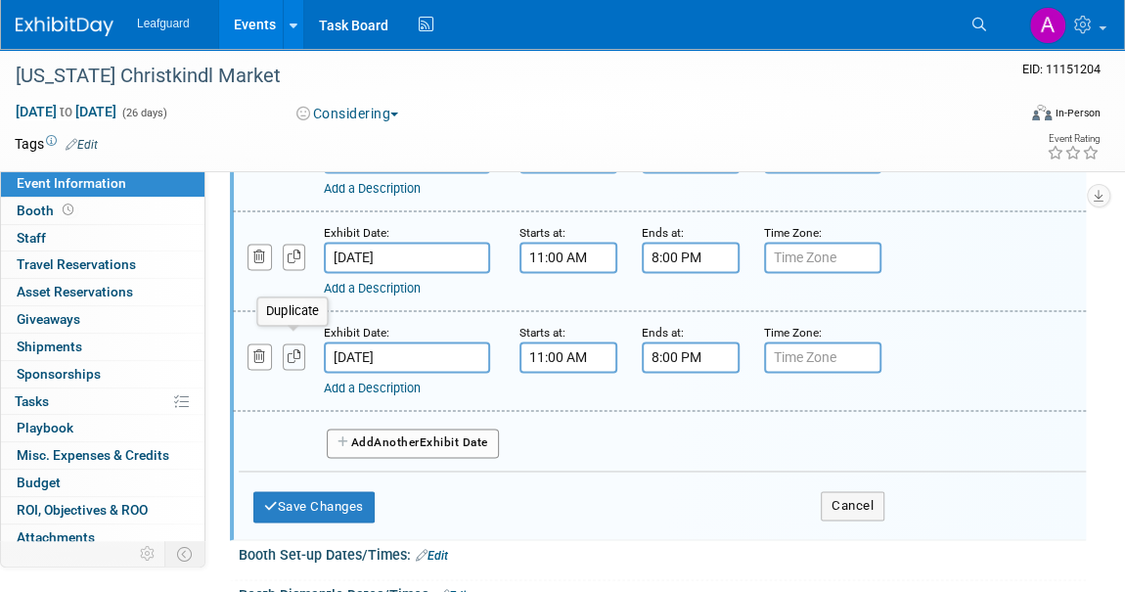
click at [293, 344] on button "button" at bounding box center [294, 357] width 23 height 26
select select "11"
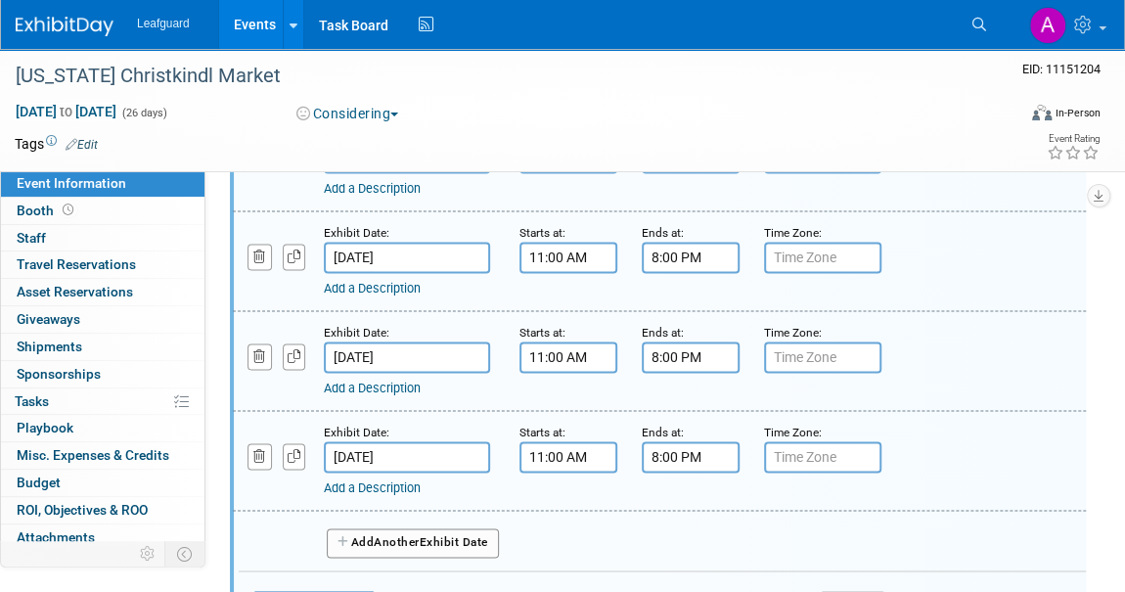
click at [369, 450] on input "Dec 9, 2025" at bounding box center [407, 456] width 166 height 31
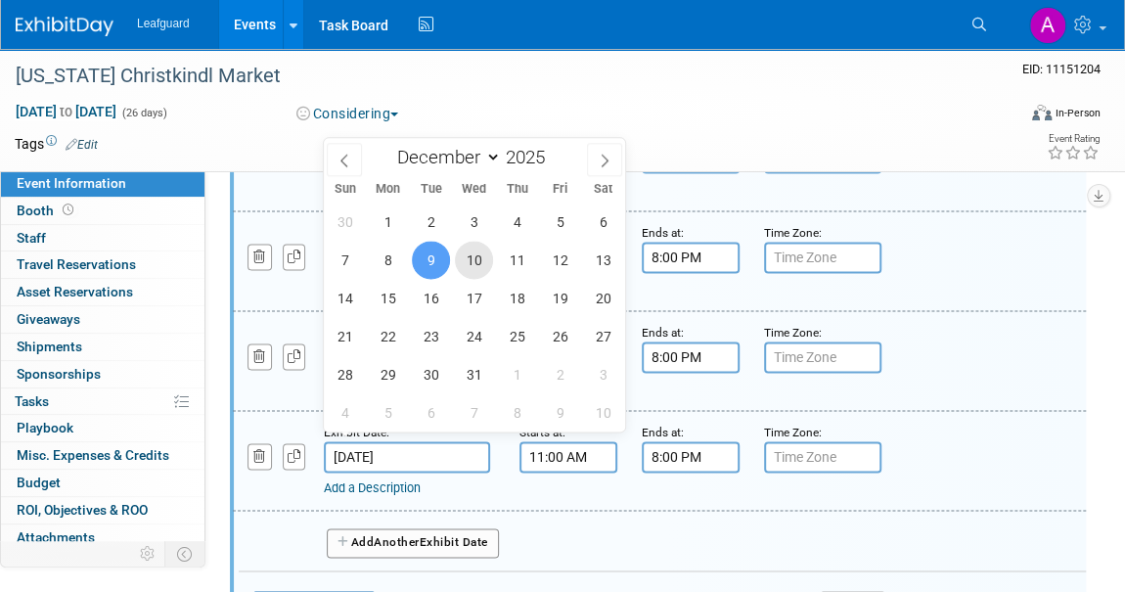
click at [479, 255] on span "10" at bounding box center [474, 260] width 38 height 38
type input "Dec 10, 2025"
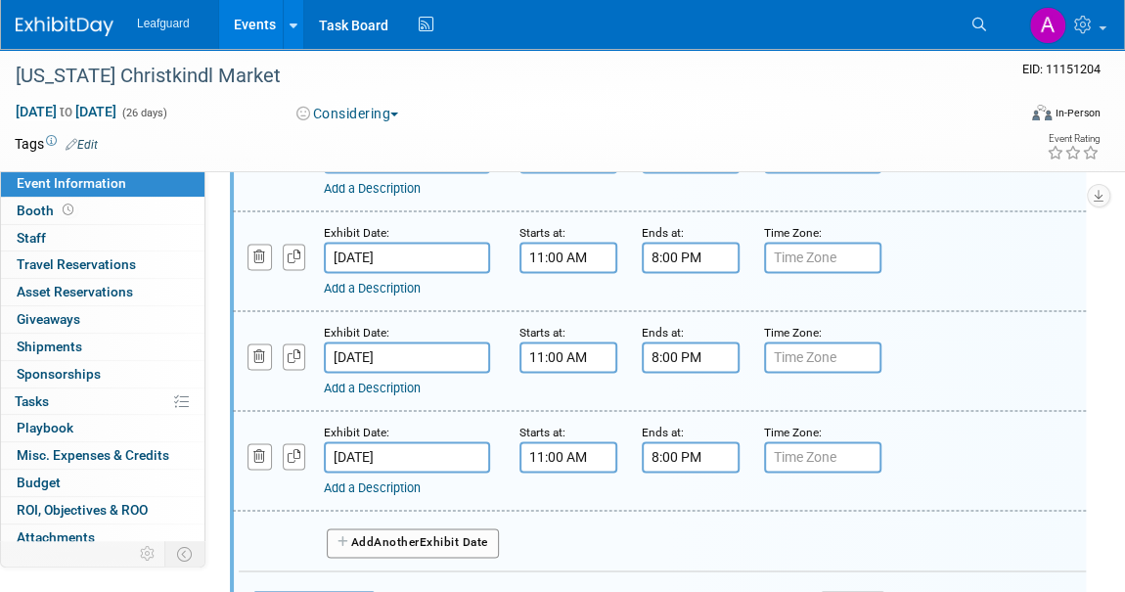
scroll to position [1423, 0]
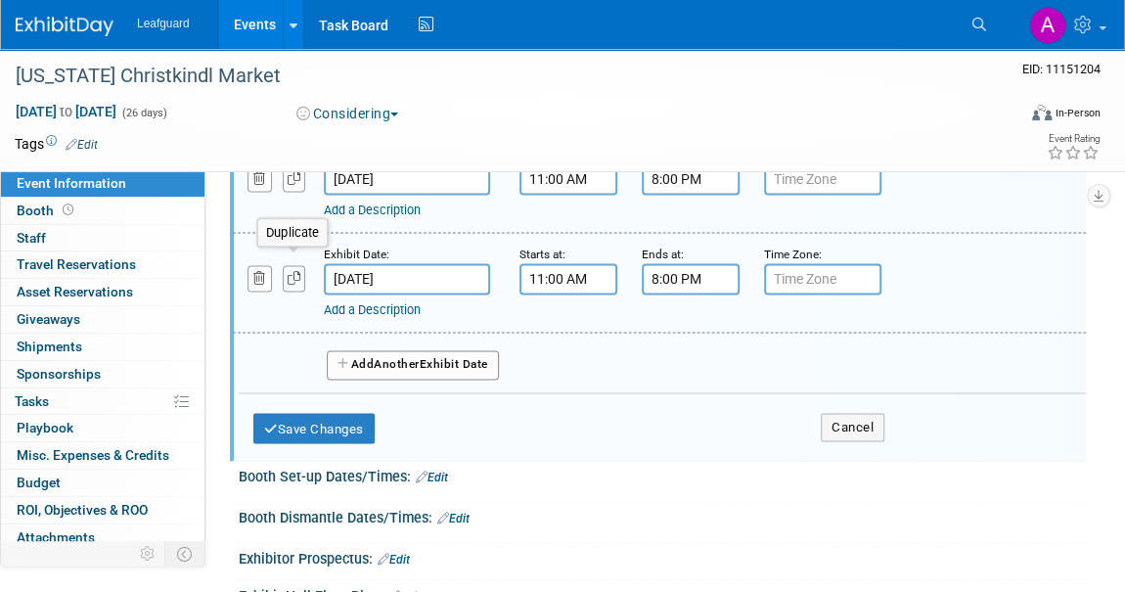
click at [283, 267] on button "button" at bounding box center [294, 278] width 23 height 26
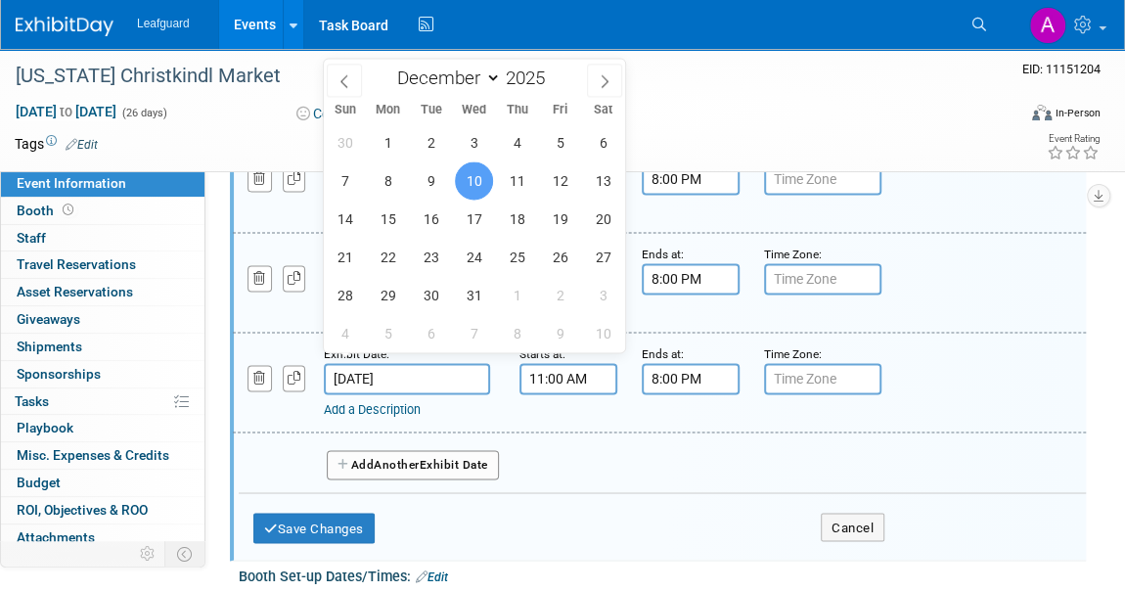
click at [365, 363] on input "Dec 10, 2025" at bounding box center [407, 378] width 166 height 31
click at [508, 184] on span "11" at bounding box center [517, 180] width 38 height 38
type input "Dec 11, 2025"
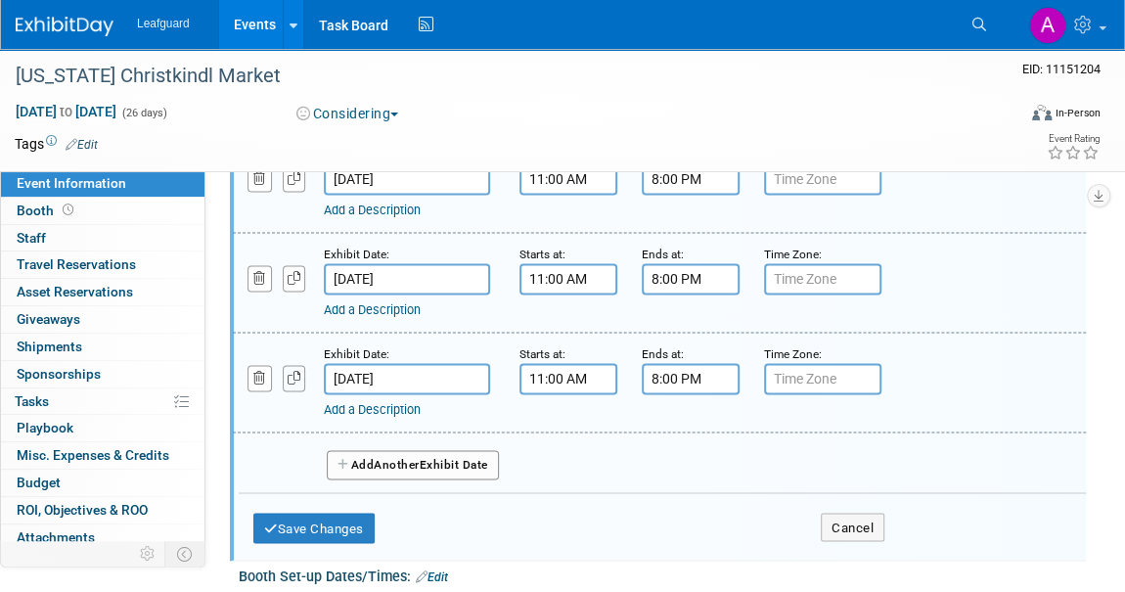
click at [293, 372] on icon "button" at bounding box center [295, 378] width 14 height 13
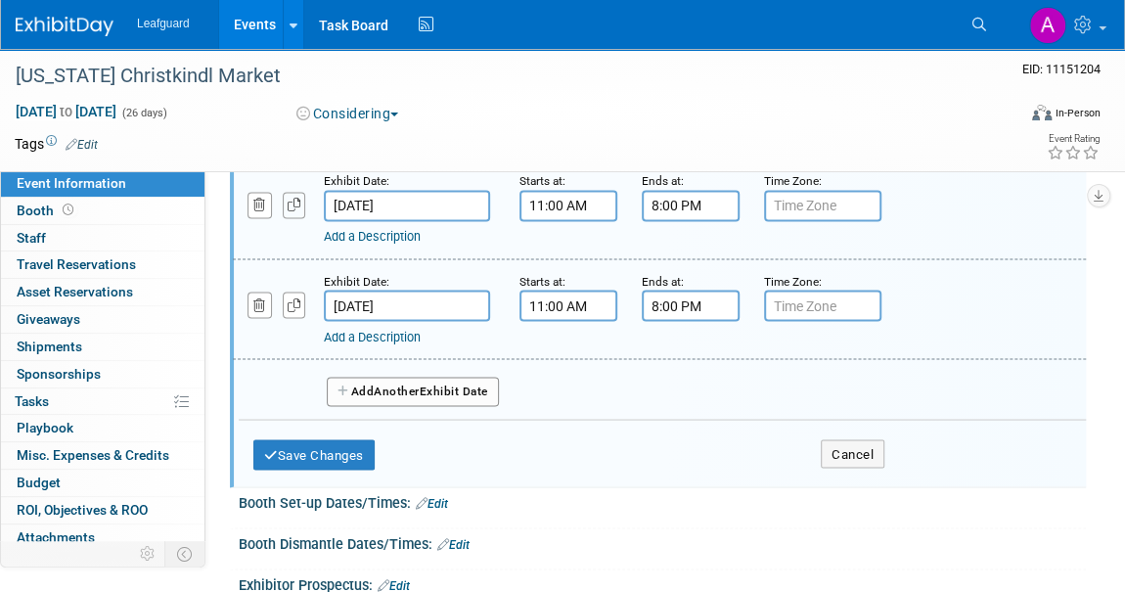
scroll to position [1601, 0]
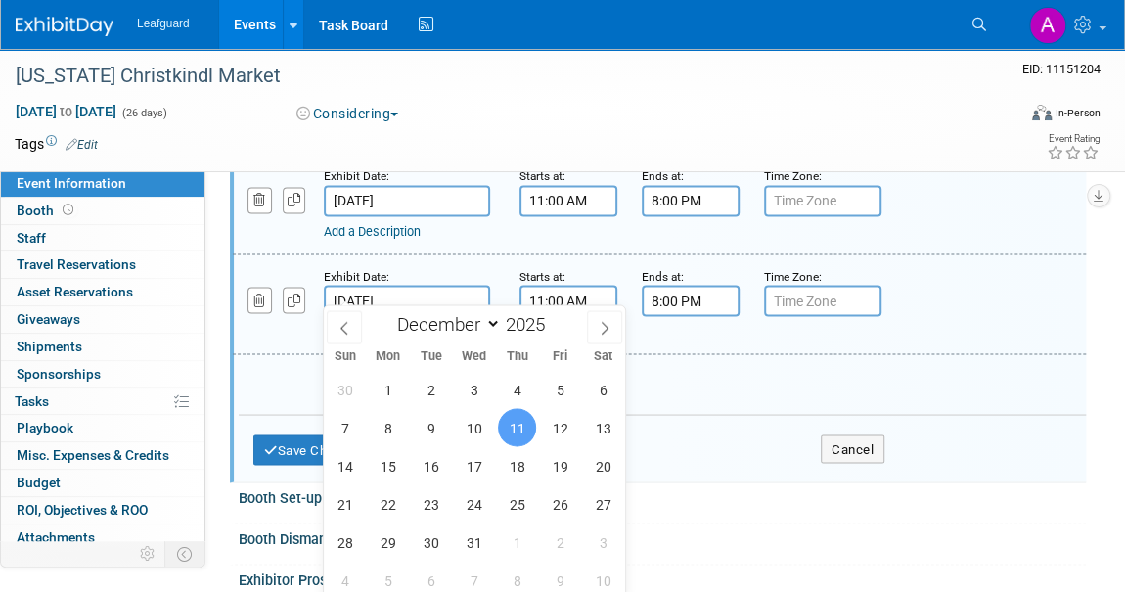
click at [394, 285] on input "Dec 11, 2025" at bounding box center [407, 300] width 166 height 31
click at [558, 430] on span "12" at bounding box center [560, 427] width 38 height 38
type input "Dec 12, 2025"
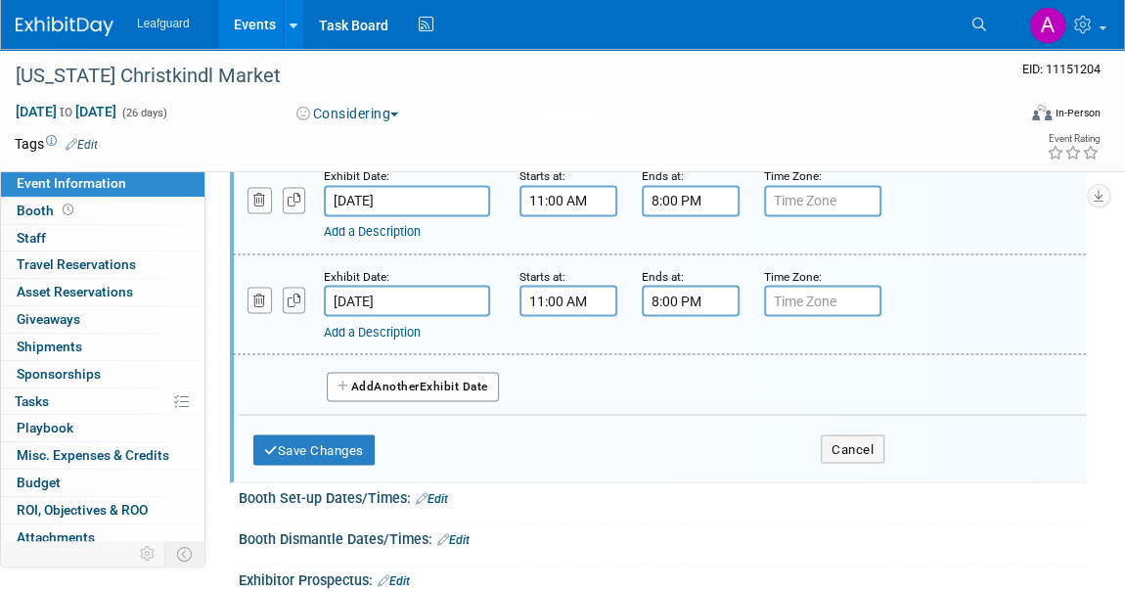
click at [298, 294] on icon "button" at bounding box center [295, 300] width 14 height 13
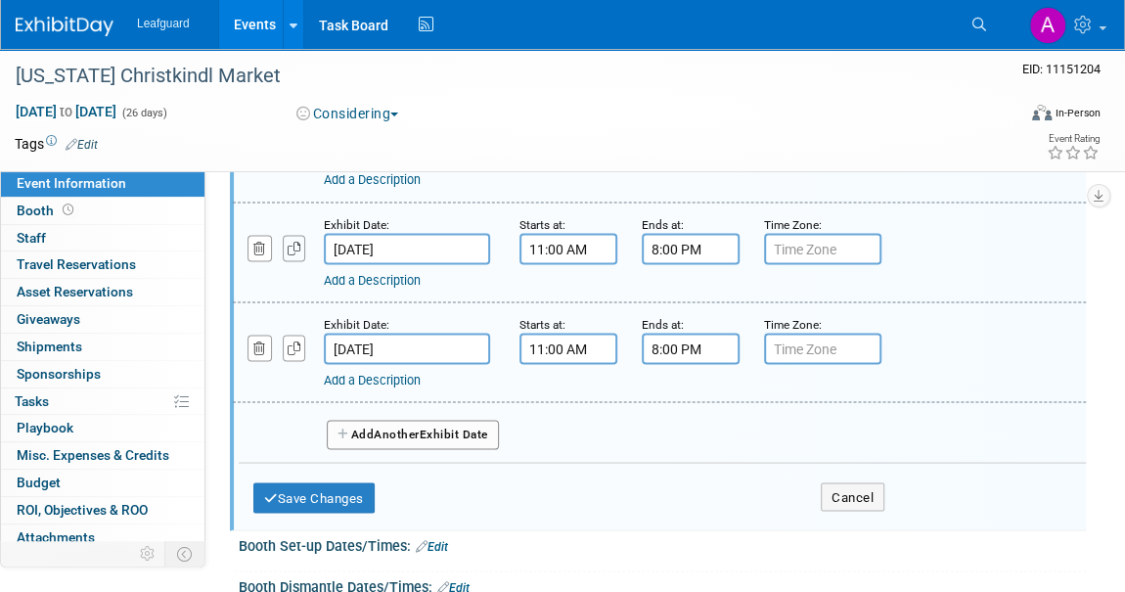
scroll to position [1690, 0]
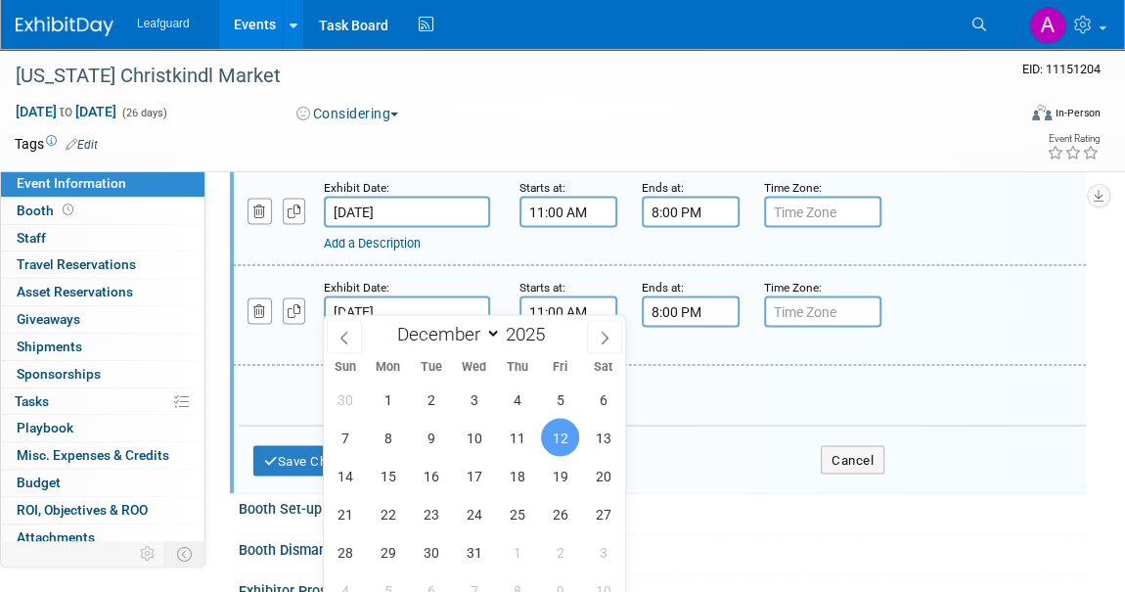
click at [379, 301] on input "Dec 12, 2025" at bounding box center [407, 311] width 166 height 31
click at [601, 438] on span "13" at bounding box center [603, 437] width 38 height 38
type input "Dec 13, 2025"
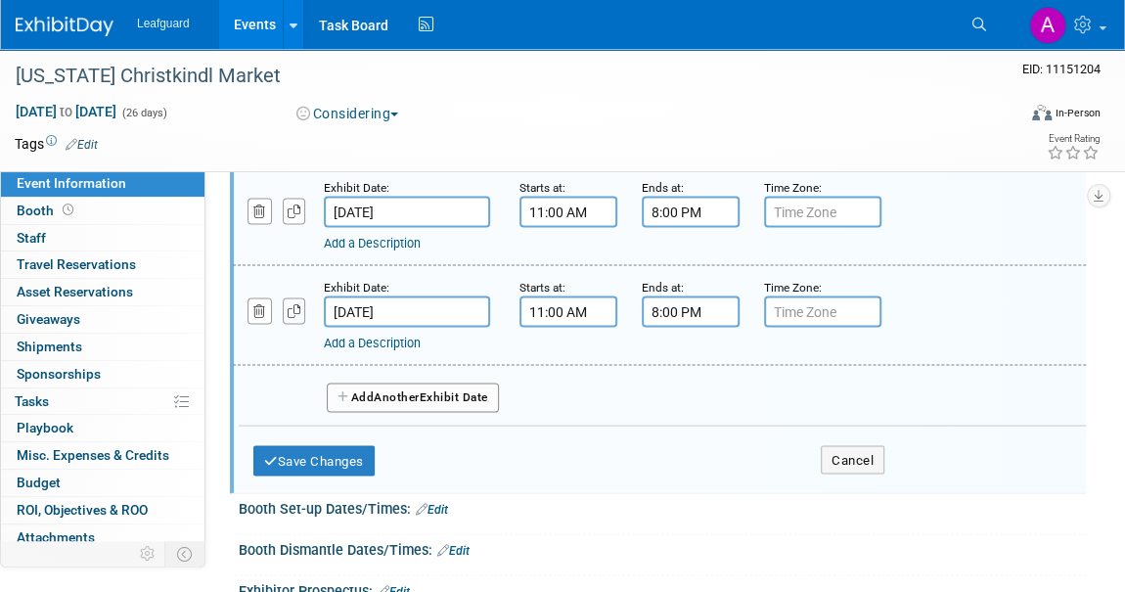
click at [297, 304] on icon "button" at bounding box center [295, 310] width 14 height 13
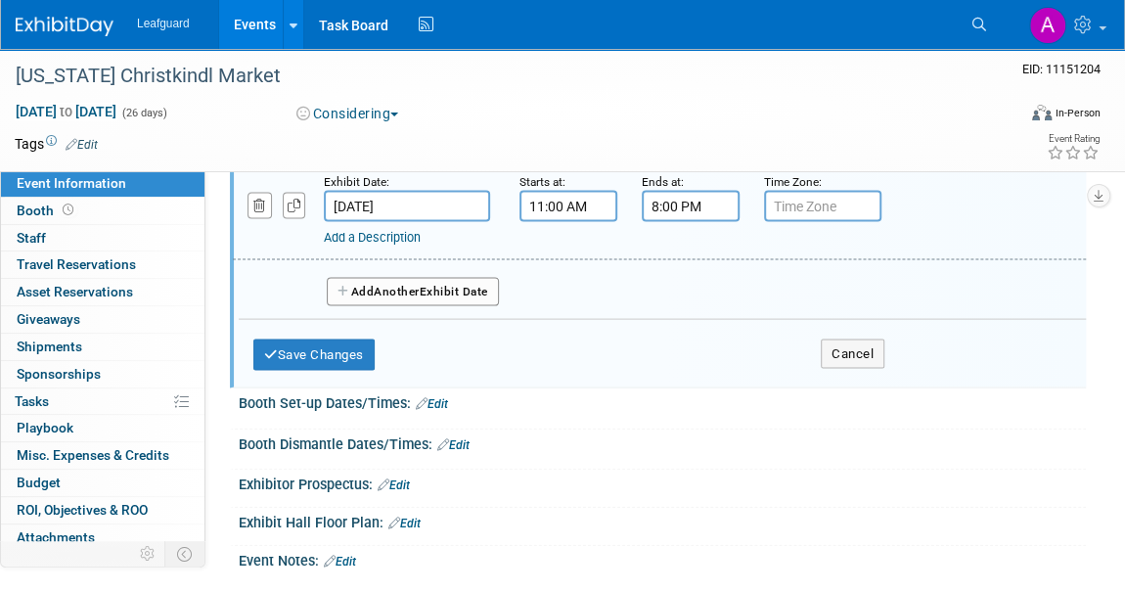
scroll to position [1868, 0]
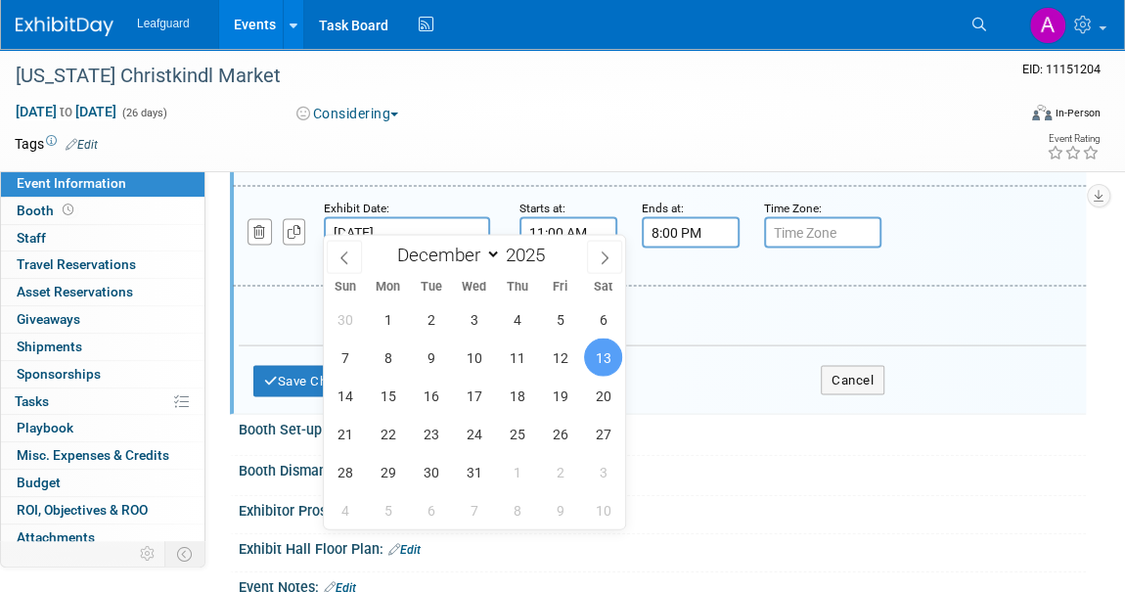
click at [368, 217] on input "Dec 13, 2025" at bounding box center [407, 232] width 166 height 31
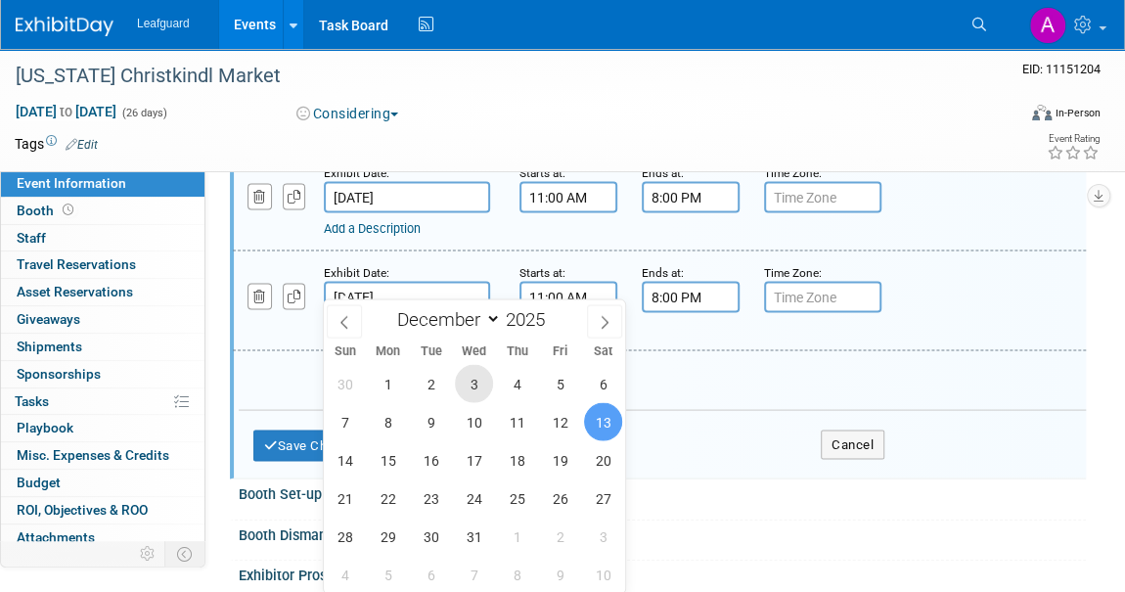
scroll to position [1779, 0]
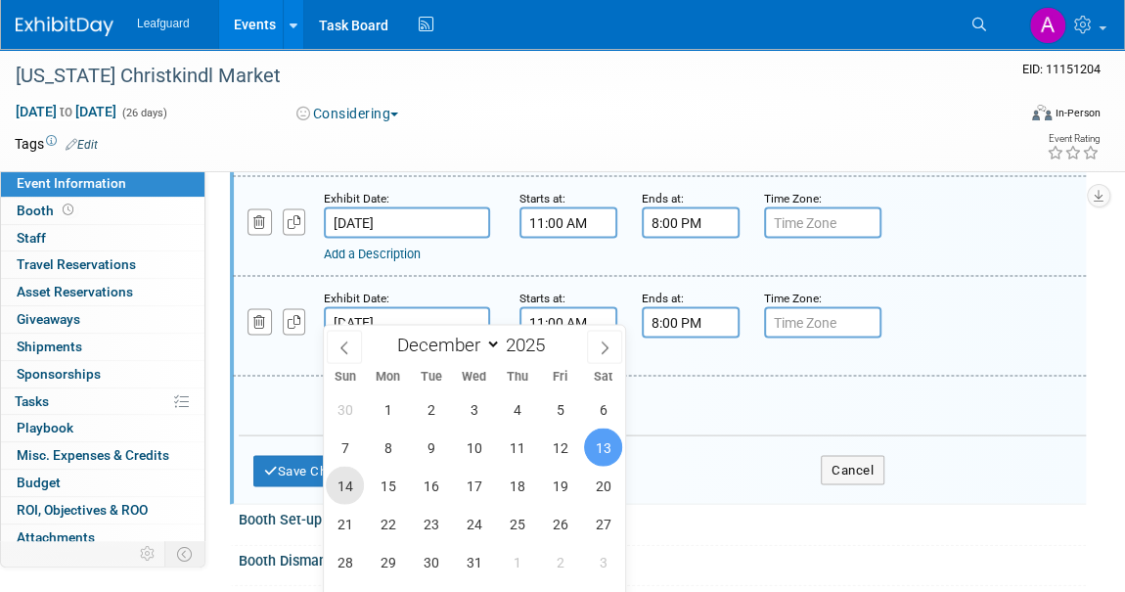
click at [351, 489] on span "14" at bounding box center [345, 485] width 38 height 38
type input "Dec 14, 2025"
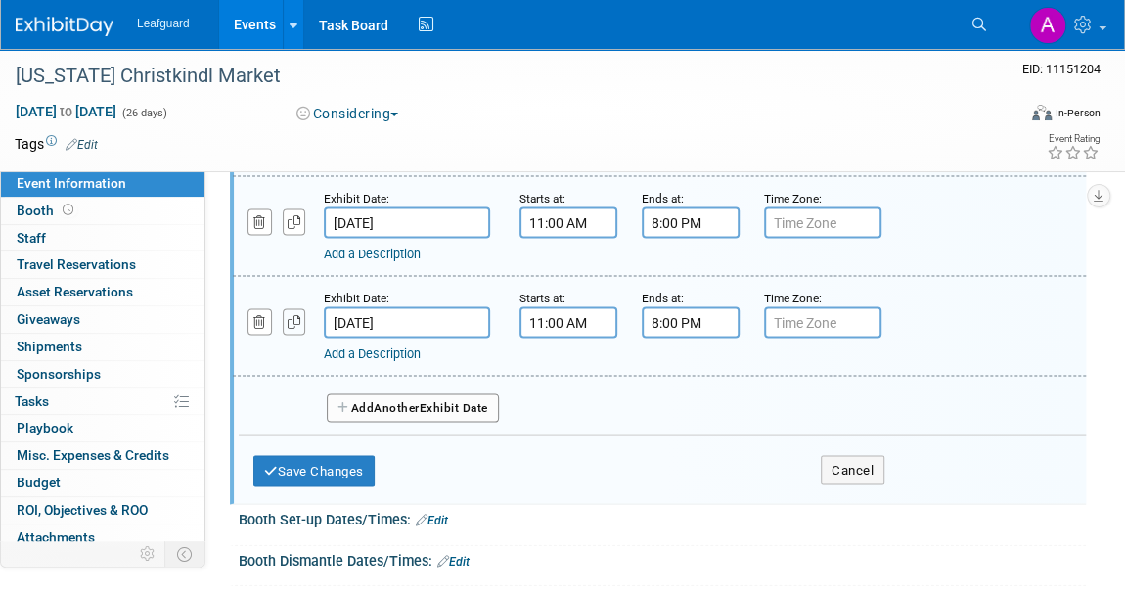
click at [300, 308] on button "button" at bounding box center [294, 321] width 23 height 26
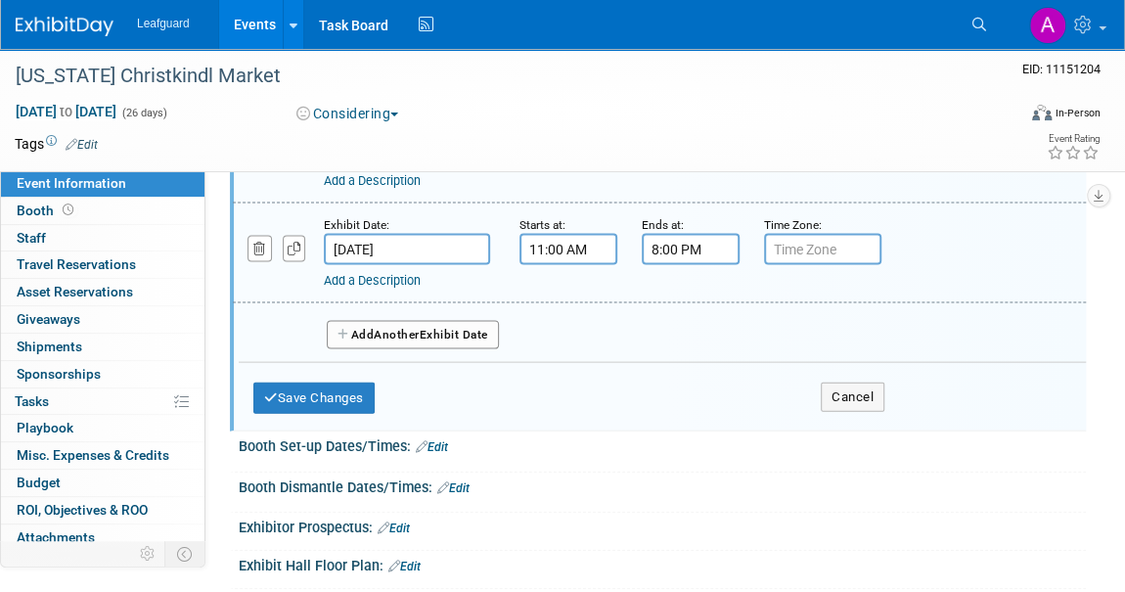
scroll to position [1956, 0]
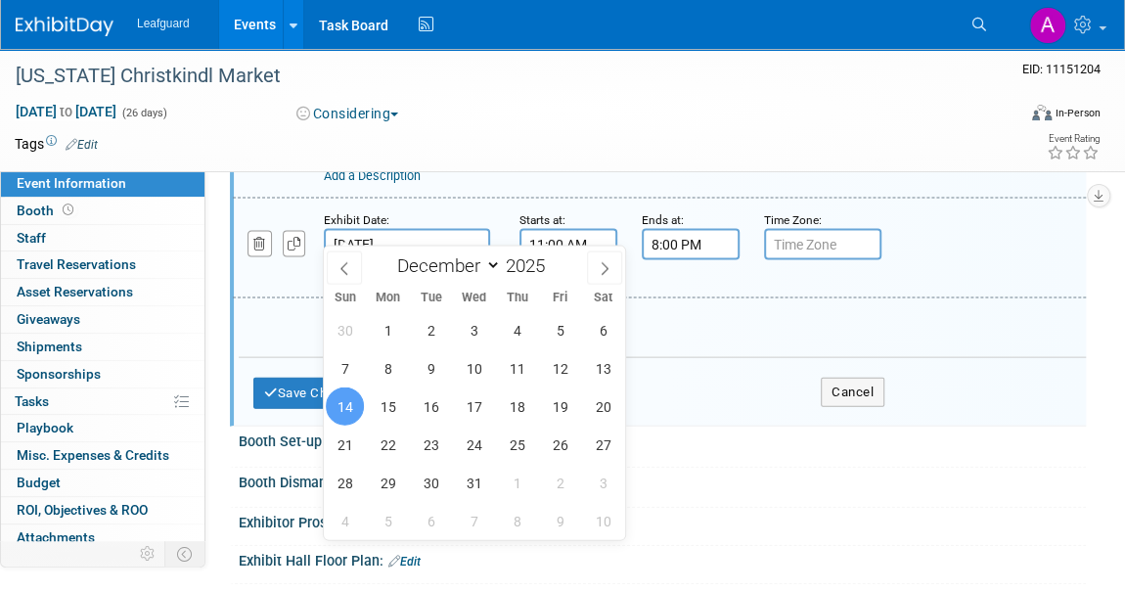
click at [387, 234] on input "Dec 14, 2025" at bounding box center [407, 244] width 166 height 31
click at [382, 404] on span "15" at bounding box center [388, 407] width 38 height 38
type input "Dec 15, 2025"
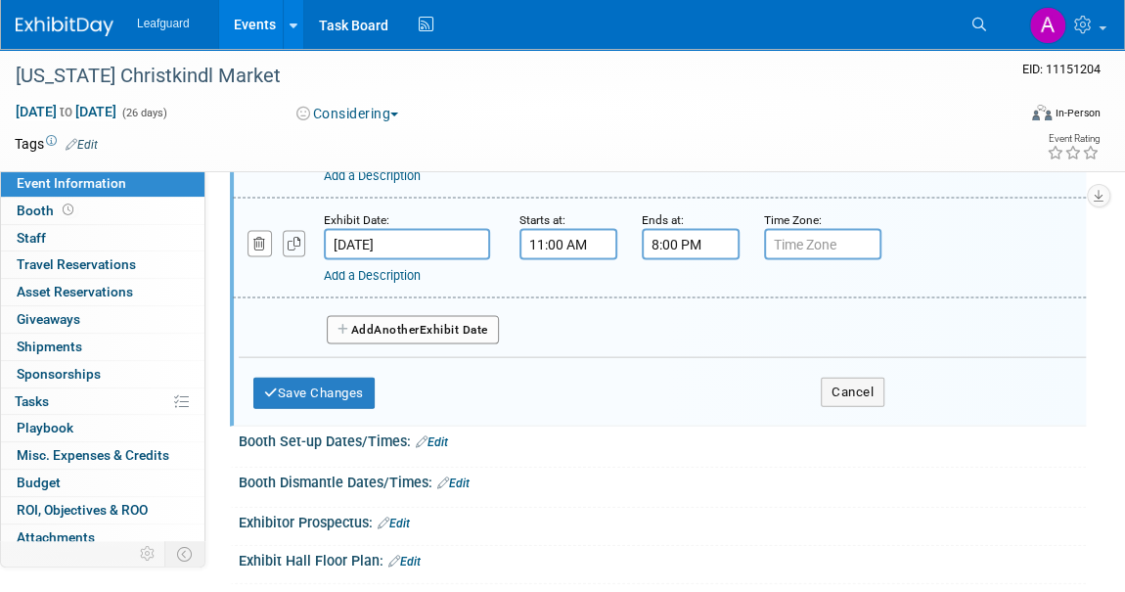
click at [292, 238] on icon "button" at bounding box center [295, 244] width 14 height 13
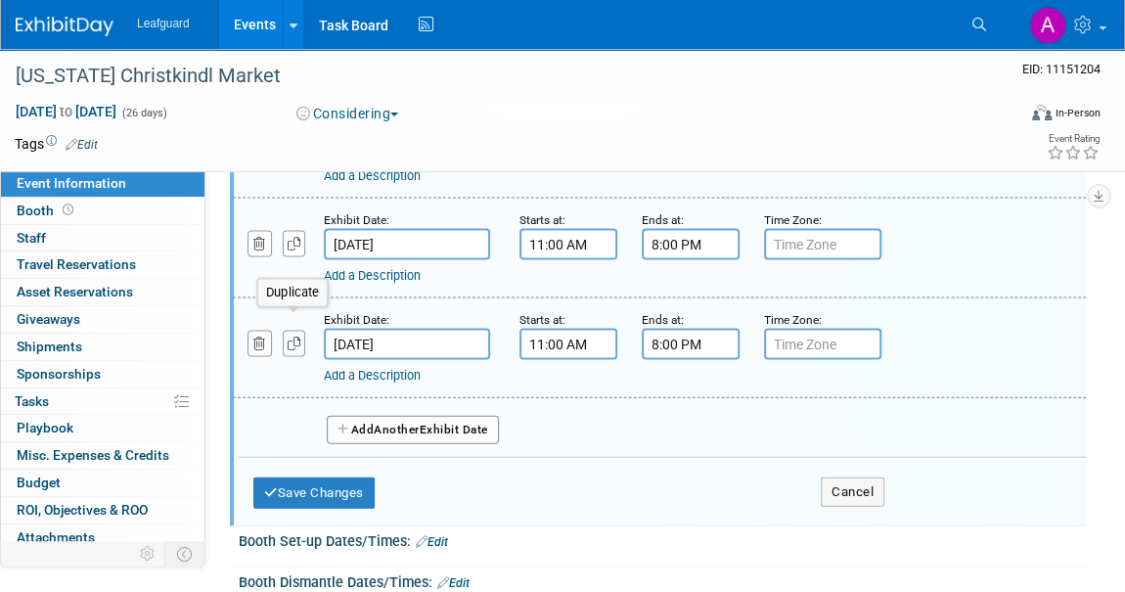
click at [291, 338] on icon "button" at bounding box center [295, 344] width 14 height 13
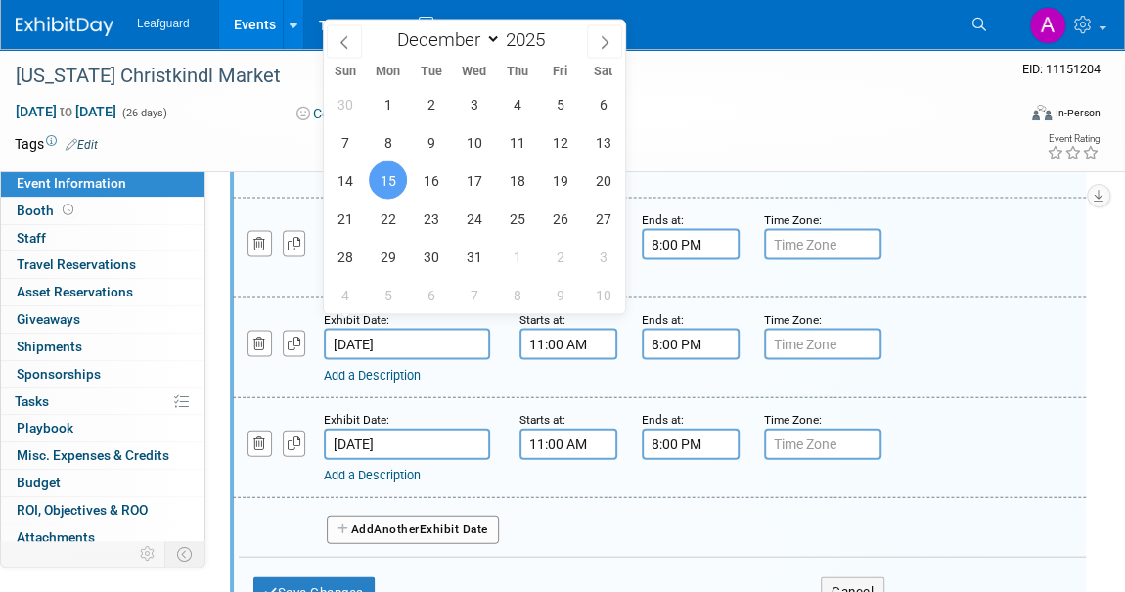
click at [375, 329] on input "Dec 15, 2025" at bounding box center [407, 344] width 166 height 31
click at [428, 184] on span "16" at bounding box center [431, 180] width 38 height 38
type input "Dec 16, 2025"
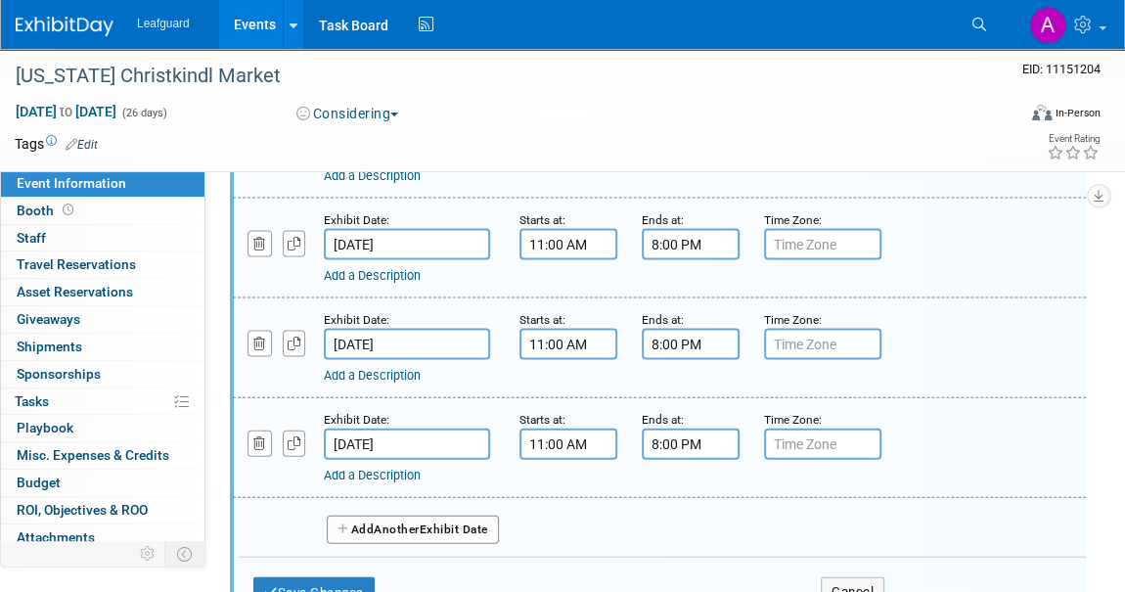
click at [377, 429] on input "Dec 15, 2025" at bounding box center [407, 444] width 166 height 31
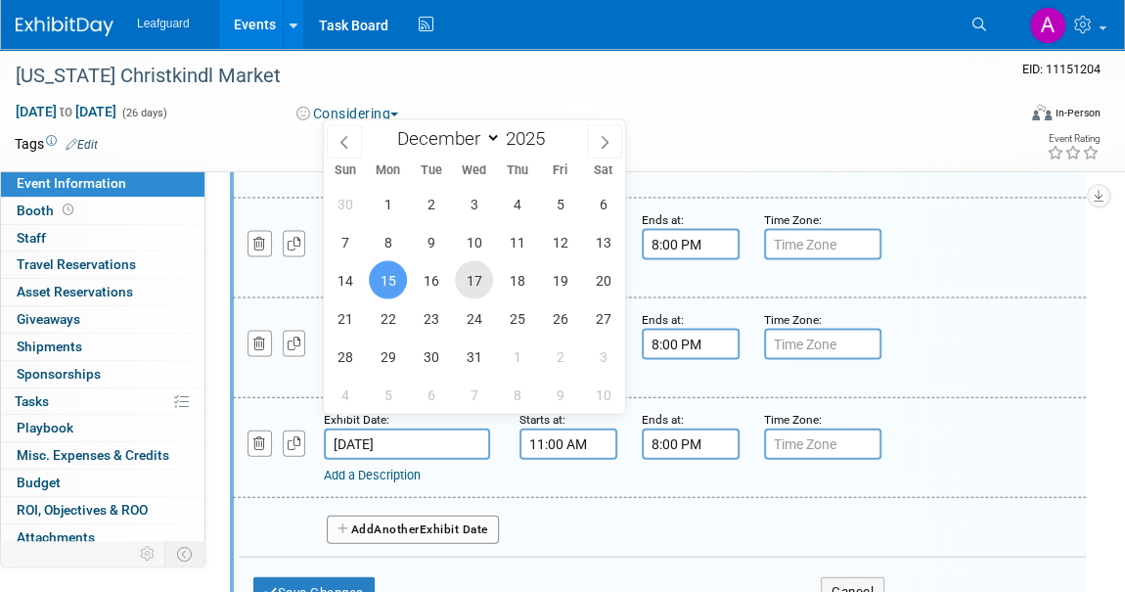
click at [462, 284] on span "17" at bounding box center [474, 280] width 38 height 38
type input "Dec 17, 2025"
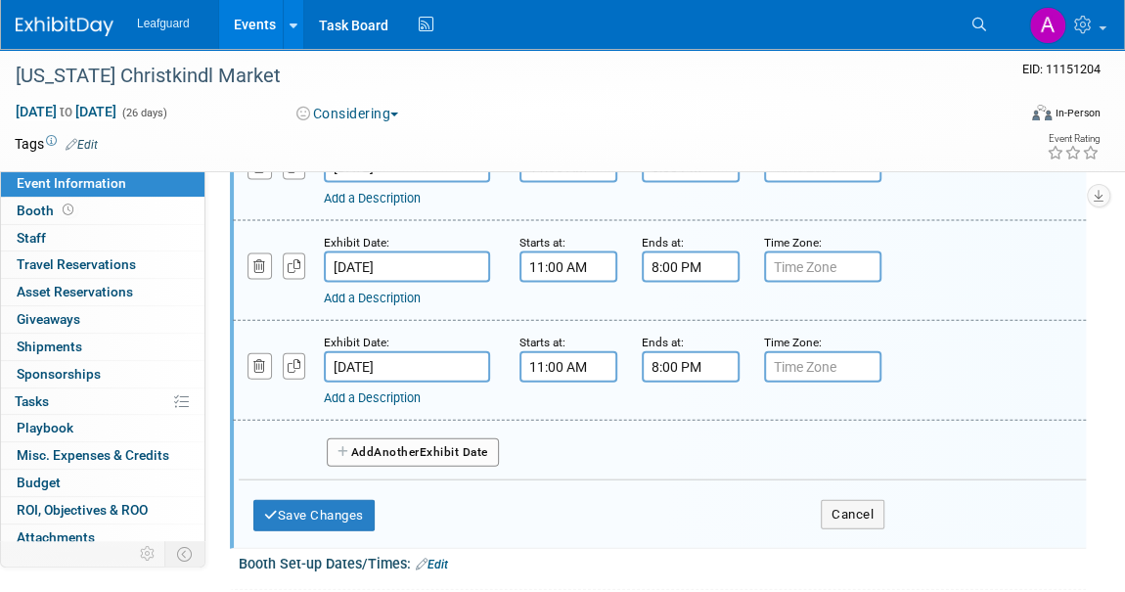
scroll to position [2134, 0]
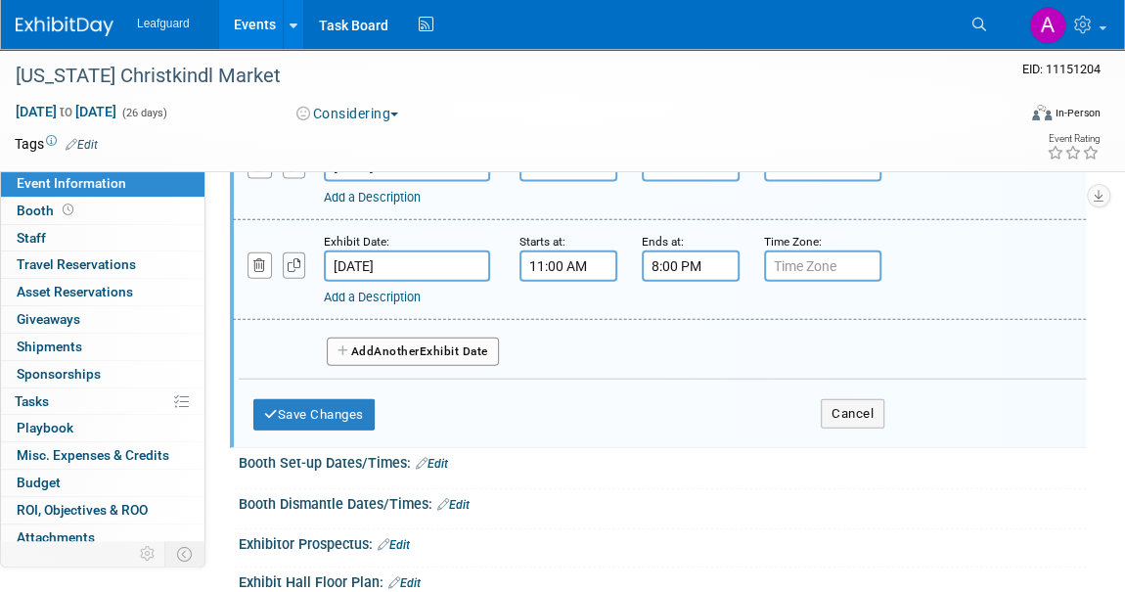
click at [296, 259] on icon "button" at bounding box center [295, 265] width 14 height 13
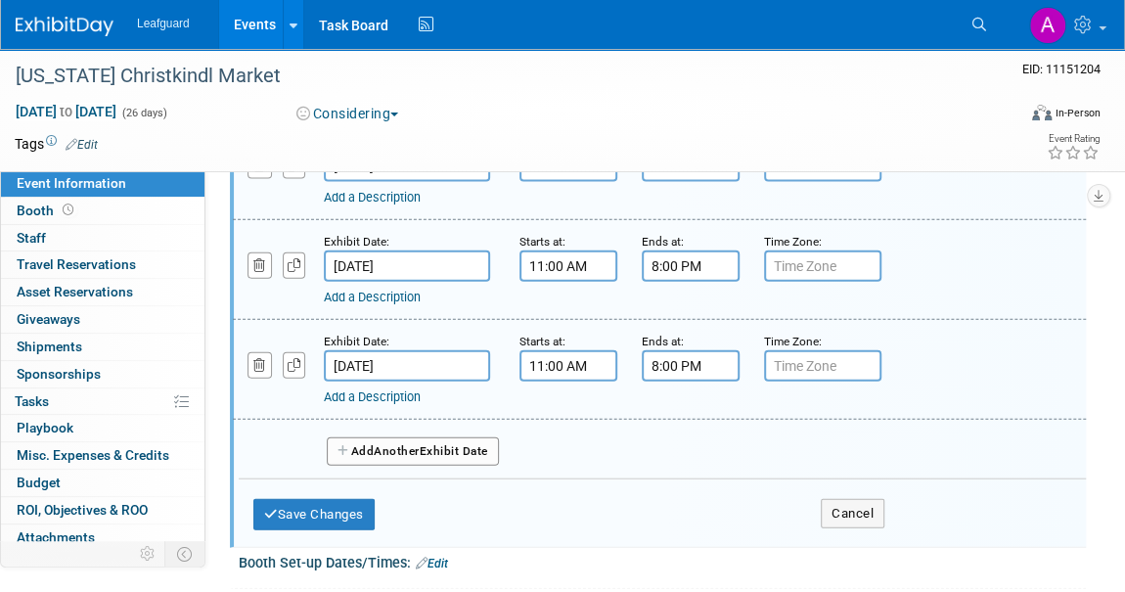
click at [367, 351] on input "Dec 17, 2025" at bounding box center [407, 365] width 166 height 31
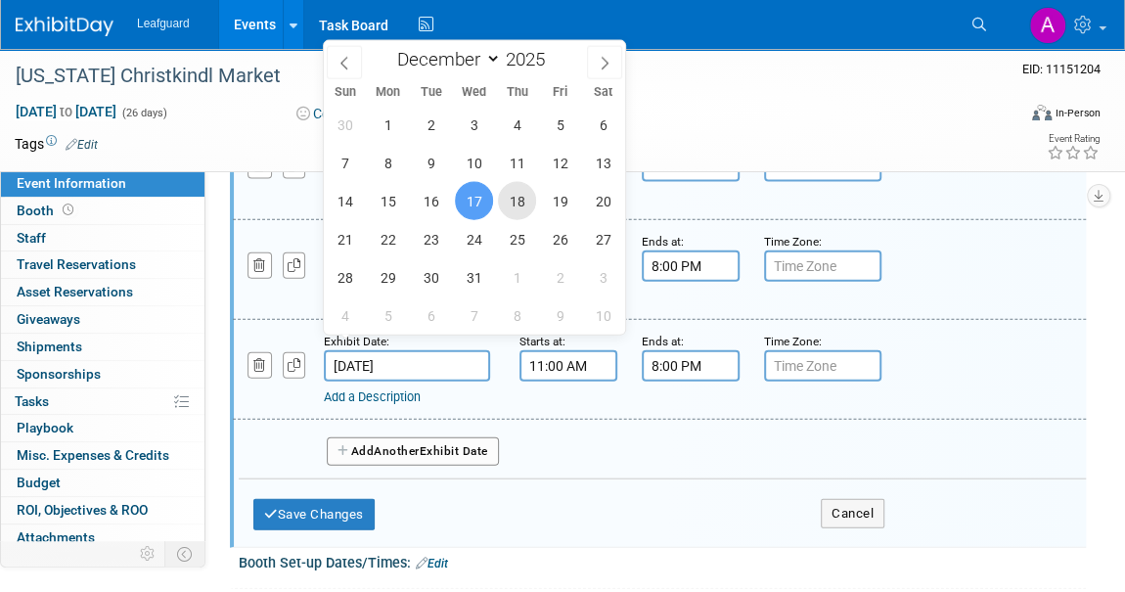
click at [527, 208] on span "18" at bounding box center [517, 201] width 38 height 38
type input "Dec 18, 2025"
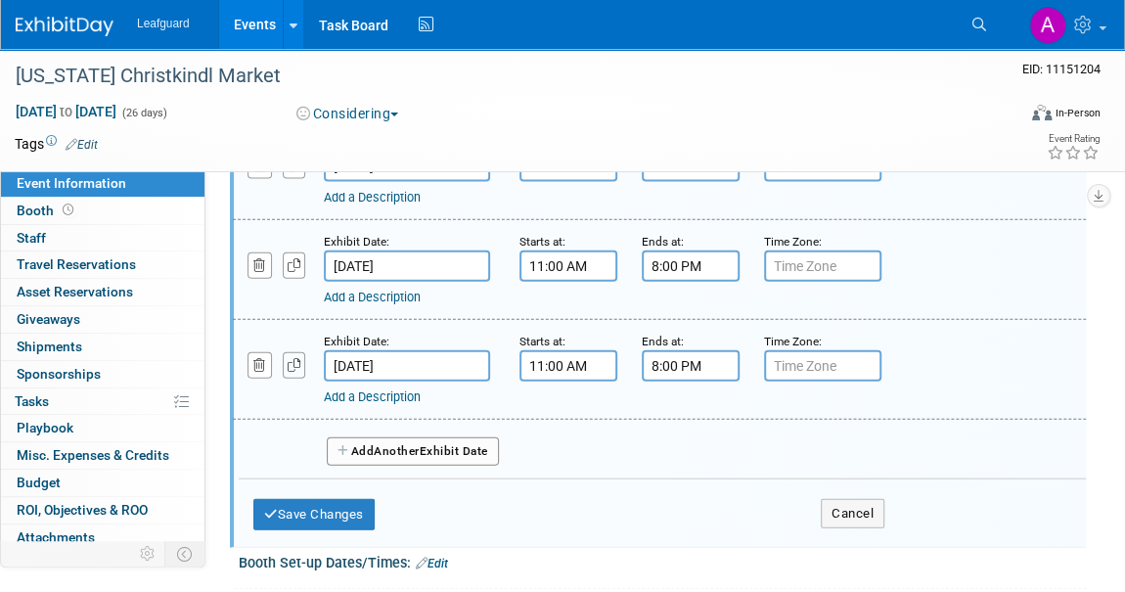
click at [295, 359] on icon "button" at bounding box center [295, 365] width 14 height 13
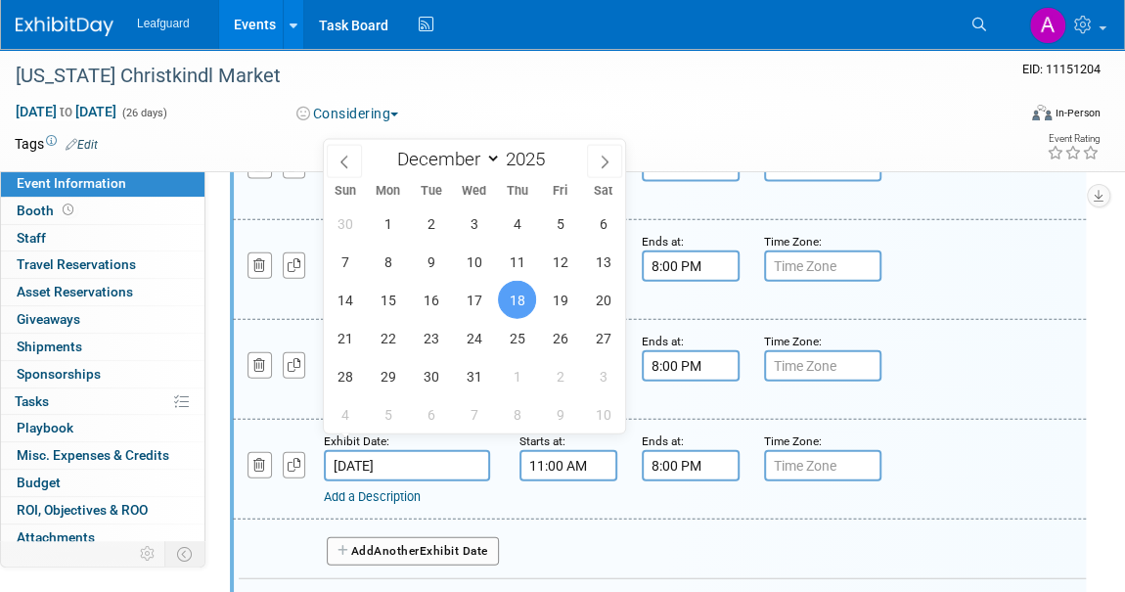
click at [392, 450] on input "Dec 18, 2025" at bounding box center [407, 465] width 166 height 31
click at [559, 313] on span "19" at bounding box center [560, 300] width 38 height 38
type input "Dec 19, 2025"
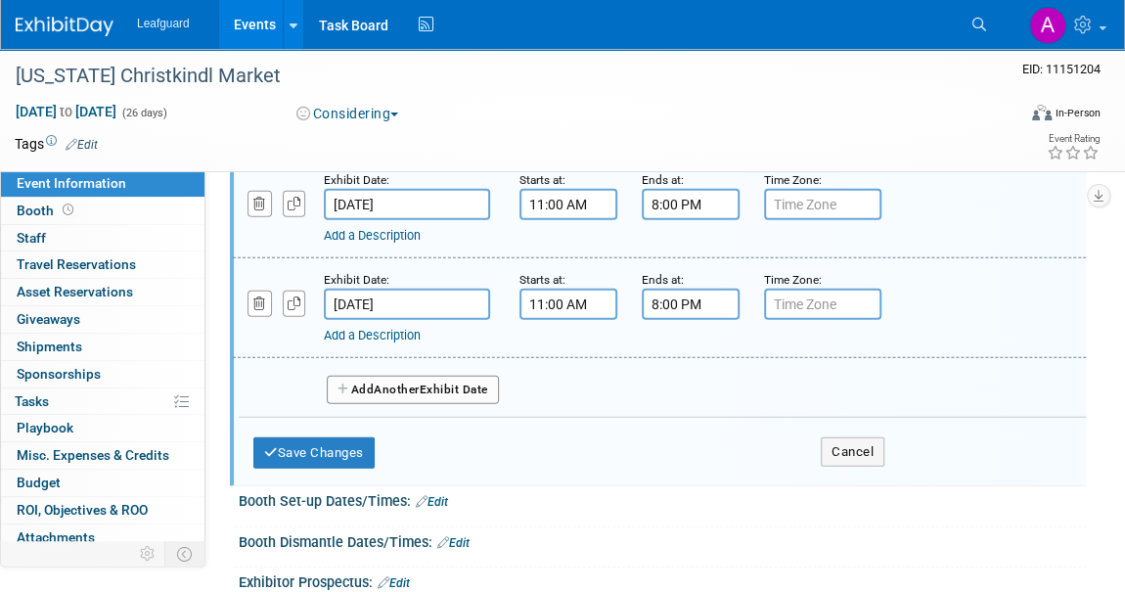
scroll to position [2313, 0]
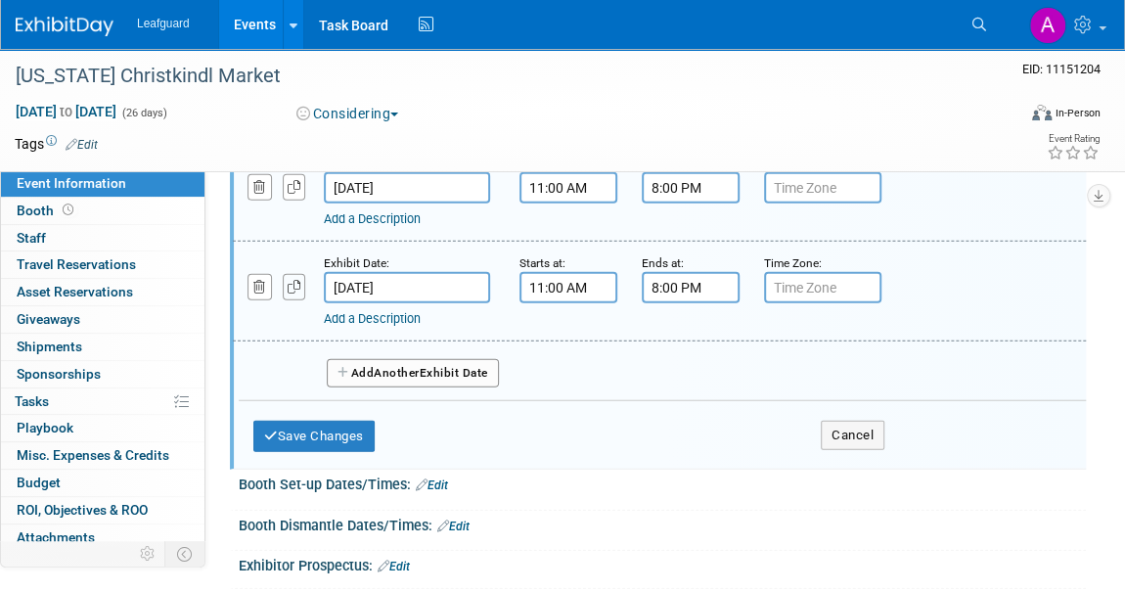
click at [295, 281] on icon "button" at bounding box center [295, 287] width 14 height 13
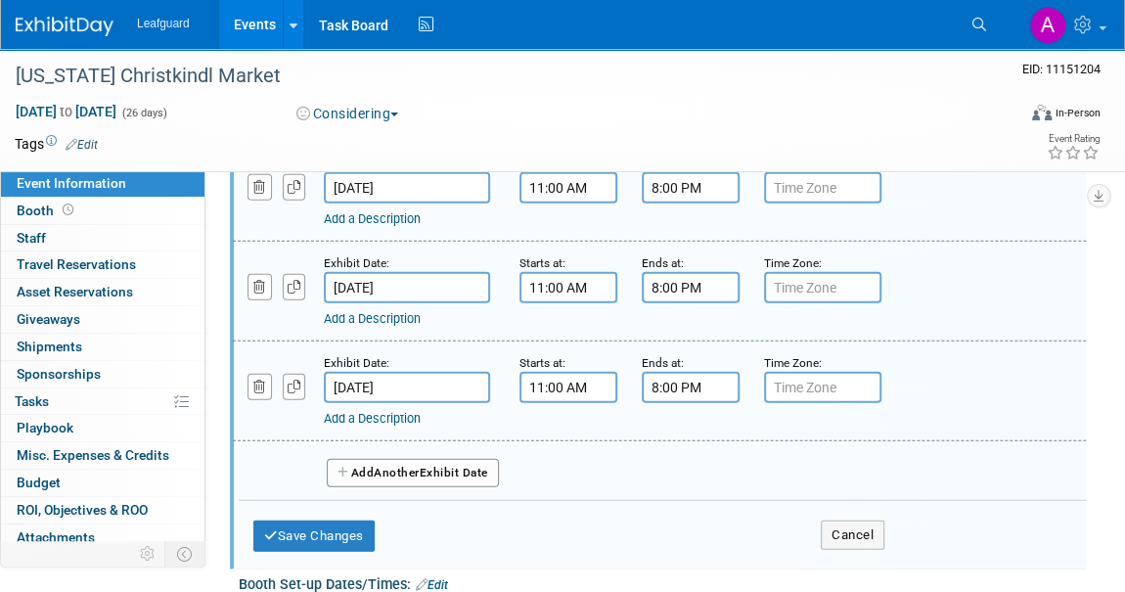
click at [381, 372] on input "Dec 19, 2025" at bounding box center [407, 387] width 166 height 31
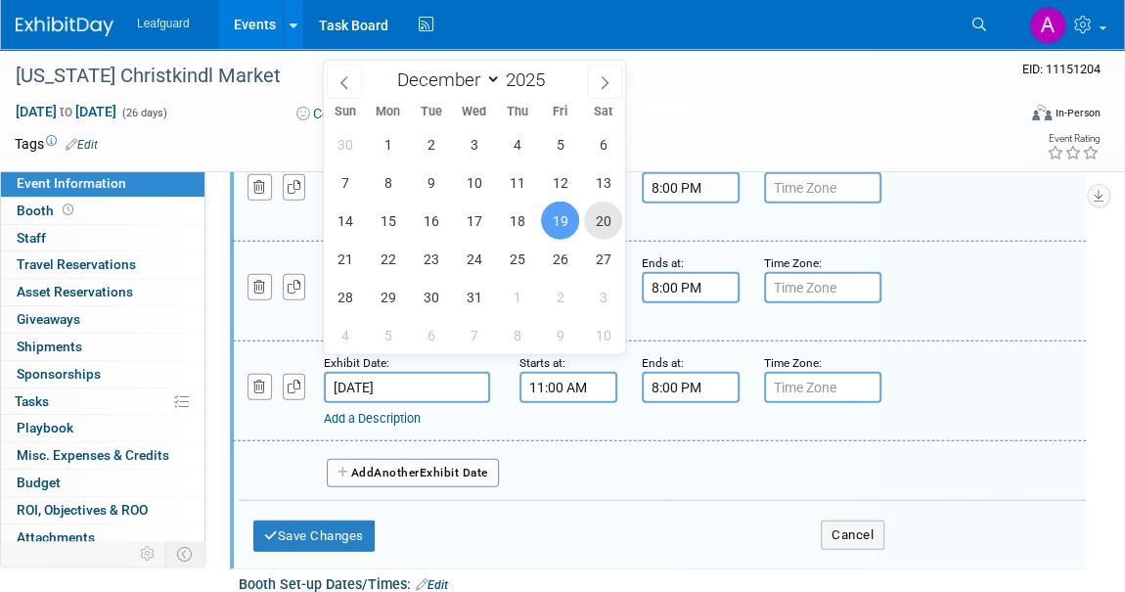
click at [598, 213] on span "20" at bounding box center [603, 221] width 38 height 38
type input "Dec 20, 2025"
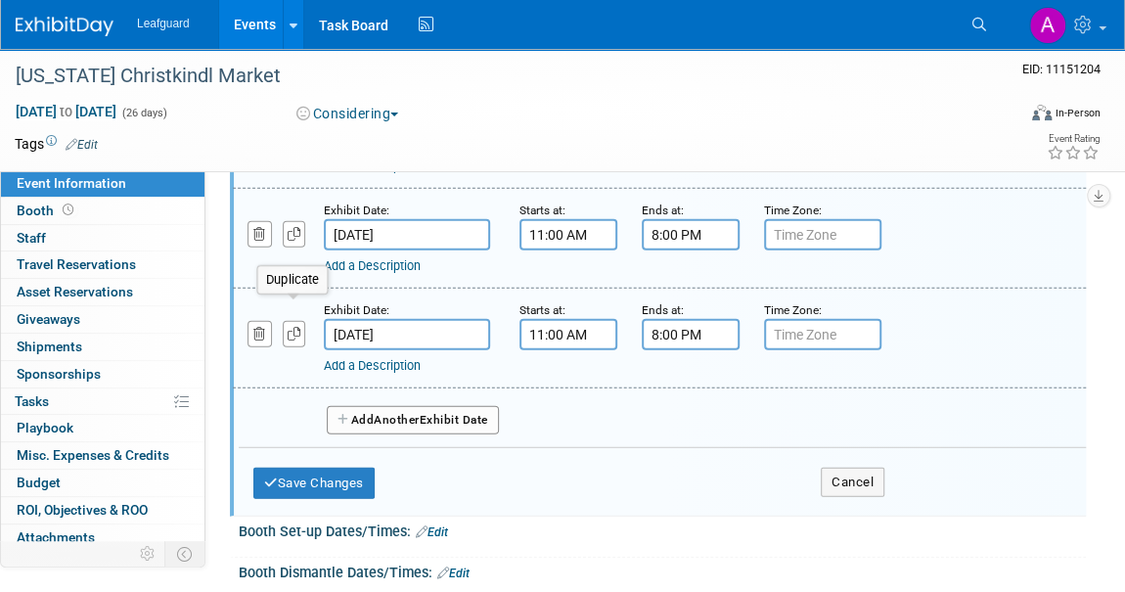
scroll to position [2402, 0]
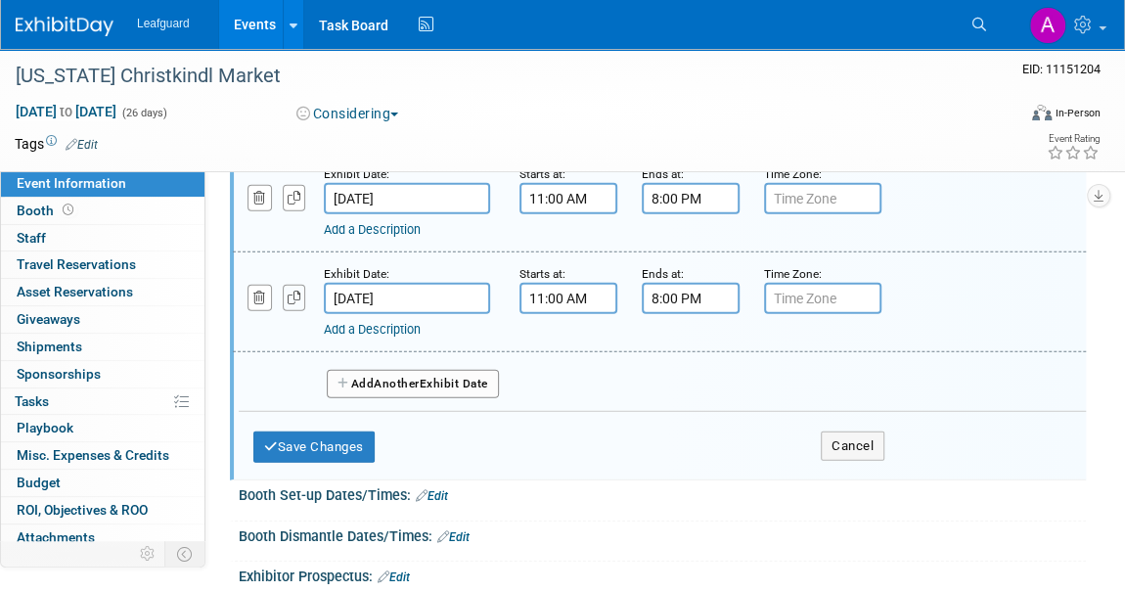
click at [288, 292] on icon "button" at bounding box center [295, 298] width 14 height 13
select select "11"
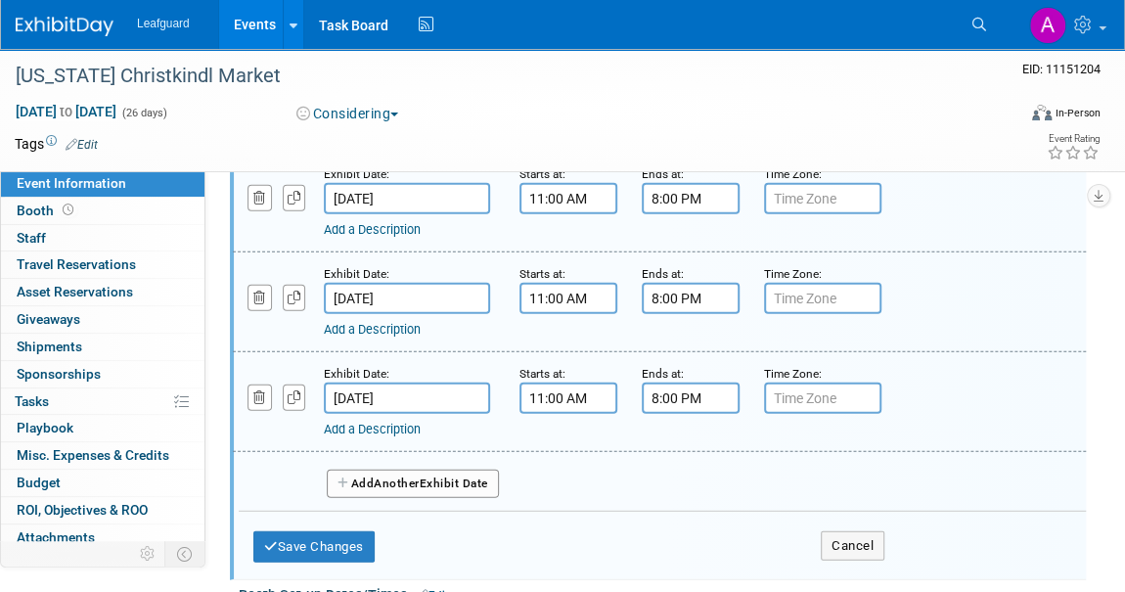
click at [364, 383] on input "Dec 20, 2025" at bounding box center [407, 398] width 166 height 31
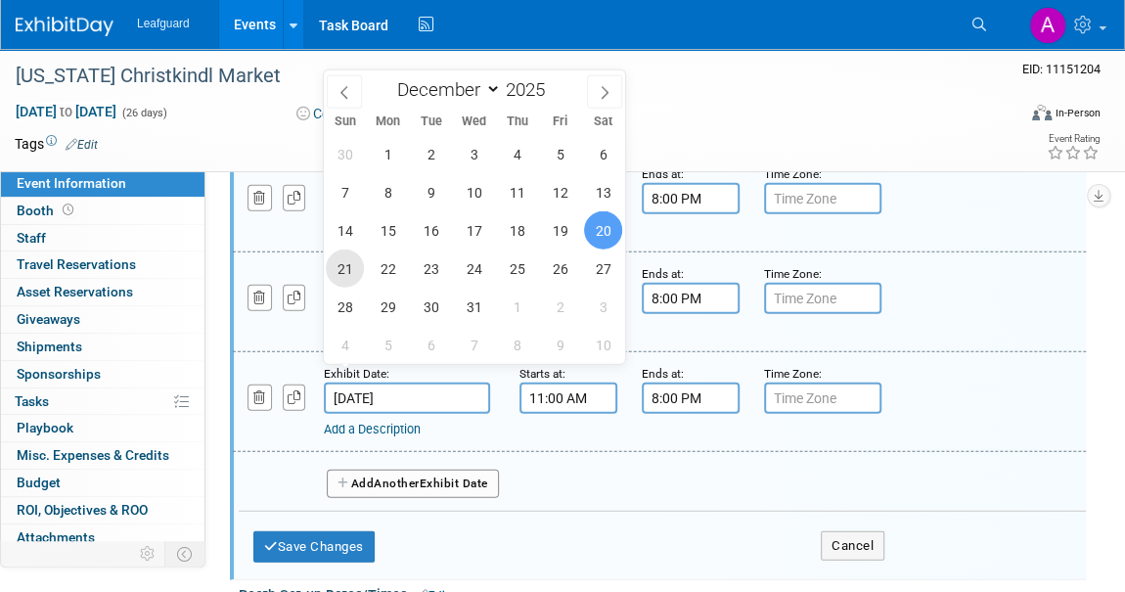
click at [341, 265] on span "21" at bounding box center [345, 269] width 38 height 38
type input "Dec 21, 2025"
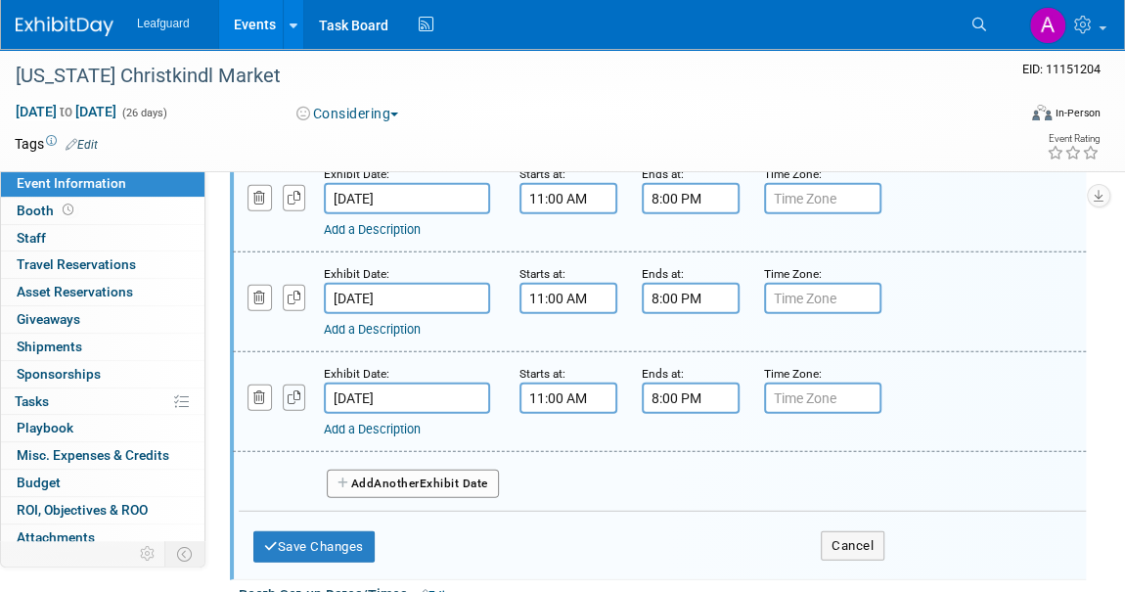
click at [288, 391] on icon "button" at bounding box center [295, 397] width 14 height 13
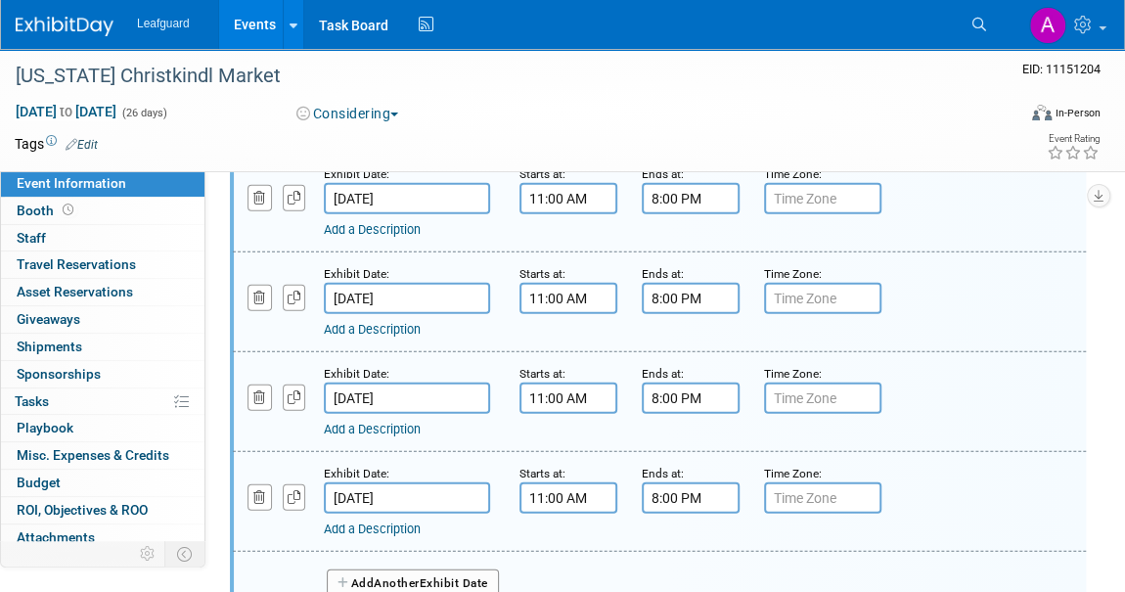
click at [373, 482] on input "Dec 21, 2025" at bounding box center [407, 497] width 166 height 31
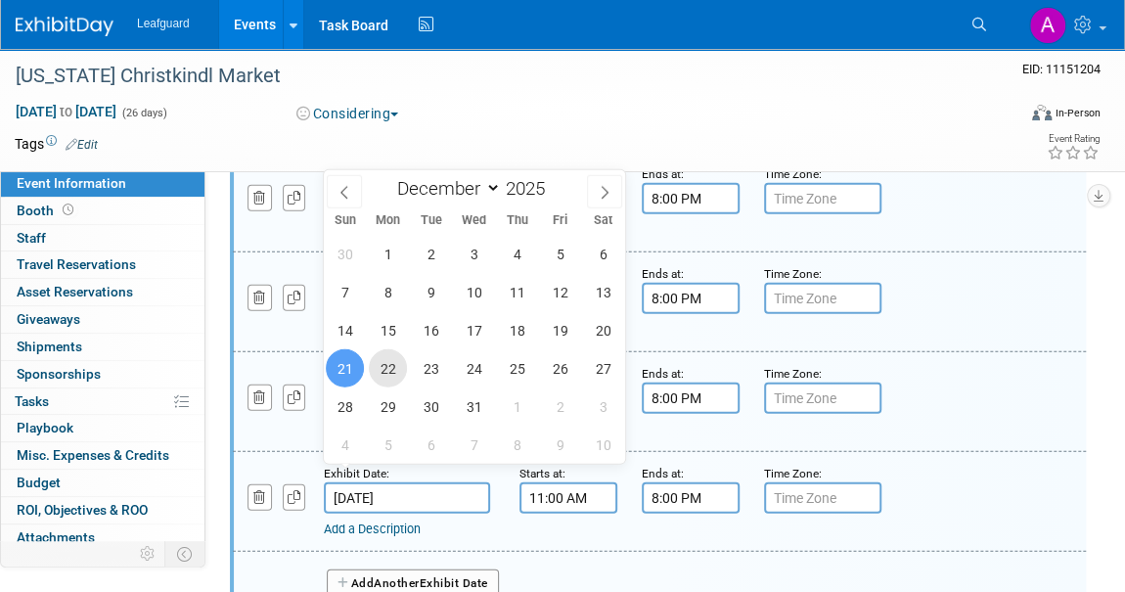
click at [388, 361] on span "22" at bounding box center [388, 368] width 38 height 38
type input "Dec 22, 2025"
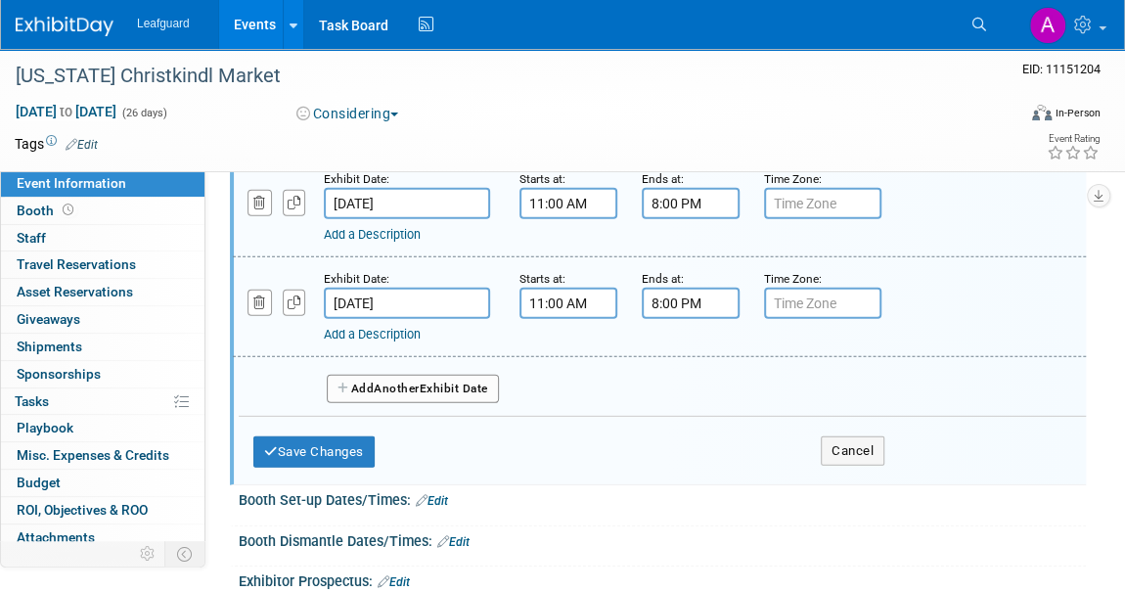
scroll to position [2669, 0]
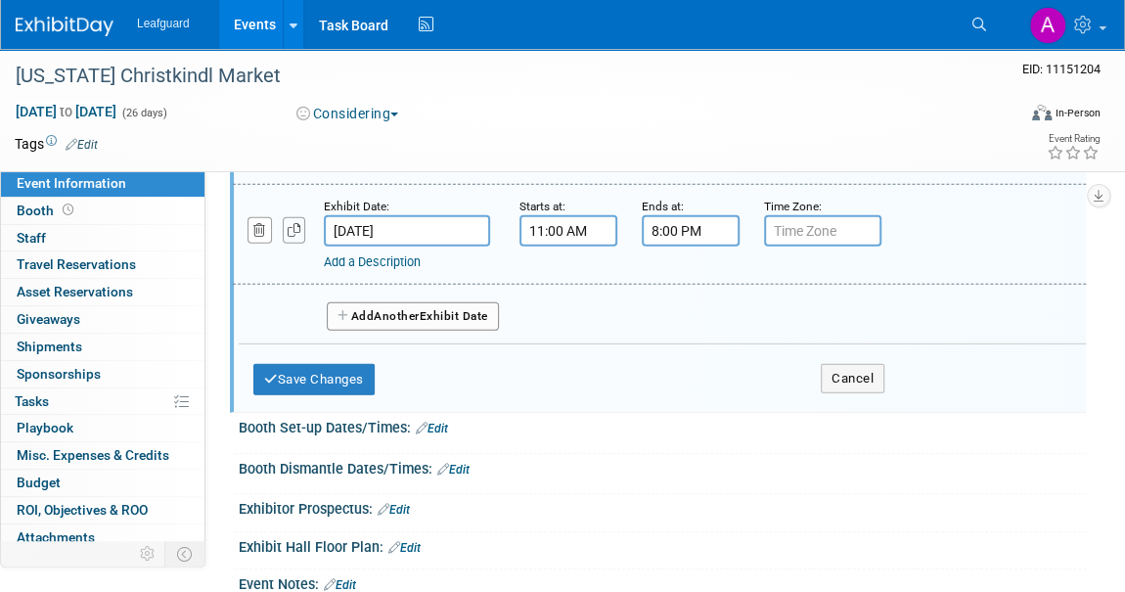
click at [301, 217] on button "button" at bounding box center [294, 230] width 23 height 26
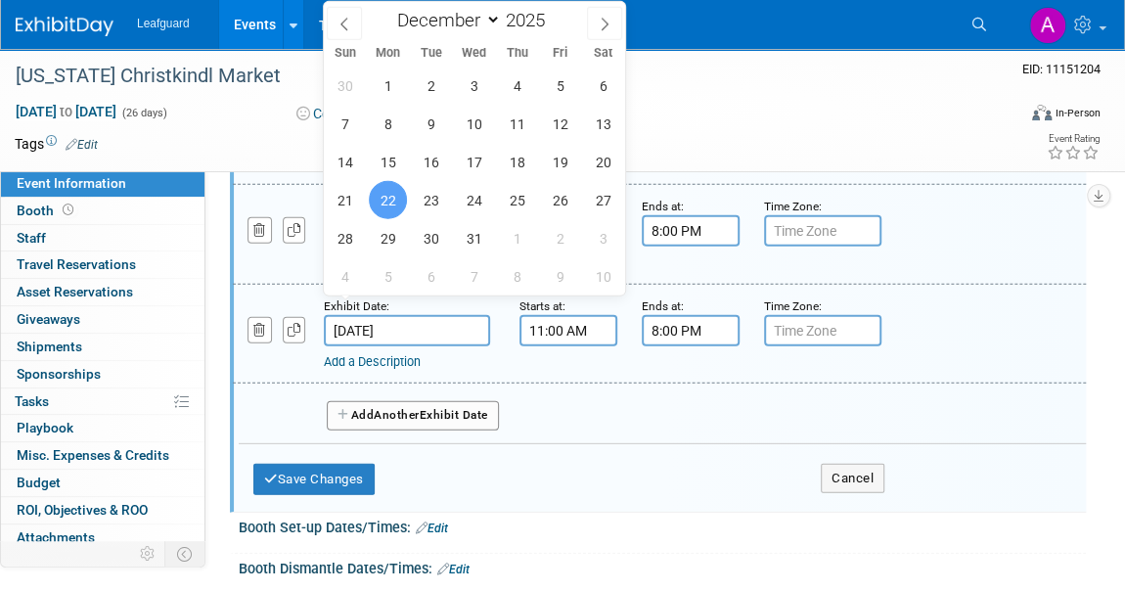
click at [374, 315] on input "Dec 22, 2025" at bounding box center [407, 330] width 166 height 31
click at [427, 202] on span "23" at bounding box center [431, 200] width 38 height 38
type input "Dec 23, 2025"
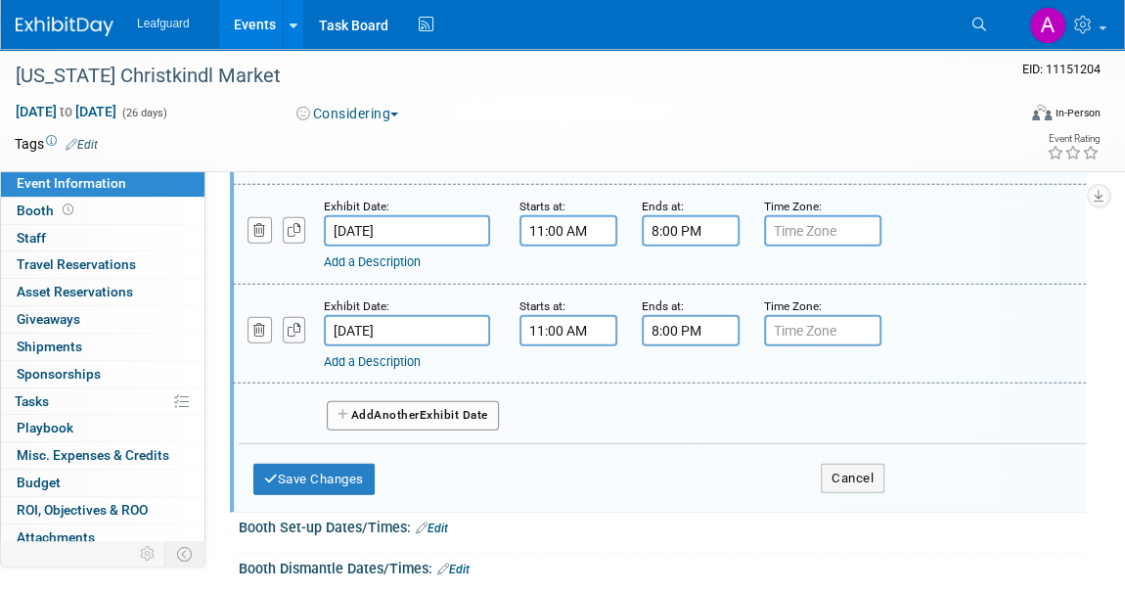
click at [292, 324] on icon "button" at bounding box center [295, 330] width 14 height 13
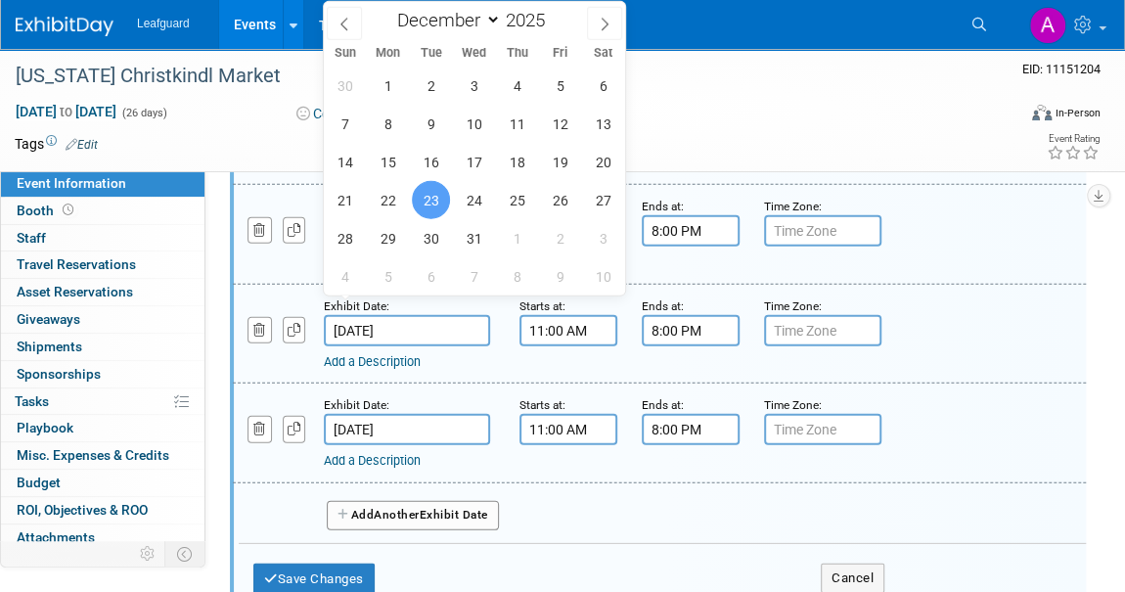
click at [353, 316] on input "Dec 23, 2025" at bounding box center [407, 330] width 166 height 31
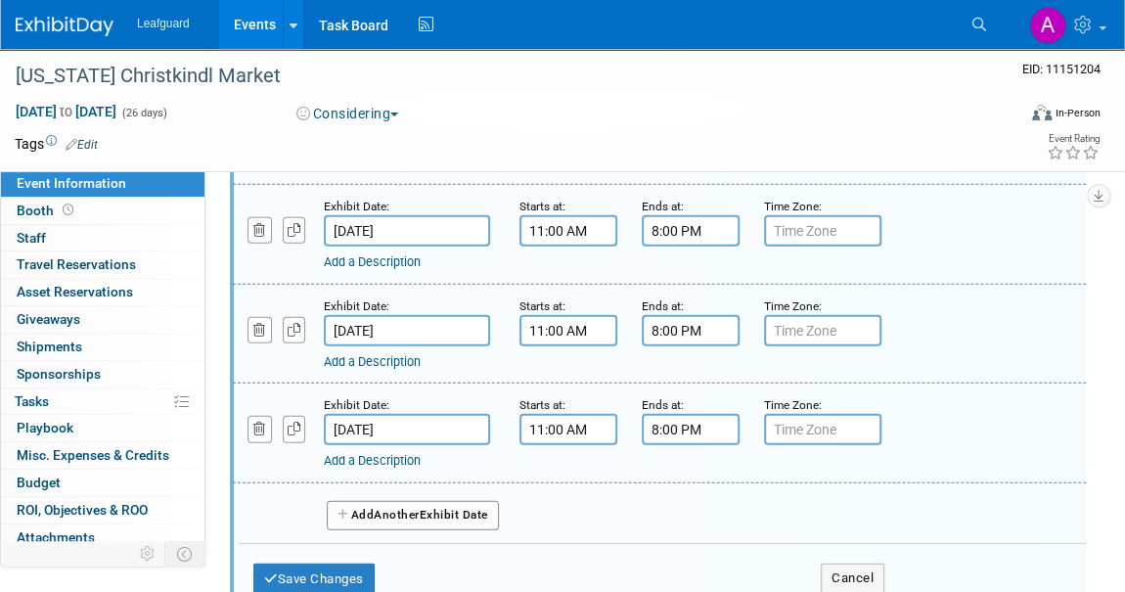
click at [254, 423] on icon "button" at bounding box center [259, 429] width 13 height 13
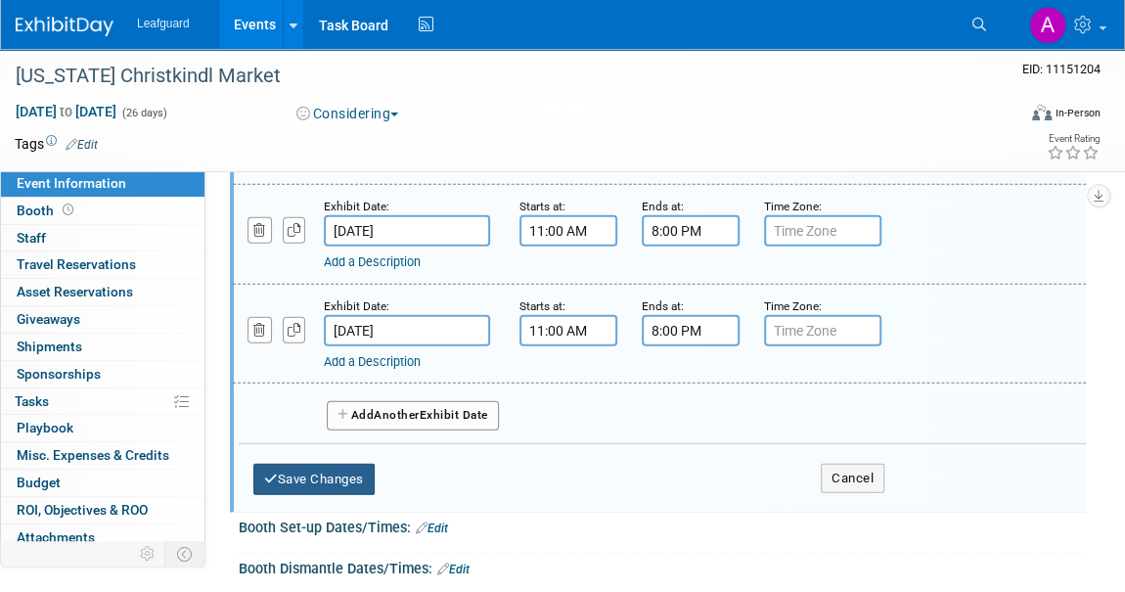
click at [311, 464] on button "Save Changes" at bounding box center [313, 479] width 121 height 31
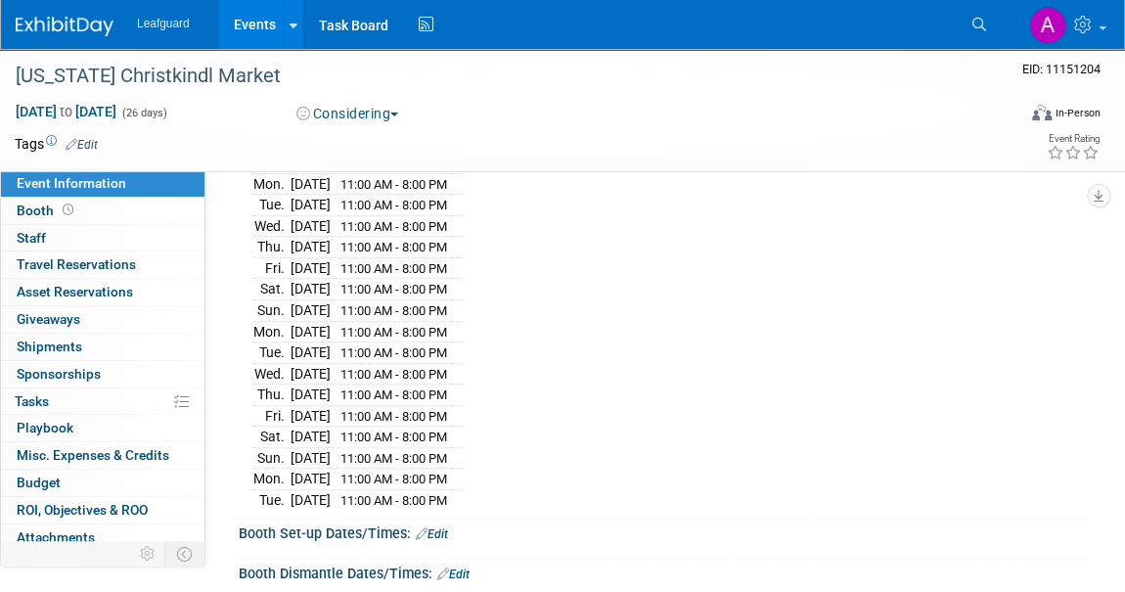
scroll to position [496, 0]
click at [88, 14] on link at bounding box center [76, 17] width 121 height 16
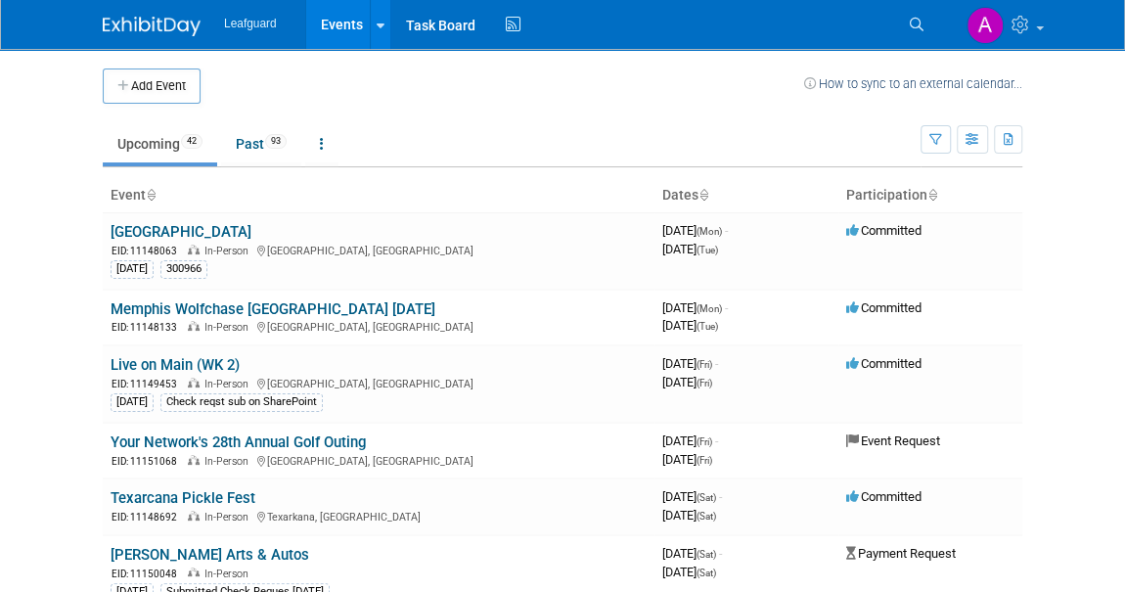
click at [164, 93] on button "Add Event" at bounding box center [152, 86] width 98 height 35
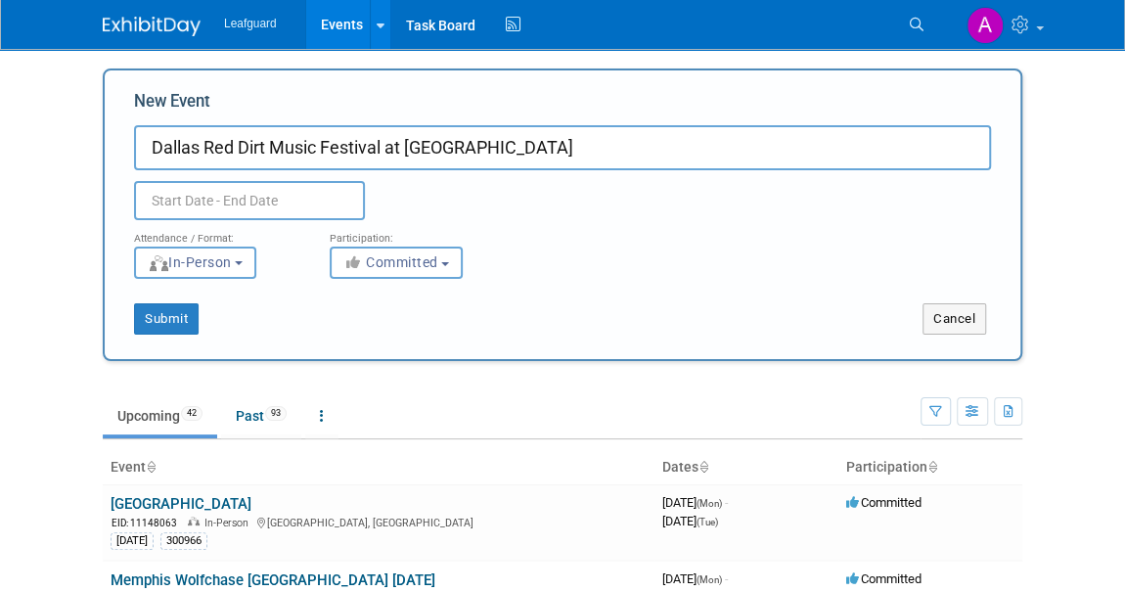
click at [206, 156] on input "Dallas Red Dirt Music Festival at Grapevine- Flower Mound" at bounding box center [562, 147] width 857 height 45
click at [387, 151] on input "Dallas Country Red Dirt Music Festival at Grapevine- Flower Mound" at bounding box center [562, 147] width 857 height 45
type input "Dallas Country Red Dirt Festival at Grapevine- Flower Mound"
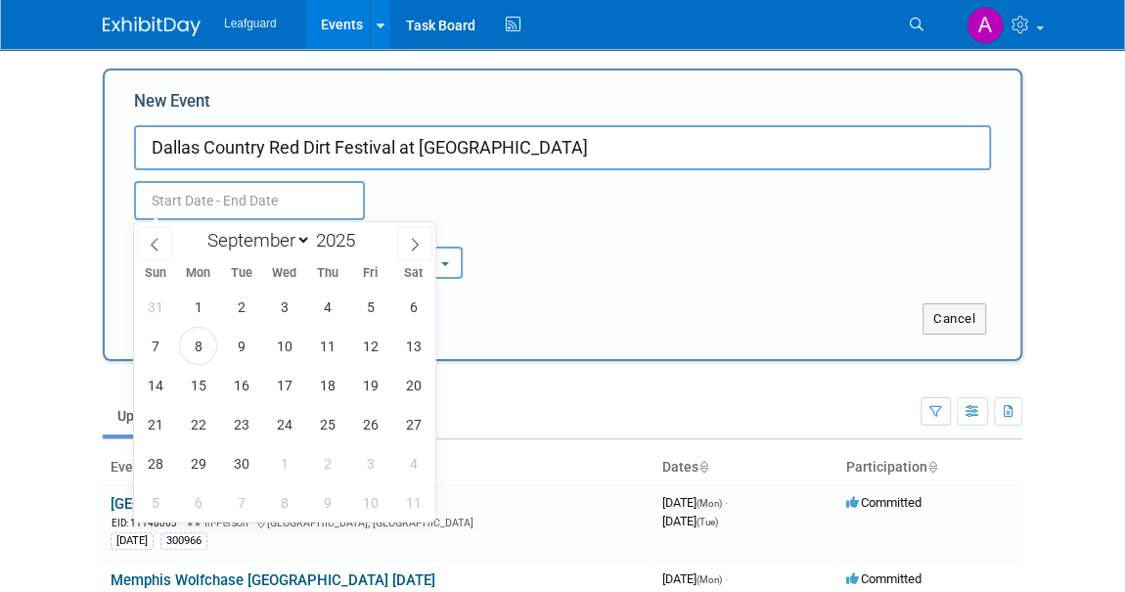
click at [214, 204] on input "text" at bounding box center [249, 200] width 231 height 39
click at [414, 240] on icon at bounding box center [415, 245] width 14 height 14
select select "10"
click at [421, 377] on span "15" at bounding box center [413, 385] width 38 height 38
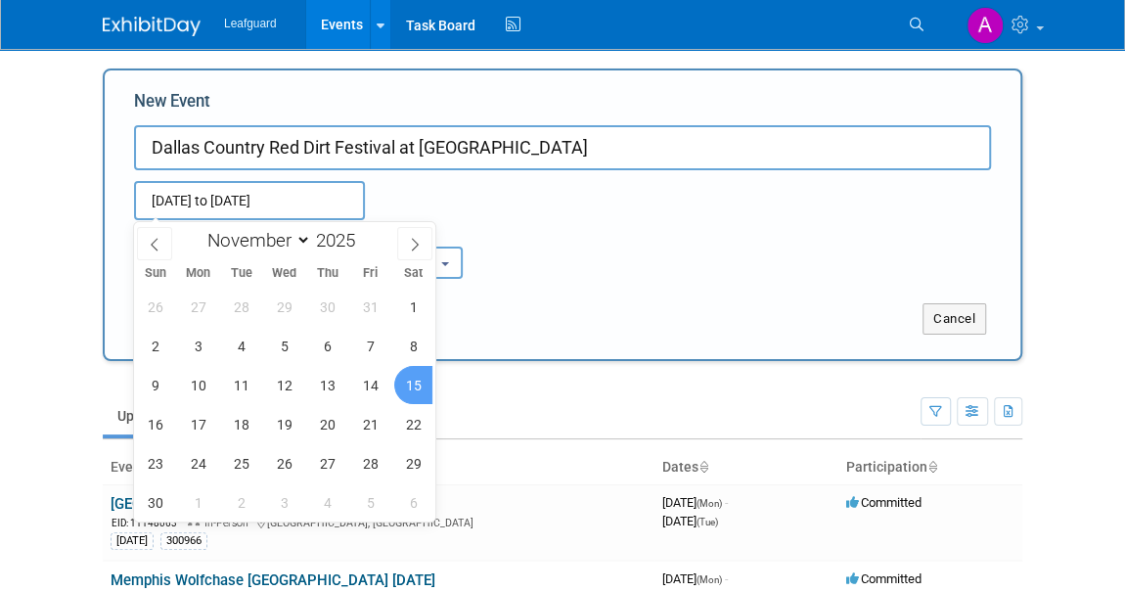
click at [402, 385] on span "15" at bounding box center [413, 385] width 38 height 38
type input "Nov 15, 2025 to Nov 15, 2025"
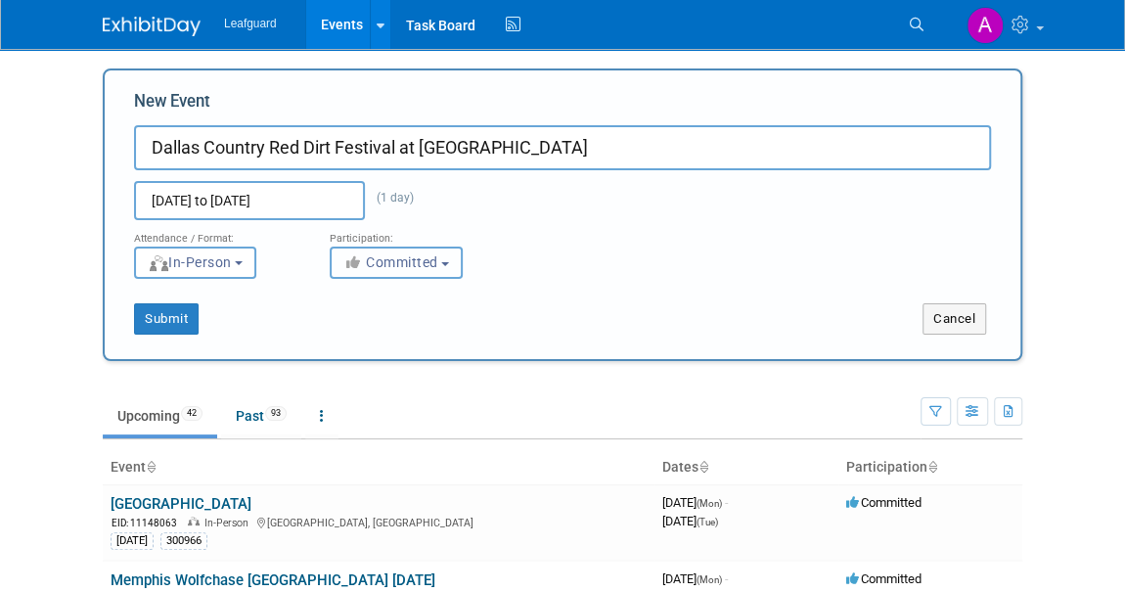
click at [389, 258] on span "Committed" at bounding box center [391, 262] width 95 height 16
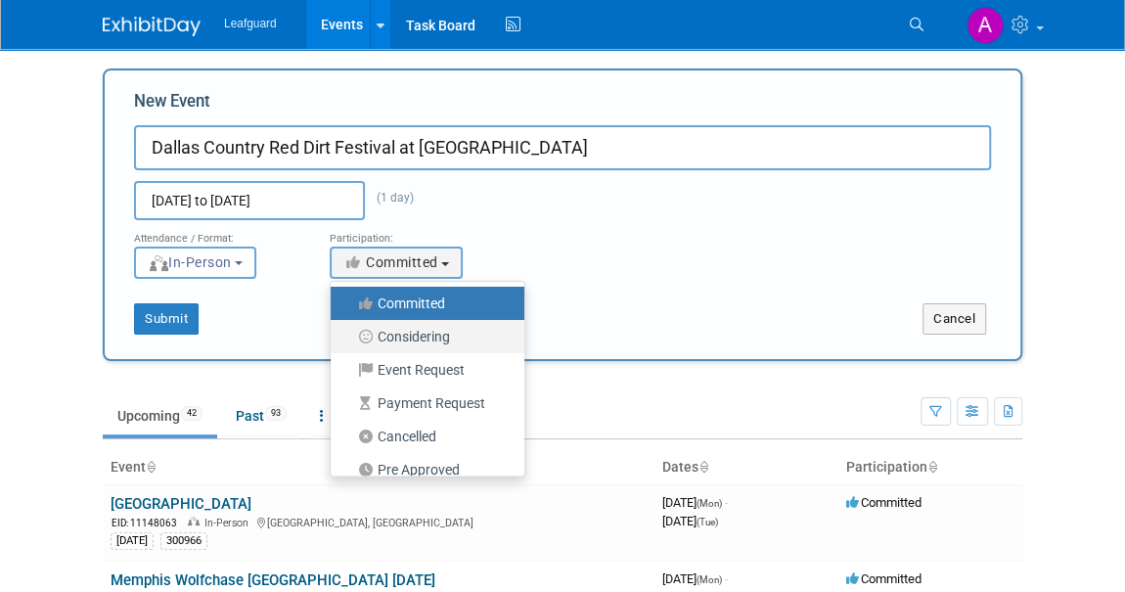
click at [403, 333] on label "Considering" at bounding box center [423, 336] width 164 height 25
click at [348, 333] on input "Considering" at bounding box center [342, 337] width 13 height 13
select select "2"
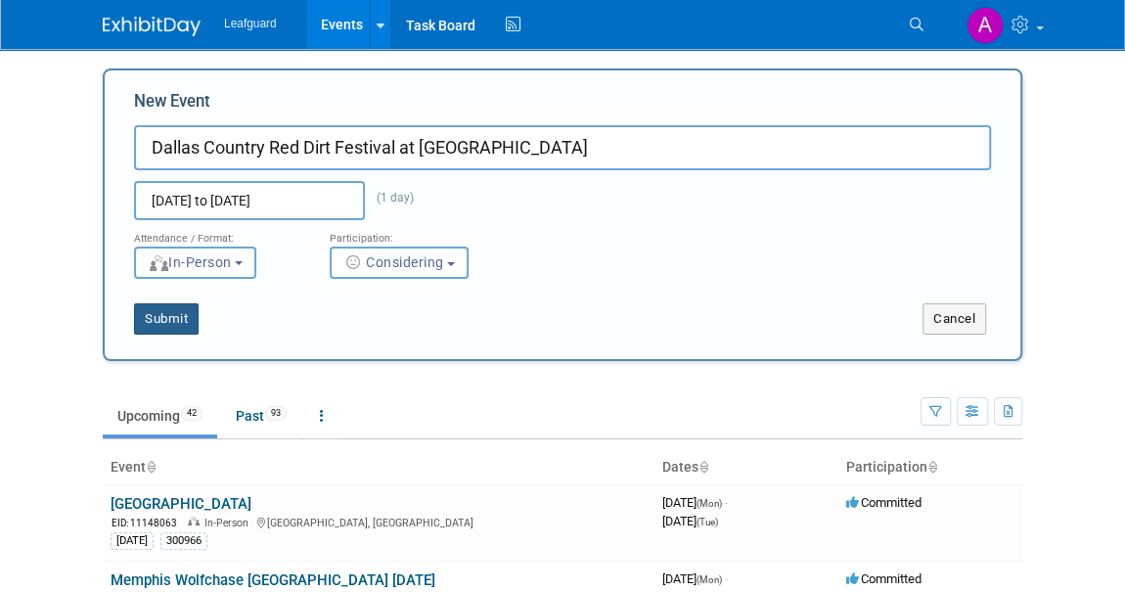
click at [154, 310] on button "Submit" at bounding box center [166, 318] width 65 height 31
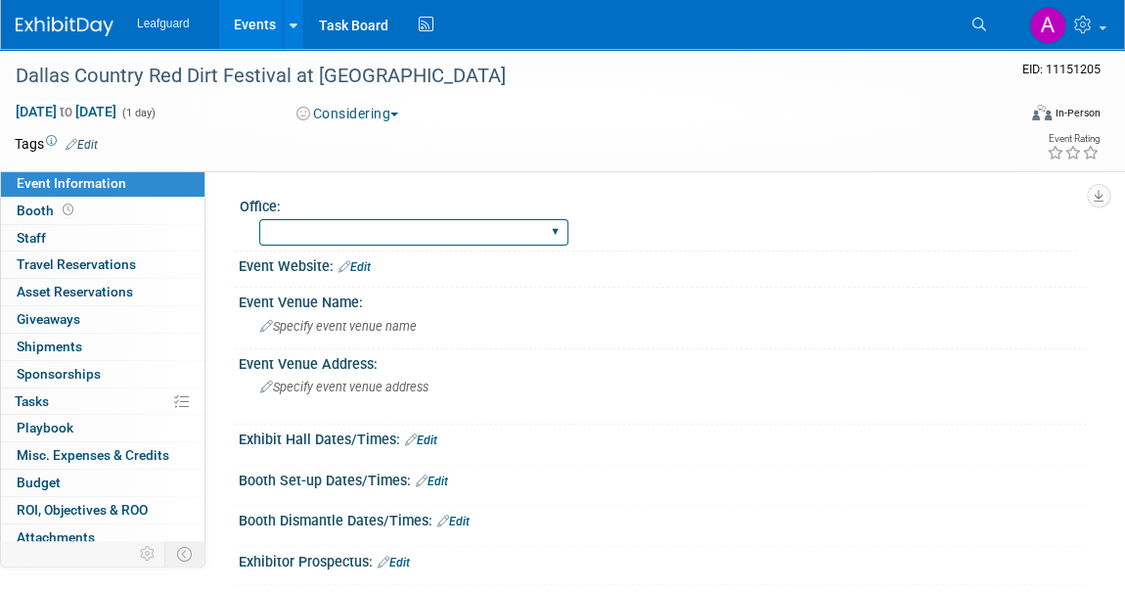
click at [306, 234] on select "[GEOGRAPHIC_DATA] [US_STATE] [GEOGRAPHIC_DATA] [GEOGRAPHIC_DATA] [GEOGRAPHIC_DA…" at bounding box center [413, 232] width 309 height 26
select select "[GEOGRAPHIC_DATA]"
click at [259, 219] on select "[GEOGRAPHIC_DATA] [US_STATE] [GEOGRAPHIC_DATA] [GEOGRAPHIC_DATA] [GEOGRAPHIC_DA…" at bounding box center [413, 232] width 309 height 26
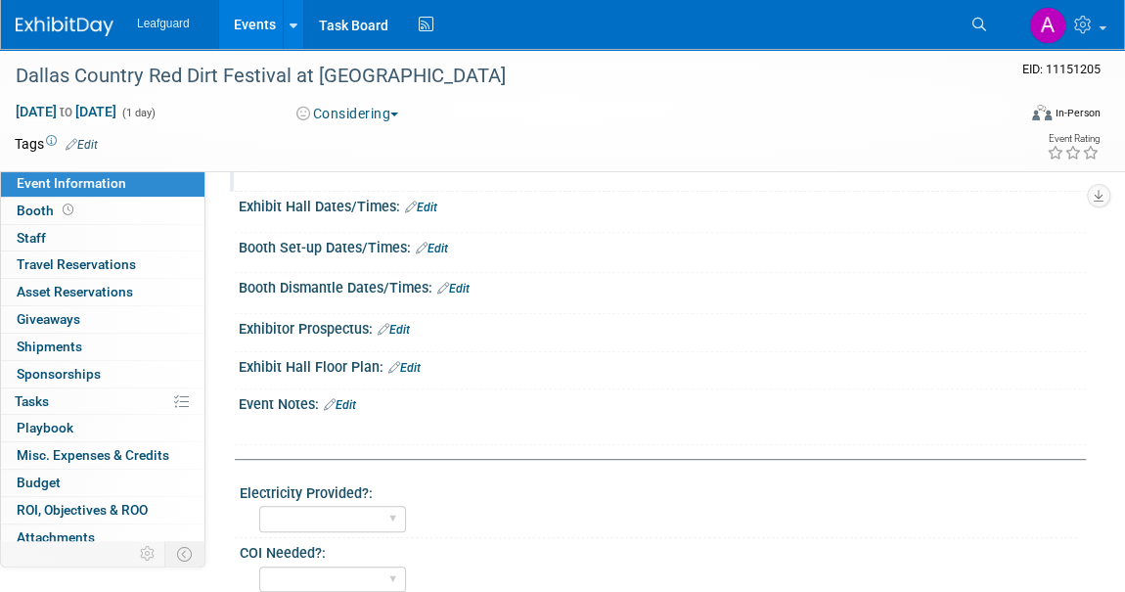
scroll to position [266, 0]
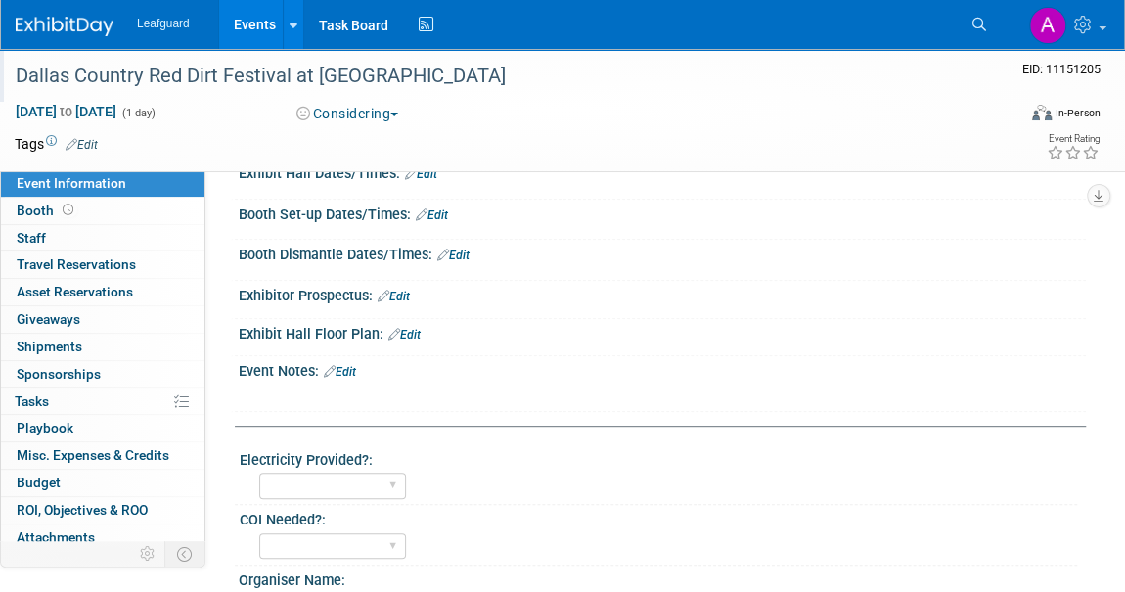
click at [534, 86] on div "Dallas Country Red Dirt Festival at [GEOGRAPHIC_DATA]" at bounding box center [502, 76] width 986 height 35
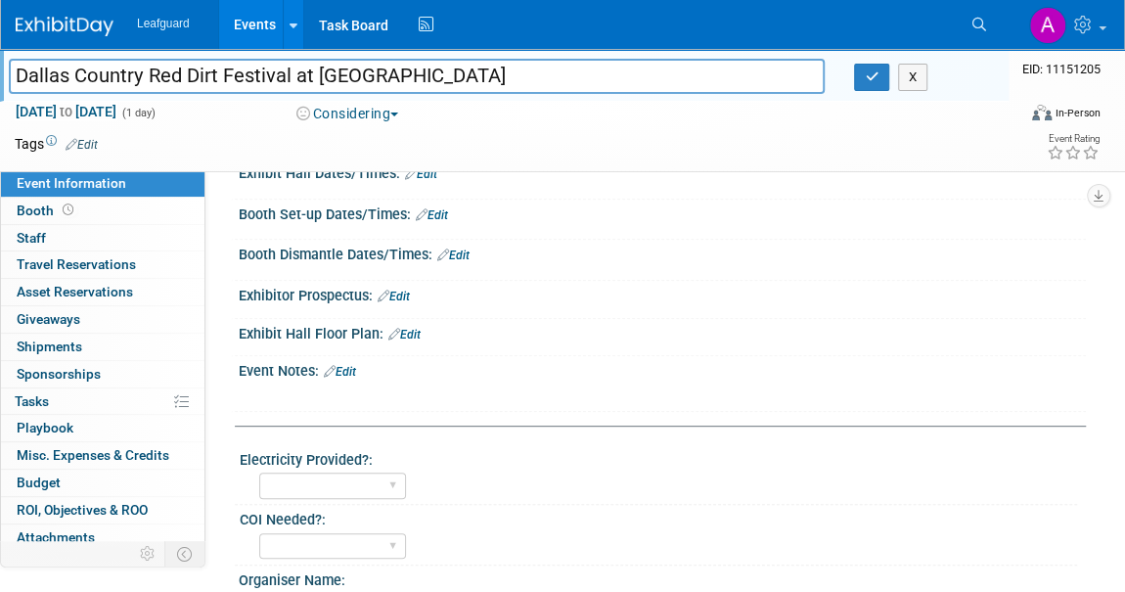
drag, startPoint x: 534, startPoint y: 86, endPoint x: 0, endPoint y: 52, distance: 535.4
click at [0, 52] on div "Dallas Country Red Dirt Festival at [GEOGRAPHIC_DATA] Dallas Country Red Dirt F…" at bounding box center [504, 75] width 1009 height 53
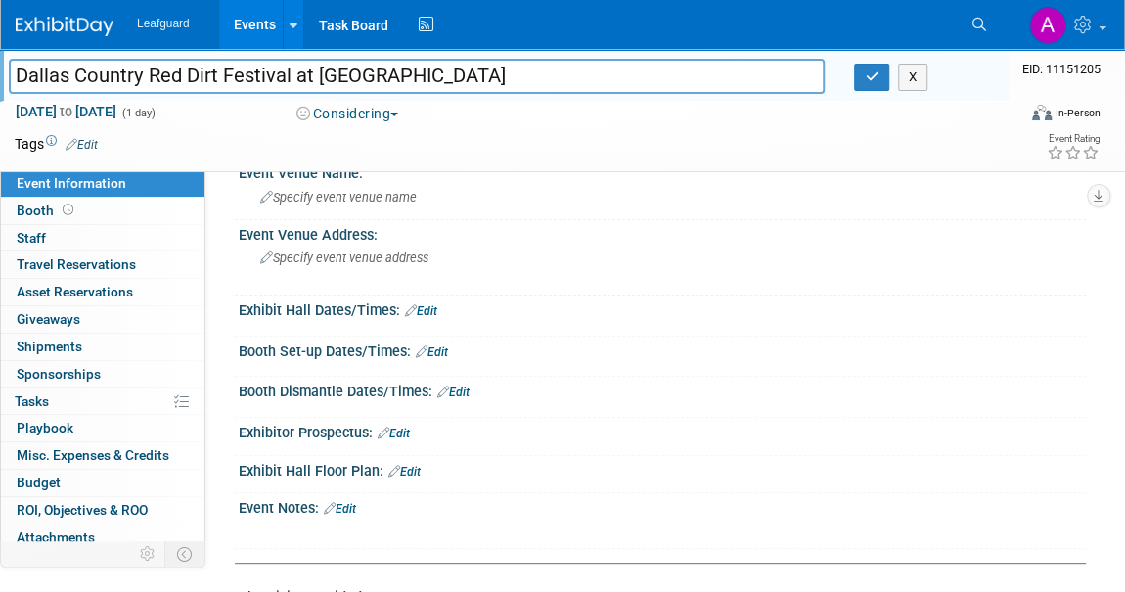
scroll to position [0, 0]
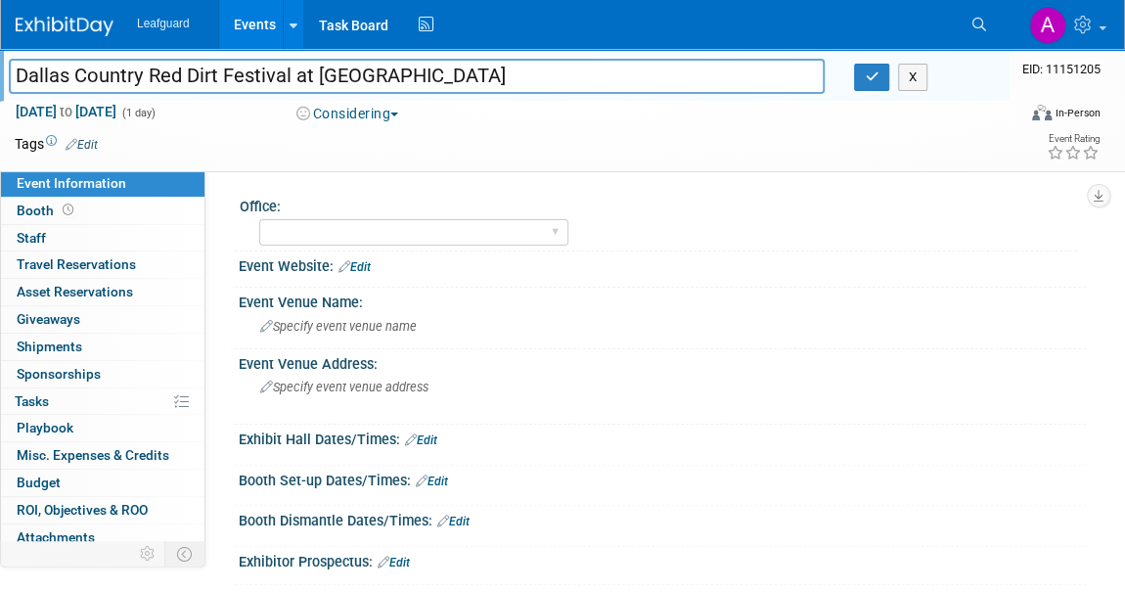
click at [436, 436] on link "Edit" at bounding box center [421, 441] width 32 height 14
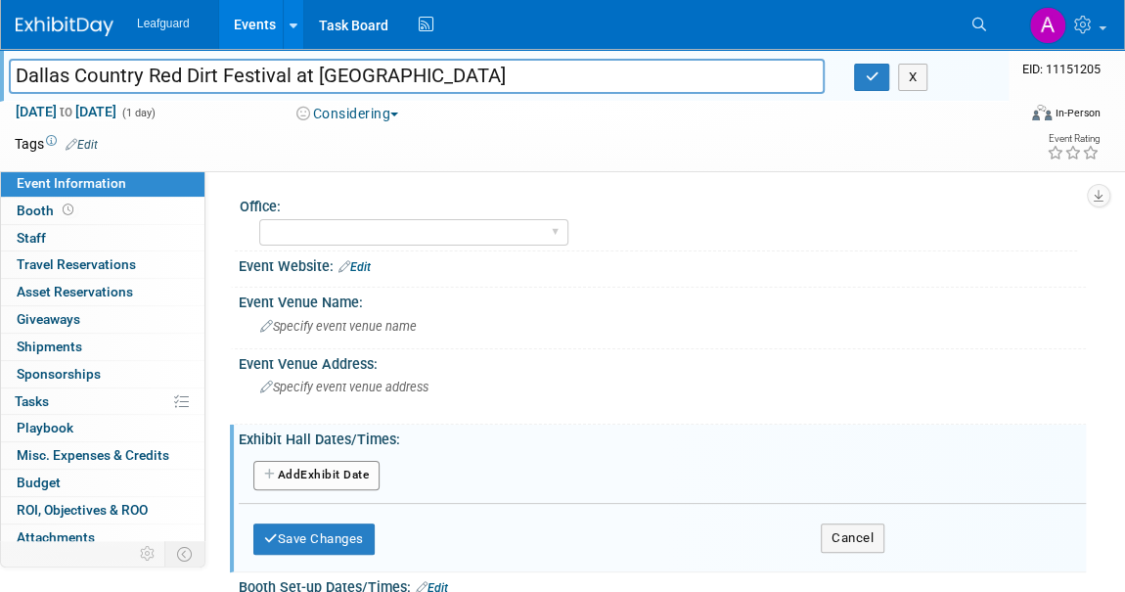
click at [328, 470] on button "Add Another Exhibit Date" at bounding box center [316, 475] width 126 height 29
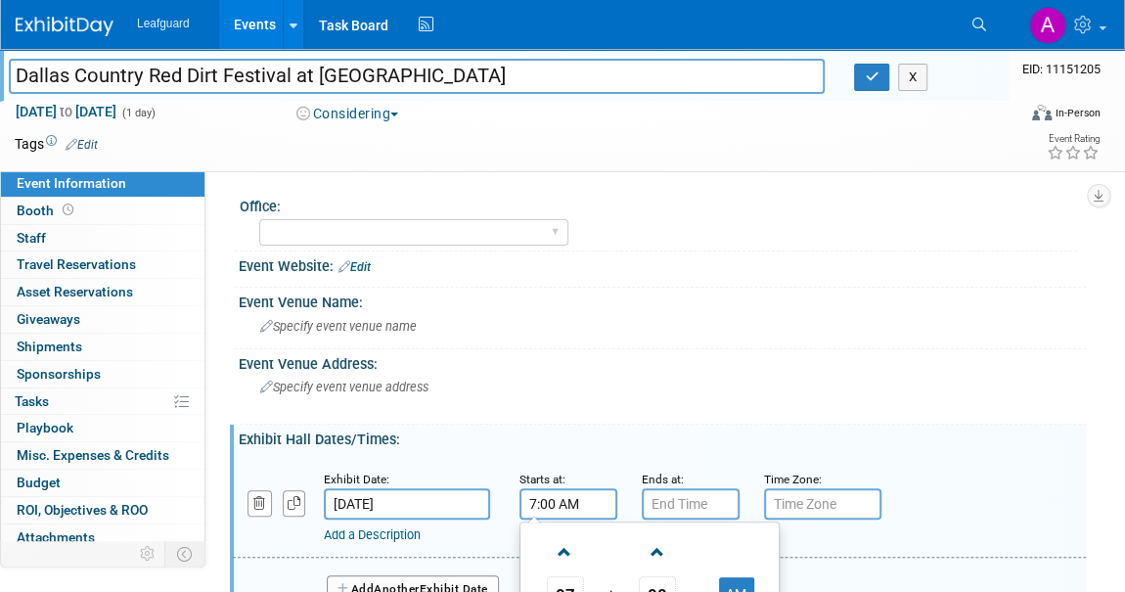
click at [600, 511] on input "7:00 AM" at bounding box center [569, 503] width 98 height 31
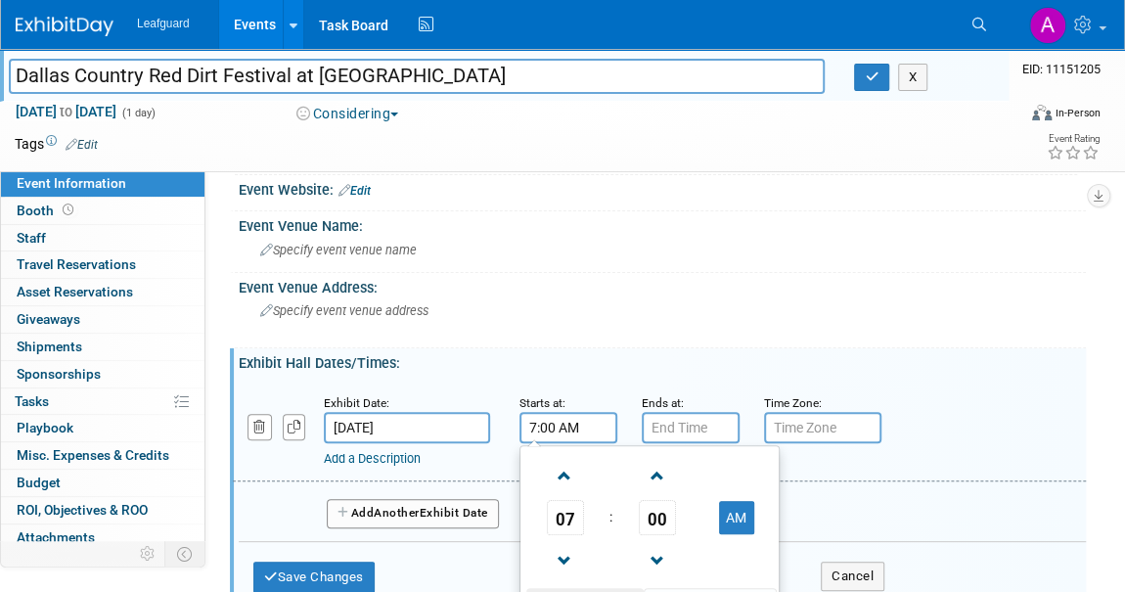
scroll to position [177, 0]
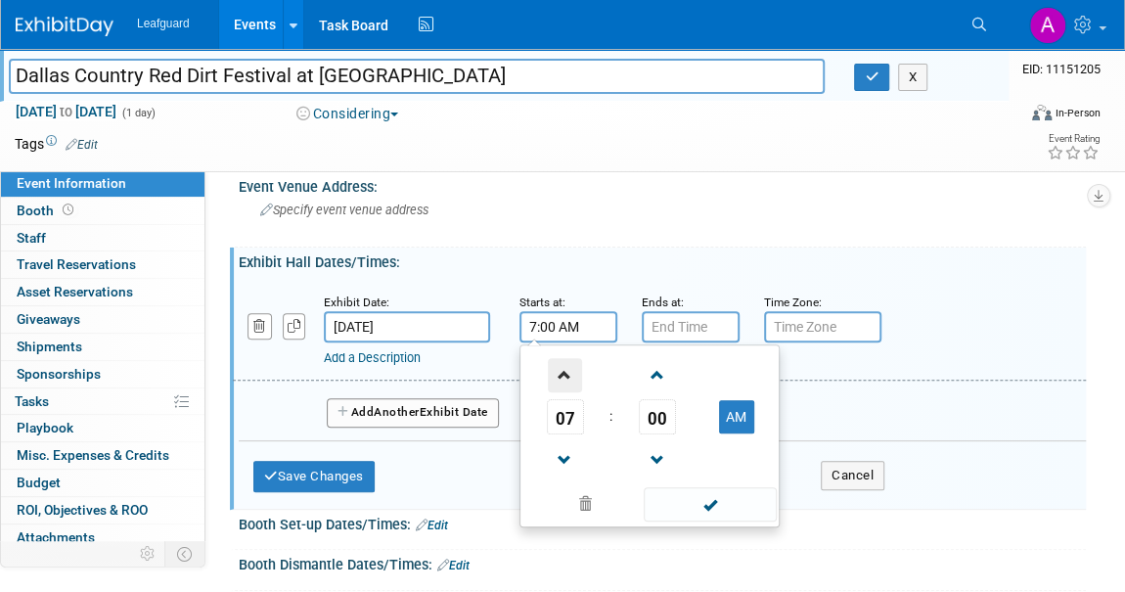
click at [566, 370] on span at bounding box center [565, 375] width 34 height 34
click at [566, 371] on span at bounding box center [565, 375] width 34 height 34
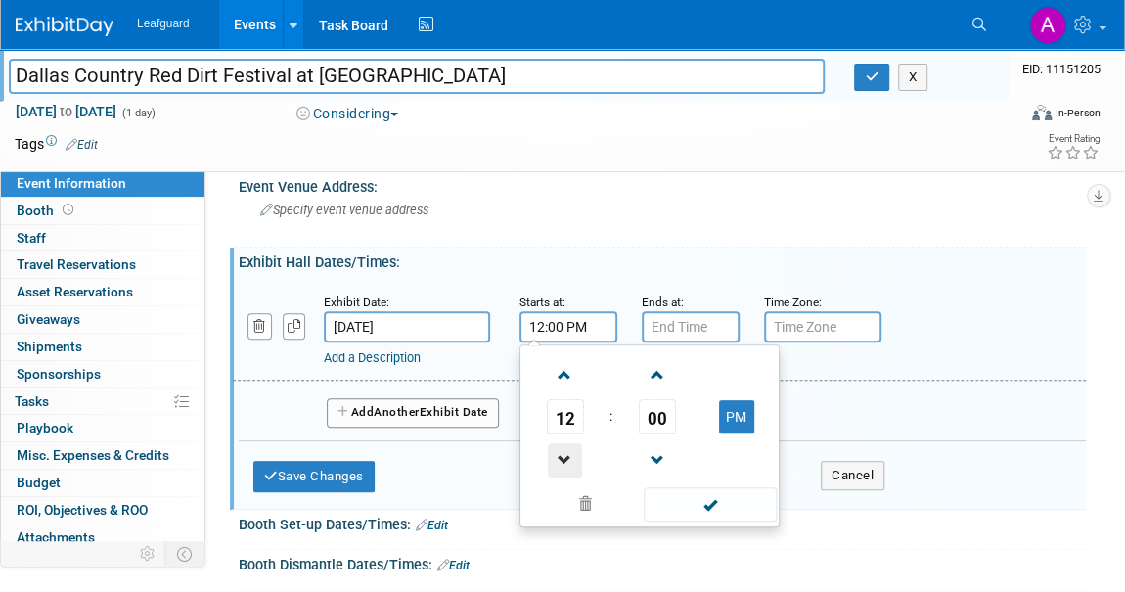
click at [568, 447] on span at bounding box center [565, 460] width 34 height 34
type input "11:00 AM"
drag, startPoint x: 728, startPoint y: 505, endPoint x: 694, endPoint y: 456, distance: 59.7
click at [727, 503] on span at bounding box center [710, 504] width 132 height 34
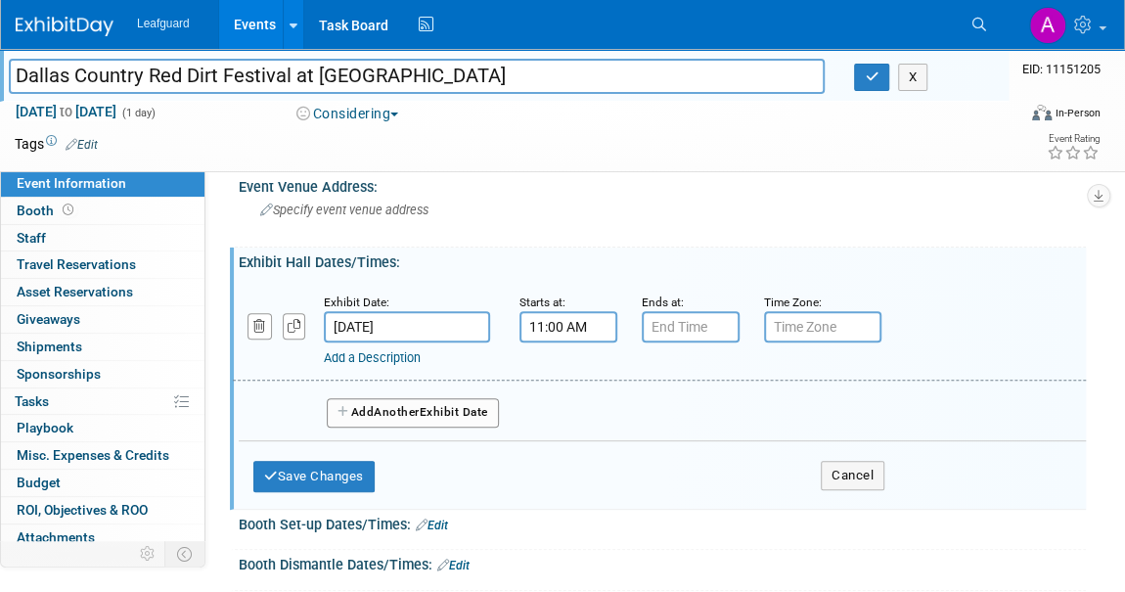
type input "7:00 PM"
click at [664, 321] on input "7:00 PM" at bounding box center [691, 326] width 98 height 31
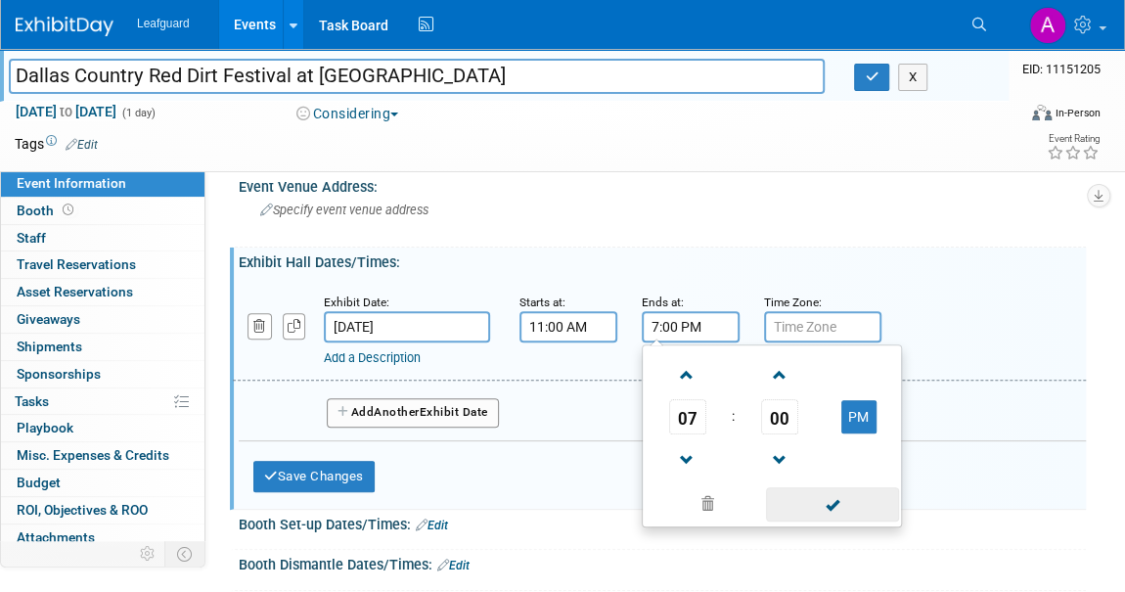
click at [851, 502] on span at bounding box center [832, 504] width 132 height 34
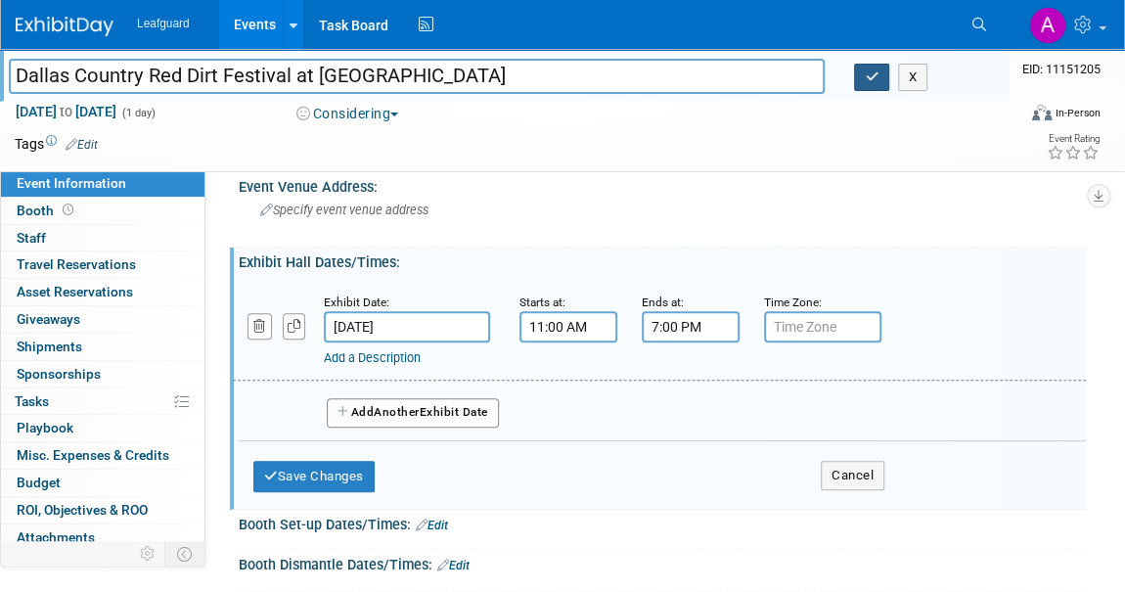
click at [862, 80] on button "button" at bounding box center [871, 77] width 35 height 27
